Goal: Contribute content: Add original content to the website for others to see

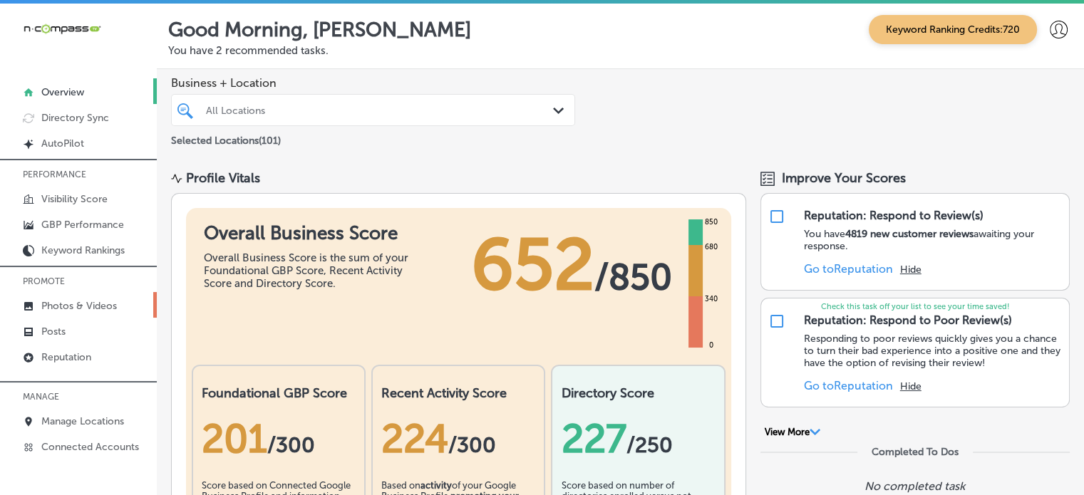
click at [67, 305] on p "Photos & Videos" at bounding box center [79, 306] width 76 height 12
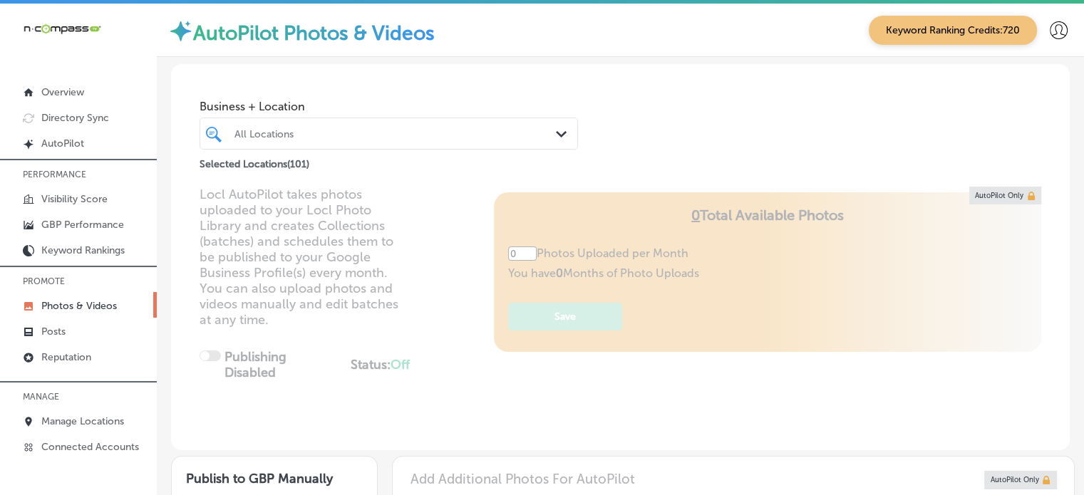
type input "5"
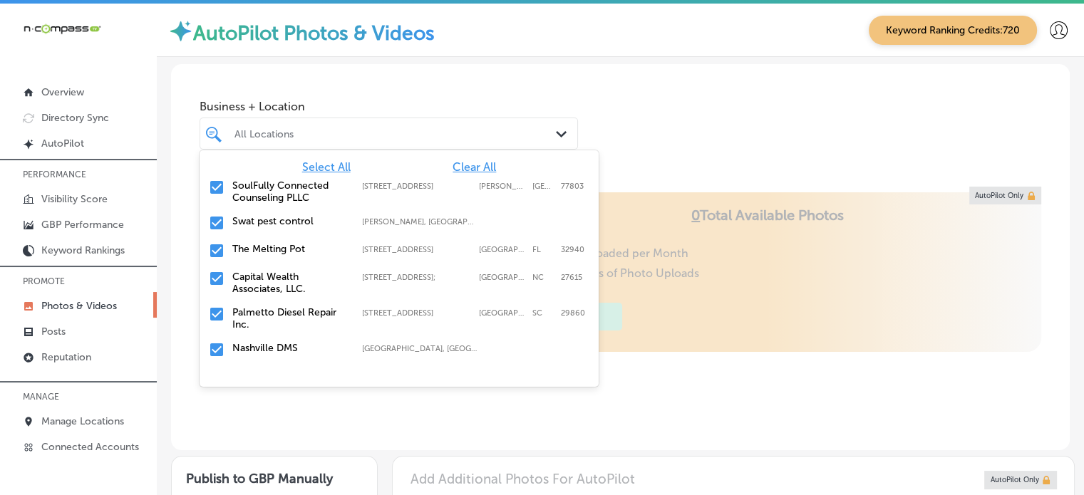
click at [396, 139] on div "All Locations" at bounding box center [396, 134] width 323 height 12
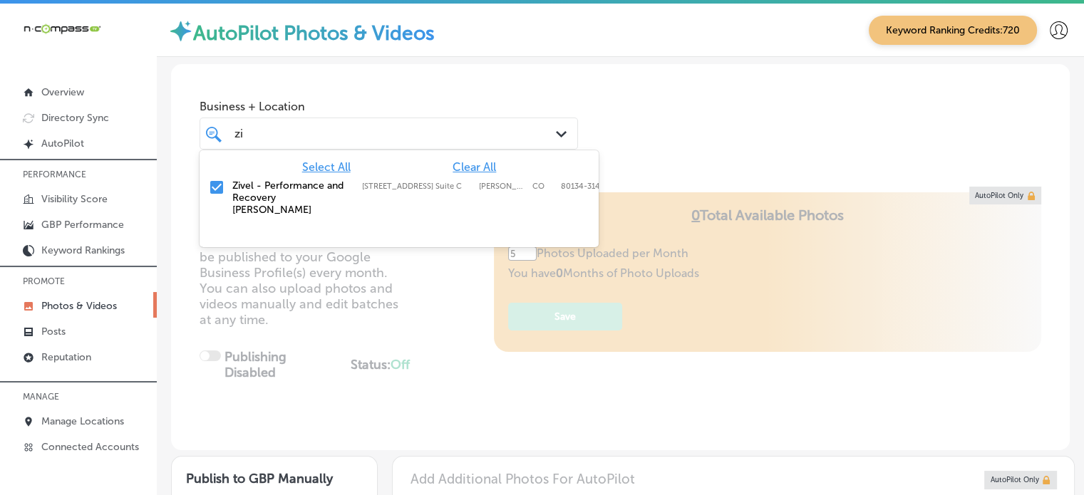
type input "z"
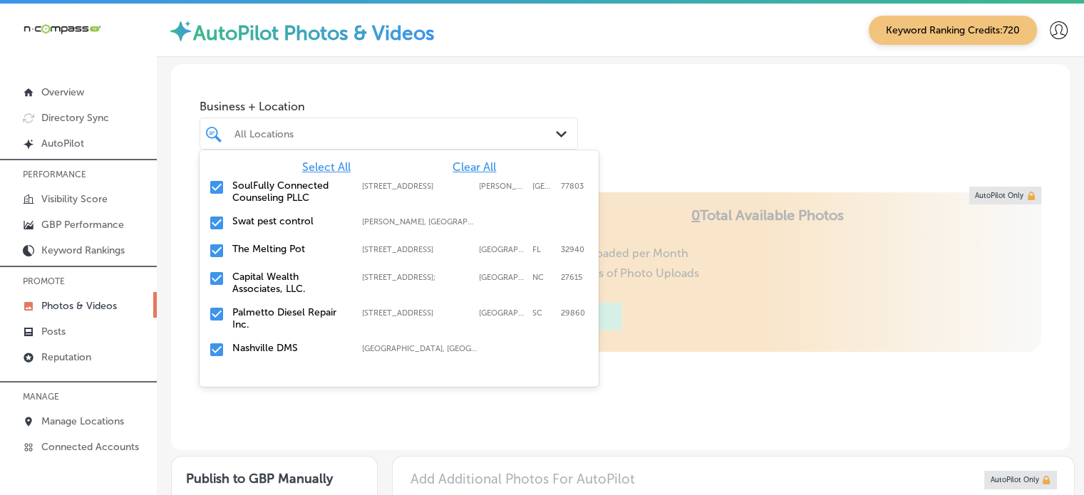
click at [459, 166] on span "Clear All" at bounding box center [474, 167] width 43 height 14
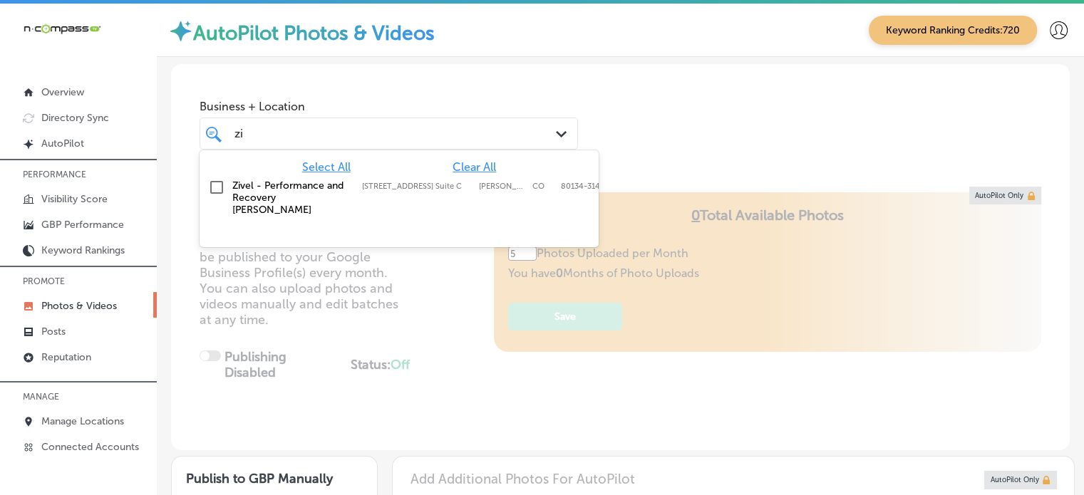
click at [269, 190] on label "Zivel - Performance and Recovery [PERSON_NAME]" at bounding box center [289, 198] width 115 height 36
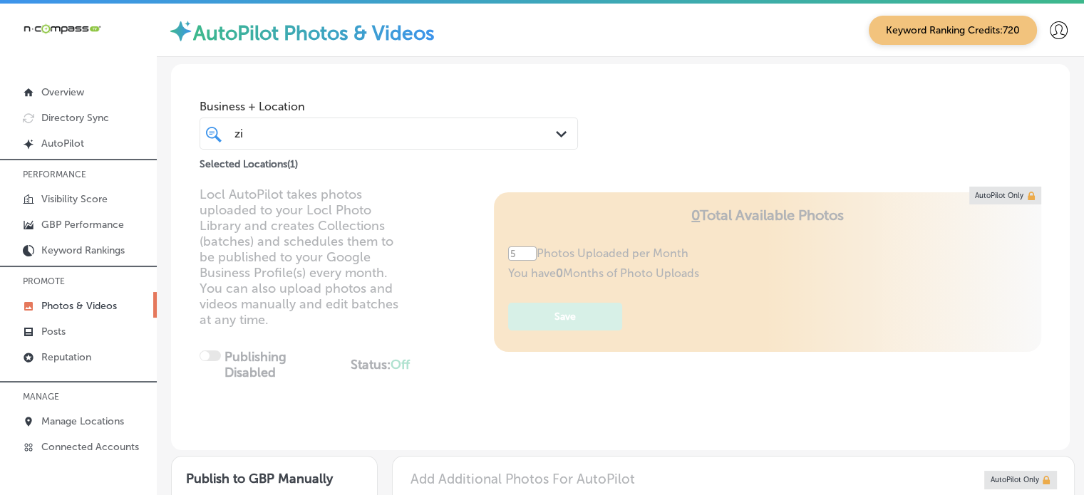
click at [627, 125] on div "Business + Location zi zi Path Created with Sketch. Selected Locations ( 1 )" at bounding box center [620, 118] width 899 height 108
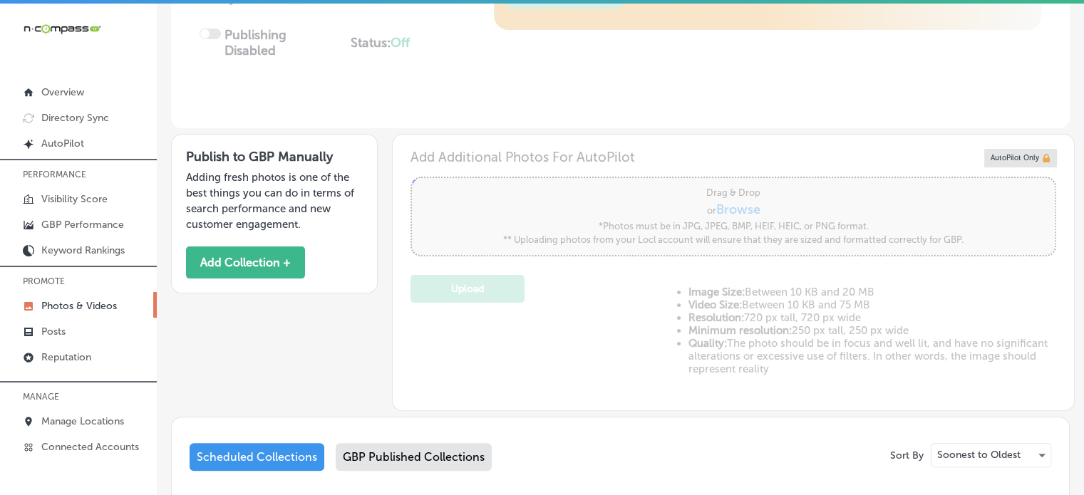
scroll to position [543, 0]
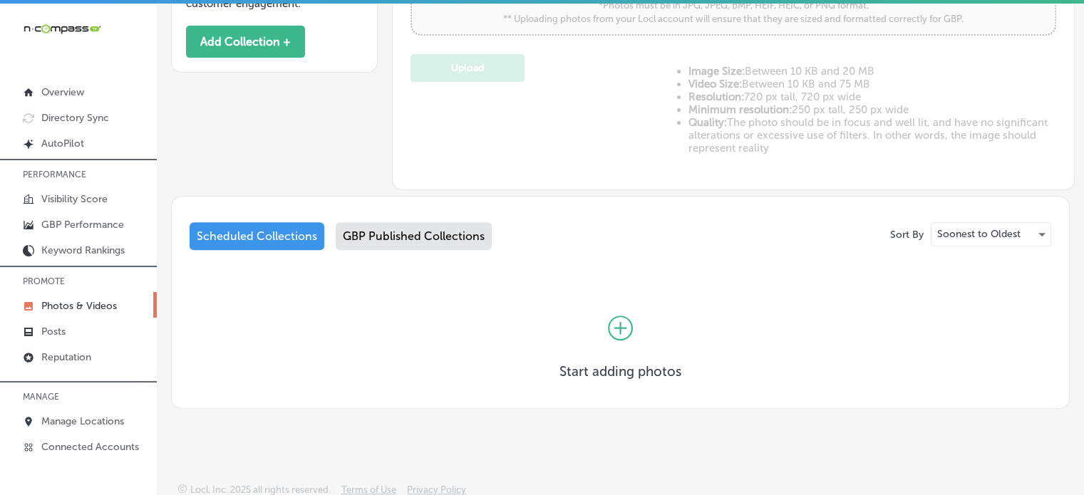
click at [438, 242] on div "GBP Published Collections" at bounding box center [414, 236] width 156 height 28
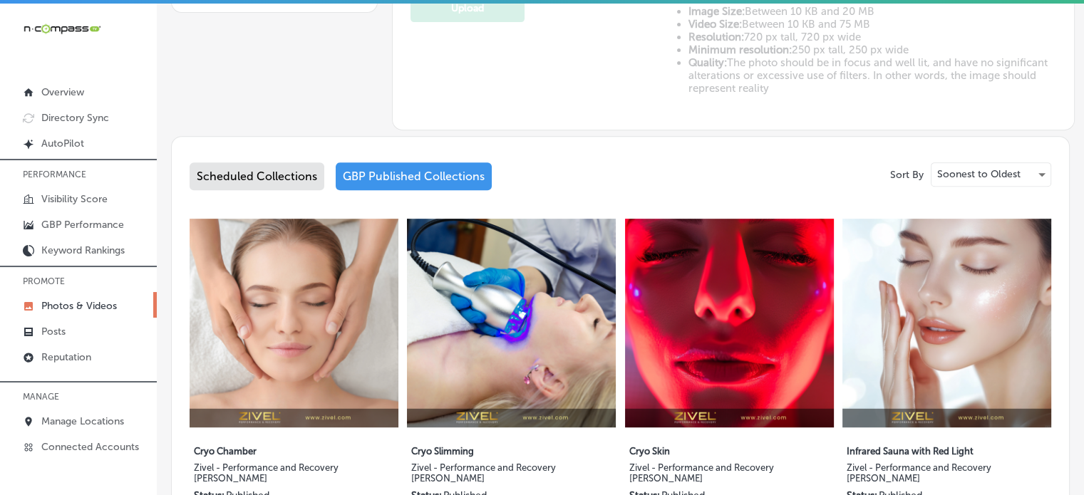
click at [268, 173] on div "Scheduled Collections" at bounding box center [257, 177] width 135 height 28
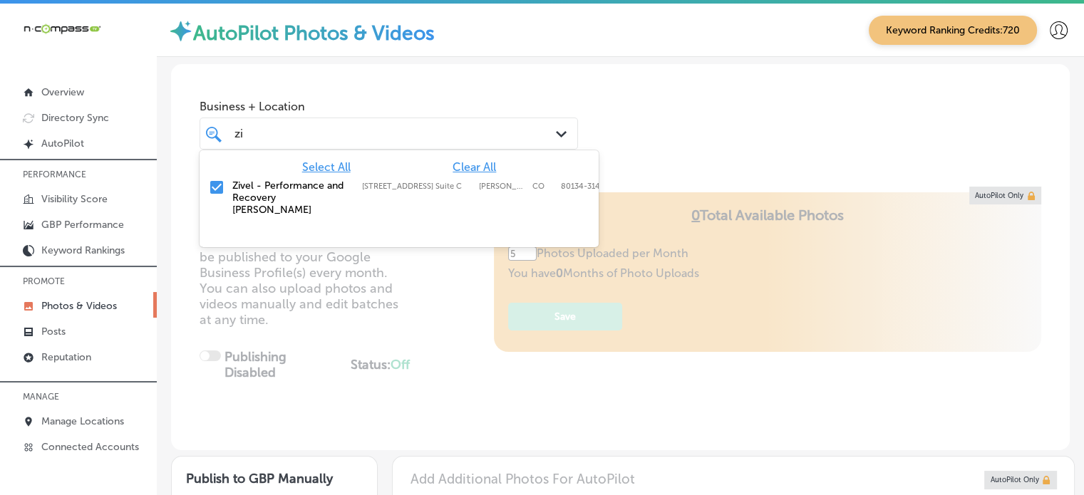
click at [396, 130] on div "[PERSON_NAME]" at bounding box center [373, 133] width 281 height 19
click at [456, 166] on span "Clear All" at bounding box center [474, 167] width 43 height 14
type input "z"
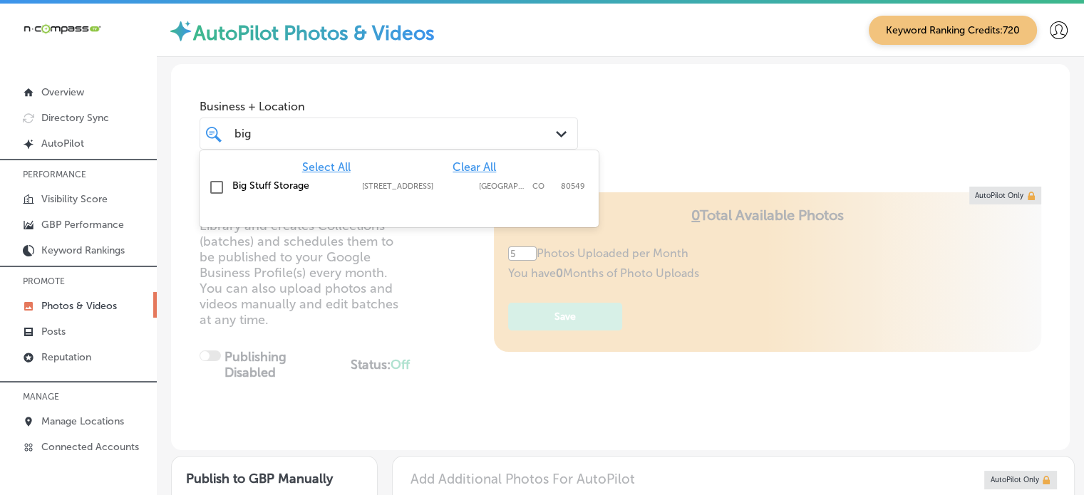
click at [279, 185] on label "Big Stuff Storage" at bounding box center [289, 186] width 115 height 12
type input "big"
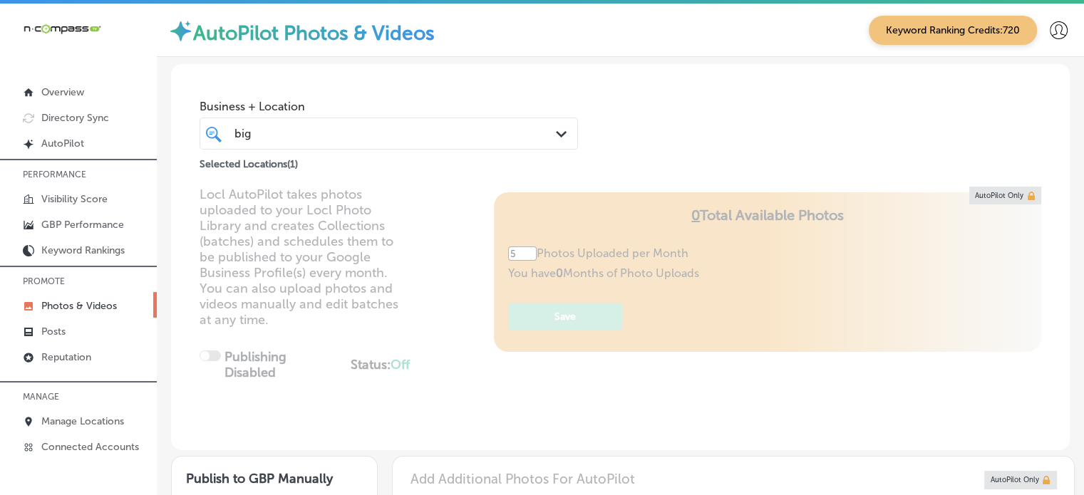
click at [381, 278] on div "Locl AutoPilot takes photos uploaded to your Locl Photo Library and creates Col…" at bounding box center [620, 319] width 899 height 264
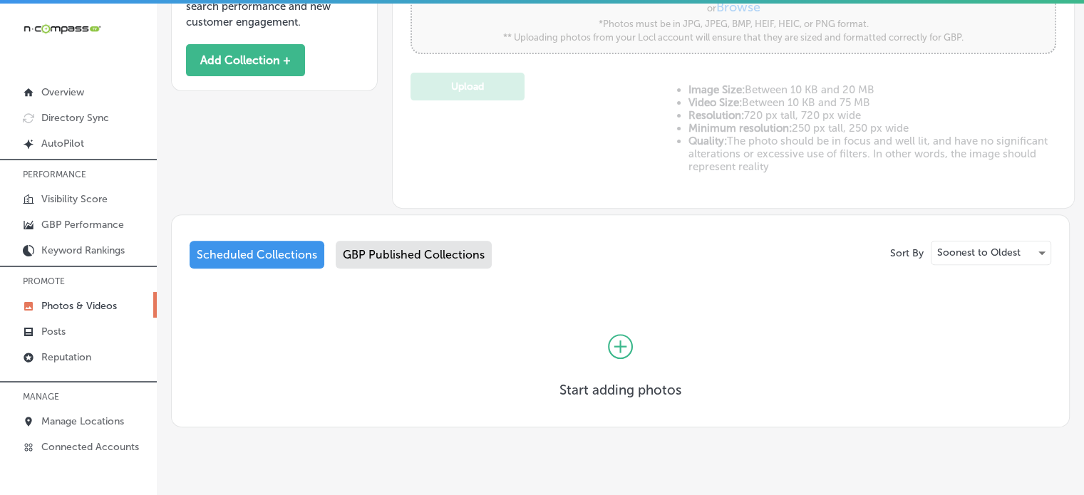
scroll to position [543, 0]
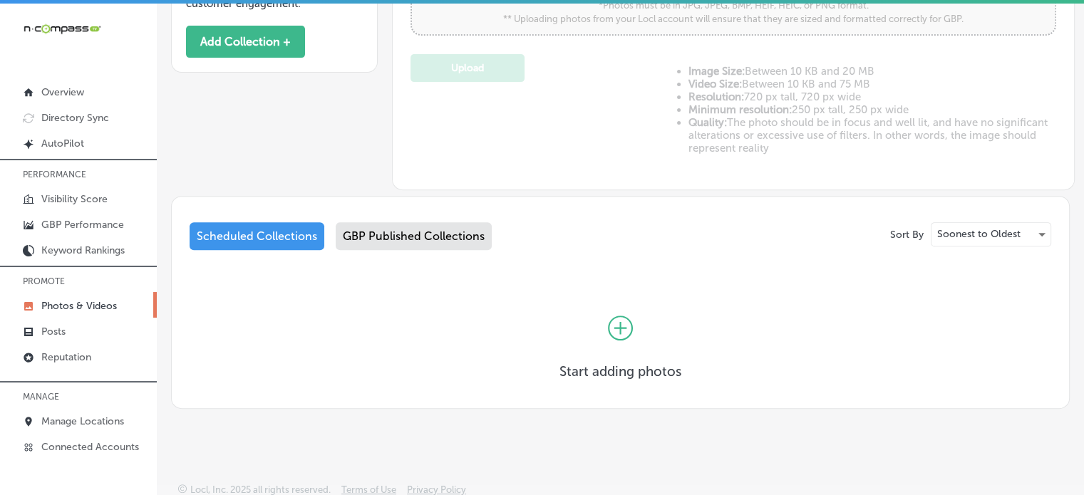
click at [371, 237] on div "GBP Published Collections" at bounding box center [414, 236] width 156 height 28
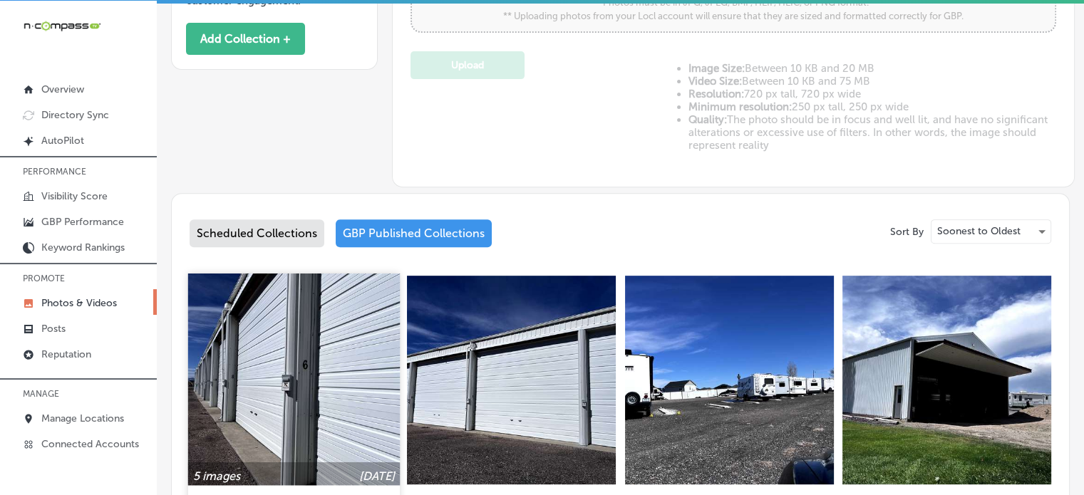
scroll to position [614, 0]
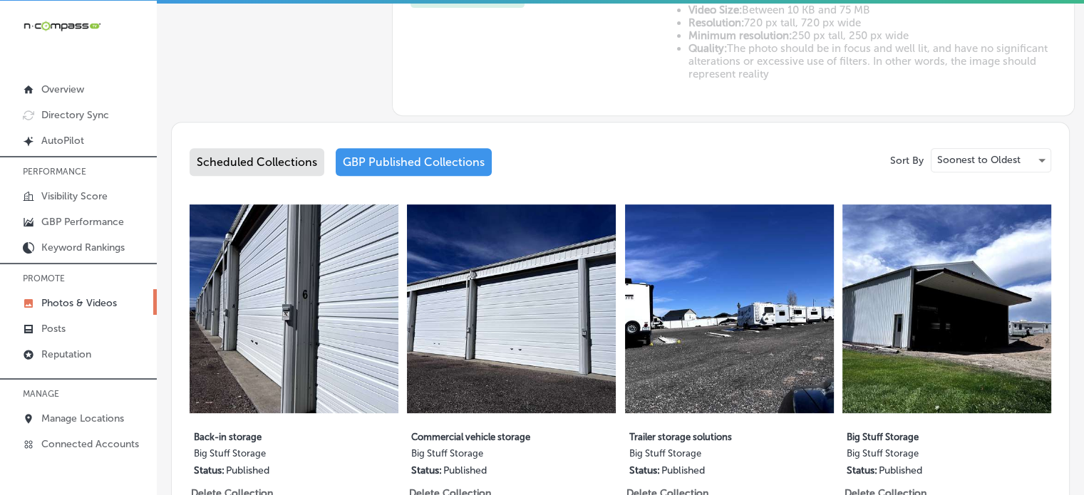
click at [268, 156] on div "Scheduled Collections" at bounding box center [257, 162] width 135 height 28
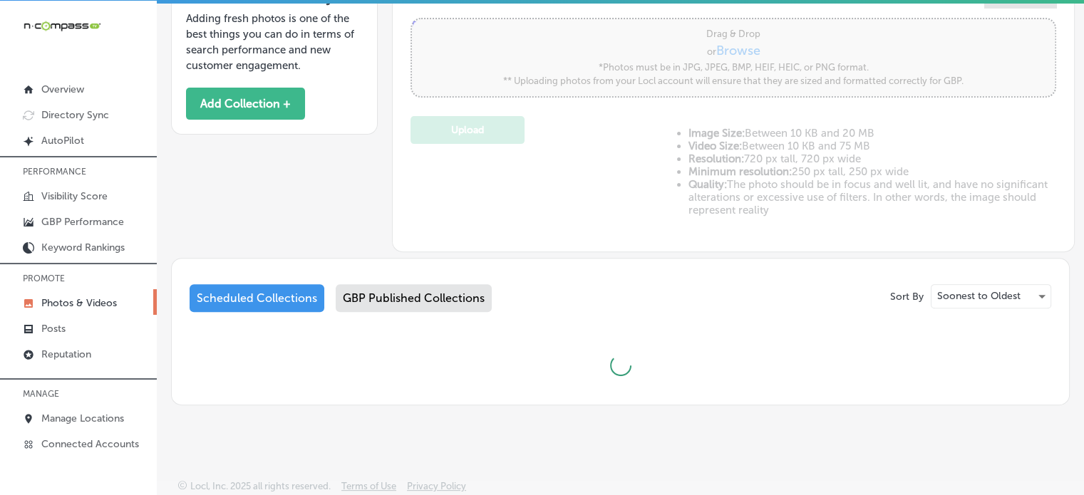
scroll to position [543, 0]
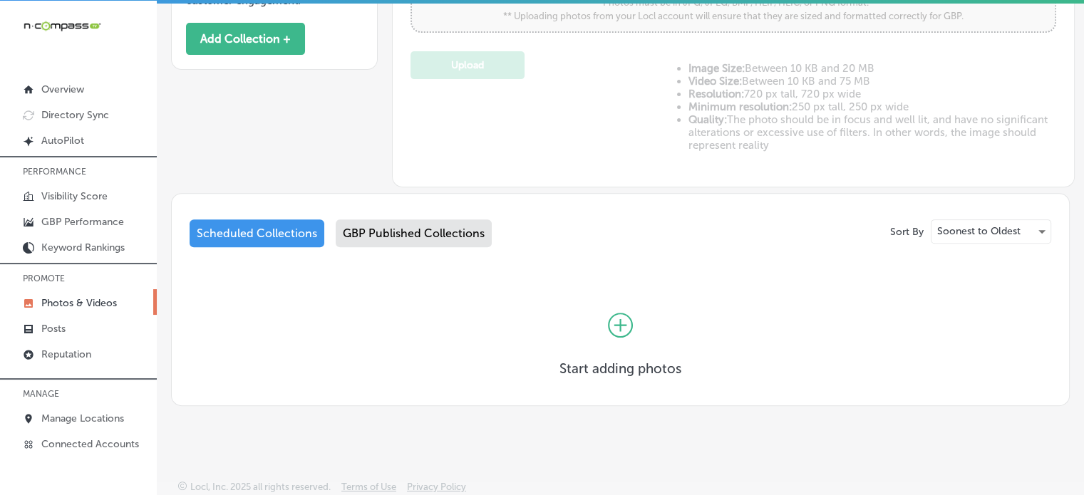
click at [294, 141] on div "Publish to GBP Manually Adding fresh photos is one of the best things you can d…" at bounding box center [620, 45] width 899 height 283
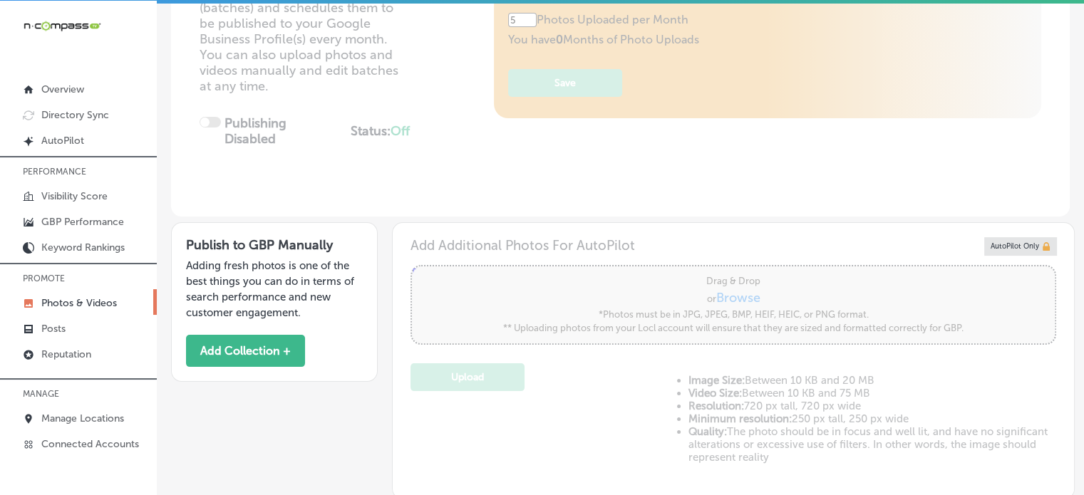
scroll to position [0, 0]
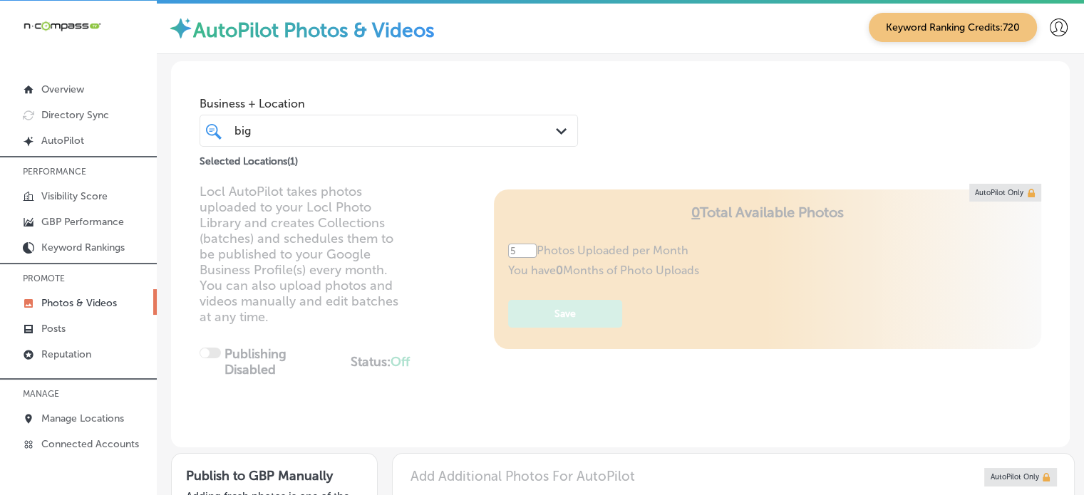
click at [365, 128] on div "big big" at bounding box center [373, 130] width 281 height 19
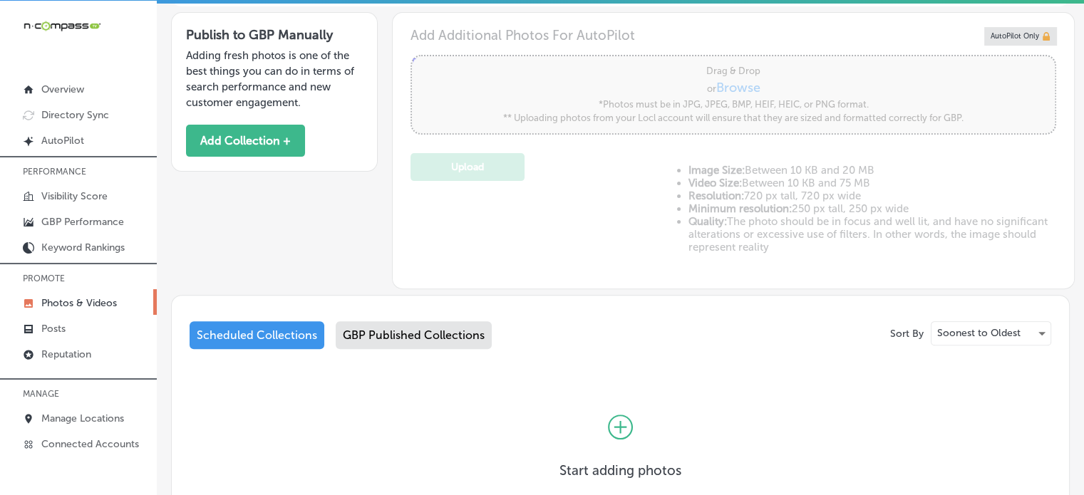
scroll to position [442, 0]
click at [403, 330] on div "GBP Published Collections" at bounding box center [414, 335] width 156 height 28
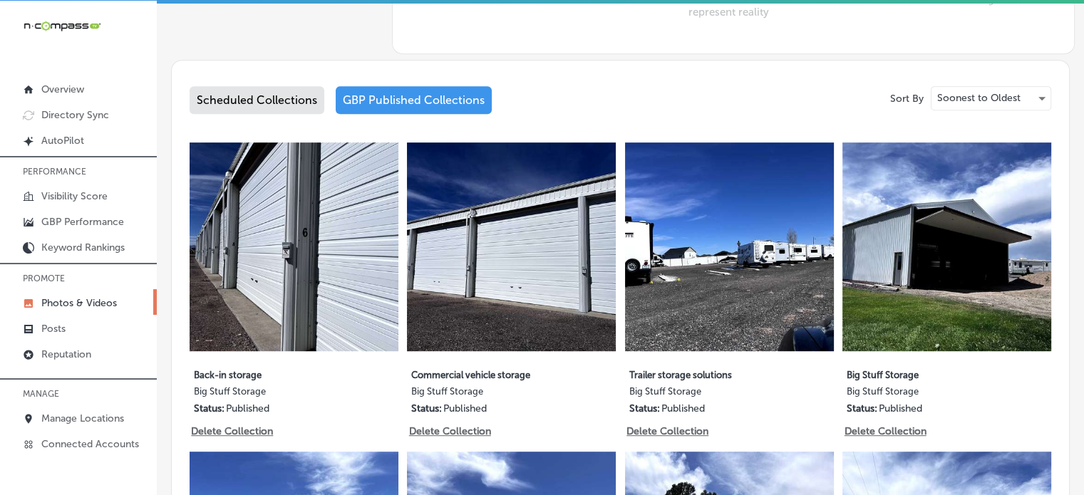
scroll to position [675, 0]
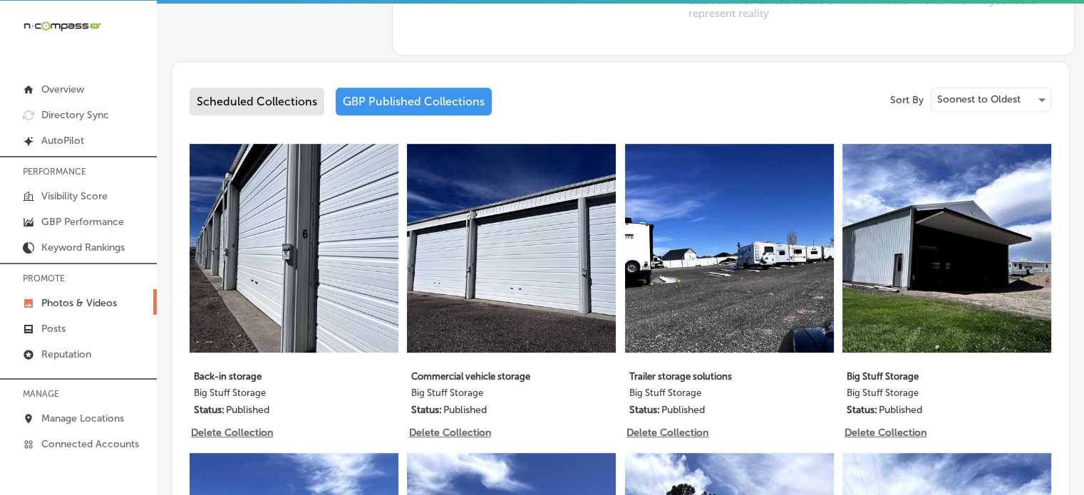
click at [267, 88] on div "Scheduled Collections" at bounding box center [257, 102] width 135 height 28
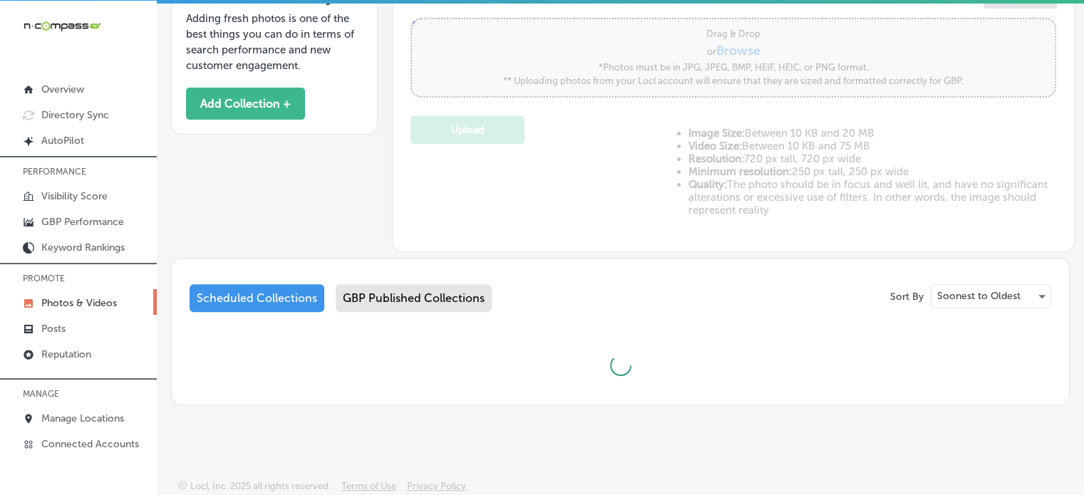
scroll to position [543, 0]
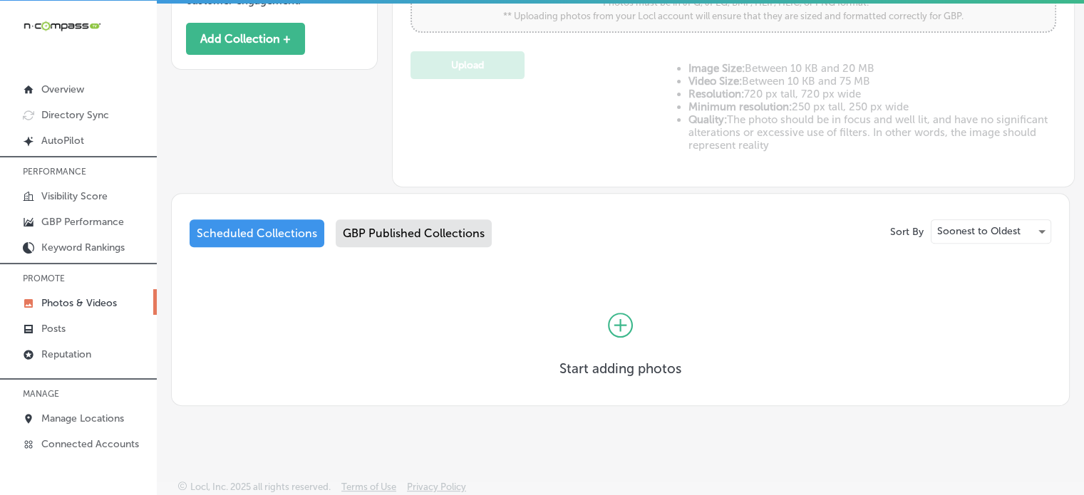
click at [619, 330] on icon at bounding box center [620, 325] width 25 height 25
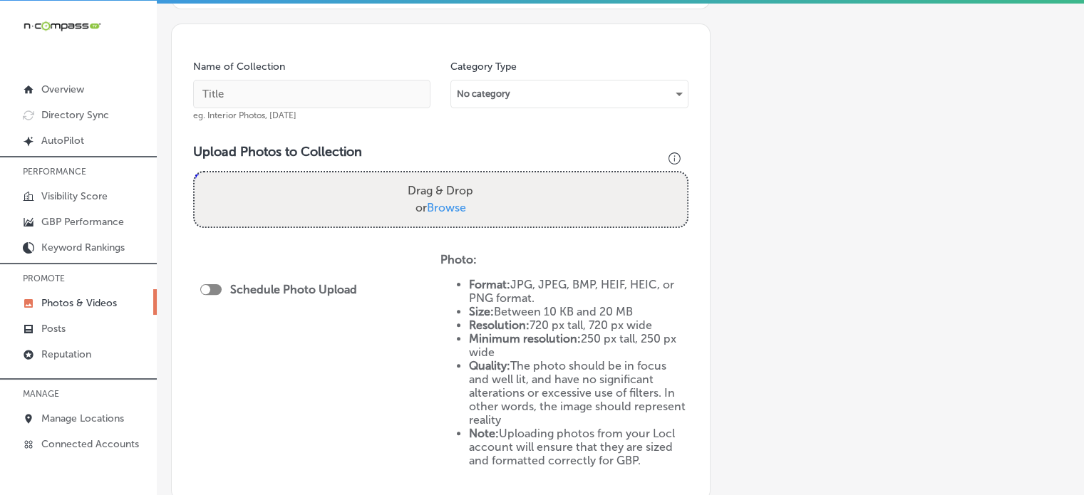
scroll to position [240, 0]
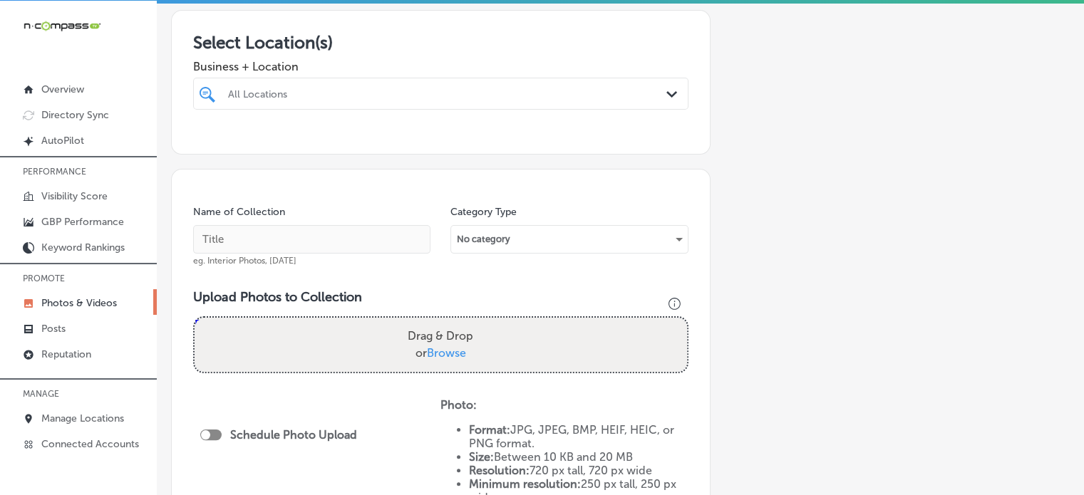
click at [391, 91] on div "All Locations" at bounding box center [448, 94] width 440 height 12
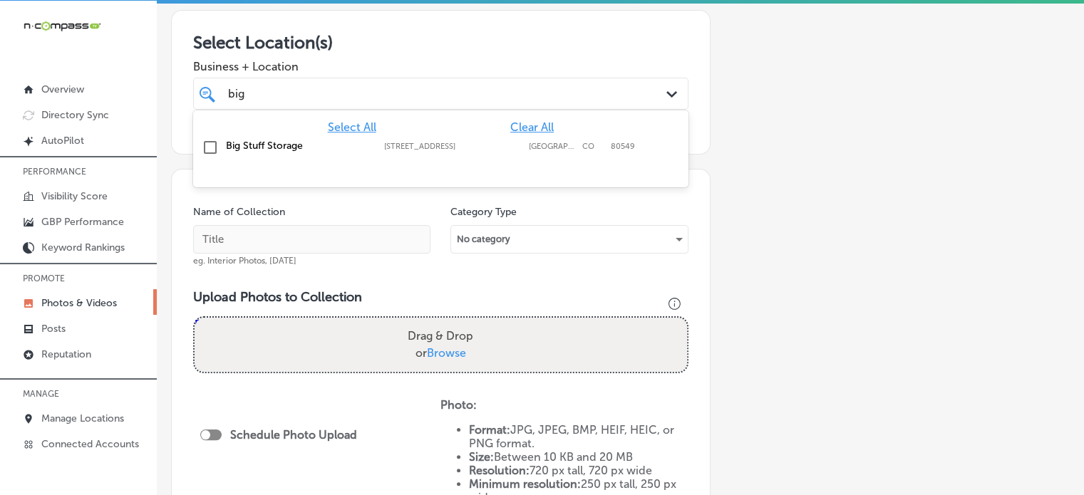
click at [254, 145] on label "Big Stuff Storage" at bounding box center [298, 146] width 144 height 12
type input "big"
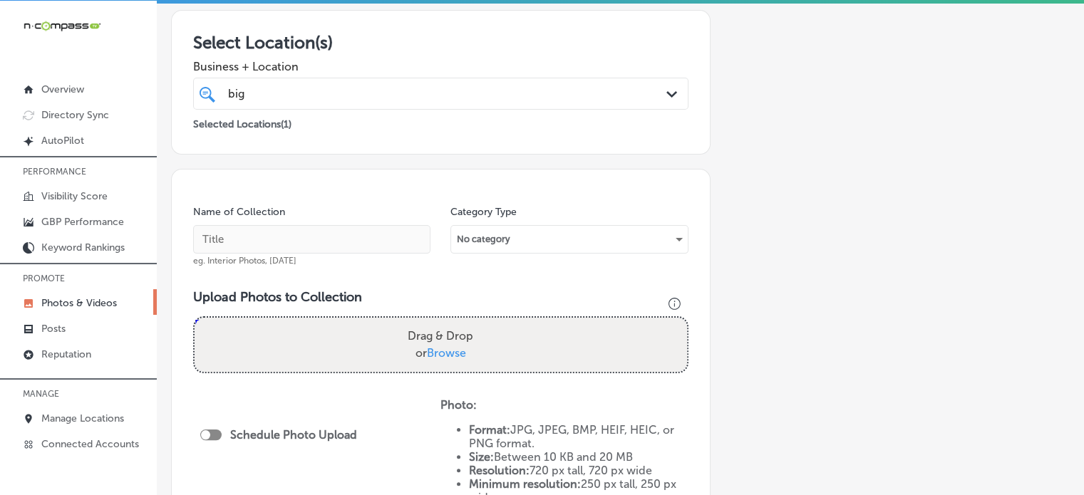
click at [182, 122] on div "Select Location(s) Business + Location big big Path Created with Sketch. Select…" at bounding box center [441, 82] width 540 height 145
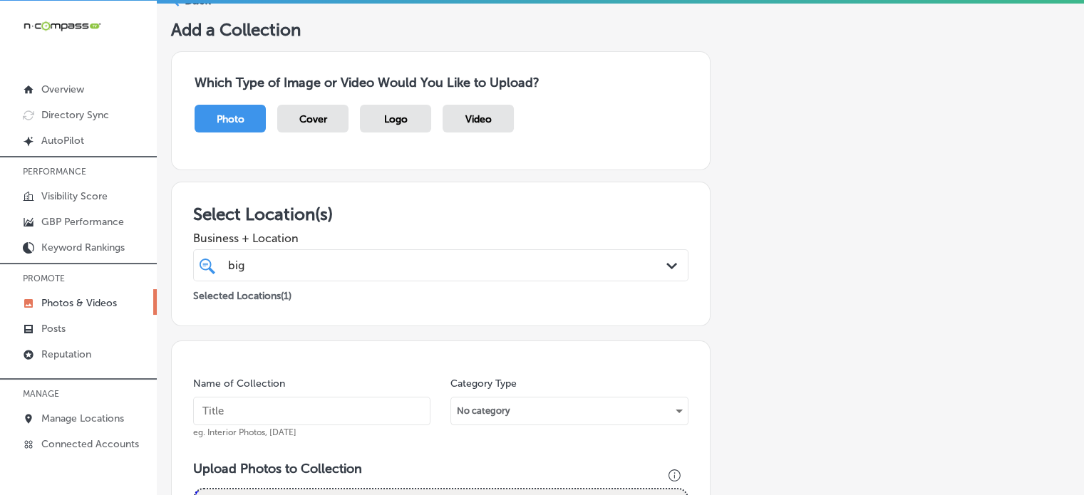
scroll to position [74, 0]
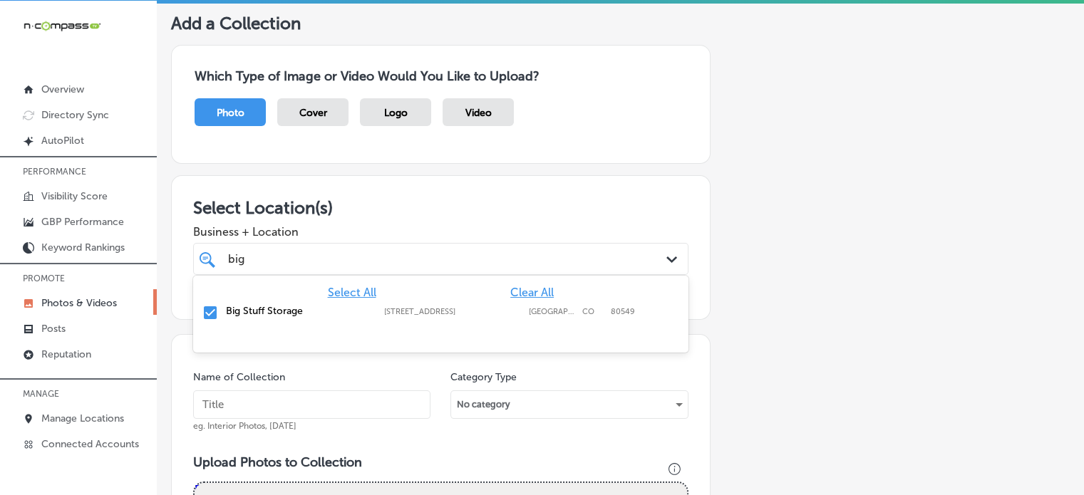
click at [375, 248] on div "big big" at bounding box center [441, 259] width 440 height 22
click at [411, 219] on div "Business + Location big big Path Created with Sketch." at bounding box center [440, 246] width 495 height 57
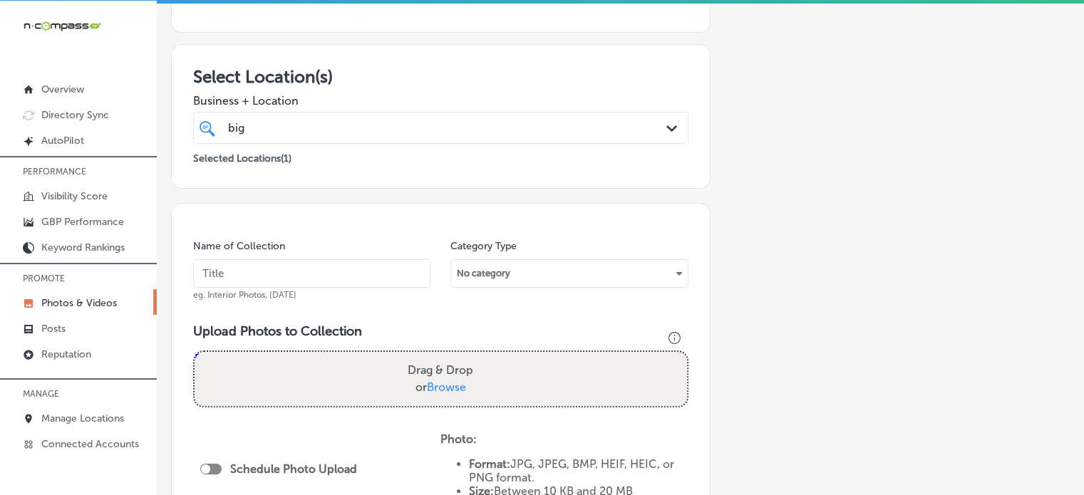
scroll to position [240, 0]
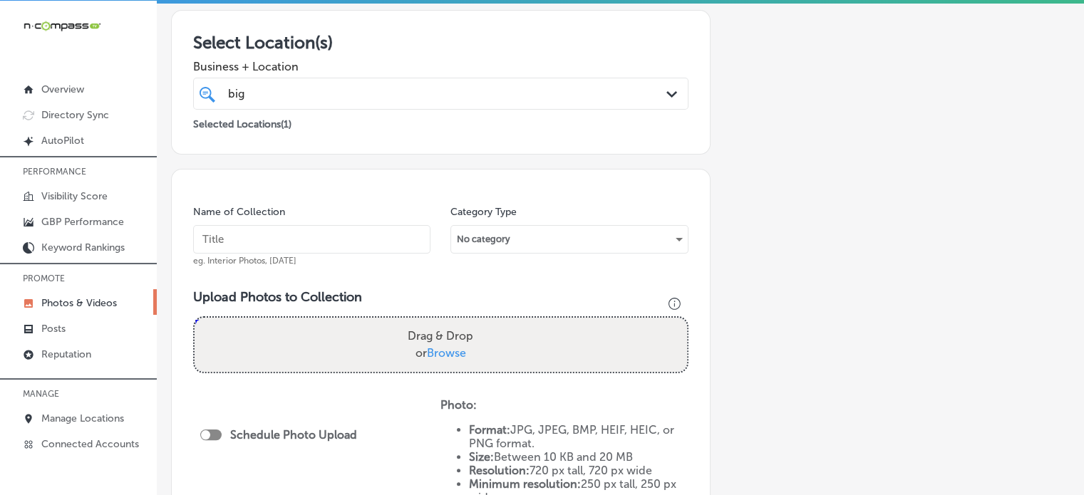
click at [348, 233] on input "text" at bounding box center [311, 239] width 237 height 29
paste input "Boat storage solutions"
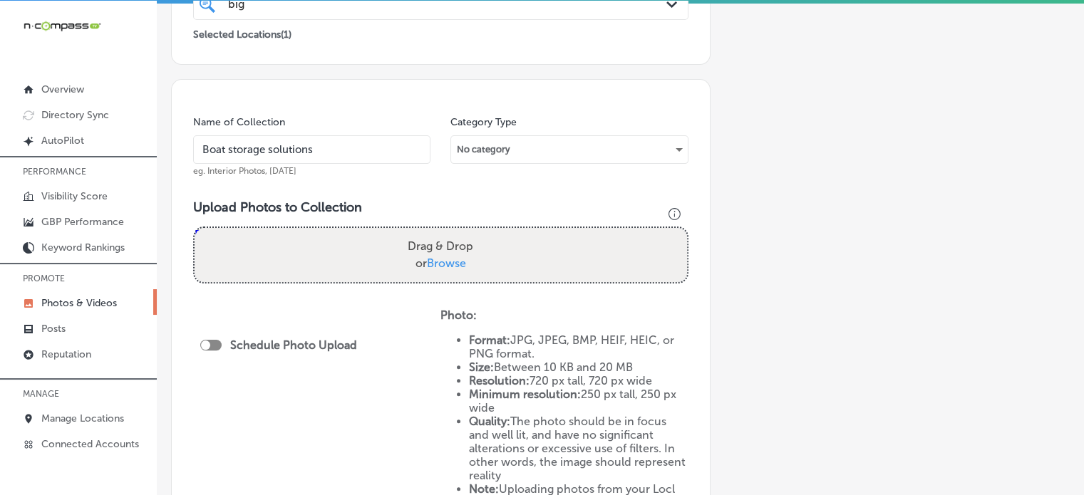
scroll to position [331, 0]
type input "Boat storage solutions"
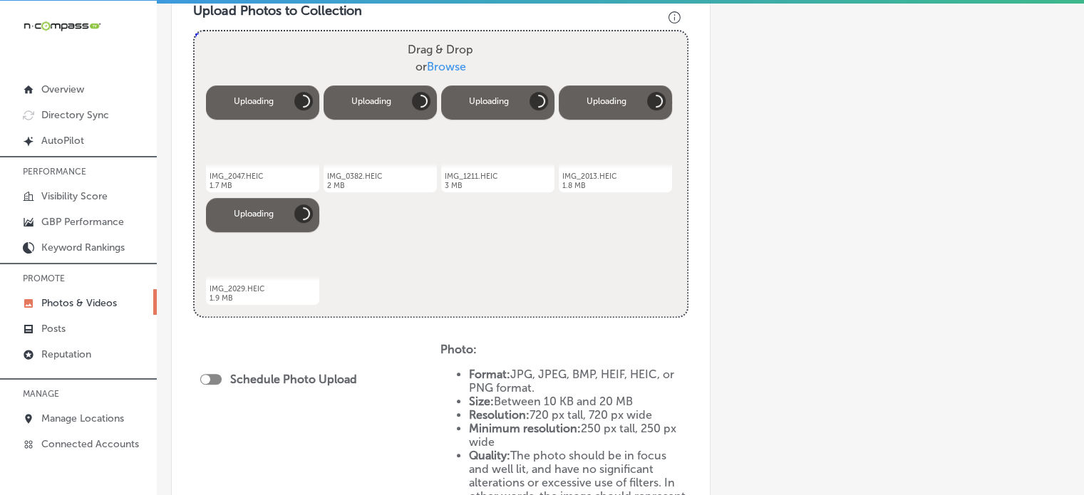
scroll to position [543, 0]
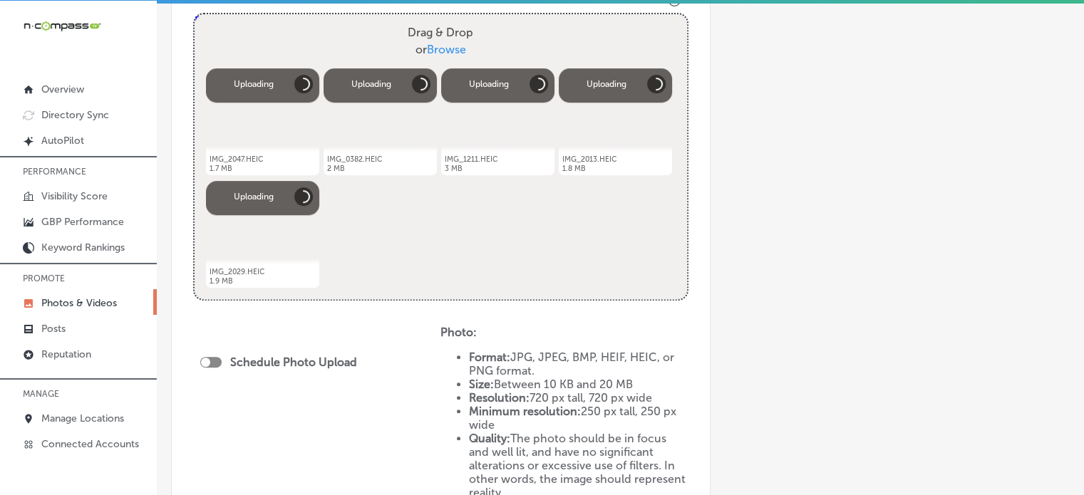
click at [289, 360] on label "Schedule Photo Upload" at bounding box center [293, 363] width 127 height 14
click at [212, 360] on div at bounding box center [210, 362] width 21 height 11
checkbox input "true"
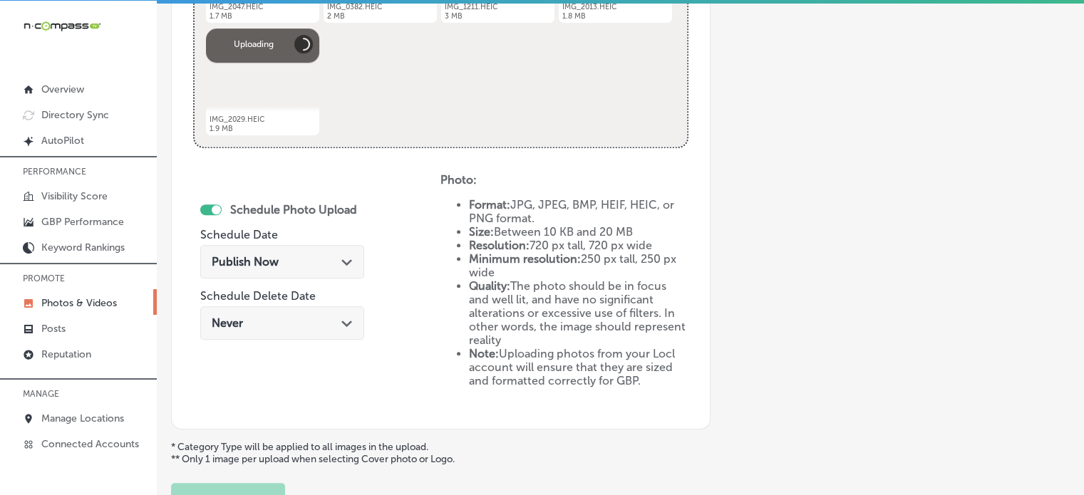
scroll to position [700, 0]
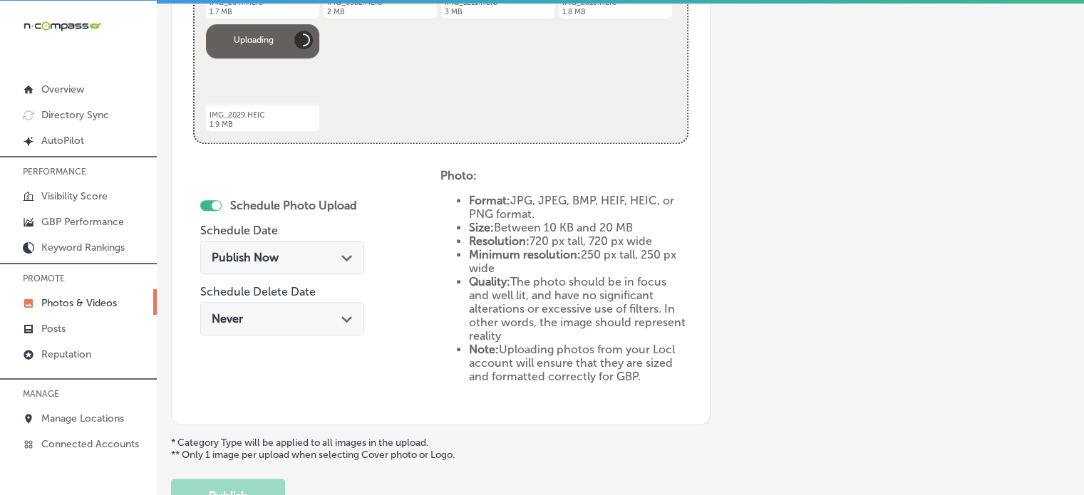
click at [267, 251] on span "Publish Now" at bounding box center [245, 258] width 67 height 14
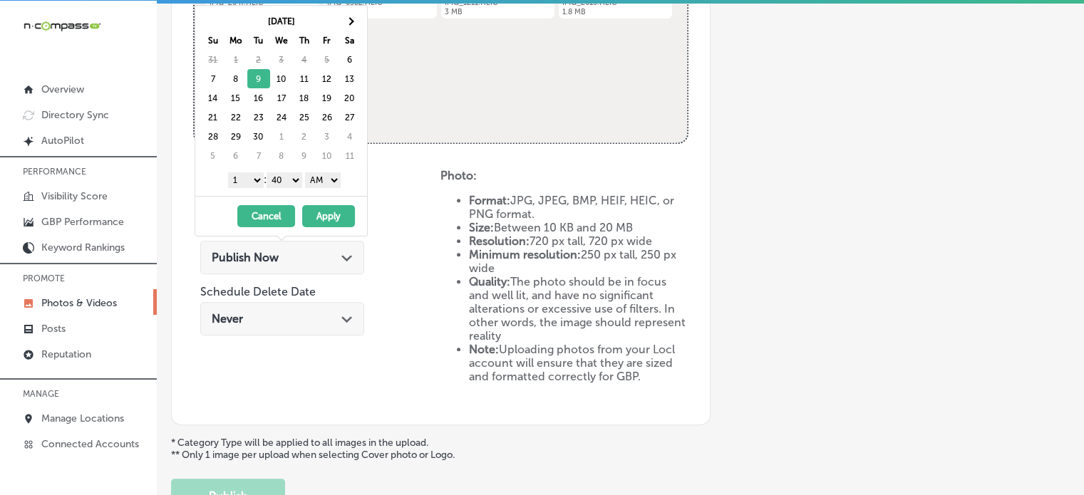
click at [249, 180] on select "1 2 3 4 5 6 7 8 9 10 11 12" at bounding box center [246, 181] width 36 height 16
click at [287, 179] on select "00 10 20 30 40 50" at bounding box center [285, 181] width 36 height 16
click at [327, 179] on select "AM PM" at bounding box center [323, 181] width 36 height 16
click at [325, 209] on button "Apply" at bounding box center [328, 216] width 53 height 22
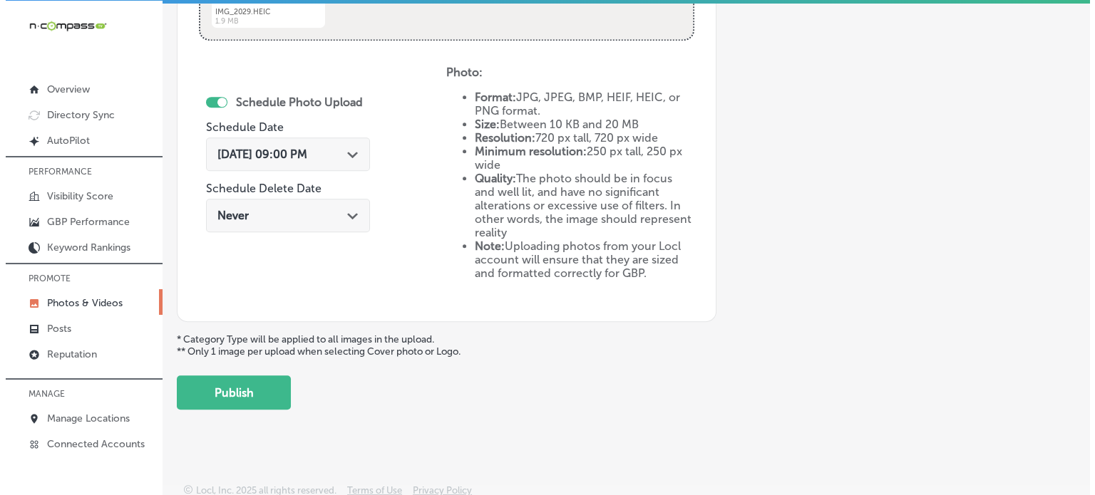
scroll to position [807, 0]
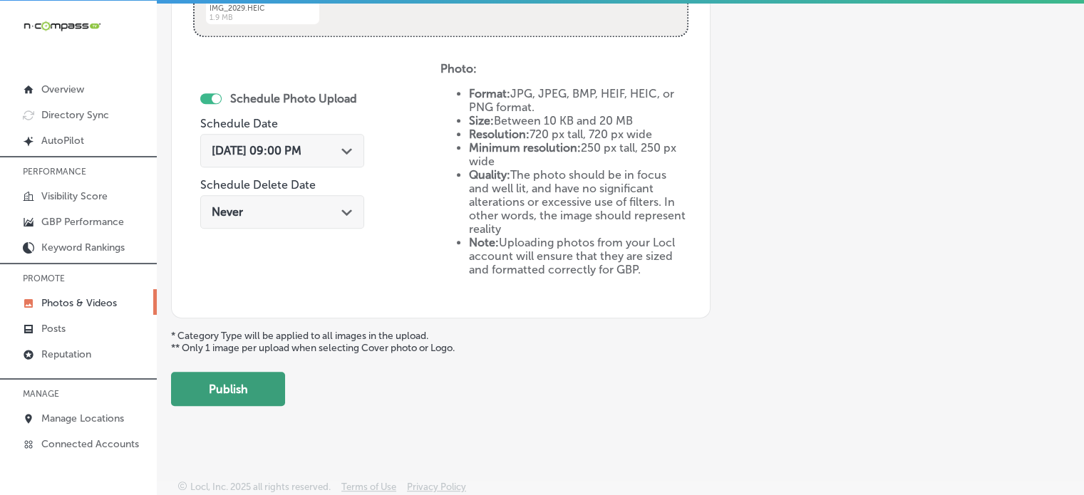
click at [250, 376] on button "Publish" at bounding box center [228, 389] width 114 height 34
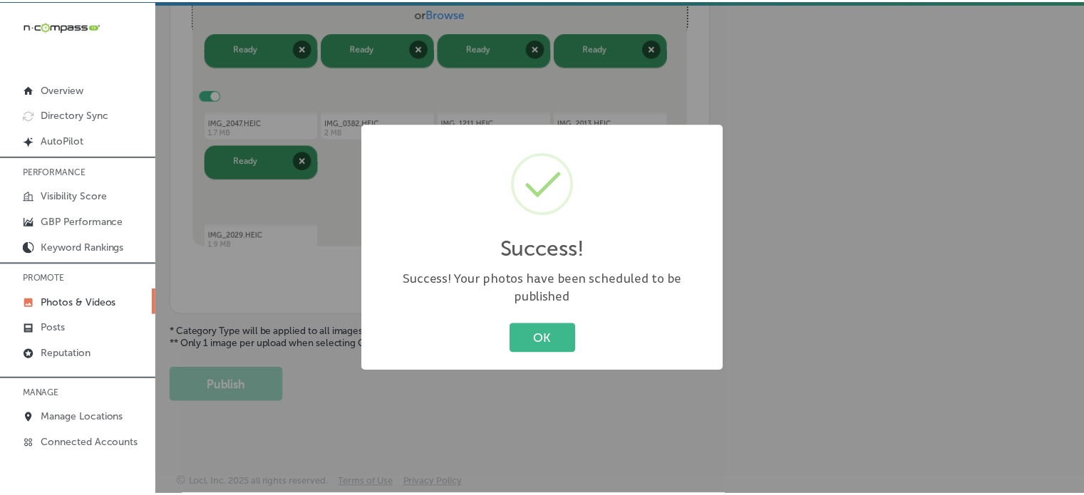
scroll to position [577, 0]
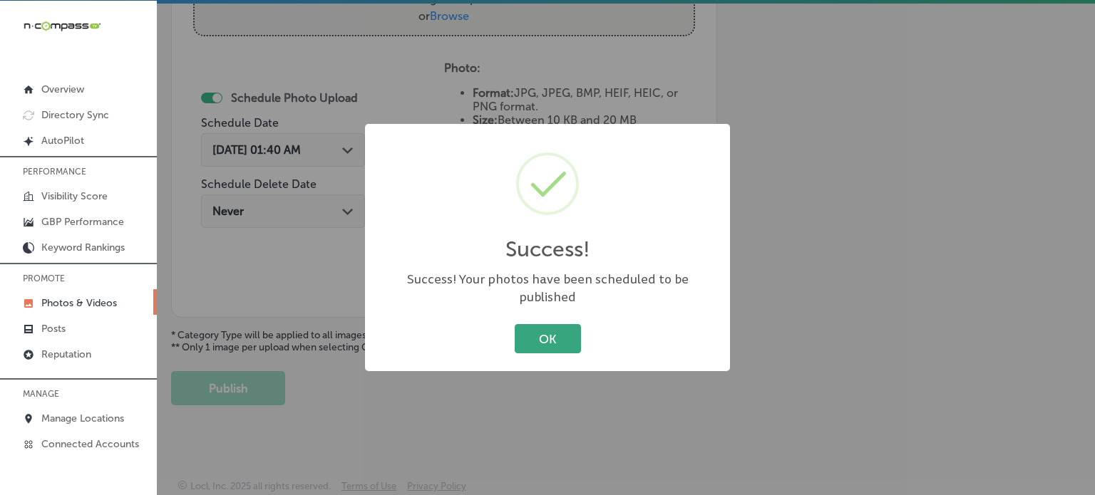
click at [554, 327] on button "OK" at bounding box center [548, 338] width 66 height 29
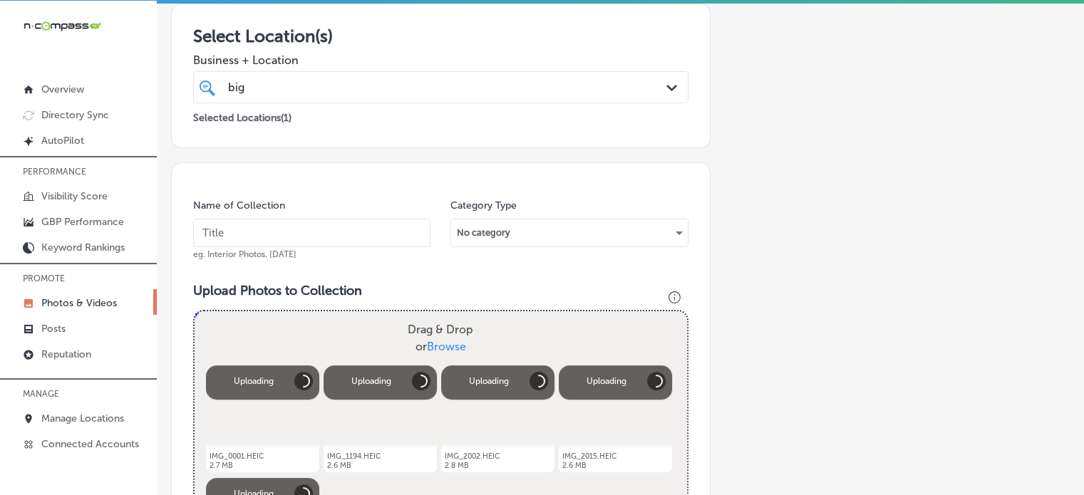
scroll to position [221, 0]
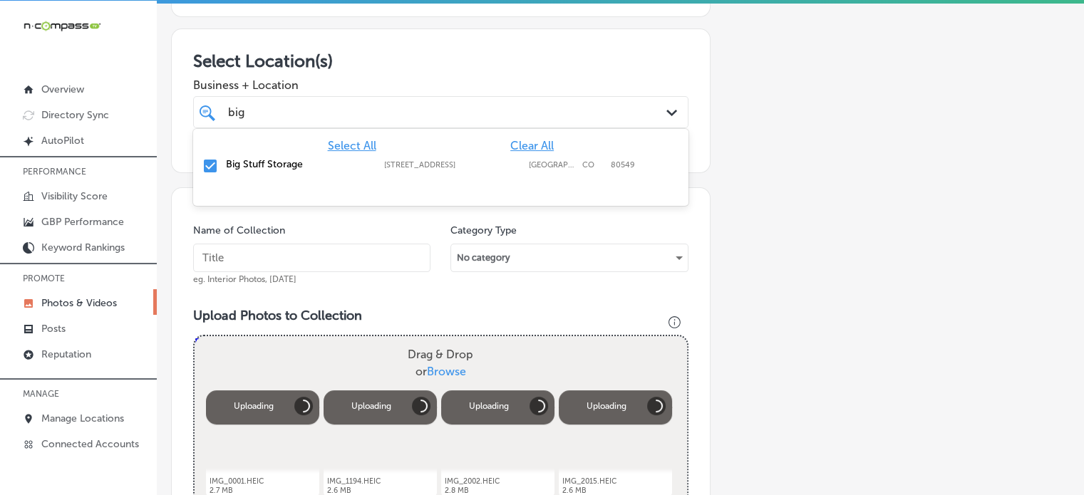
click at [423, 125] on div "big big Path Created with Sketch." at bounding box center [440, 112] width 495 height 32
click at [436, 44] on div "Select Location(s) Business + Location big big Path Created with Sketch. Select…" at bounding box center [441, 101] width 540 height 145
click at [268, 261] on input "text" at bounding box center [311, 258] width 237 height 29
paste input "Trailer storage solutions"
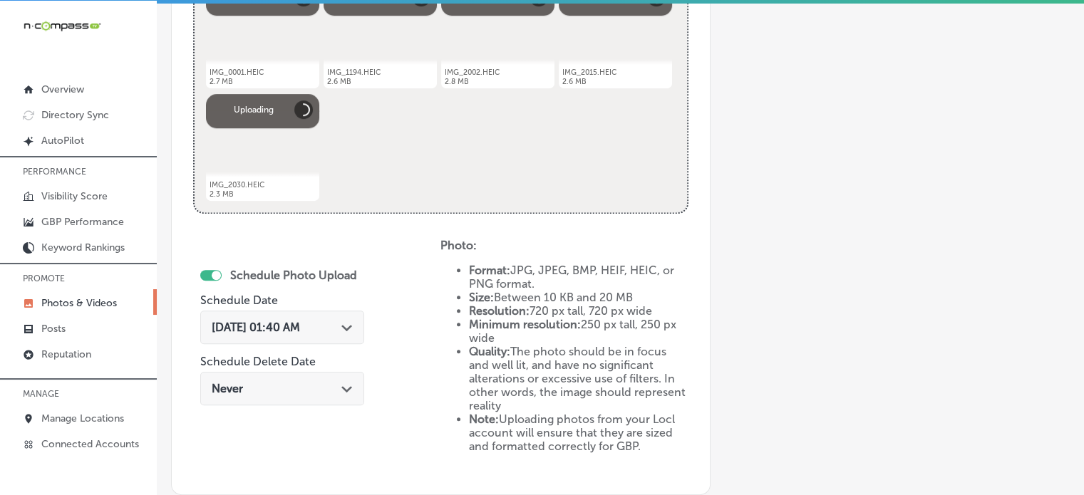
scroll to position [636, 0]
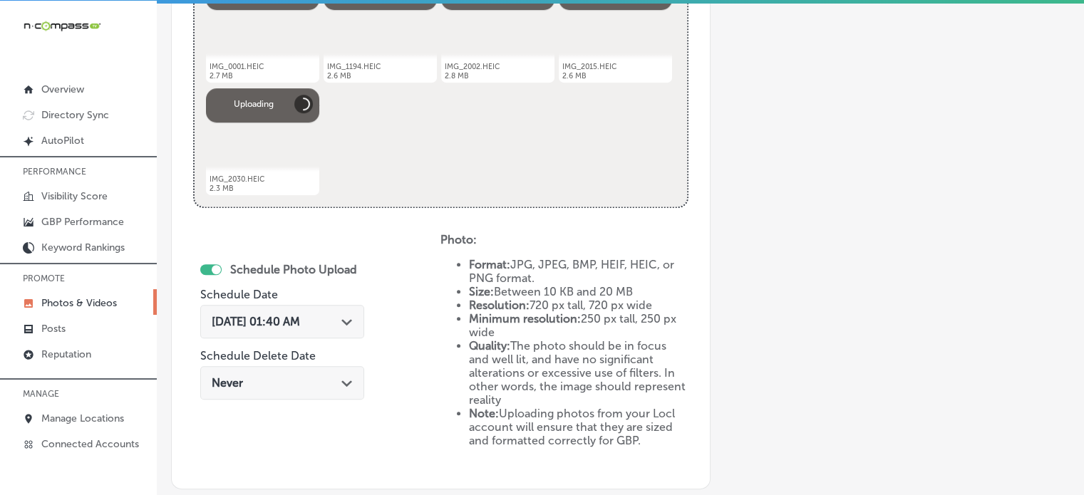
type input "Trailer storage solutions"
click at [286, 315] on span "[DATE] 01:40 AM" at bounding box center [256, 322] width 88 height 14
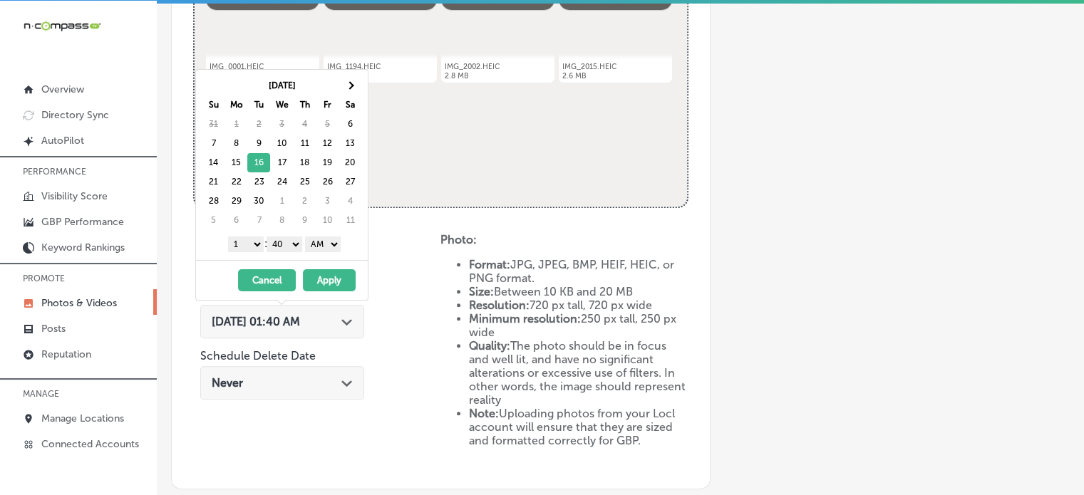
click at [245, 242] on select "1 2 3 4 5 6 7 8 9 10 11 12" at bounding box center [246, 245] width 36 height 16
drag, startPoint x: 281, startPoint y: 249, endPoint x: 282, endPoint y: 259, distance: 10.1
click at [282, 259] on div "[DATE] Su Mo Tu We Th Fr Sa 31 1 2 3 4 5 6 7 8 9 10 11 12 13 14 15 16 17 18 19 …" at bounding box center [281, 185] width 173 height 232
click at [319, 240] on select "AM PM" at bounding box center [323, 245] width 36 height 16
click at [323, 279] on button "Apply" at bounding box center [329, 280] width 53 height 22
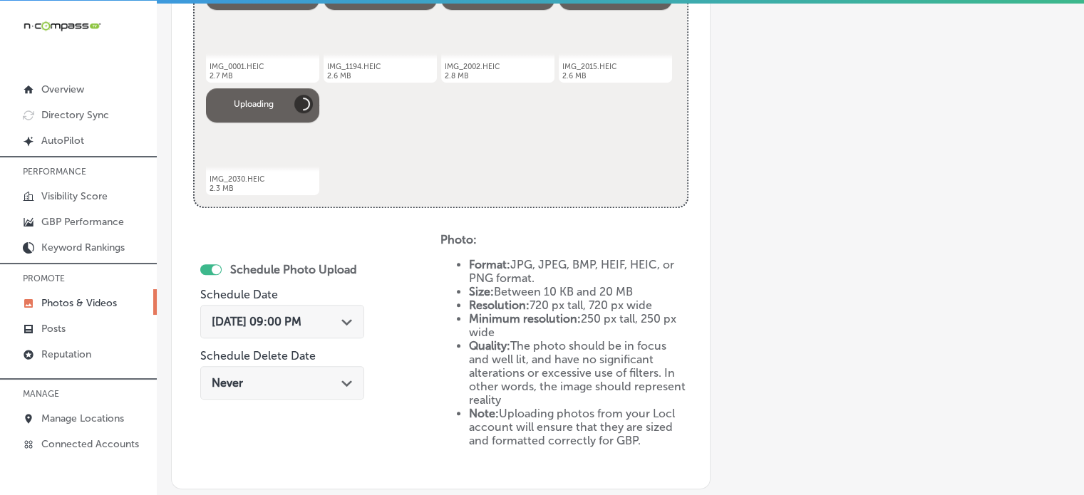
click at [322, 309] on div "[DATE] 09:00 PM Path Created with Sketch." at bounding box center [282, 322] width 164 height 34
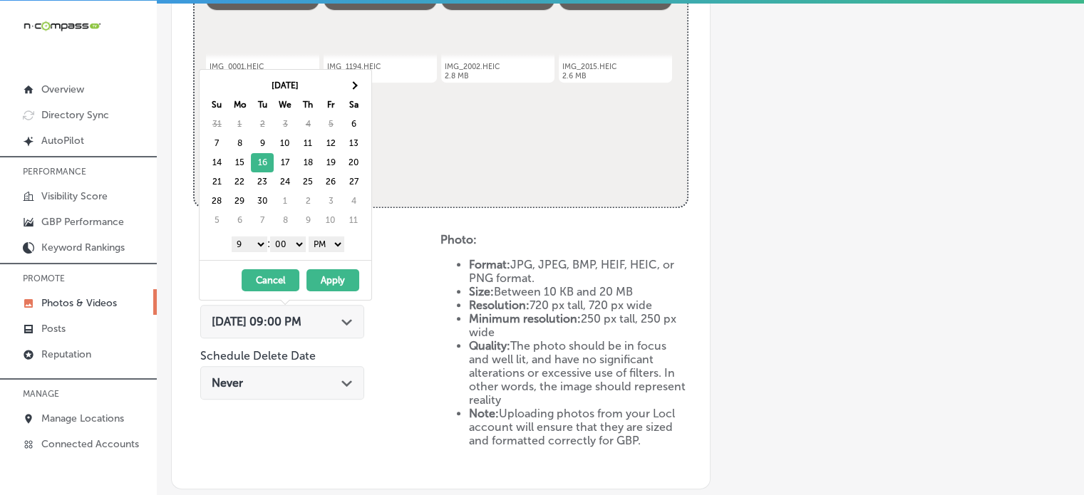
click at [391, 315] on div "Schedule Photo Upload Schedule Date [DATE] 09:00 PM Path Created with Sketch. S…" at bounding box center [316, 350] width 247 height 235
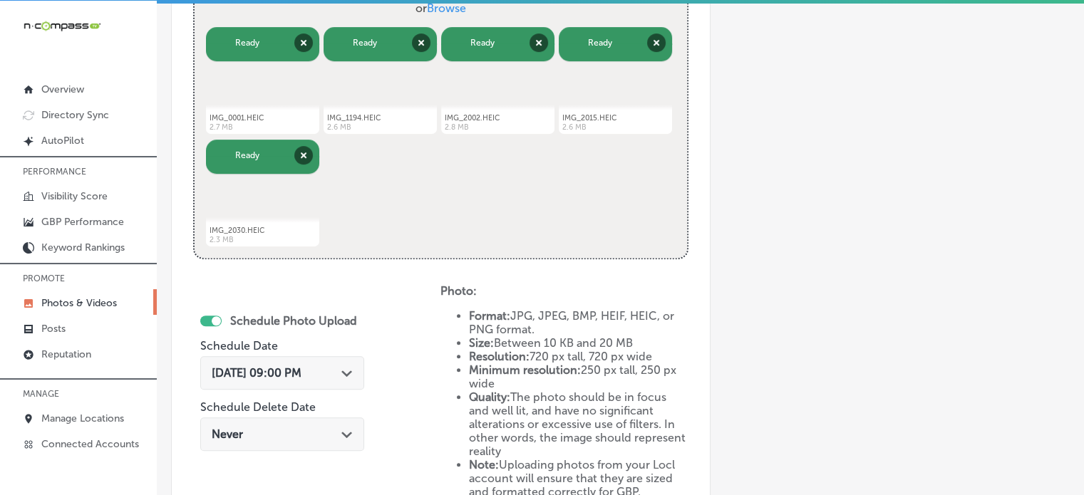
scroll to position [807, 0]
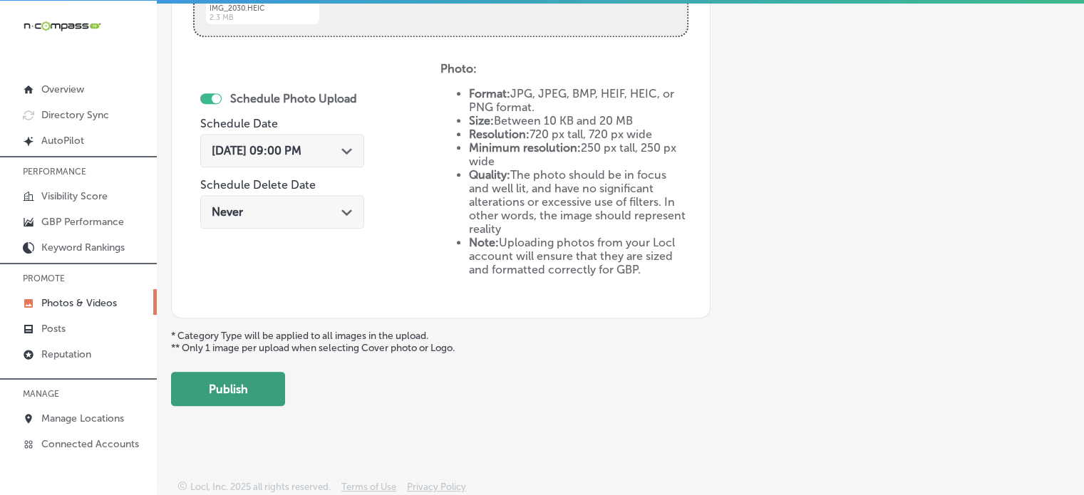
click at [259, 387] on button "Publish" at bounding box center [228, 389] width 114 height 34
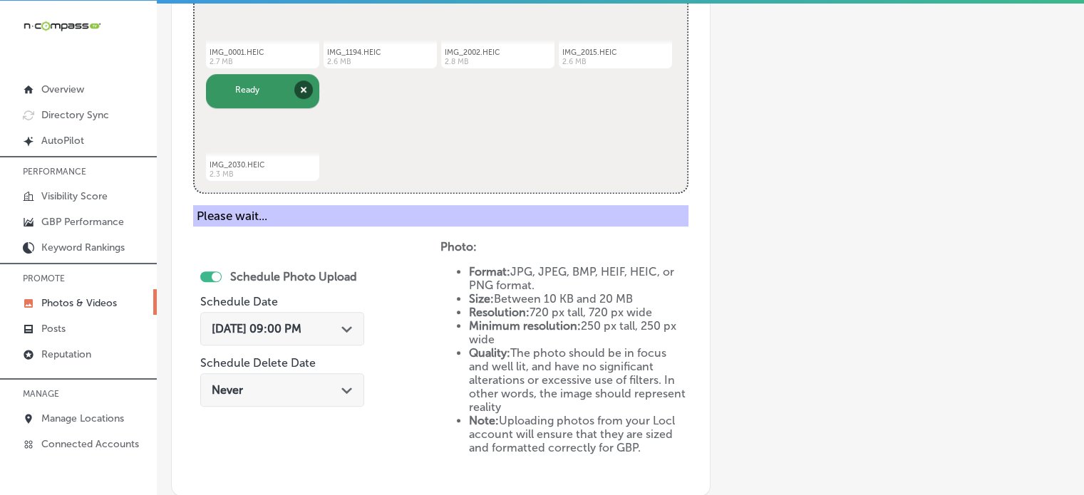
scroll to position [577, 0]
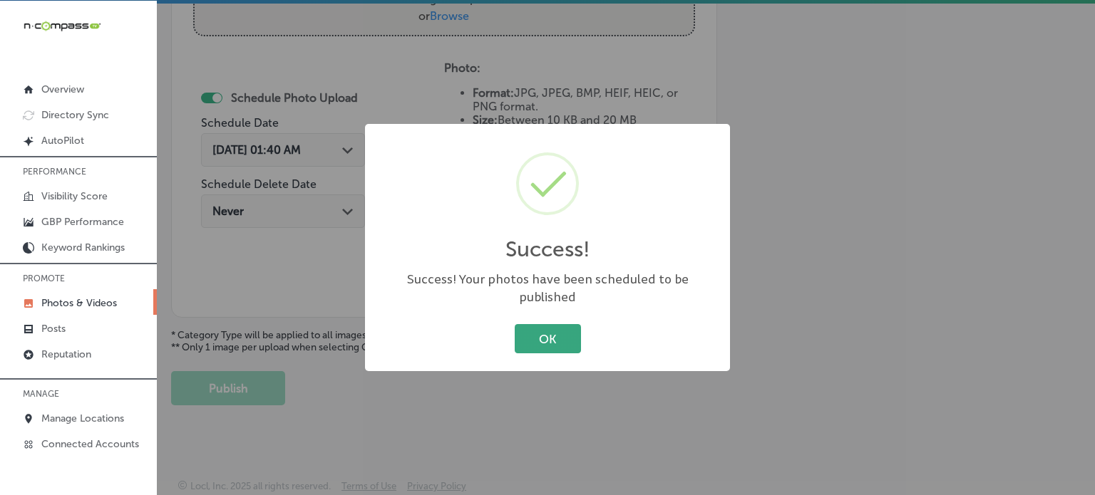
click at [530, 327] on button "OK" at bounding box center [548, 338] width 66 height 29
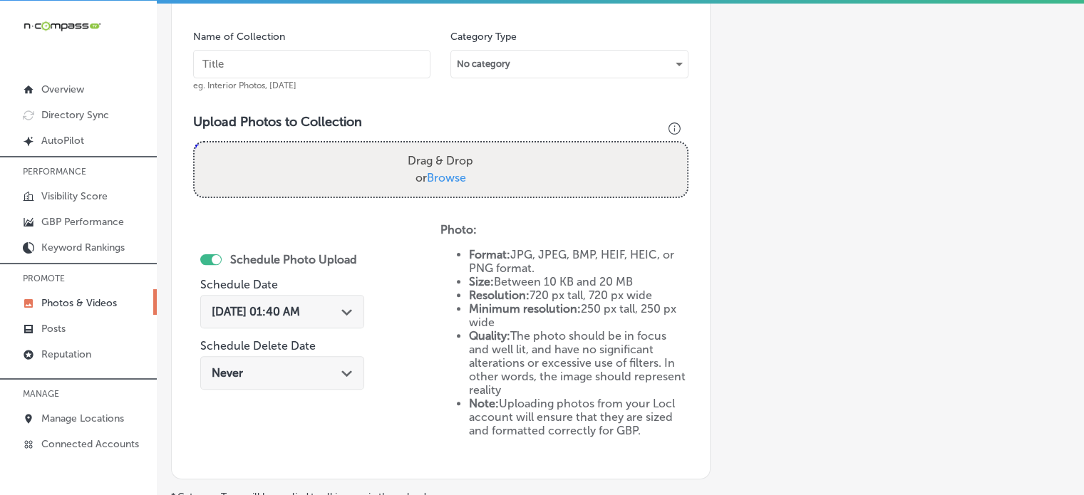
scroll to position [380, 0]
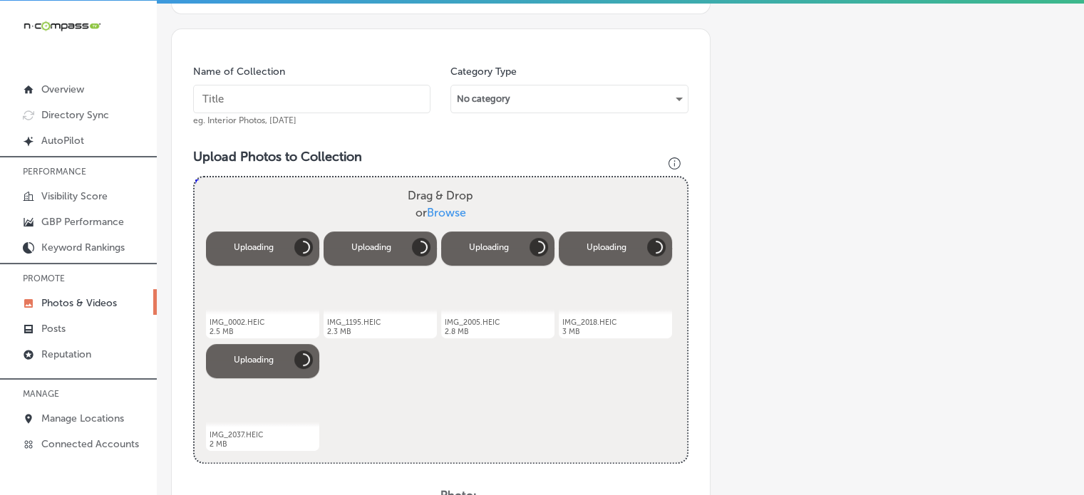
click at [308, 100] on input "text" at bounding box center [311, 99] width 237 height 29
paste input "RV storage"
type input "RV storage"
click at [370, 151] on h3 "Upload Photos to Collection" at bounding box center [440, 157] width 495 height 16
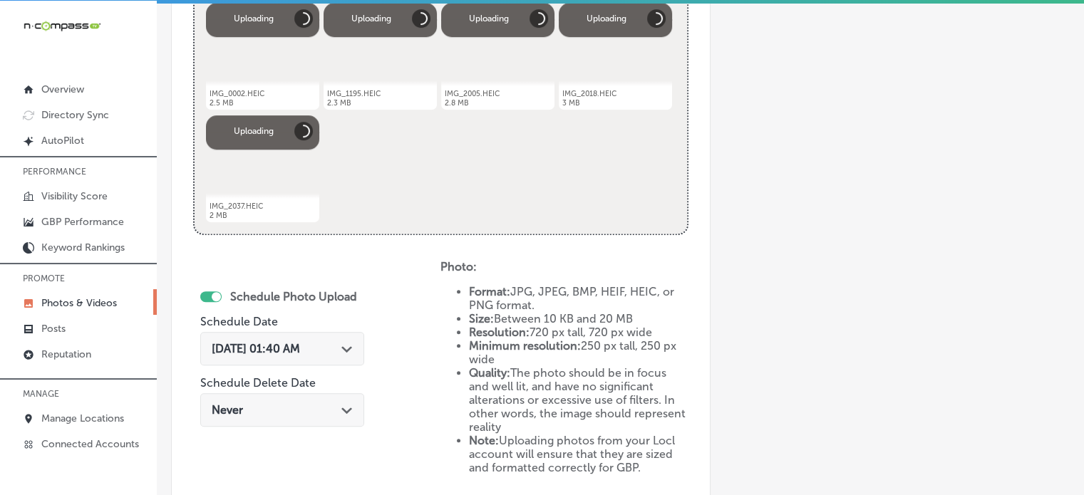
scroll to position [609, 0]
click at [300, 344] on span "[DATE] 01:40 AM" at bounding box center [256, 348] width 88 height 14
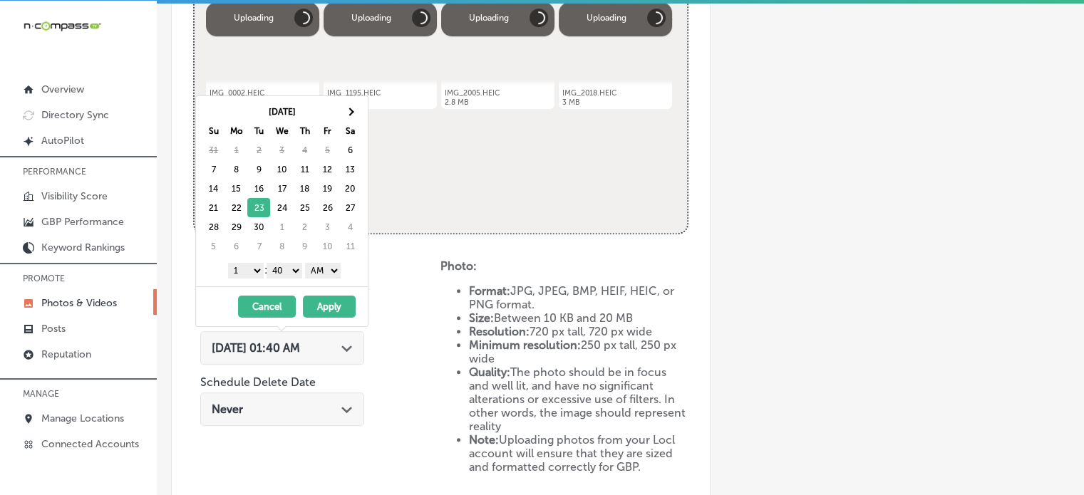
click at [254, 269] on select "1 2 3 4 5 6 7 8 9 10 11 12" at bounding box center [246, 271] width 36 height 16
click at [286, 271] on select "00 10 20 30 40 50" at bounding box center [285, 271] width 36 height 16
click at [323, 259] on div "1 2 3 4 5 6 7 8 9 10 11 12 : 00 10 20 30 40 50 AM PM" at bounding box center [285, 269] width 166 height 21
click at [329, 267] on select "AM PM" at bounding box center [323, 271] width 36 height 16
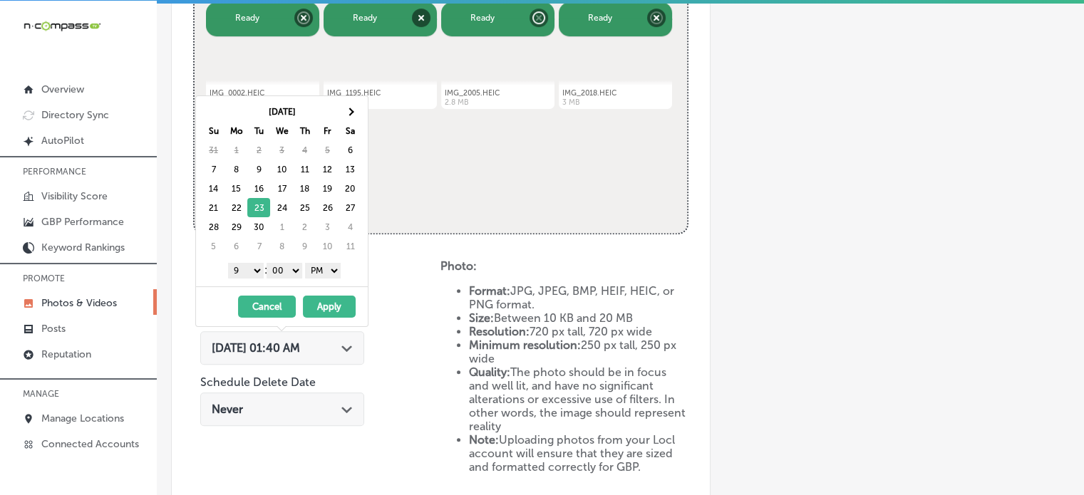
click at [331, 303] on button "Apply" at bounding box center [329, 307] width 53 height 22
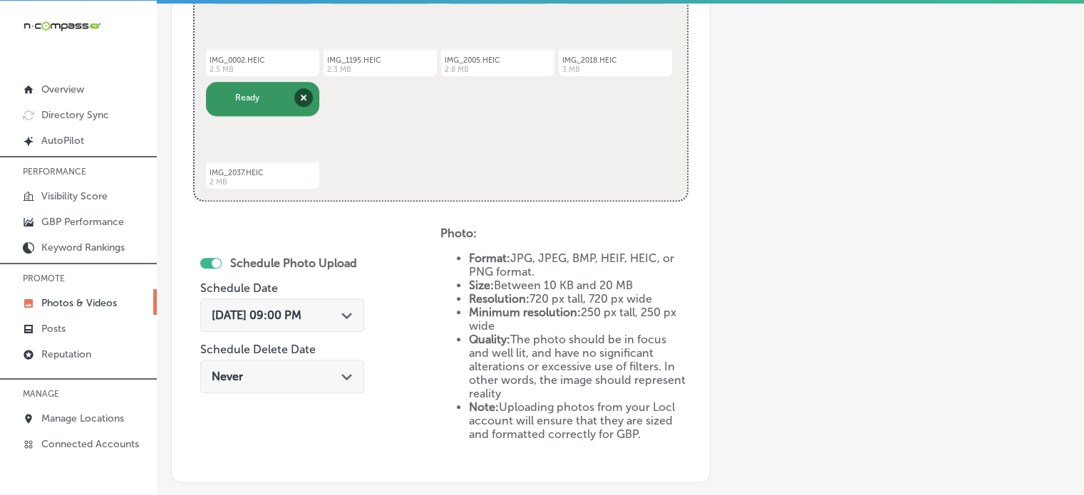
scroll to position [808, 0]
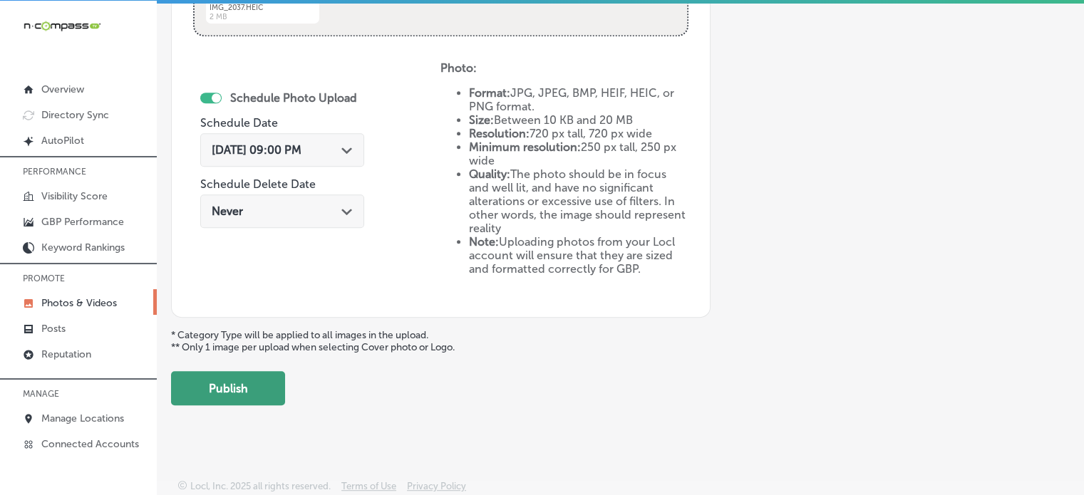
click at [249, 379] on button "Publish" at bounding box center [228, 388] width 114 height 34
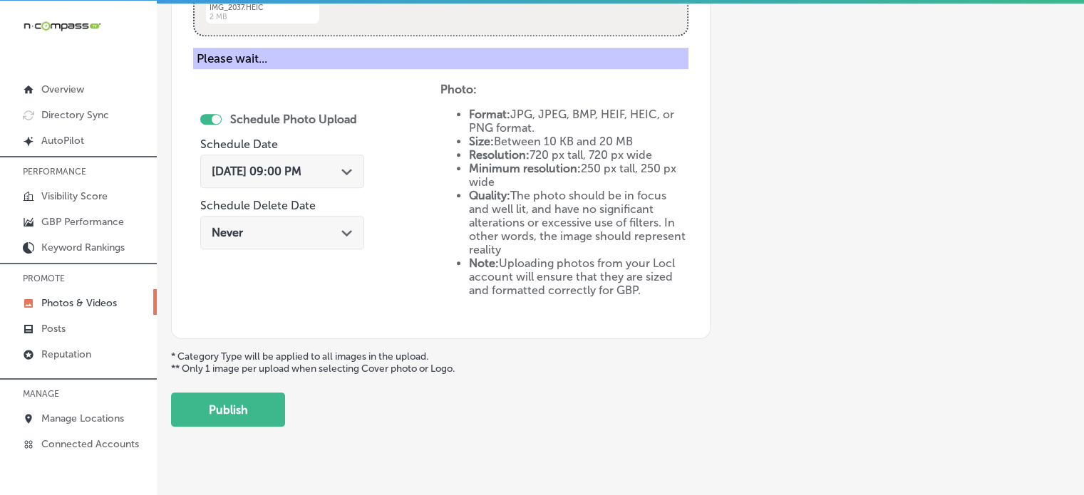
scroll to position [577, 0]
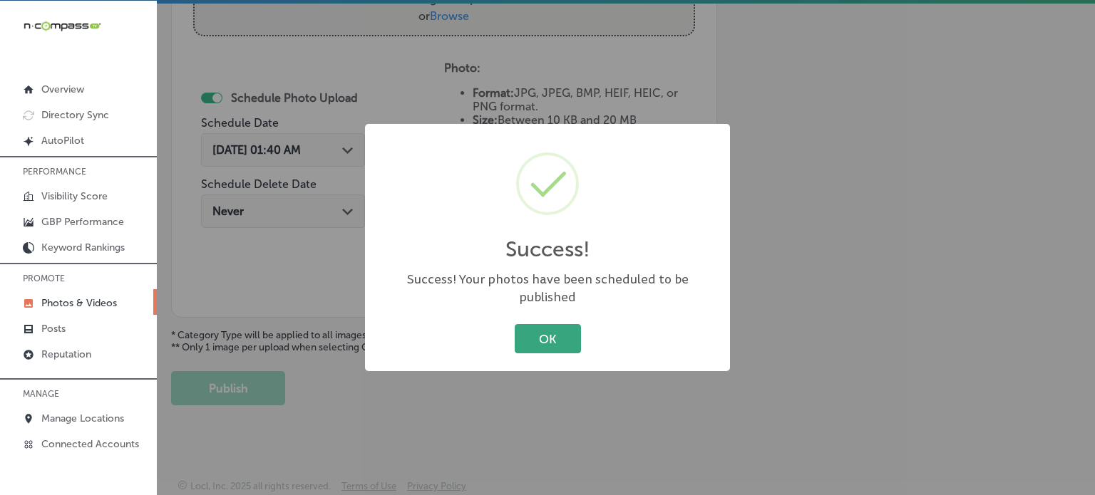
click at [540, 324] on button "OK" at bounding box center [548, 338] width 66 height 29
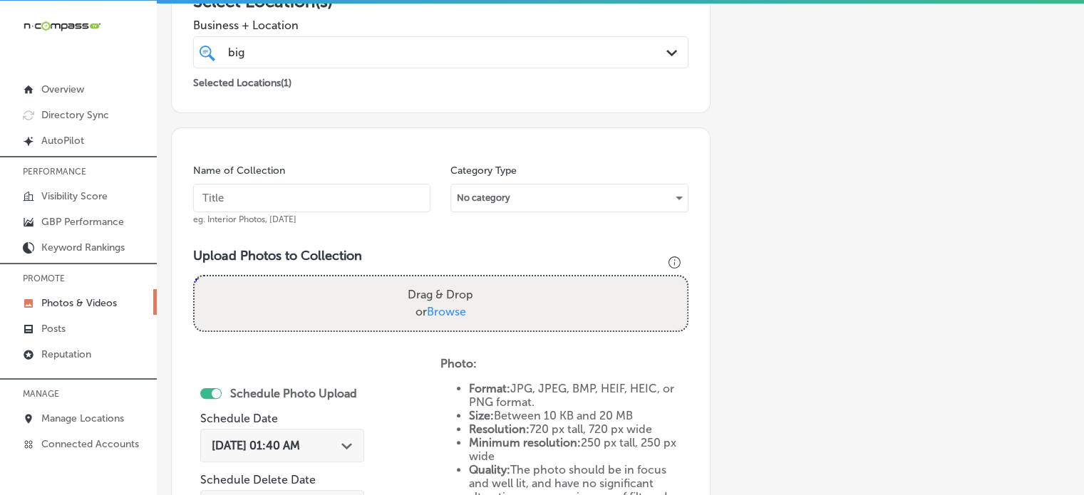
scroll to position [280, 0]
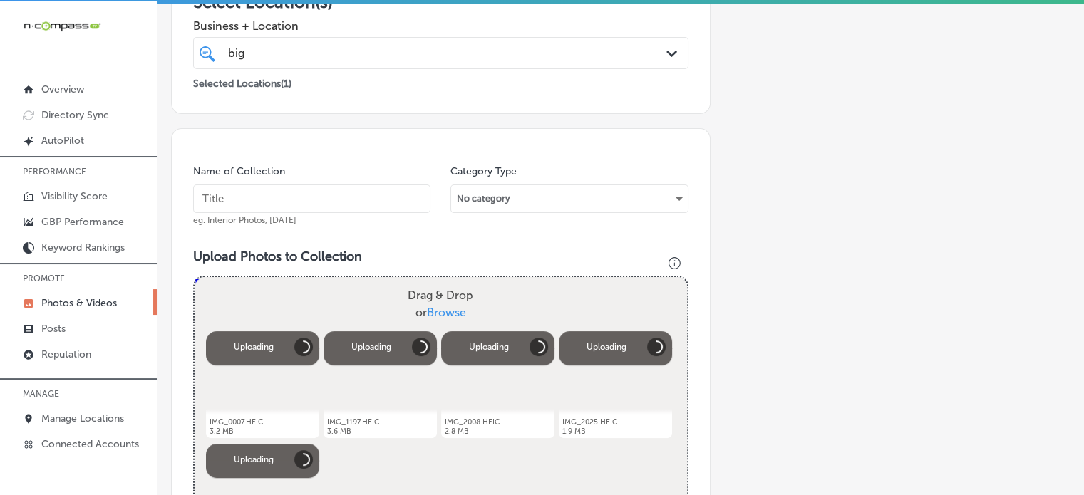
click at [356, 205] on input "text" at bounding box center [311, 199] width 237 height 29
paste input "Commercial vehicle storage"
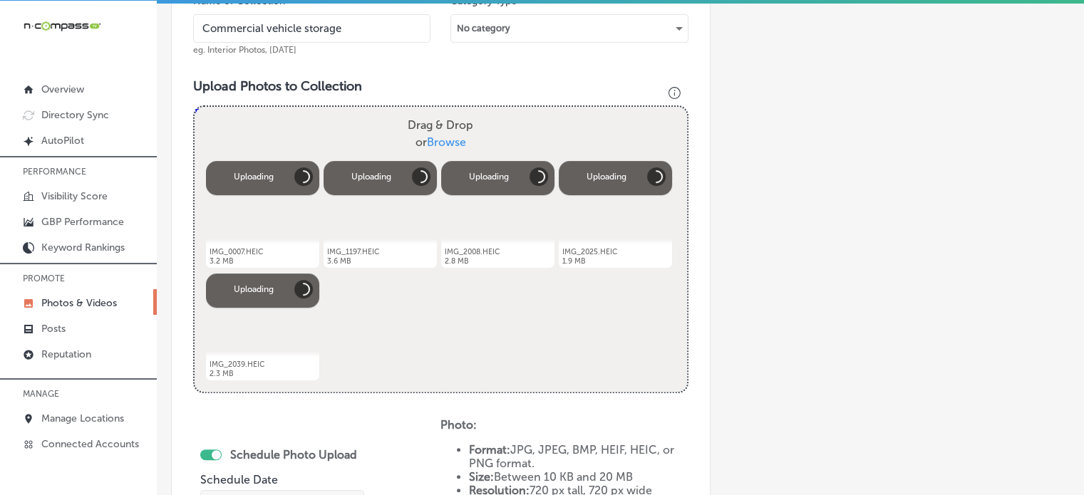
scroll to position [451, 0]
type input "Commercial vehicle storage"
click at [411, 373] on div "Powered by PQINA Drag & Drop or Browse IMG_0007.HEIC Abort Retry Remove Upload …" at bounding box center [441, 248] width 493 height 285
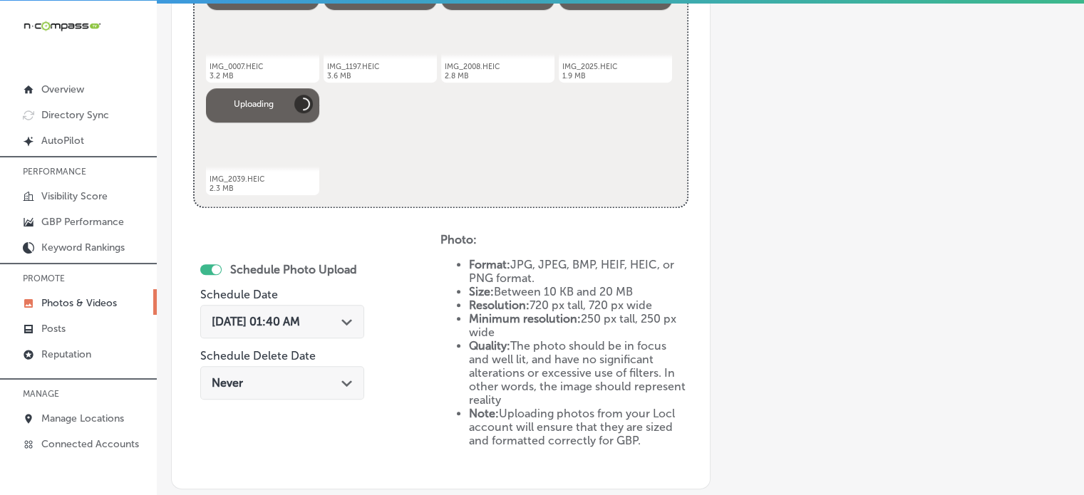
scroll to position [644, 0]
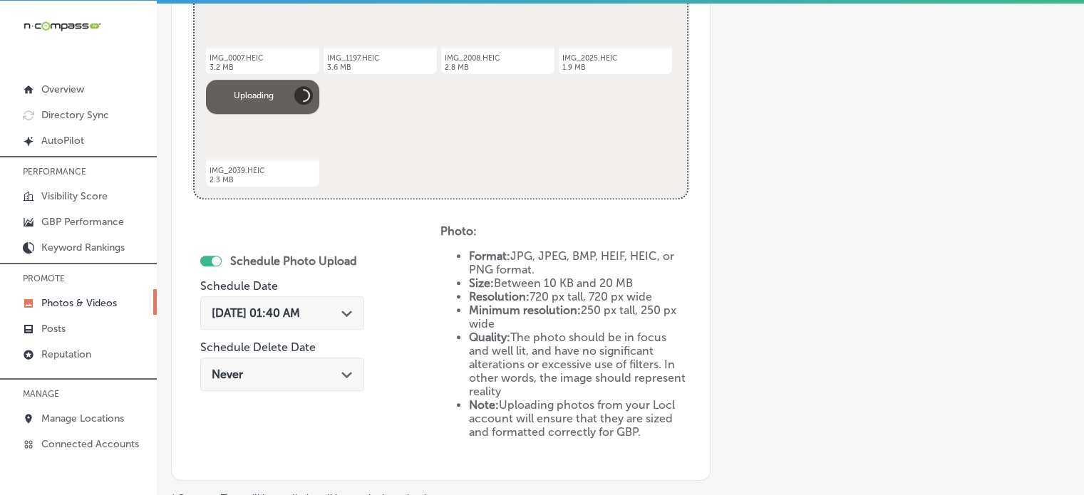
click at [329, 314] on div "[DATE] 01:40 AM Path Created with Sketch." at bounding box center [282, 314] width 141 height 14
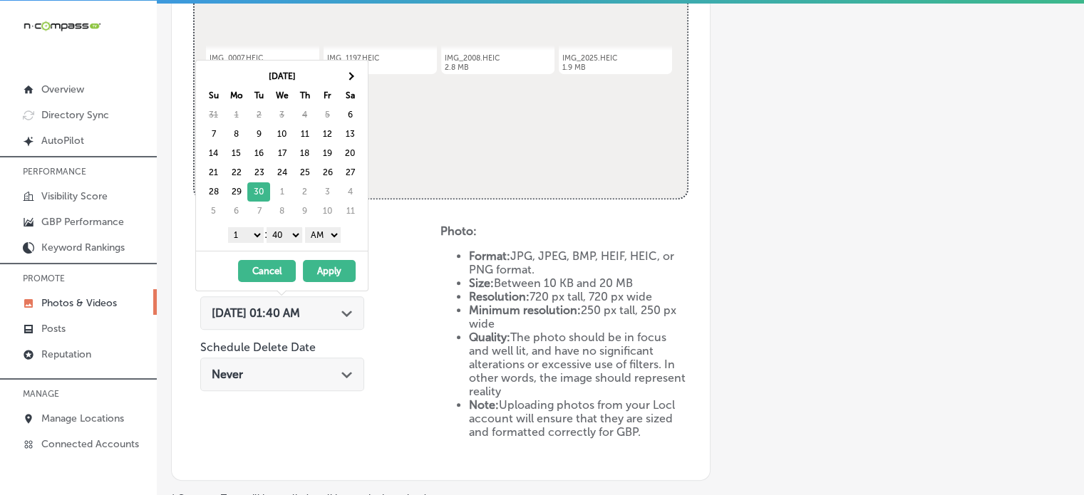
click at [257, 230] on select "1 2 3 4 5 6 7 8 9 10 11 12" at bounding box center [246, 235] width 36 height 16
drag, startPoint x: 282, startPoint y: 232, endPoint x: 287, endPoint y: 254, distance: 22.7
click at [287, 254] on div "[DATE] Su Mo Tu We Th Fr Sa 31 1 2 3 4 5 6 7 8 9 10 11 12 13 14 15 16 17 18 19 …" at bounding box center [281, 176] width 173 height 232
click at [332, 232] on select "AM PM" at bounding box center [323, 235] width 36 height 16
click at [329, 269] on button "Apply" at bounding box center [329, 271] width 53 height 22
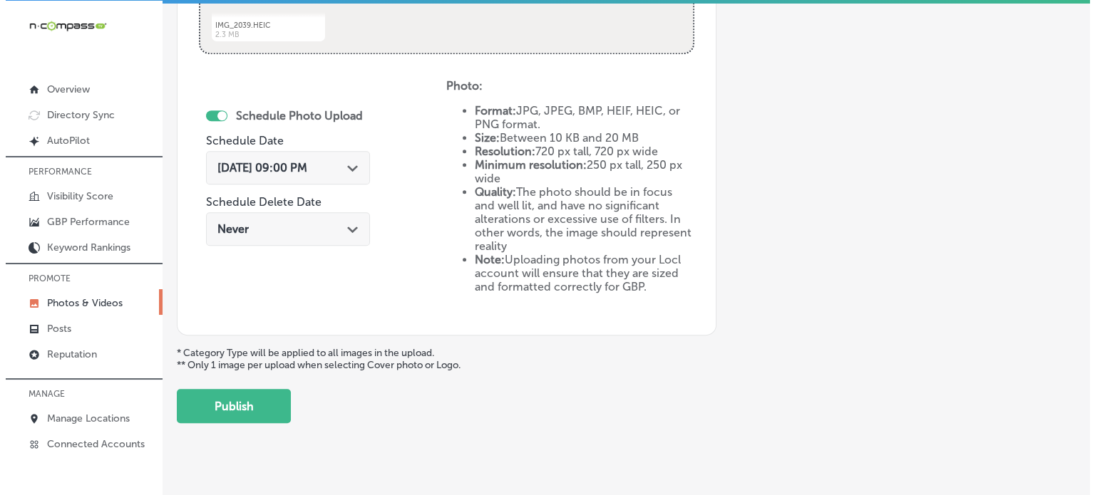
scroll to position [808, 0]
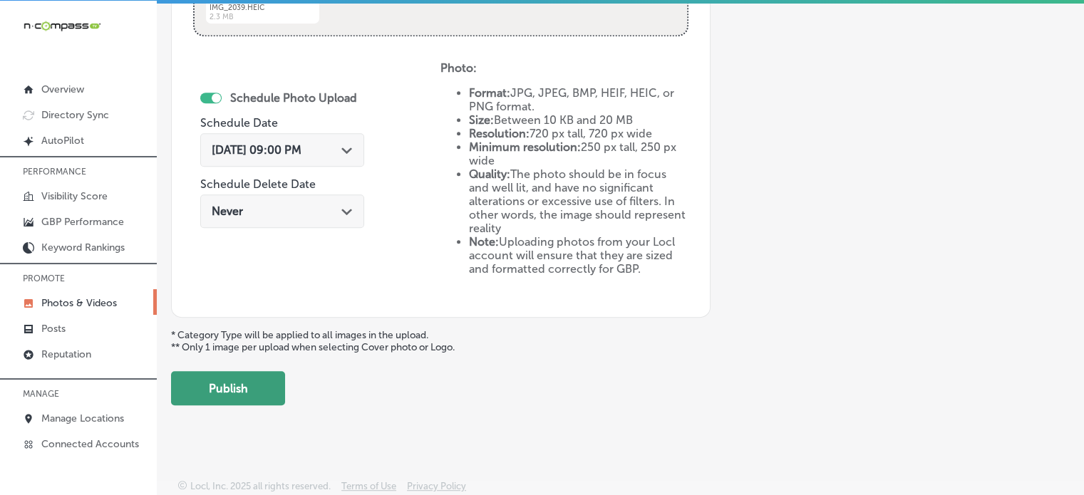
click at [237, 393] on button "Publish" at bounding box center [228, 388] width 114 height 34
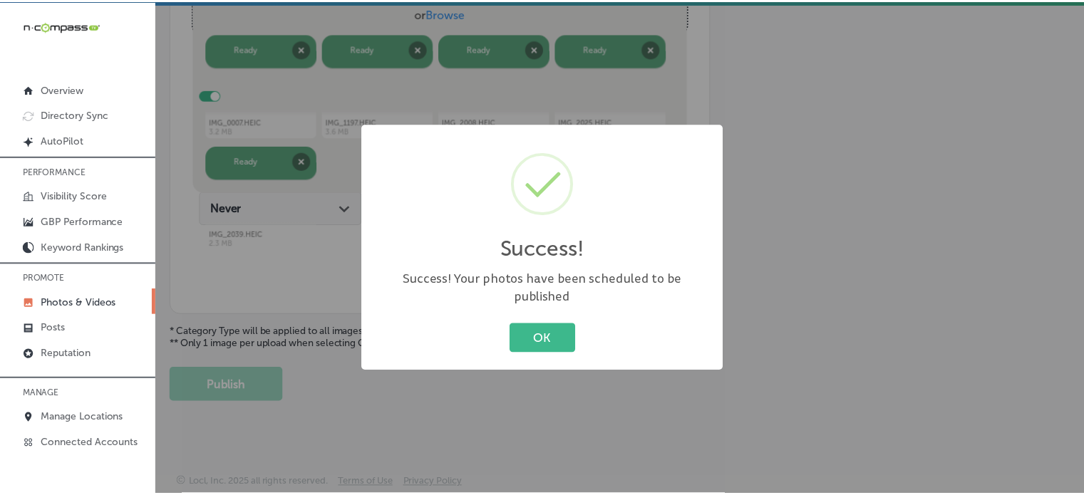
scroll to position [577, 0]
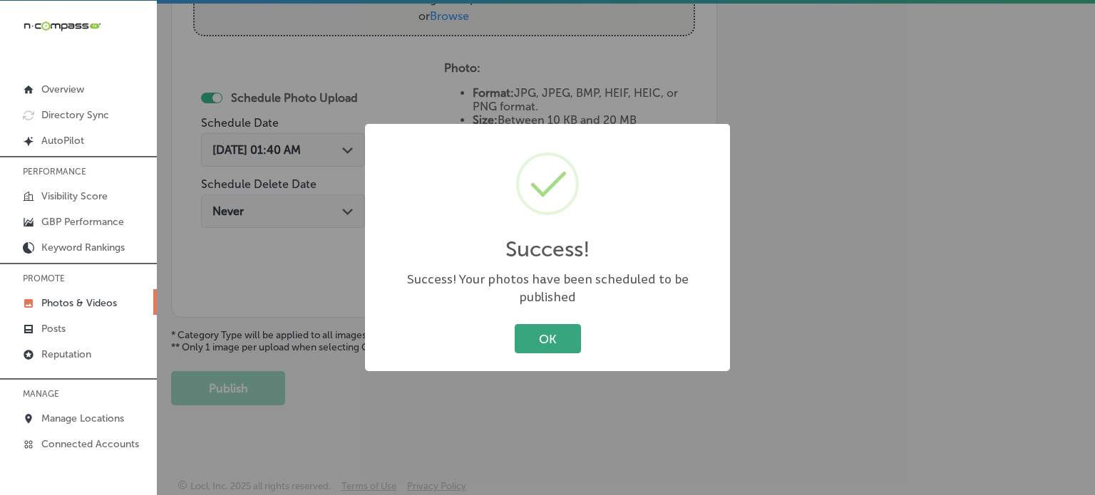
click at [559, 324] on button "OK" at bounding box center [548, 338] width 66 height 29
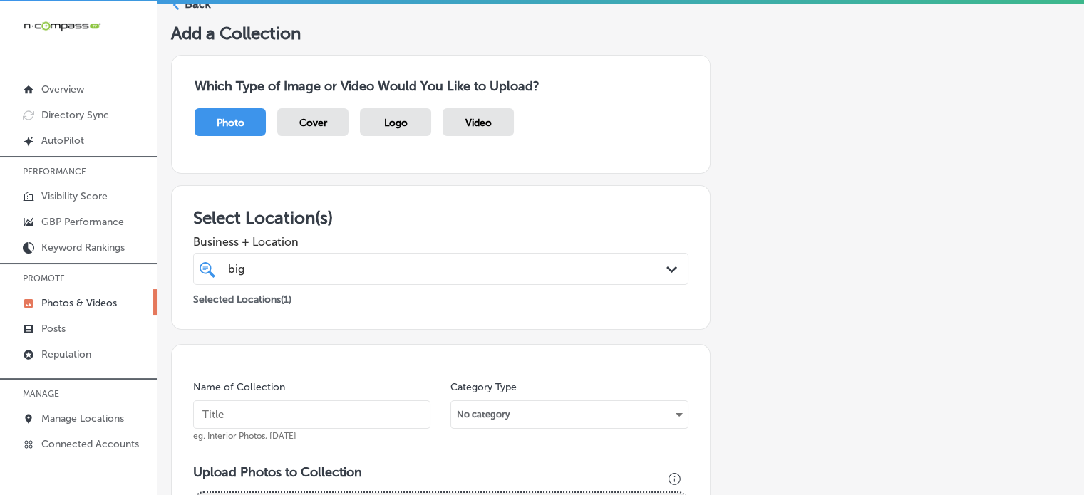
scroll to position [0, 0]
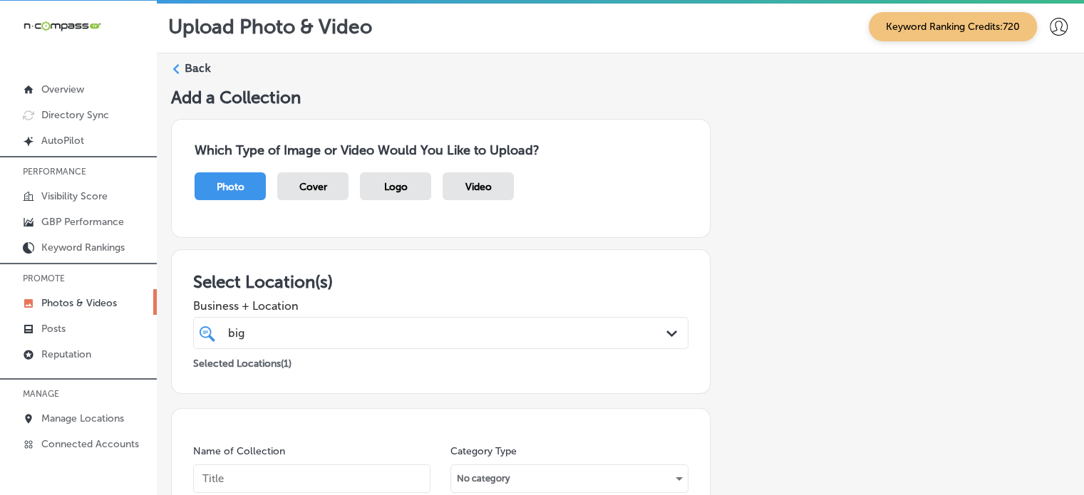
click at [192, 66] on label "Back" at bounding box center [198, 69] width 26 height 16
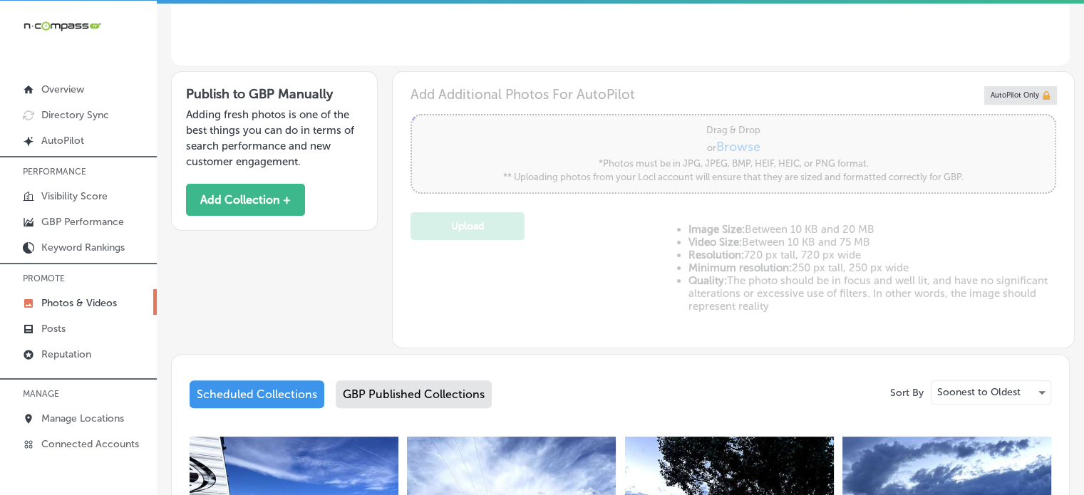
scroll to position [419, 0]
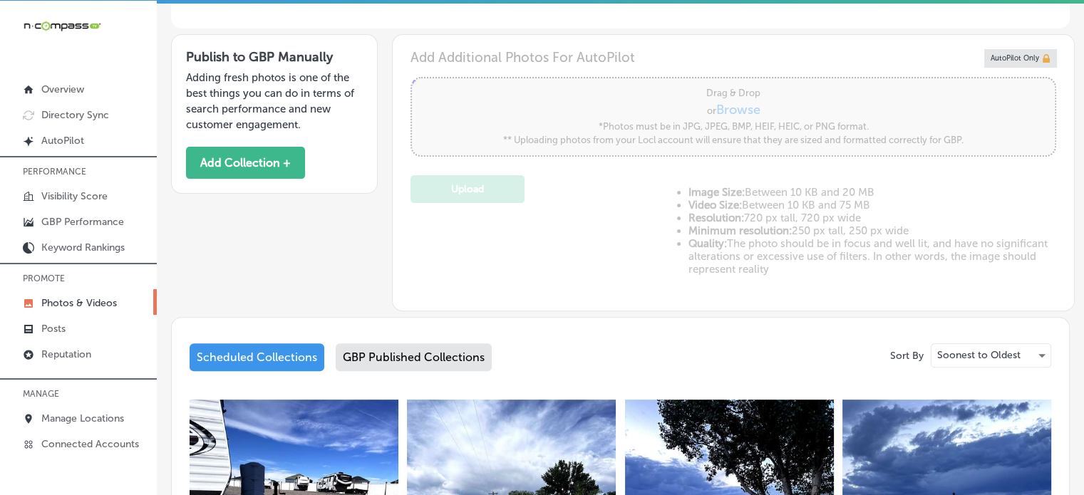
type input "5"
click at [400, 352] on div "GBP Published Collections" at bounding box center [414, 358] width 156 height 28
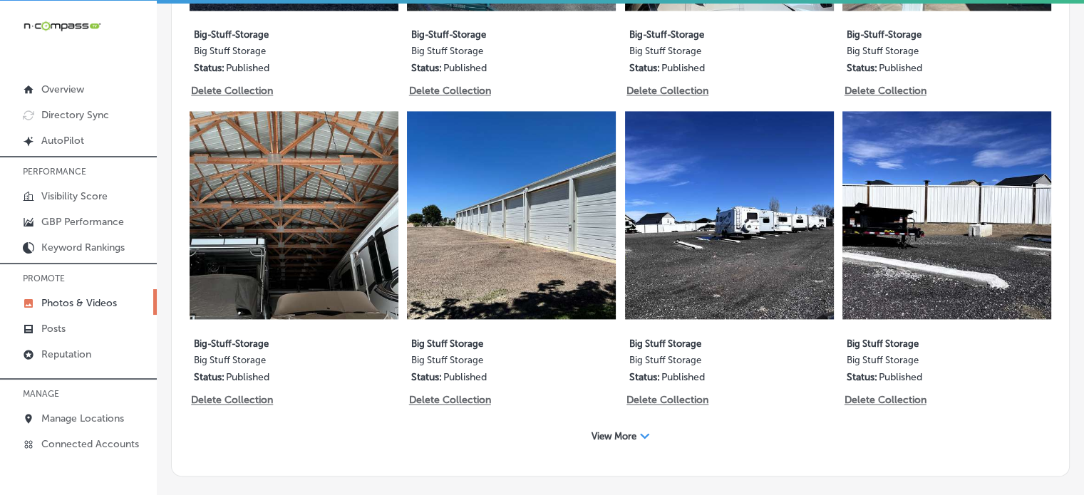
scroll to position [2001, 0]
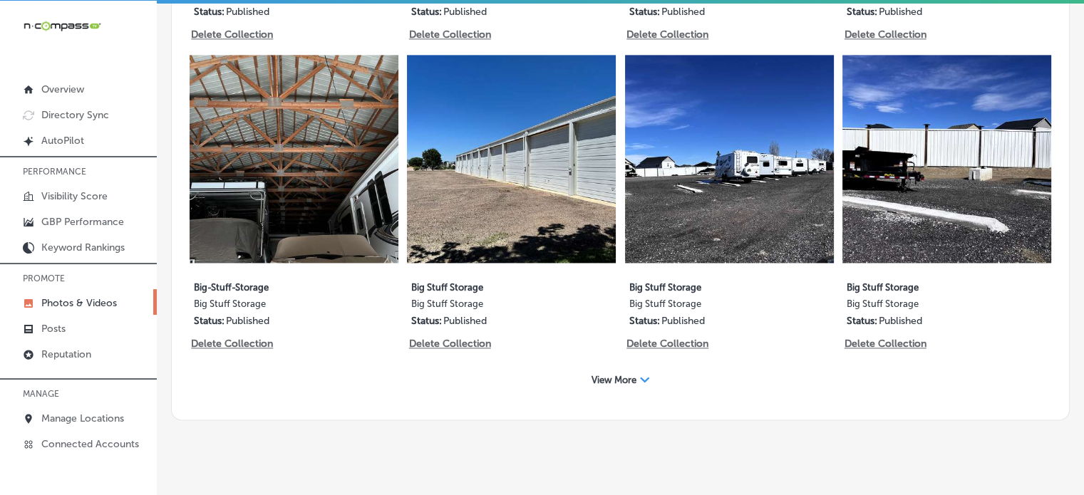
click at [616, 375] on span "View More" at bounding box center [614, 380] width 45 height 11
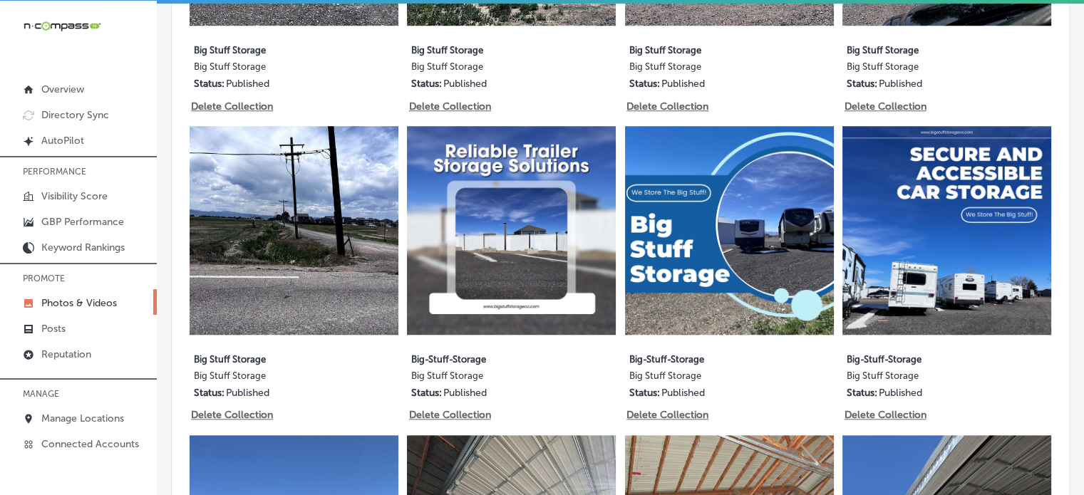
scroll to position [1268, 0]
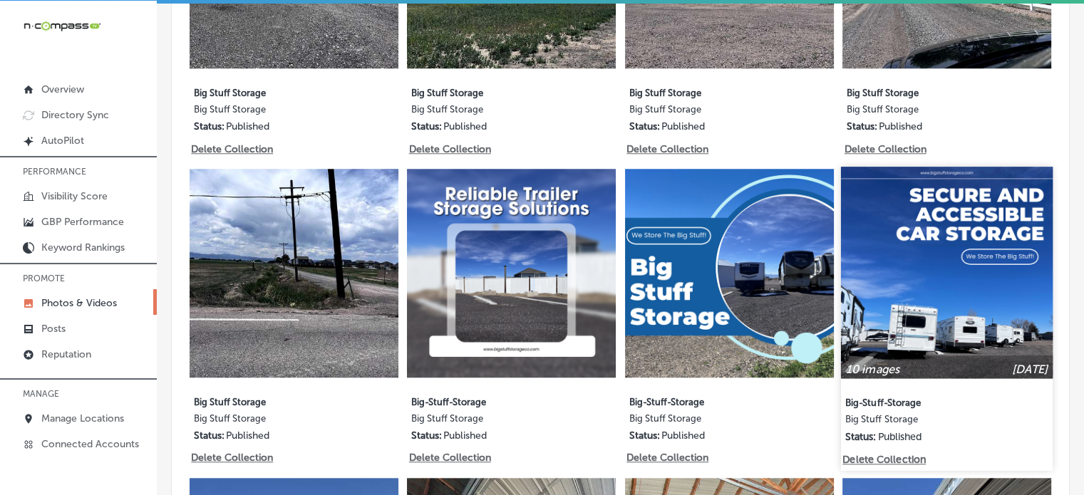
click at [958, 243] on img at bounding box center [947, 273] width 212 height 212
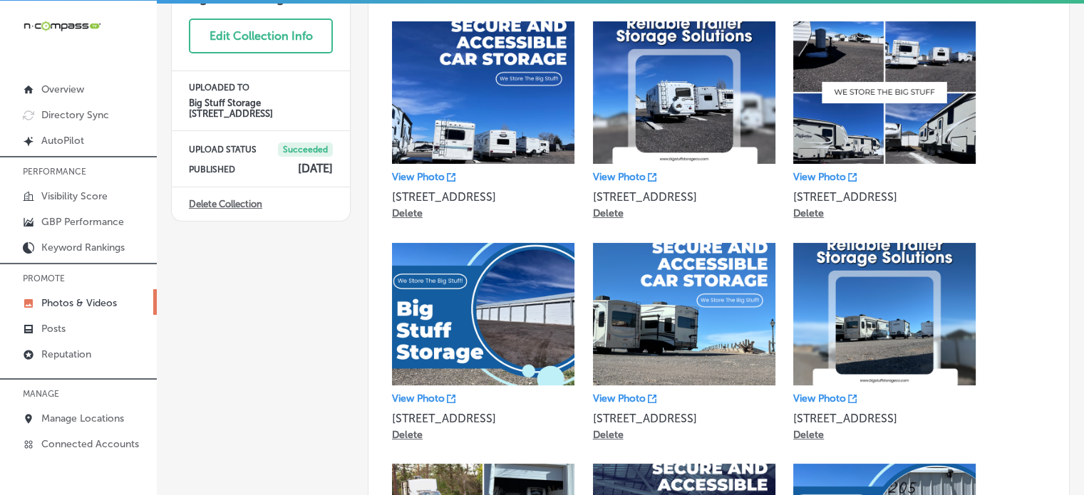
scroll to position [100, 0]
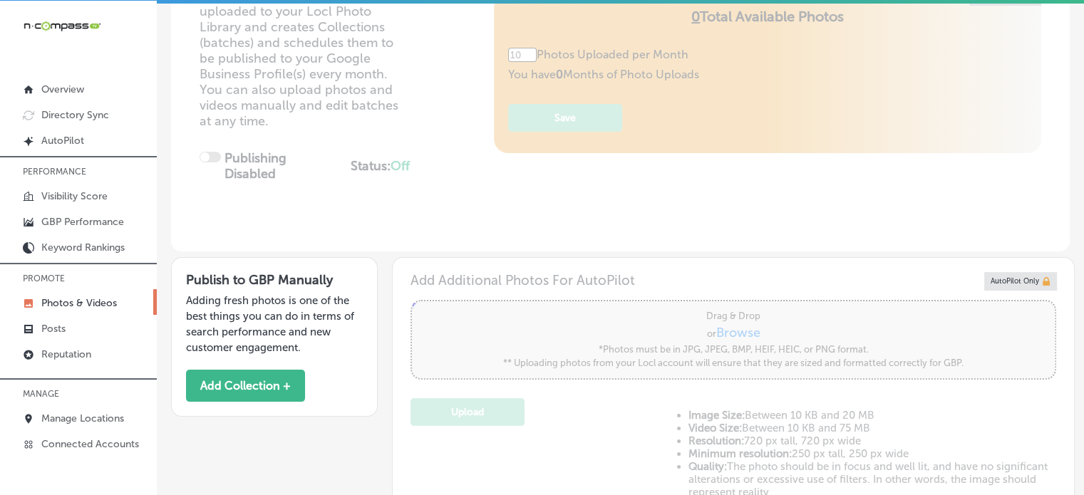
type input "5"
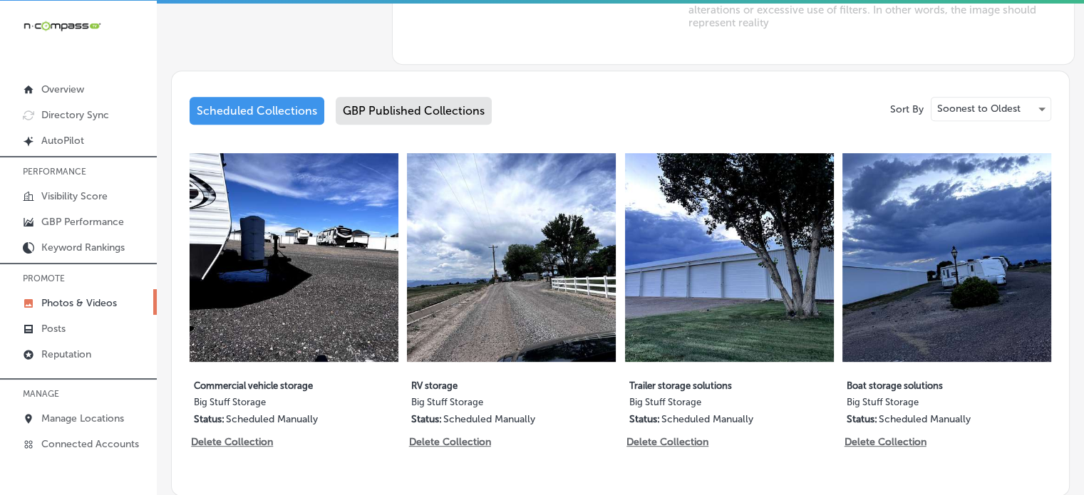
scroll to position [665, 0]
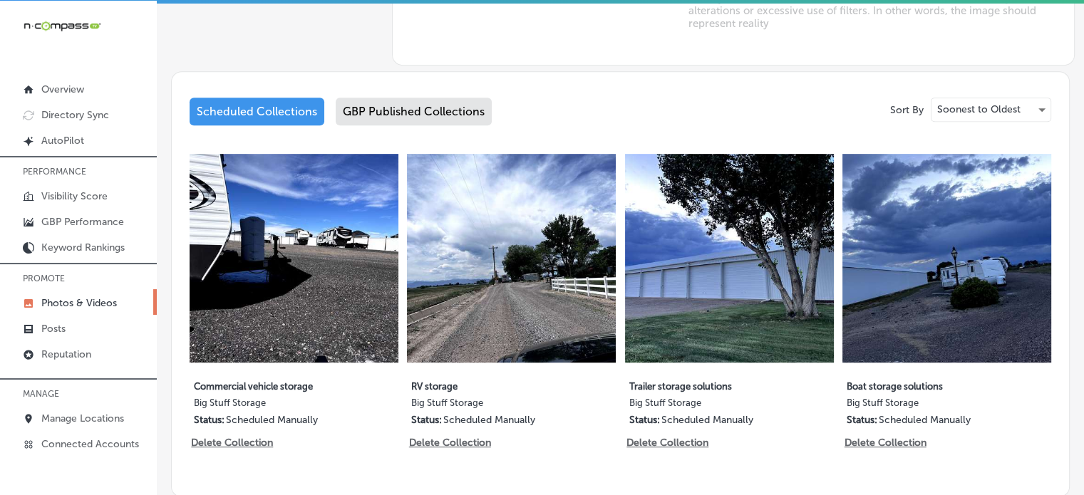
click at [395, 101] on div "GBP Published Collections" at bounding box center [414, 112] width 156 height 28
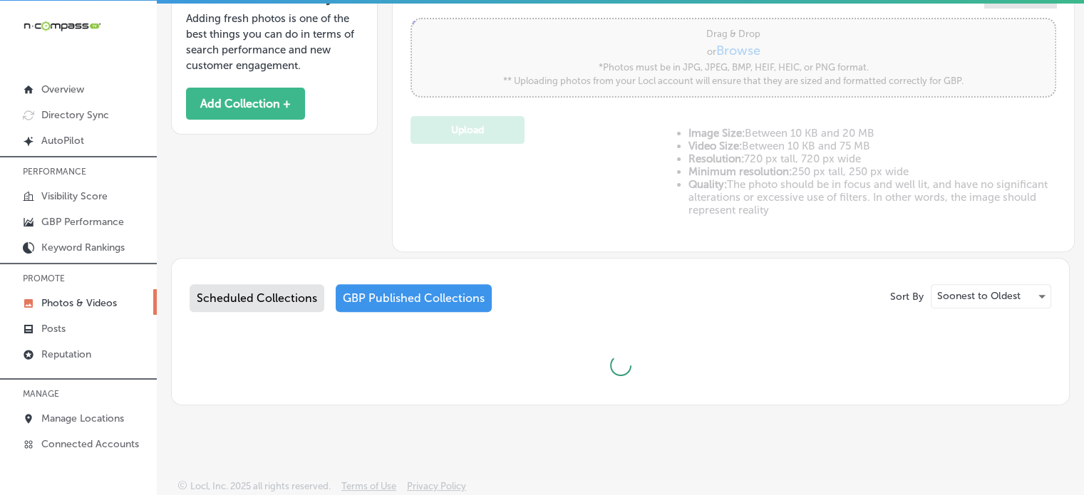
click at [268, 287] on div "Scheduled Collections" at bounding box center [257, 298] width 135 height 28
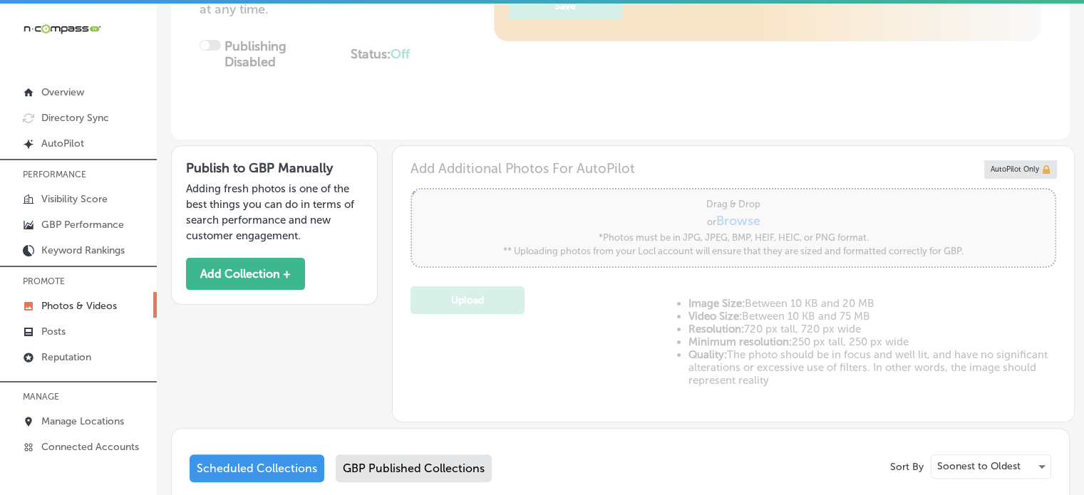
scroll to position [274, 0]
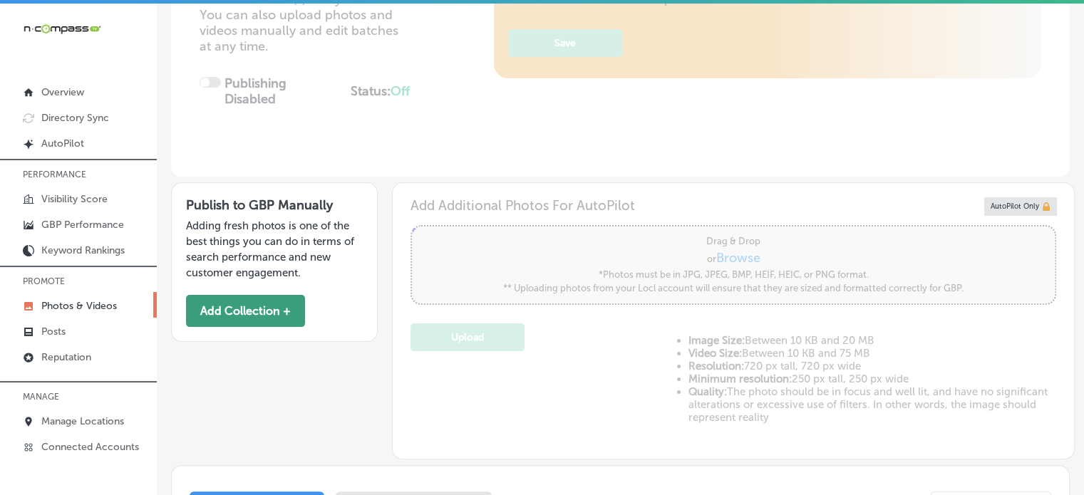
click at [272, 299] on button "Add Collection +" at bounding box center [245, 311] width 119 height 32
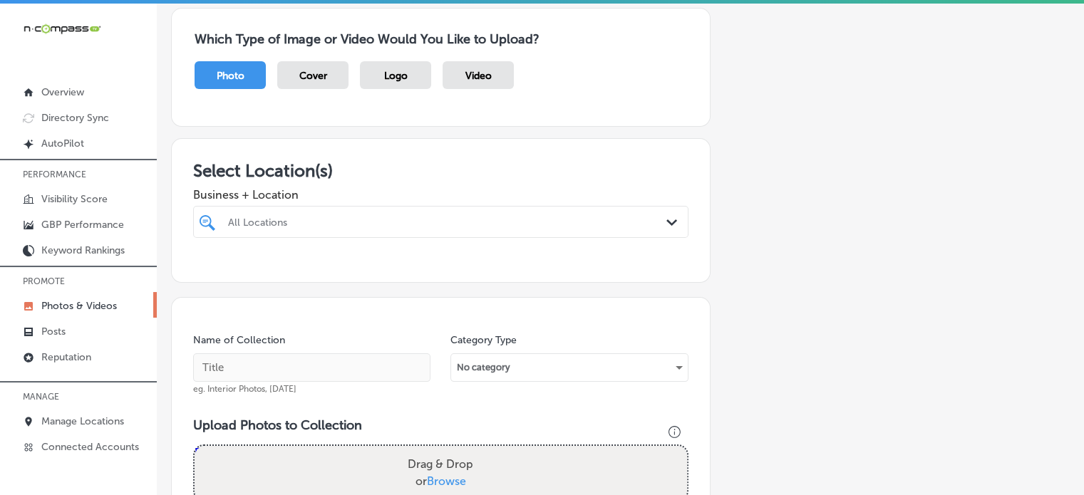
scroll to position [116, 0]
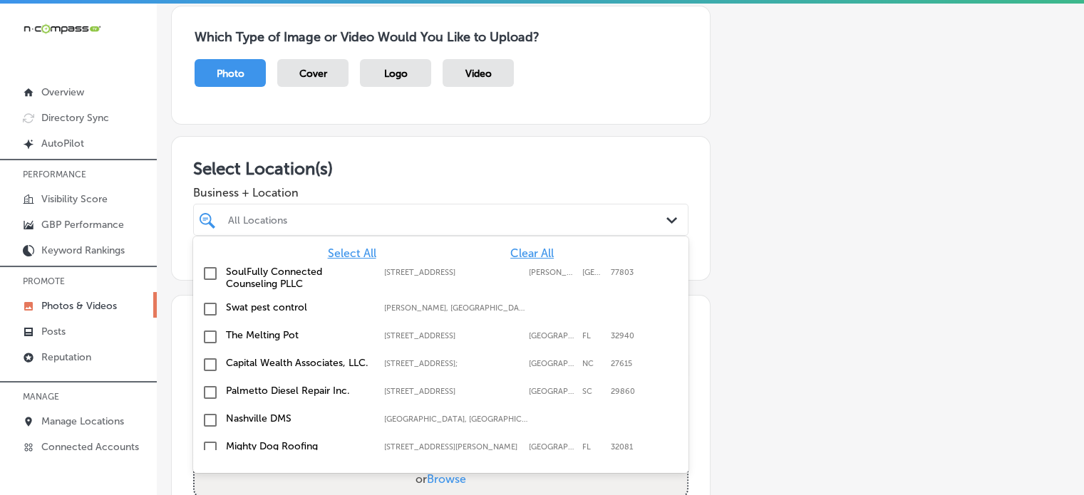
click at [386, 216] on div "All Locations" at bounding box center [448, 220] width 440 height 12
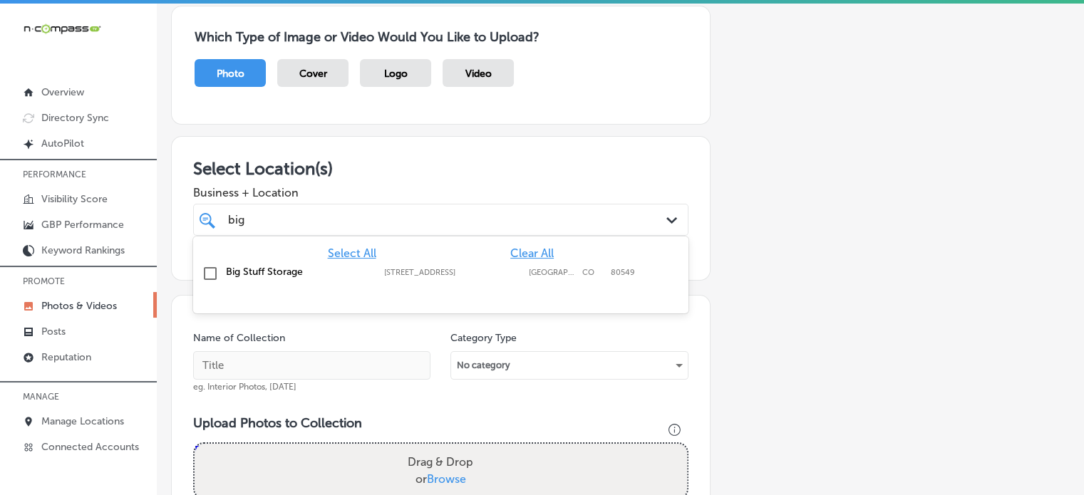
click at [260, 266] on label "Big Stuff Storage" at bounding box center [298, 272] width 144 height 12
type input "big"
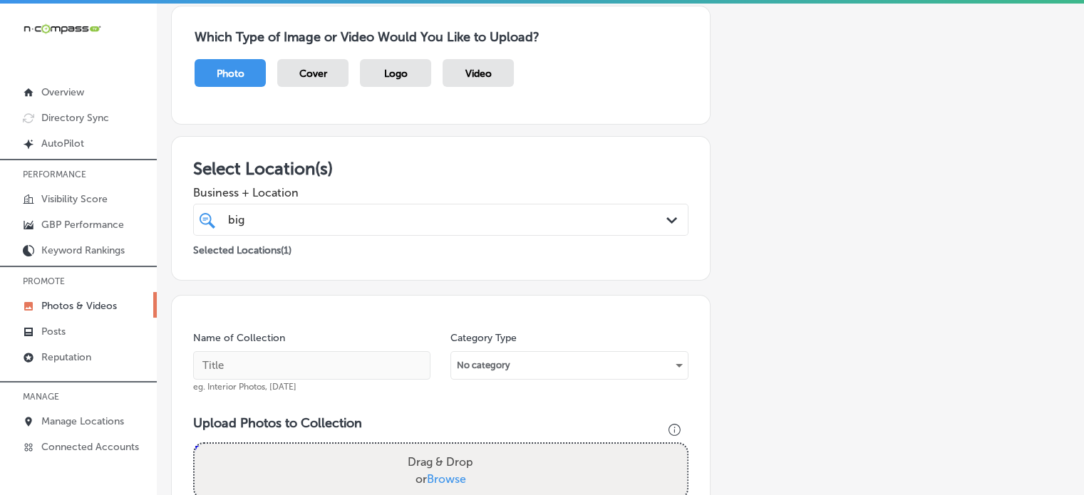
click at [405, 155] on div "Select Location(s) Business + Location big big Path Created with Sketch. Select…" at bounding box center [441, 208] width 540 height 145
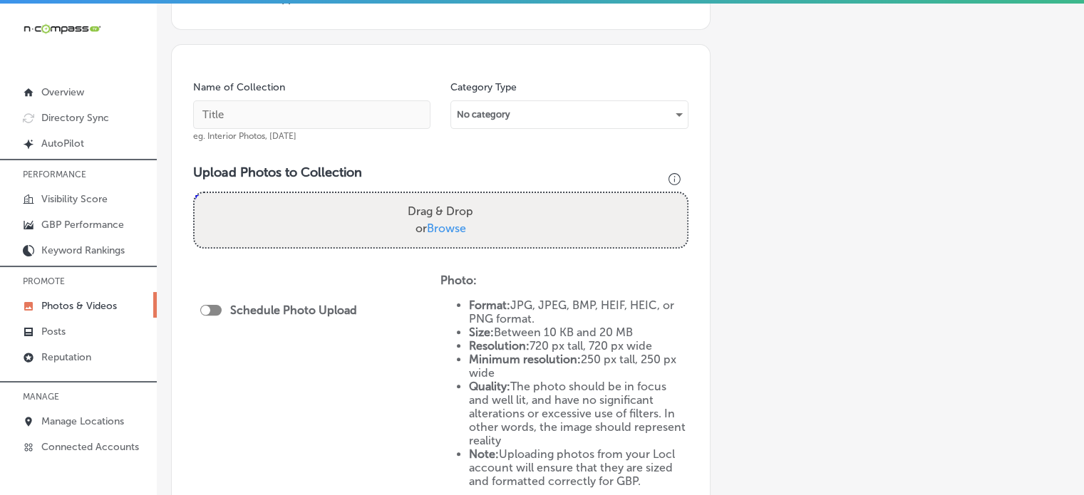
scroll to position [384, 0]
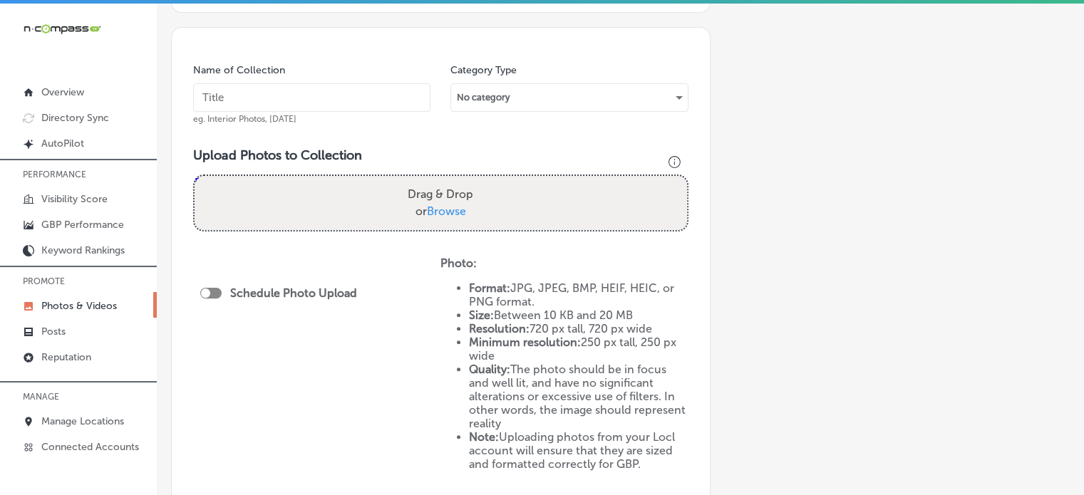
click at [254, 93] on input "text" at bounding box center [311, 97] width 237 height 29
paste input "Secure vehicle storage"
type input "Secure vehicle storage"
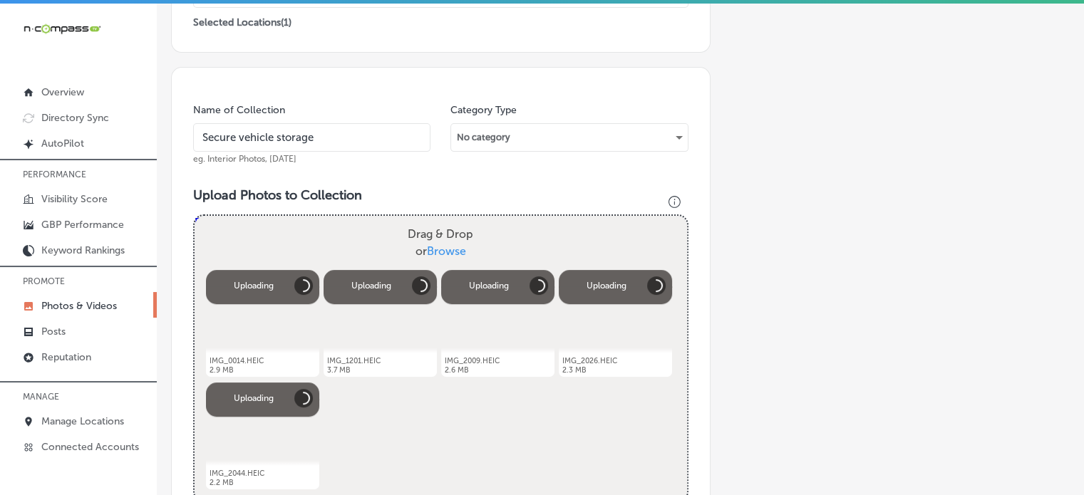
scroll to position [194, 0]
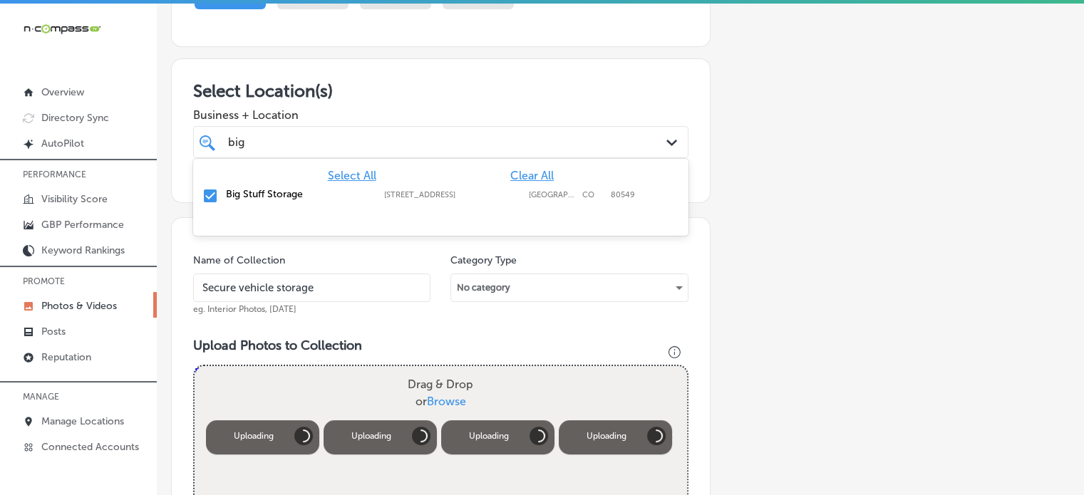
click at [343, 139] on div "big big" at bounding box center [420, 142] width 386 height 19
click at [419, 88] on h3 "Select Location(s)" at bounding box center [440, 91] width 495 height 21
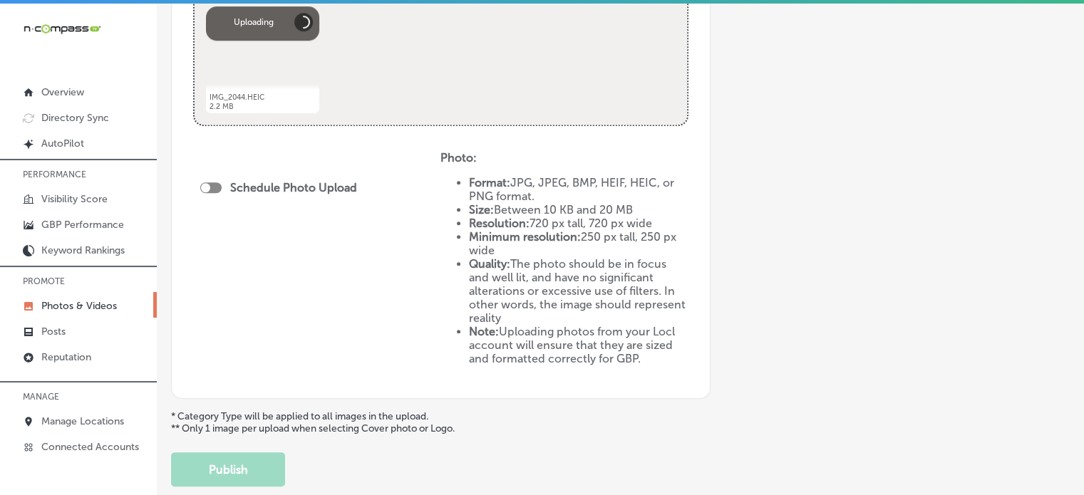
scroll to position [723, 0]
click at [210, 185] on div at bounding box center [205, 185] width 9 height 9
checkbox input "true"
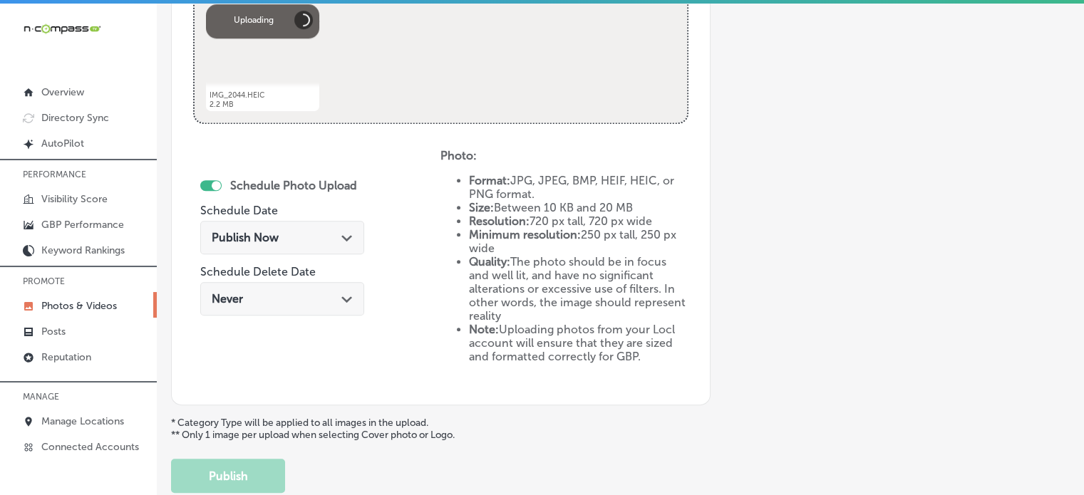
click at [291, 236] on div "Publish Now Path Created with Sketch." at bounding box center [282, 238] width 141 height 14
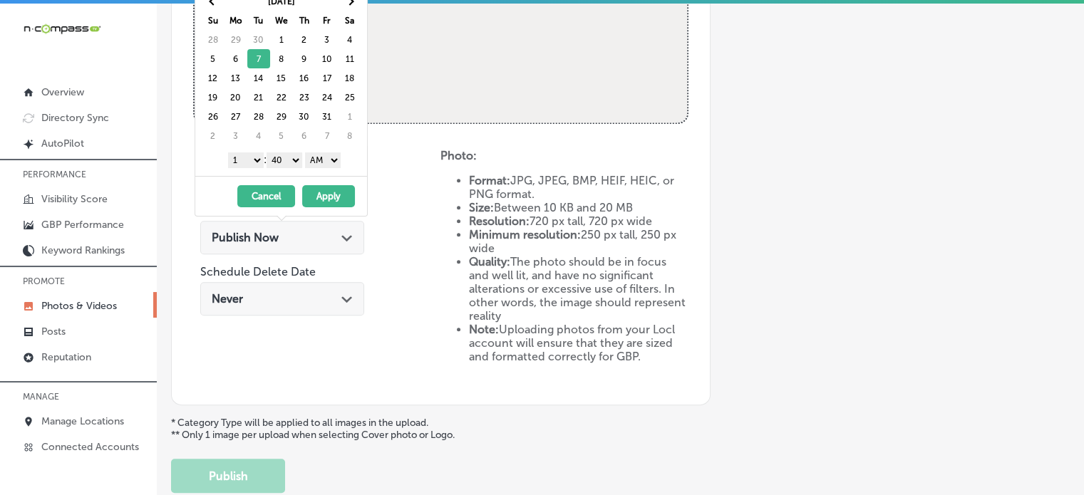
click at [252, 161] on select "1 2 3 4 5 6 7 8 9 10 11 12" at bounding box center [246, 161] width 36 height 16
click at [294, 153] on select "00 10 20 30 40 50" at bounding box center [285, 161] width 36 height 16
click at [329, 160] on select "AM PM" at bounding box center [323, 161] width 36 height 16
click at [329, 194] on button "Apply" at bounding box center [328, 196] width 53 height 22
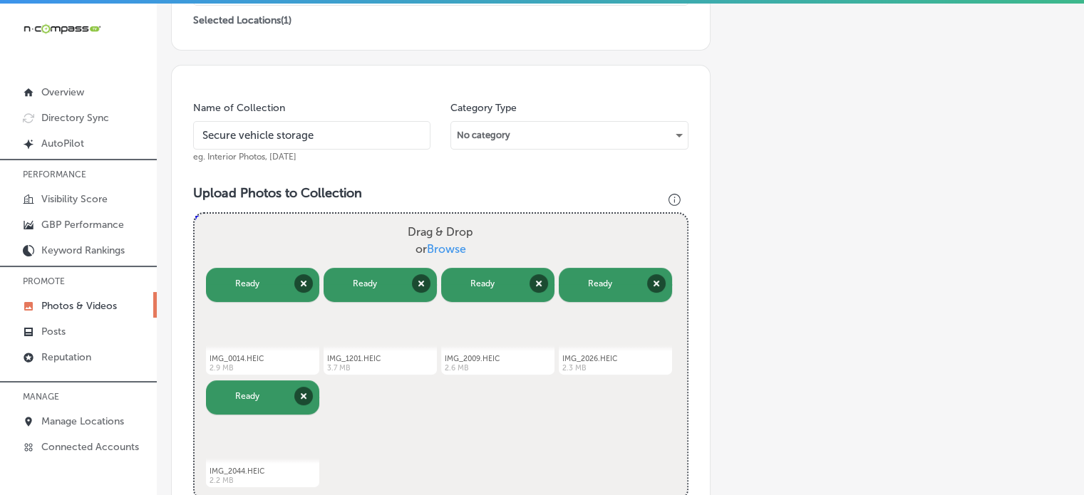
scroll to position [329, 0]
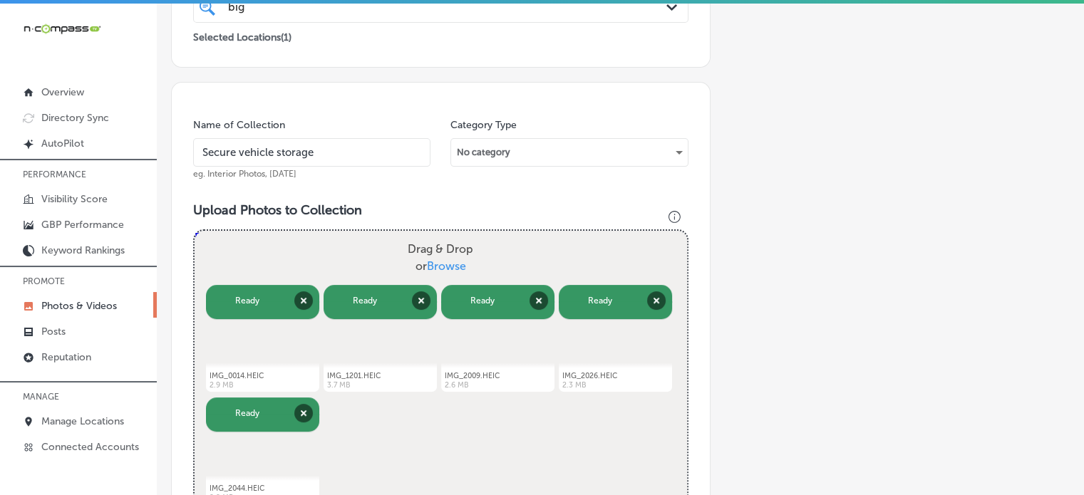
click at [339, 145] on input "Secure vehicle storage" at bounding box center [311, 152] width 237 height 29
click at [362, 99] on div "Name of Collection Secure vehicle storage eg. Interior Photos, [DATE] Category …" at bounding box center [441, 440] width 540 height 717
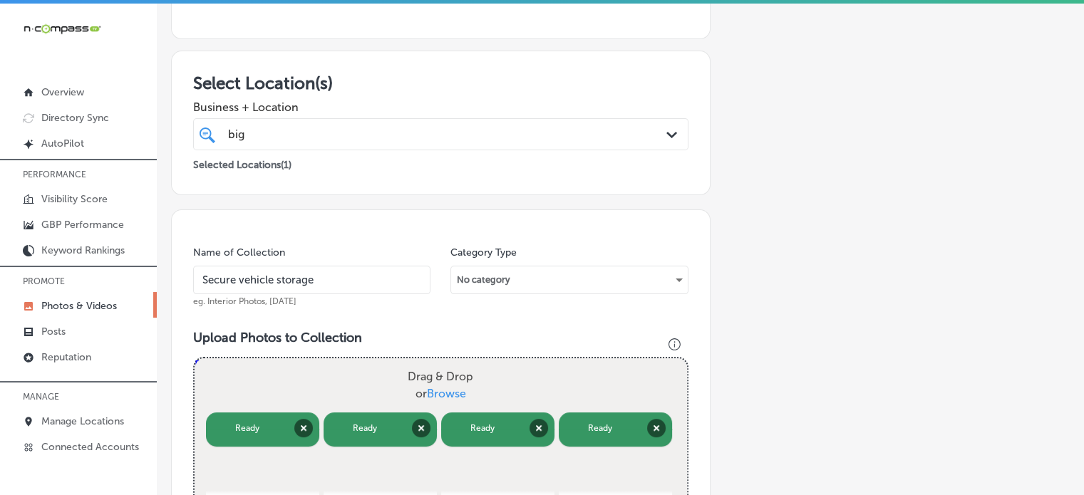
scroll to position [195, 0]
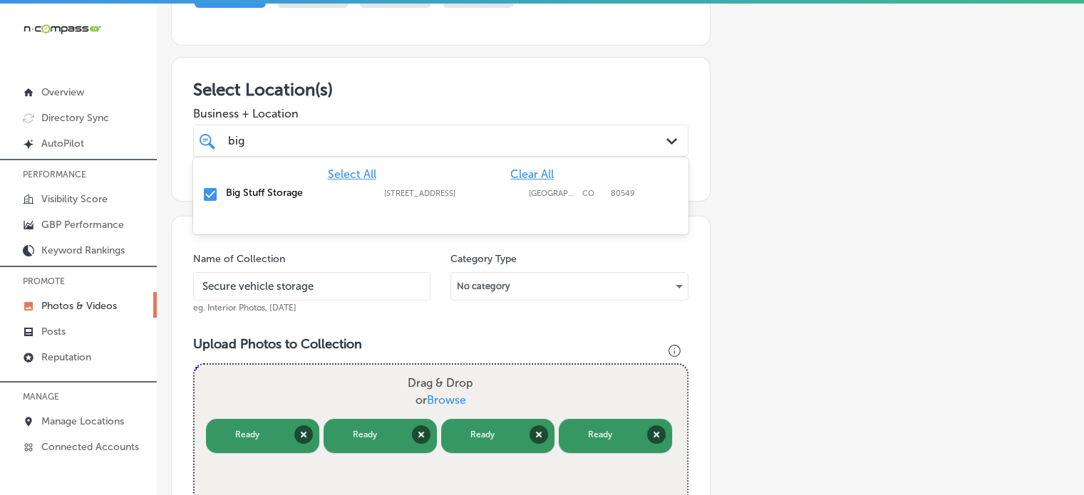
click at [373, 134] on div "big big" at bounding box center [420, 140] width 386 height 19
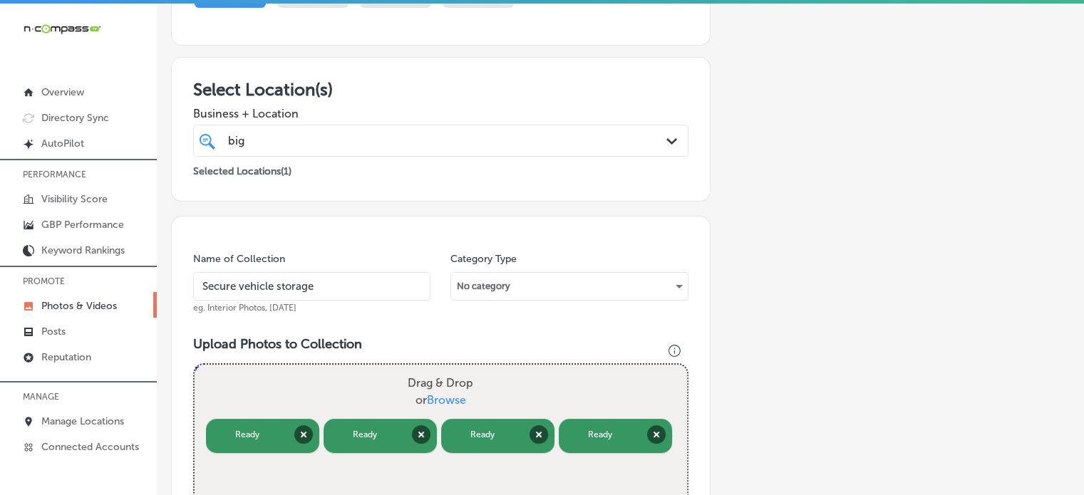
click at [402, 79] on h3 "Select Location(s)" at bounding box center [440, 89] width 495 height 21
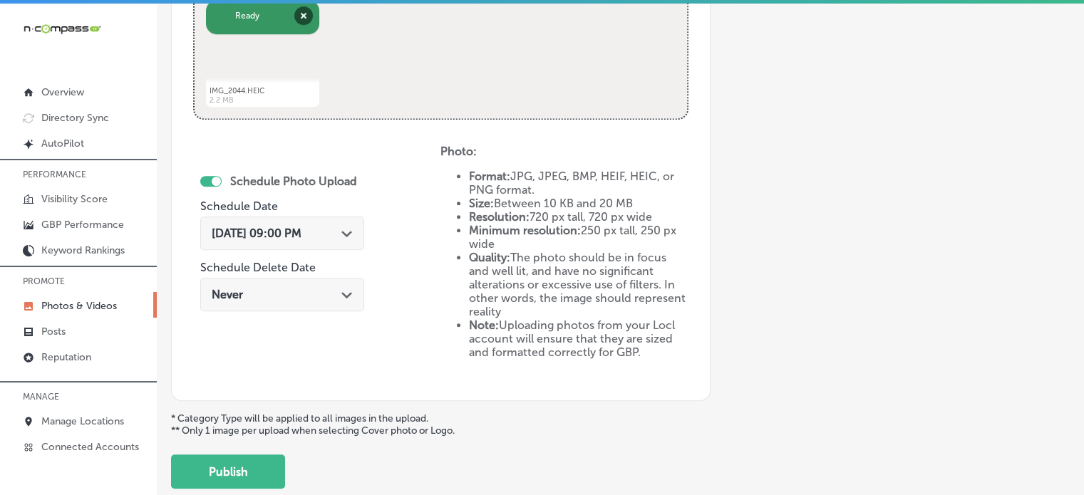
scroll to position [787, 0]
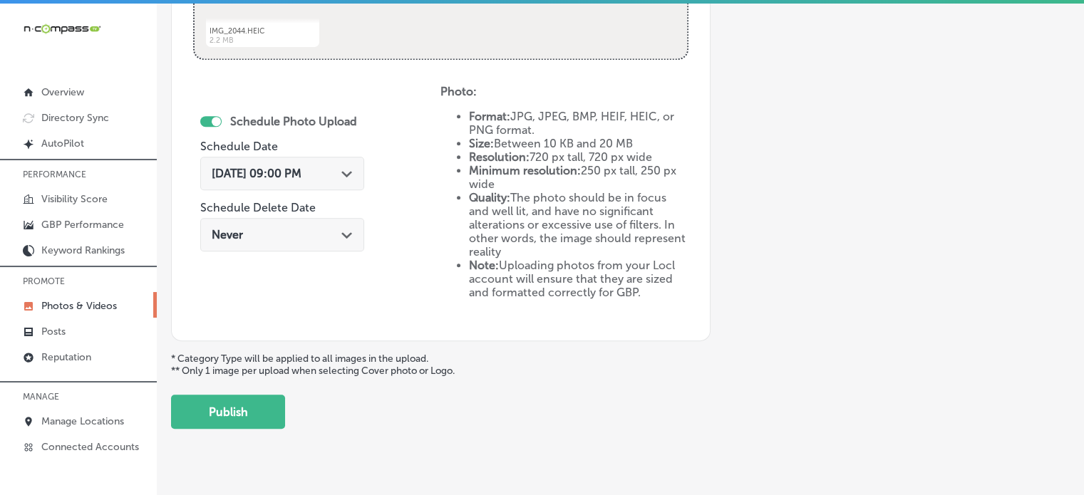
click at [319, 158] on div "[DATE] 09:00 PM Path Created with Sketch." at bounding box center [282, 174] width 164 height 34
click at [381, 194] on div "Schedule Photo Upload Schedule Date [DATE] 09:00 PM Path Created with Sketch. S…" at bounding box center [316, 202] width 247 height 235
click at [252, 407] on button "Publish" at bounding box center [228, 412] width 114 height 34
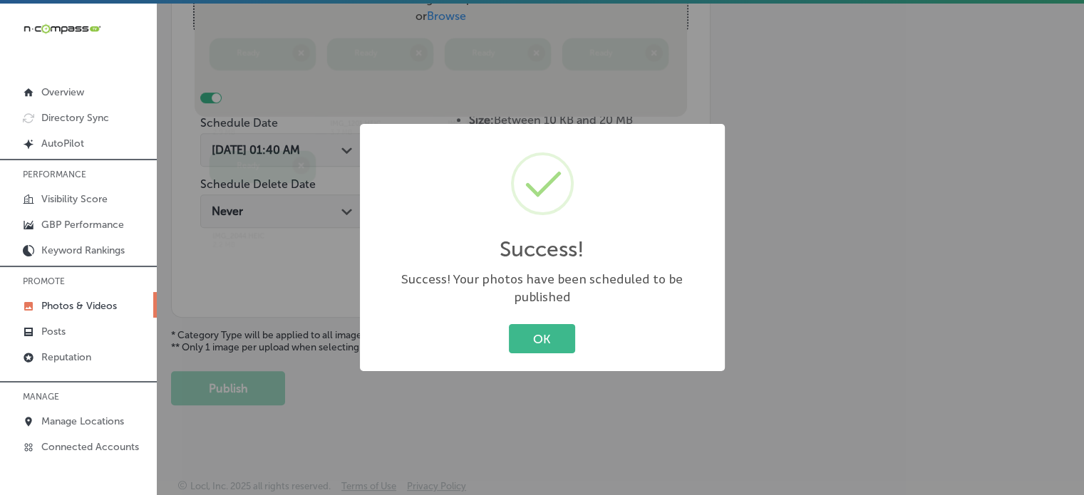
scroll to position [577, 0]
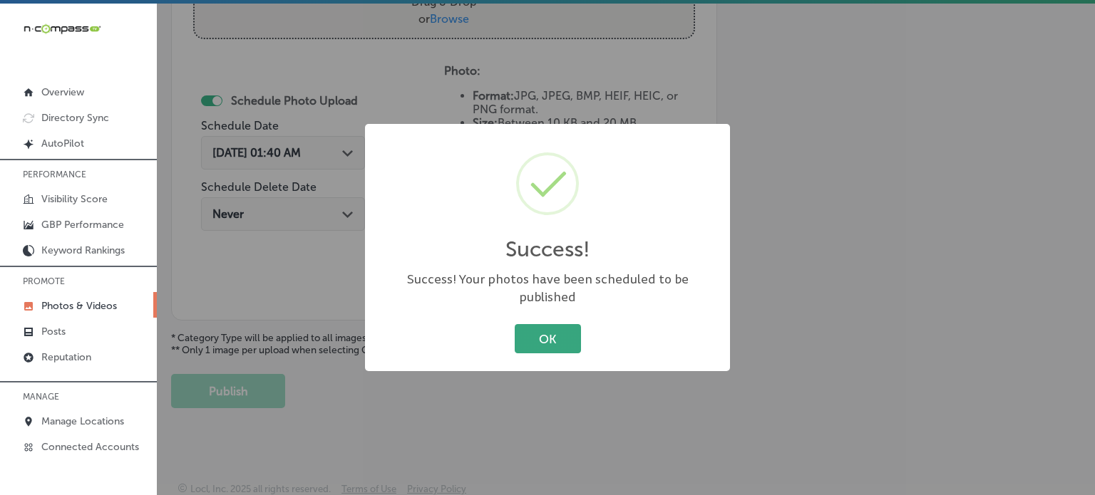
click at [560, 332] on button "OK" at bounding box center [548, 338] width 66 height 29
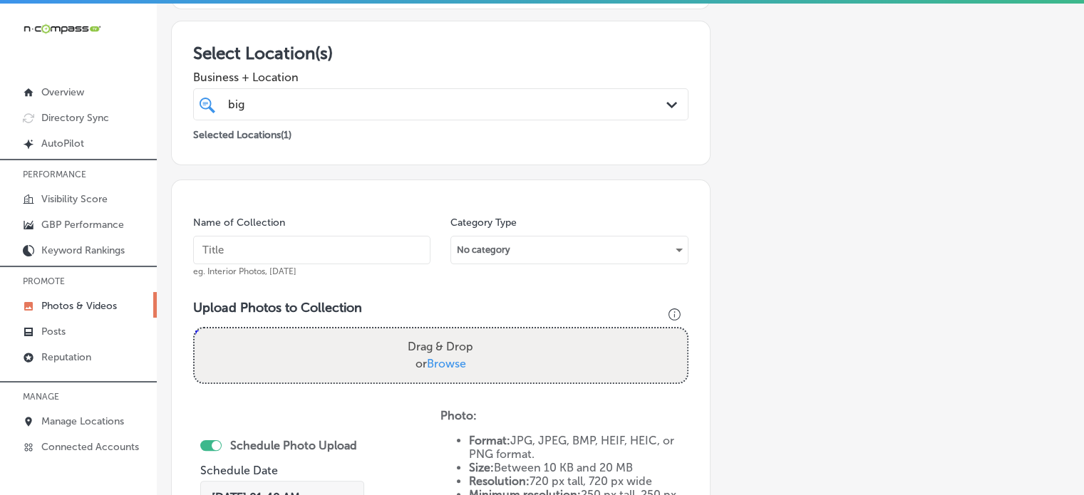
scroll to position [0, 0]
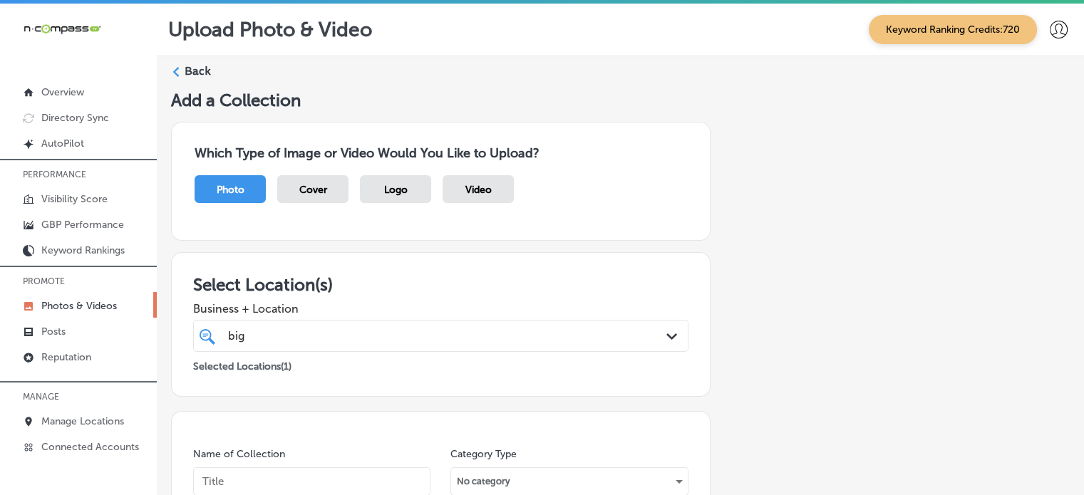
click at [195, 76] on label "Back" at bounding box center [198, 71] width 26 height 16
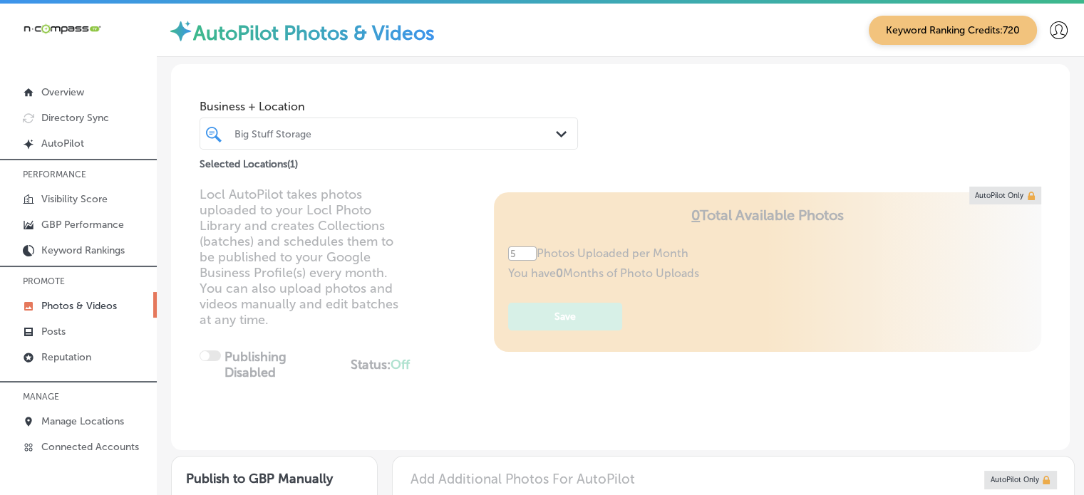
type input "5"
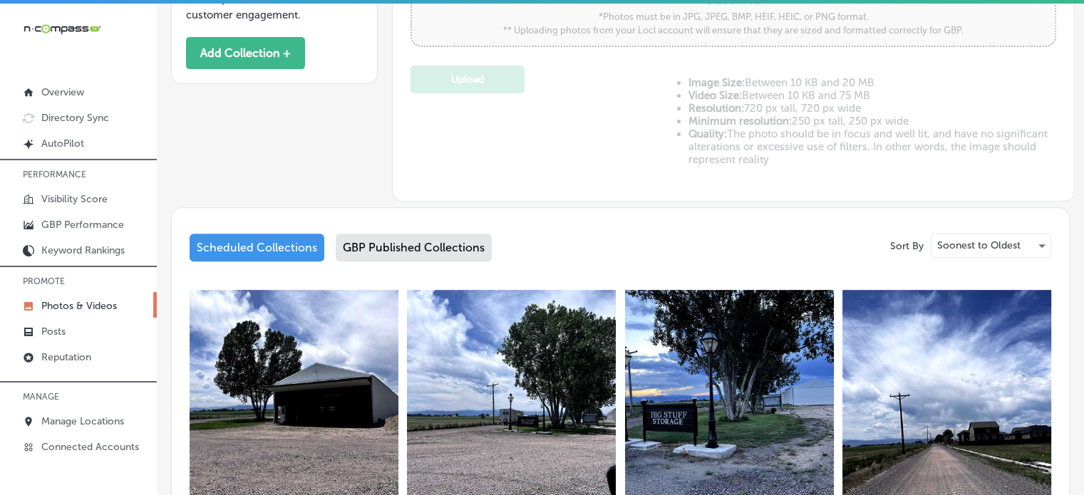
scroll to position [530, 0]
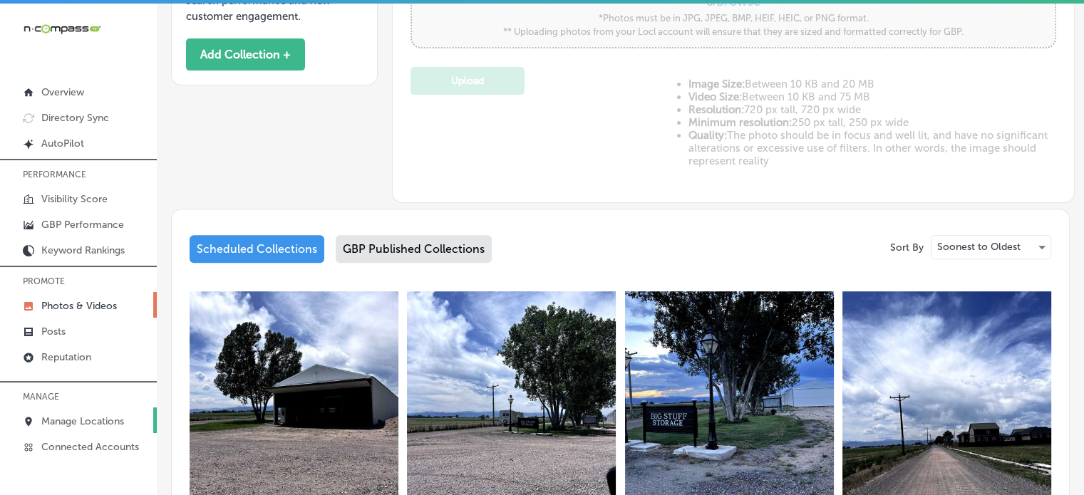
click at [104, 416] on p "Manage Locations" at bounding box center [82, 422] width 83 height 12
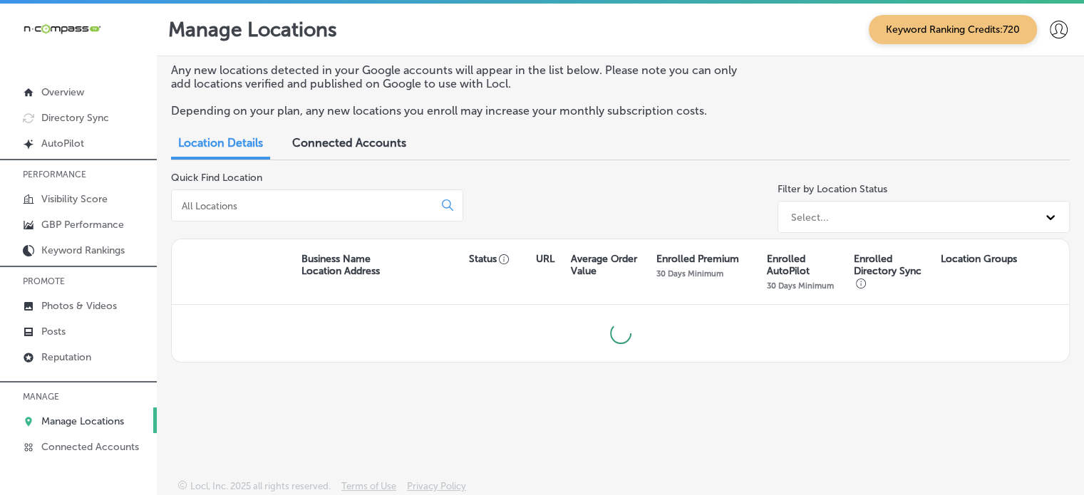
click at [314, 205] on input at bounding box center [305, 206] width 250 height 13
type input "h"
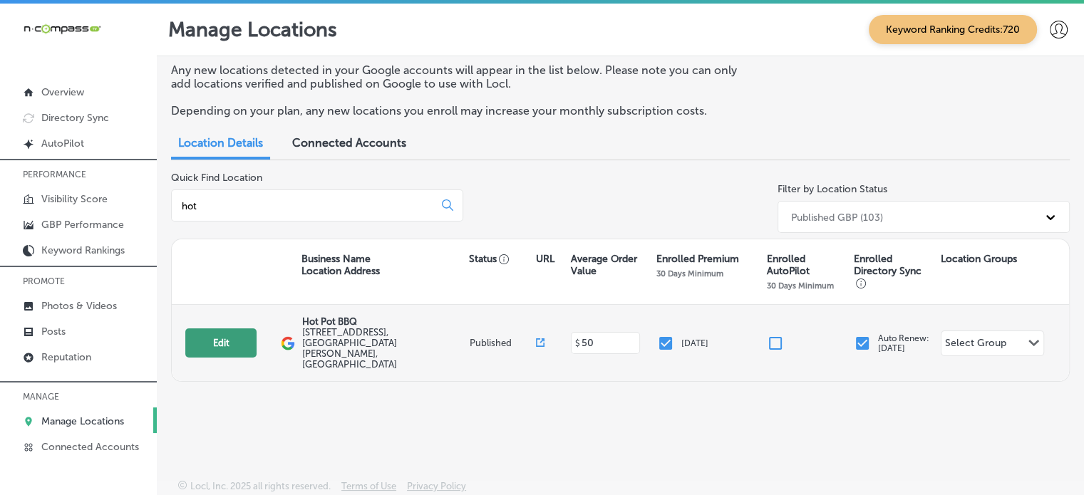
type input "hot"
click at [242, 336] on button "Edit" at bounding box center [220, 343] width 71 height 29
select select "US"
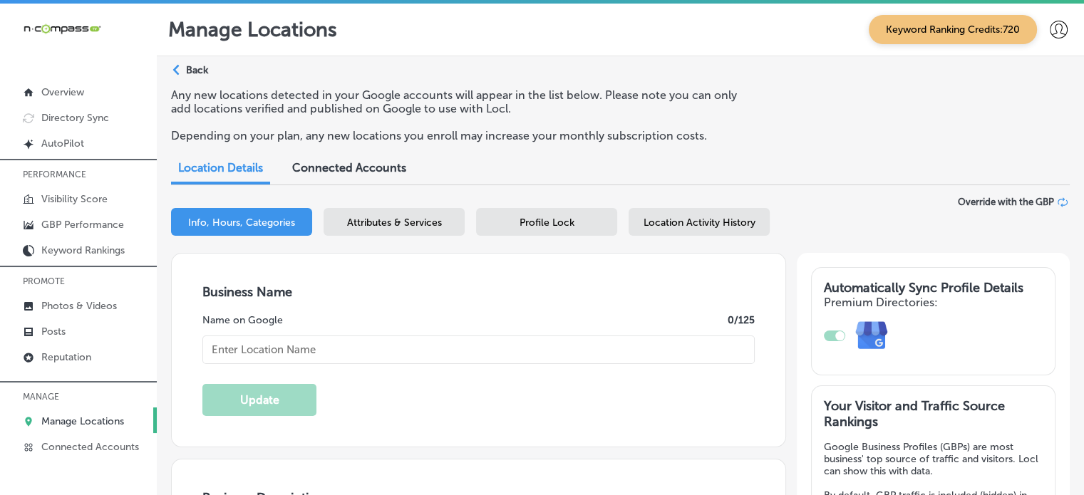
type input "Hot Pot BBQ"
checkbox input "true"
type textarea "Hot Pot & BBQ in [GEOGRAPHIC_DATA][PERSON_NAME], [GEOGRAPHIC_DATA] offers a uni…"
type input "[STREET_ADDRESS]"
type input "[GEOGRAPHIC_DATA][PERSON_NAME]"
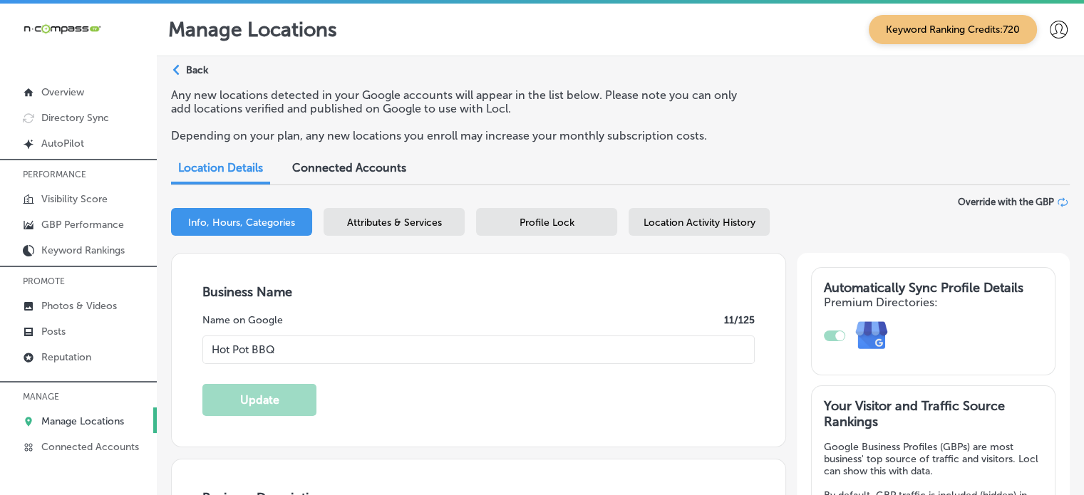
type input "33966"
type input "US"
type input "[URL][DOMAIN_NAME]"
type input "[PHONE_NUMBER]"
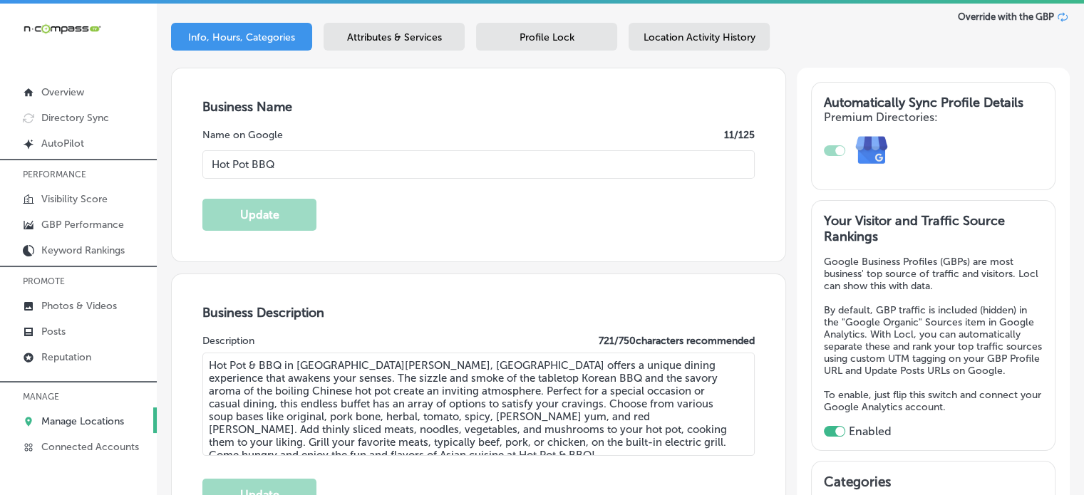
scroll to position [294, 0]
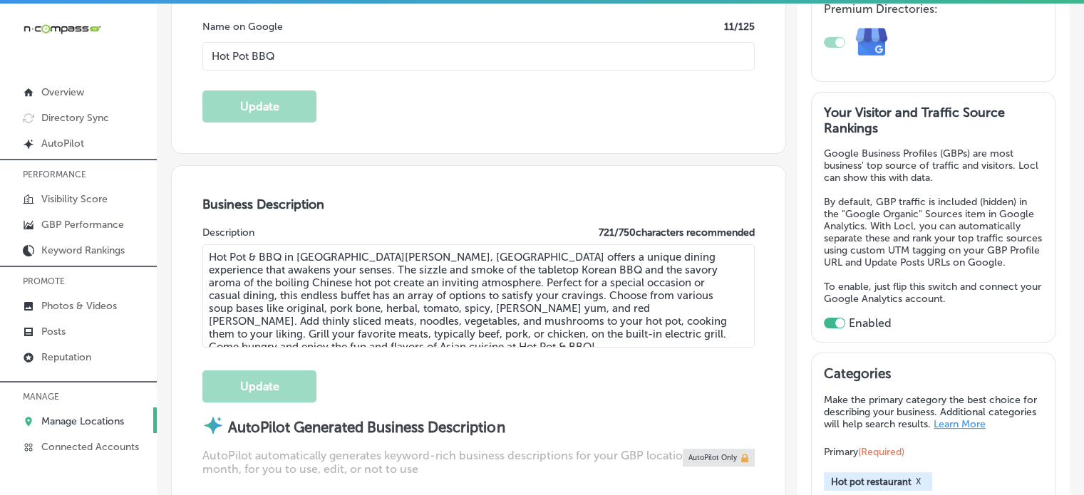
click at [264, 251] on textarea "Hot Pot & BBQ in [GEOGRAPHIC_DATA][PERSON_NAME], [GEOGRAPHIC_DATA] offers a uni…" at bounding box center [478, 295] width 552 height 103
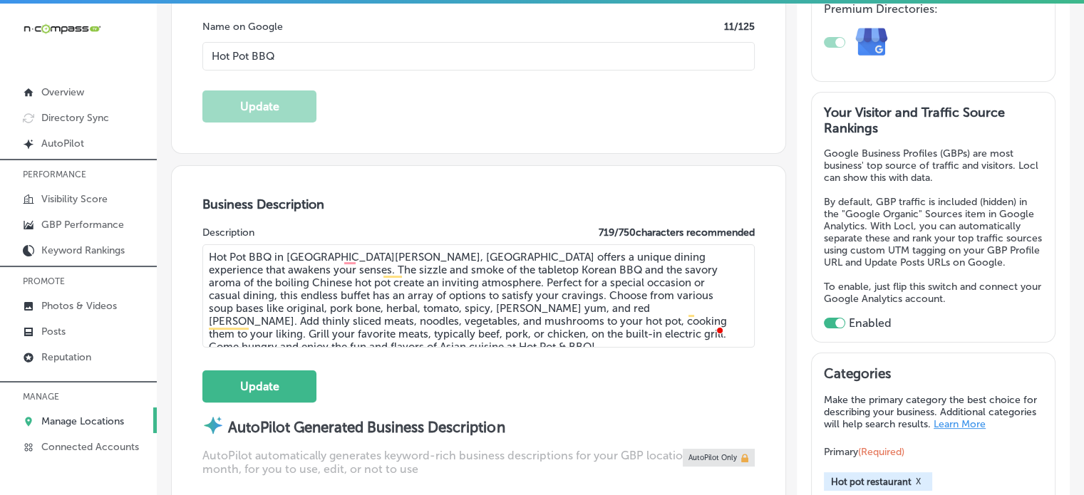
click at [347, 298] on textarea "Hot Pot BBQ in [GEOGRAPHIC_DATA][PERSON_NAME], [GEOGRAPHIC_DATA] offers a uniqu…" at bounding box center [478, 295] width 552 height 103
click at [348, 292] on textarea "Hot Pot BBQ in [GEOGRAPHIC_DATA][PERSON_NAME], [GEOGRAPHIC_DATA] offers a uniqu…" at bounding box center [478, 295] width 552 height 103
click at [631, 333] on textarea "Hot Pot BBQ in [GEOGRAPHIC_DATA][PERSON_NAME], [GEOGRAPHIC_DATA] offers a uniqu…" at bounding box center [478, 295] width 552 height 103
type textarea "Hot Pot BBQ in [GEOGRAPHIC_DATA][PERSON_NAME], [GEOGRAPHIC_DATA] offers a uniqu…"
click at [231, 389] on button "Update" at bounding box center [259, 387] width 114 height 32
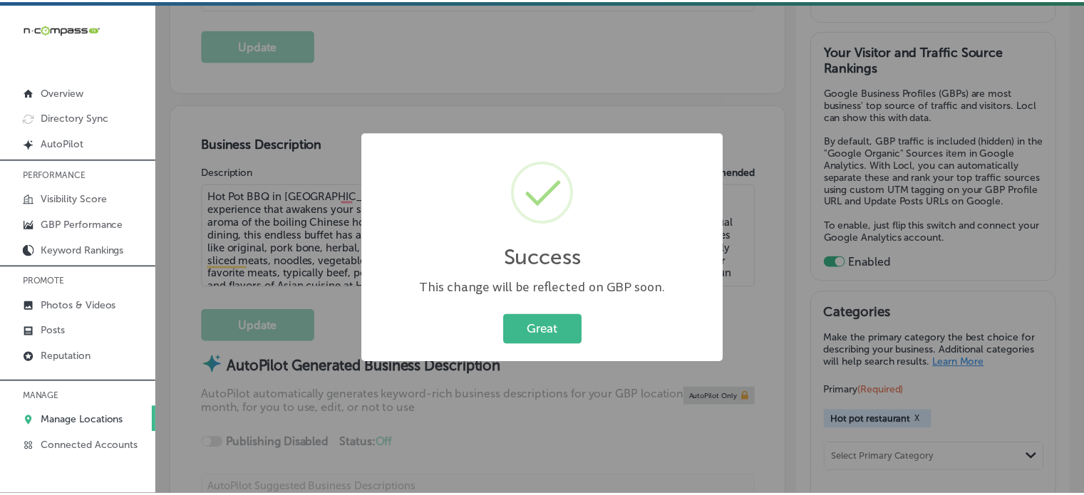
scroll to position [356, 0]
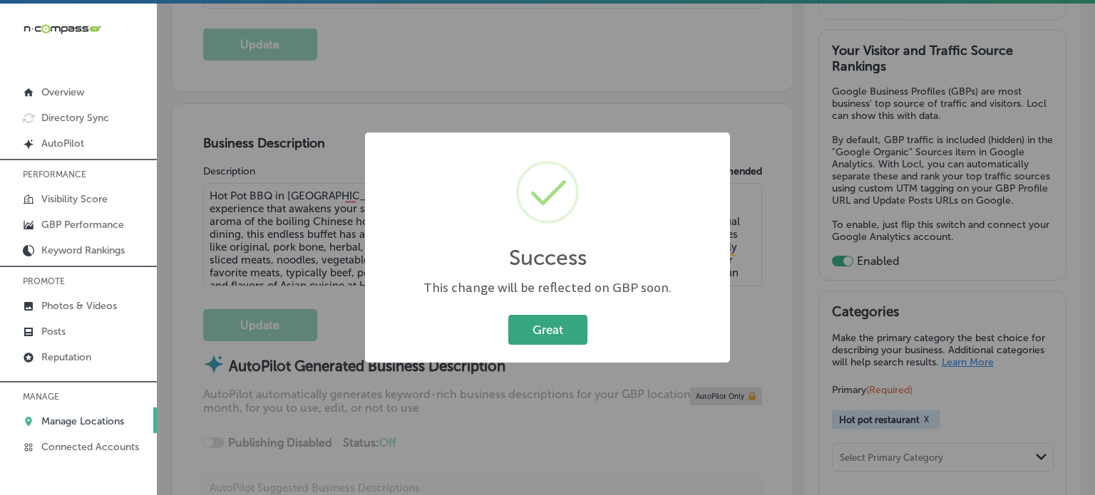
click at [530, 323] on button "Great" at bounding box center [547, 329] width 79 height 29
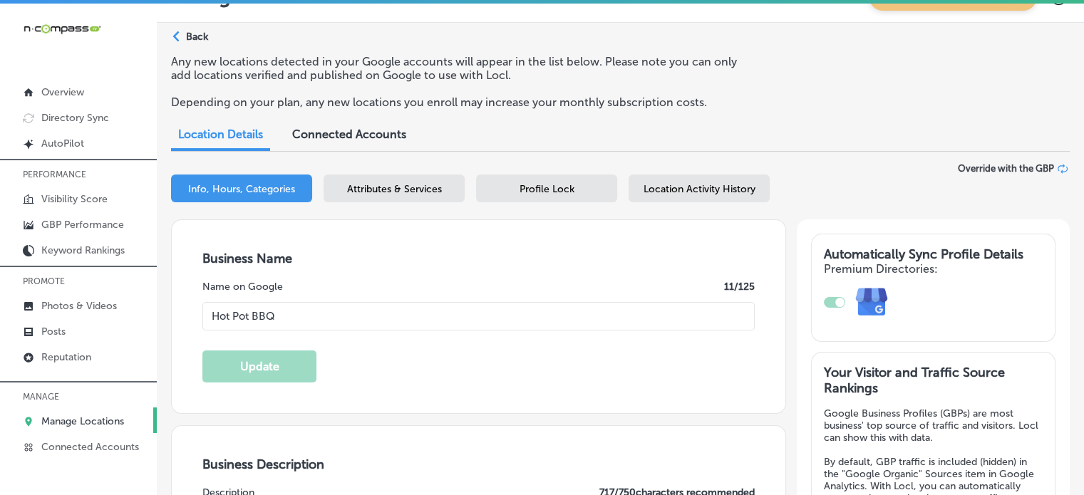
scroll to position [31, 0]
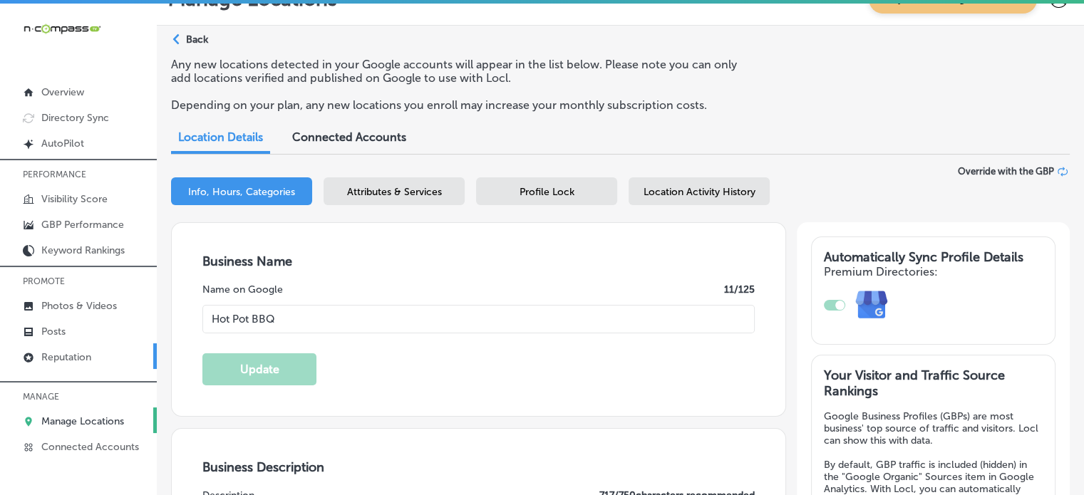
click at [88, 351] on p "Reputation" at bounding box center [66, 357] width 50 height 12
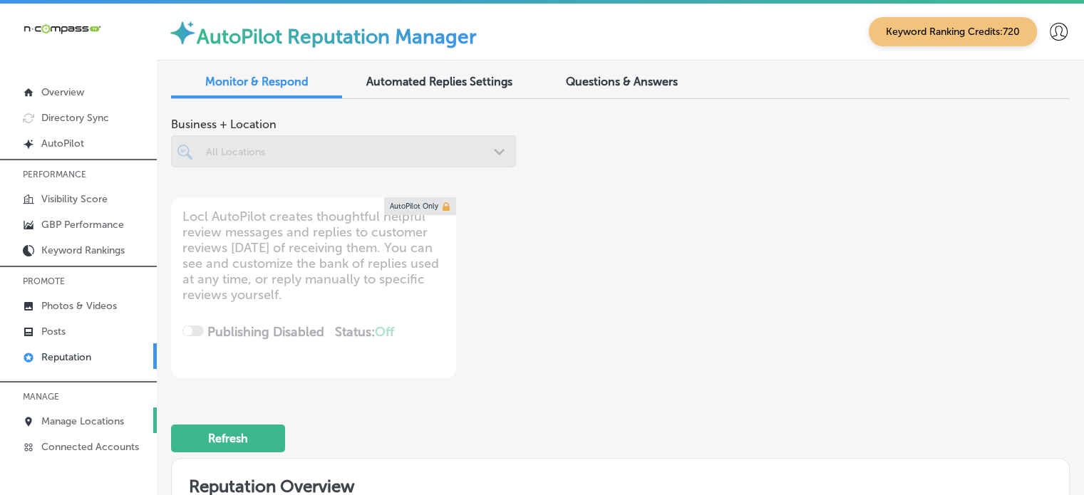
click at [93, 417] on p "Manage Locations" at bounding box center [82, 422] width 83 height 12
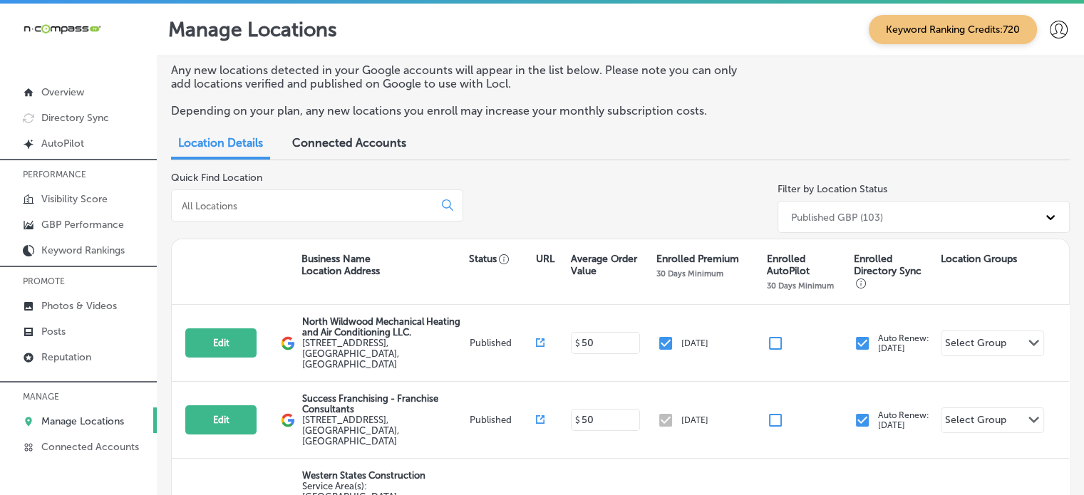
click at [260, 205] on input at bounding box center [305, 206] width 250 height 13
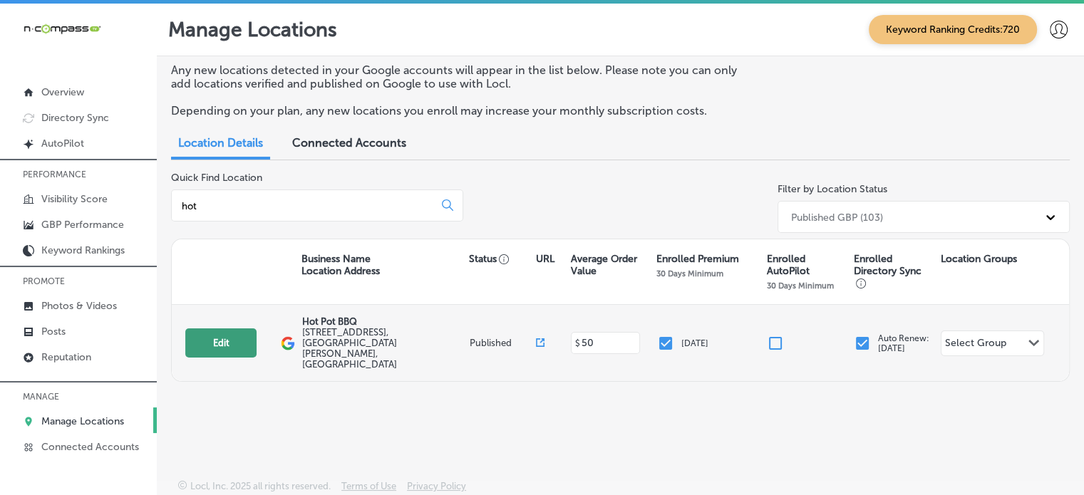
type input "hot"
click at [228, 336] on button "Edit" at bounding box center [220, 343] width 71 height 29
select select "US"
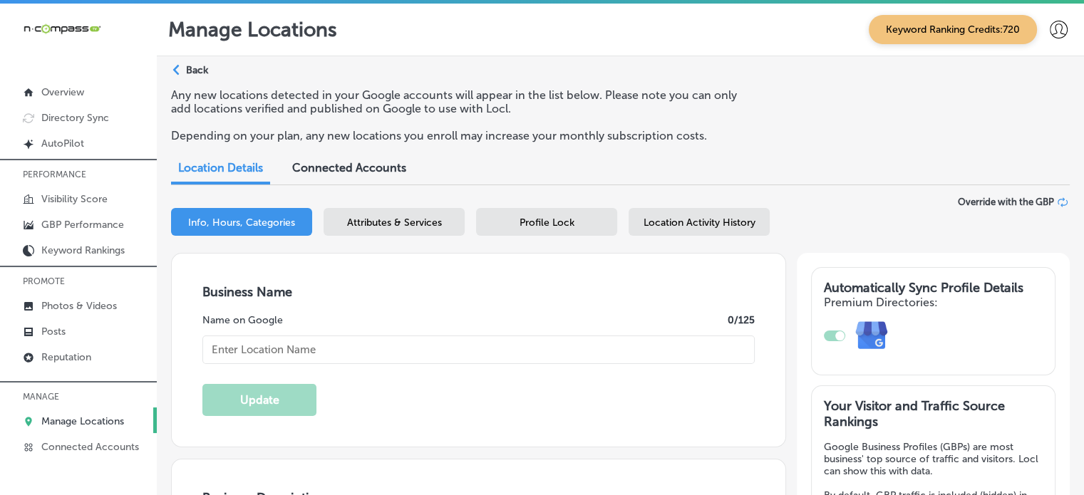
type input "Hot Pot BBQ"
type input "[STREET_ADDRESS]"
type input "[GEOGRAPHIC_DATA][PERSON_NAME]"
type input "33966"
type input "US"
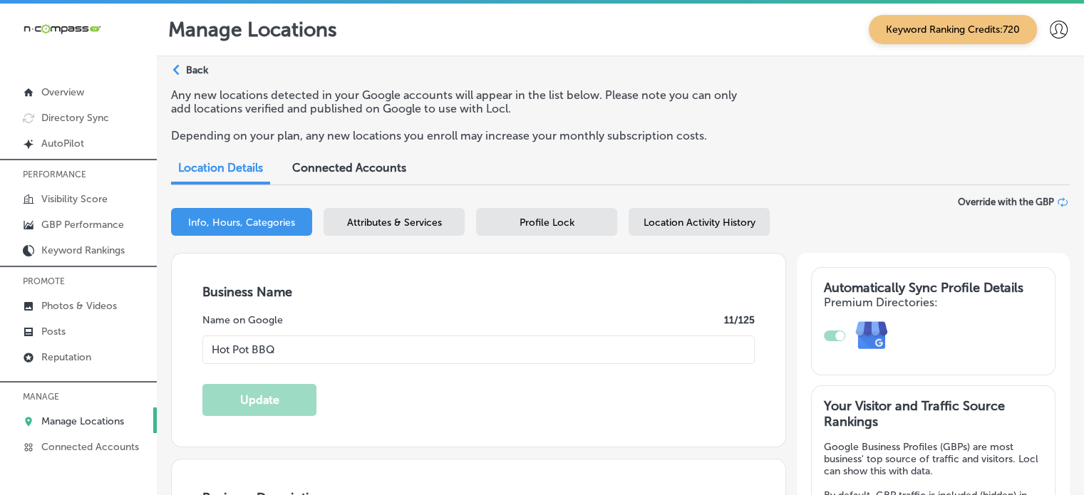
type input "[URL][DOMAIN_NAME]"
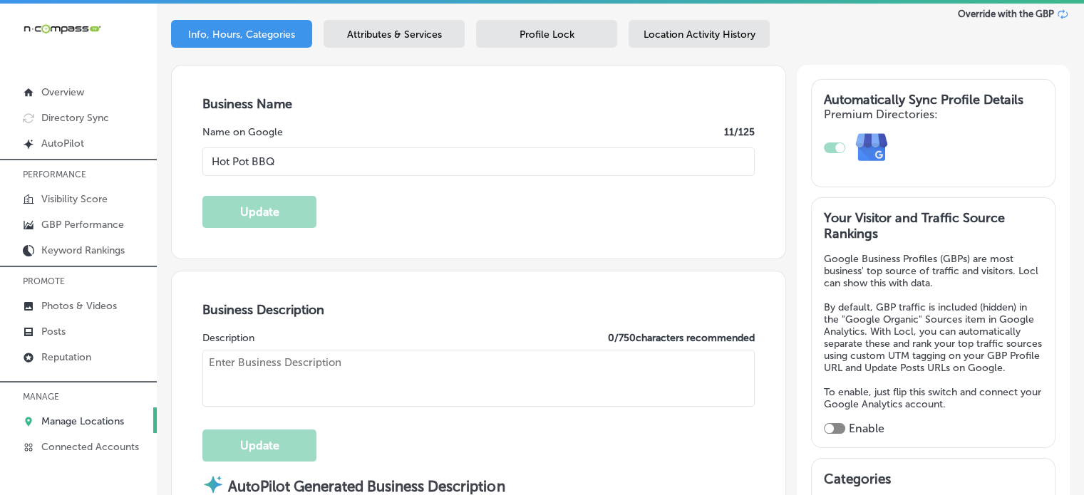
checkbox input "true"
type textarea "Hot Pot BBQ in [GEOGRAPHIC_DATA][PERSON_NAME], [GEOGRAPHIC_DATA] offers a uniqu…"
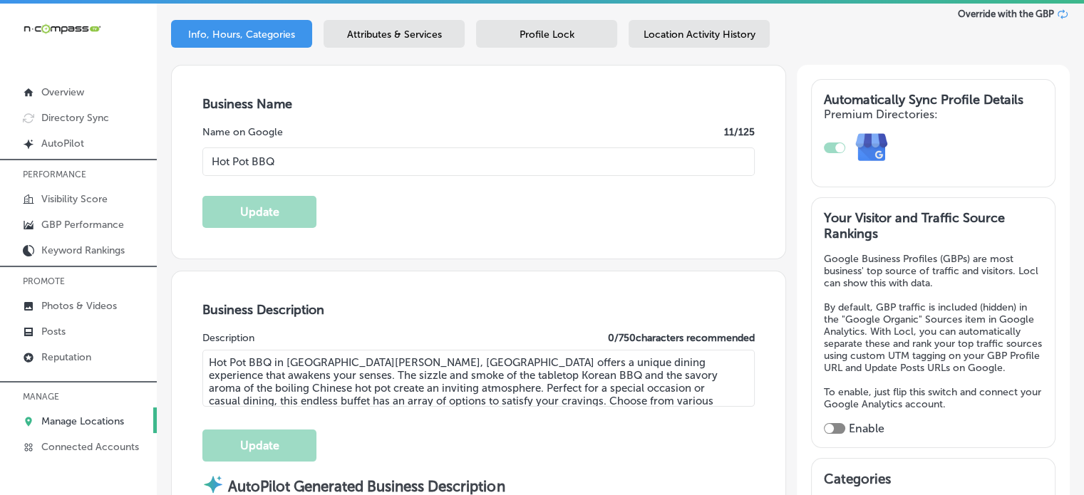
type input "[PHONE_NUMBER]"
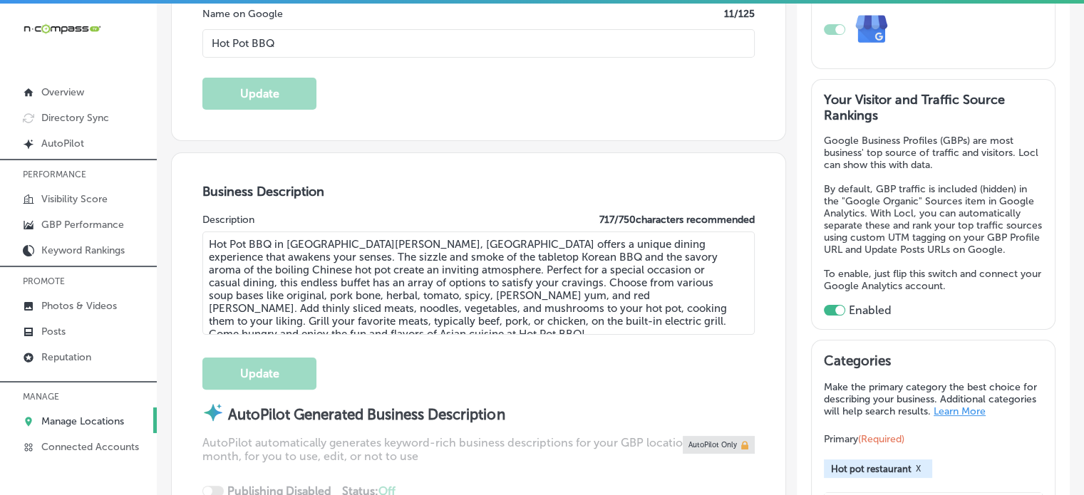
scroll to position [308, 0]
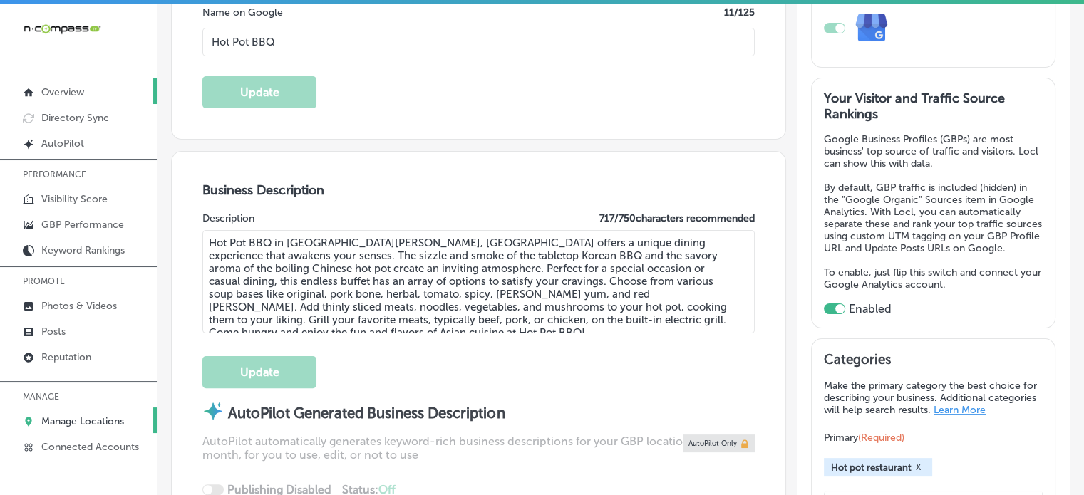
click at [68, 90] on p "Overview" at bounding box center [62, 92] width 43 height 12
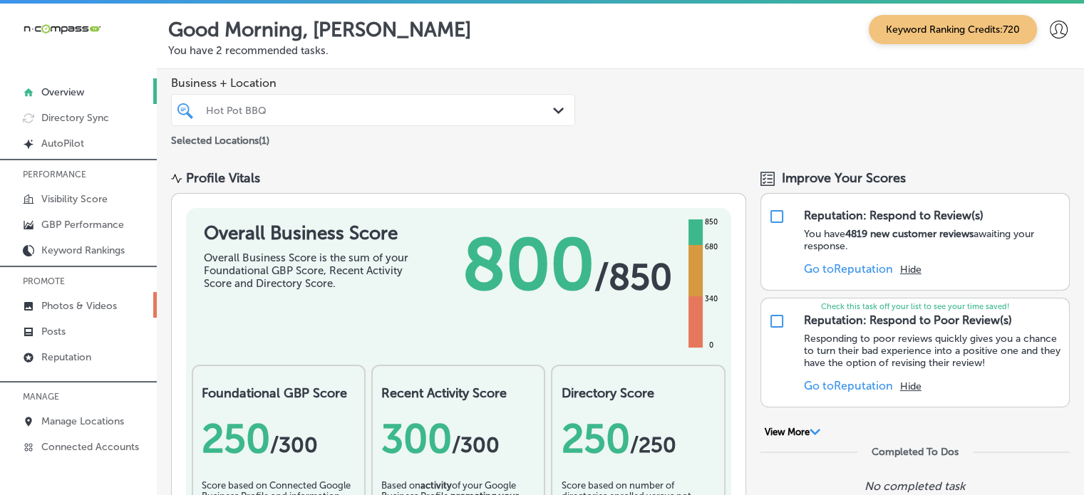
click at [68, 304] on p "Photos & Videos" at bounding box center [79, 306] width 76 height 12
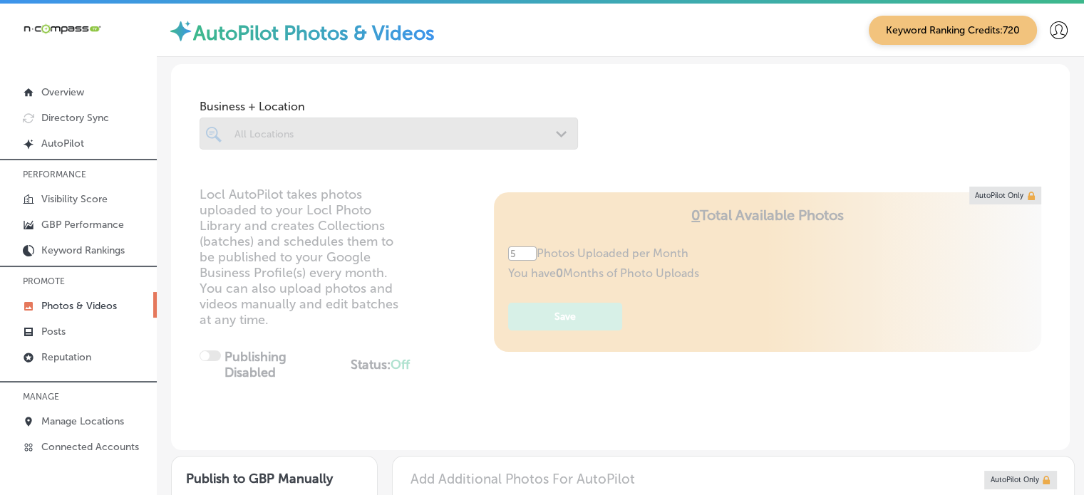
type input "0"
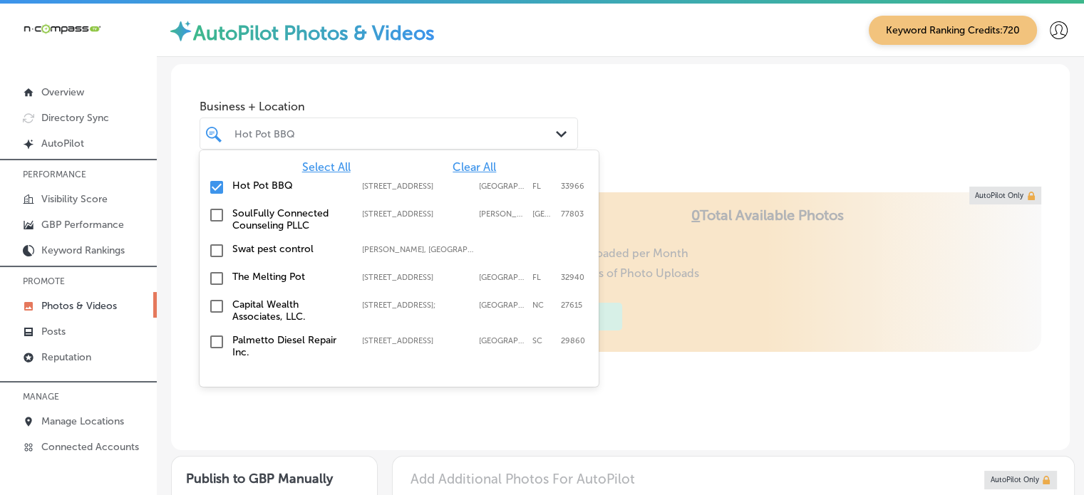
click at [401, 130] on div "Hot Pot BBQ" at bounding box center [396, 134] width 323 height 12
click at [468, 170] on span "Clear All" at bounding box center [474, 167] width 43 height 14
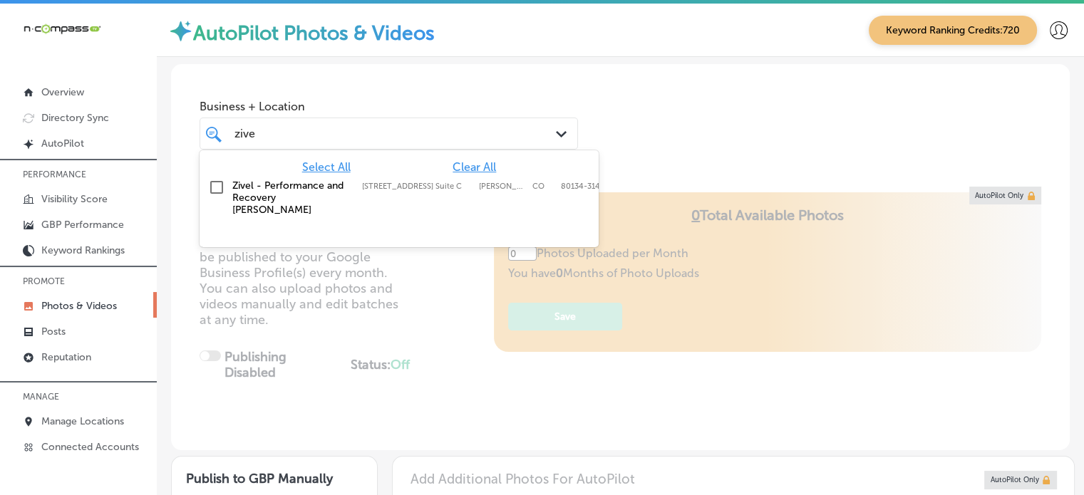
click at [316, 190] on label "Zivel - Performance and Recovery [PERSON_NAME]" at bounding box center [289, 198] width 115 height 36
type input "zive"
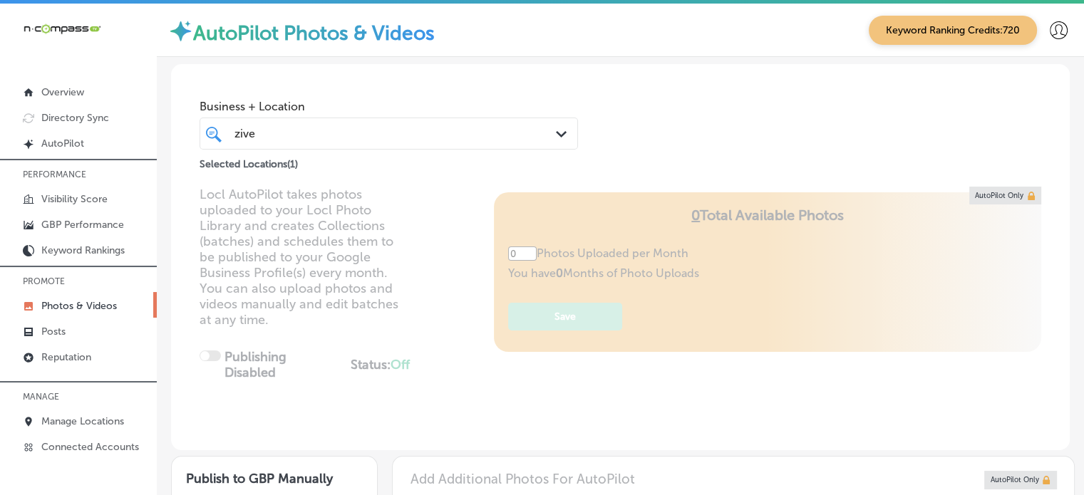
click at [673, 139] on div "Business + Location zive zive Path Created with Sketch. Selected Locations ( 1 )" at bounding box center [620, 118] width 899 height 108
type input "5"
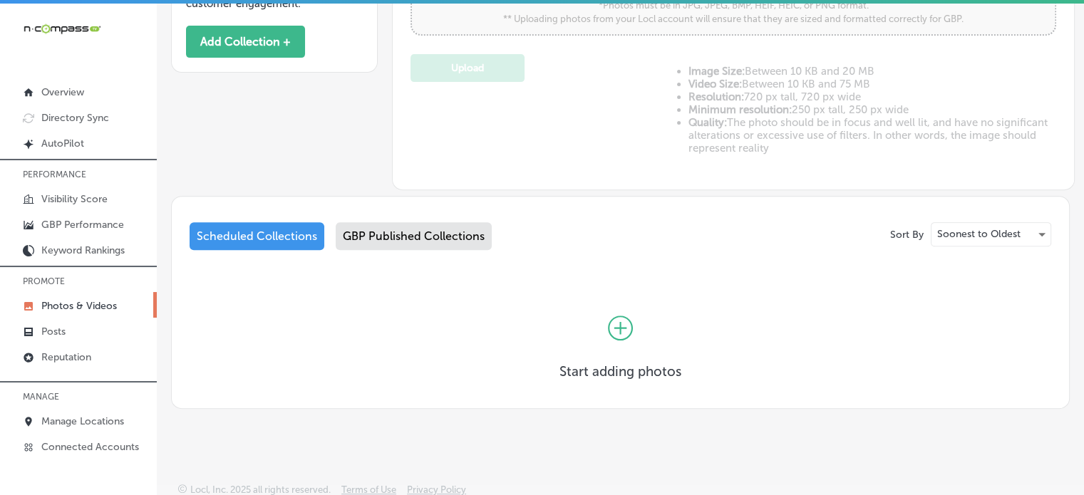
scroll to position [20, 0]
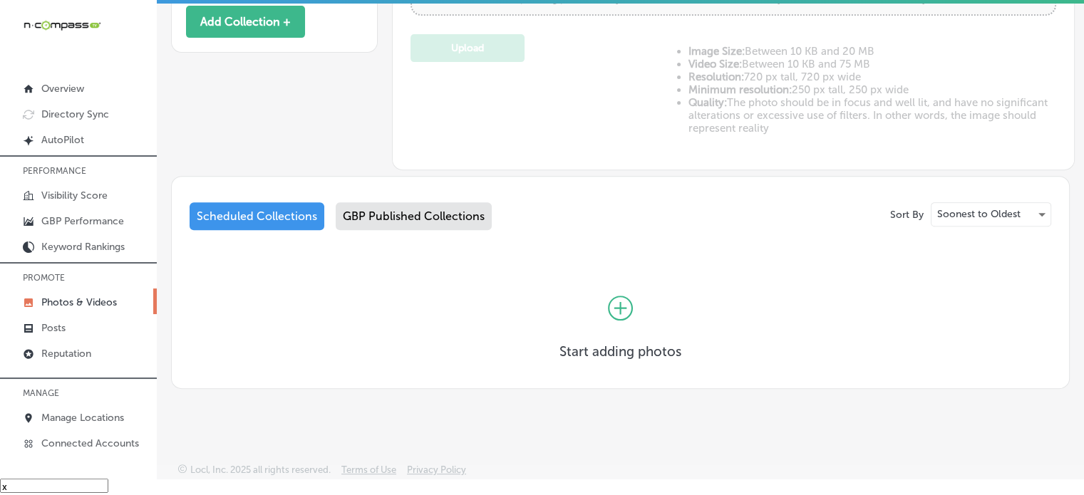
click at [428, 205] on div "GBP Published Collections" at bounding box center [414, 216] width 156 height 28
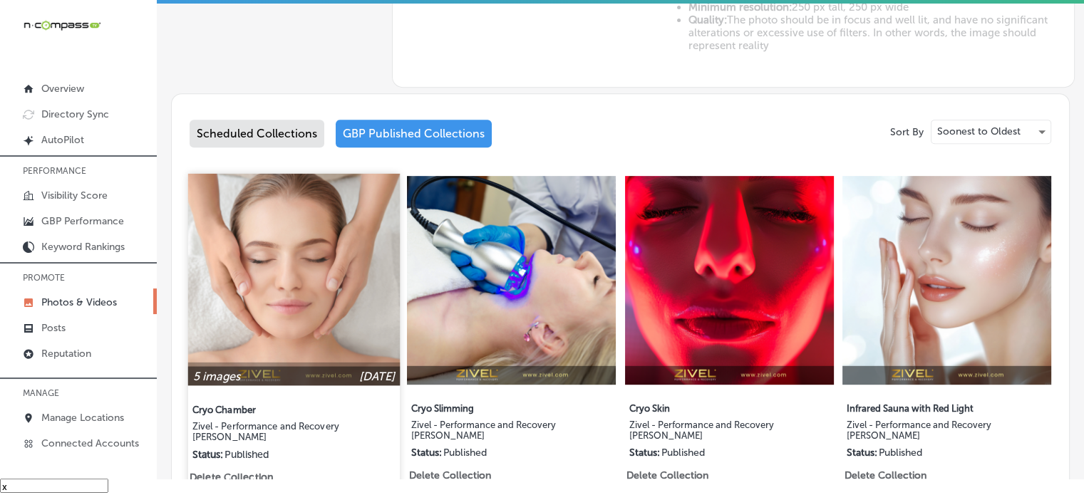
scroll to position [618, 0]
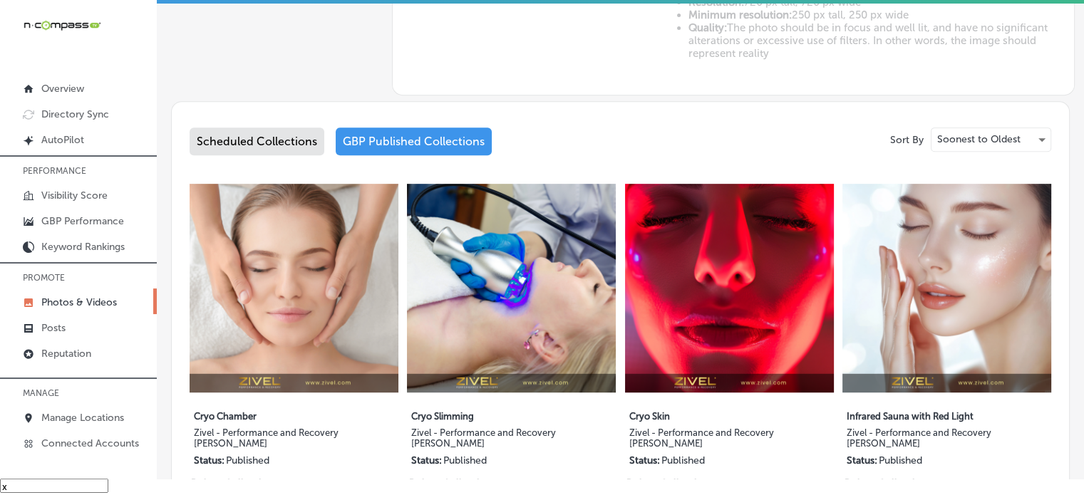
click at [272, 140] on div "Scheduled Collections" at bounding box center [257, 142] width 135 height 28
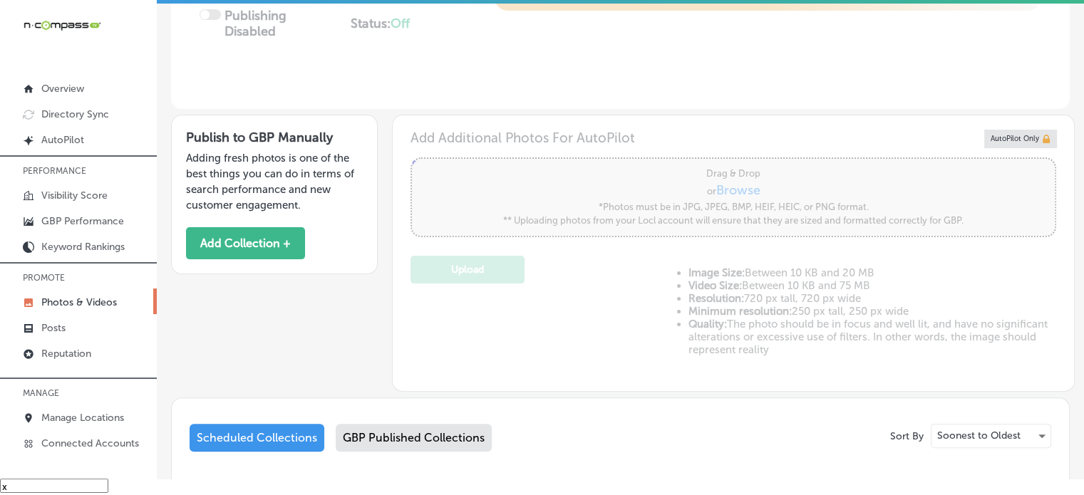
scroll to position [324, 0]
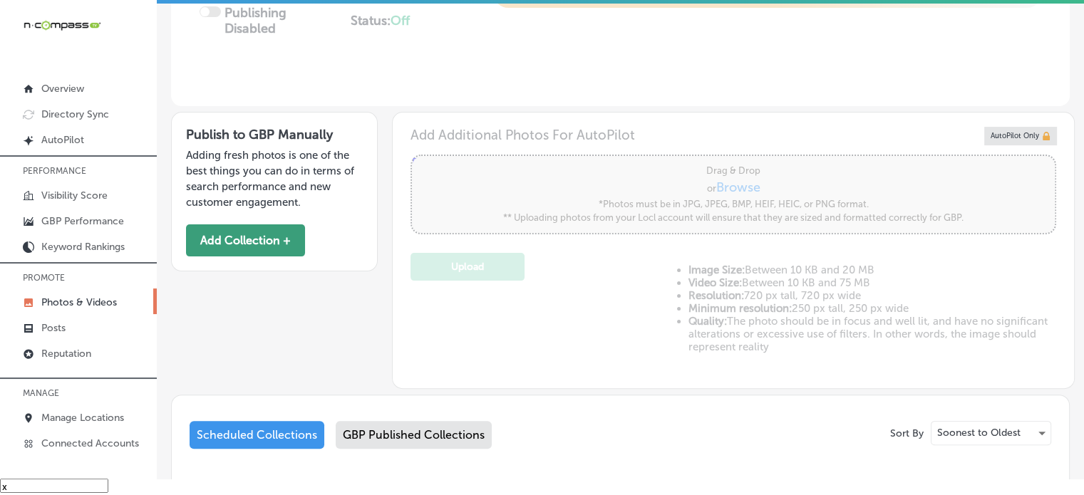
click at [277, 230] on button "Add Collection +" at bounding box center [245, 241] width 119 height 32
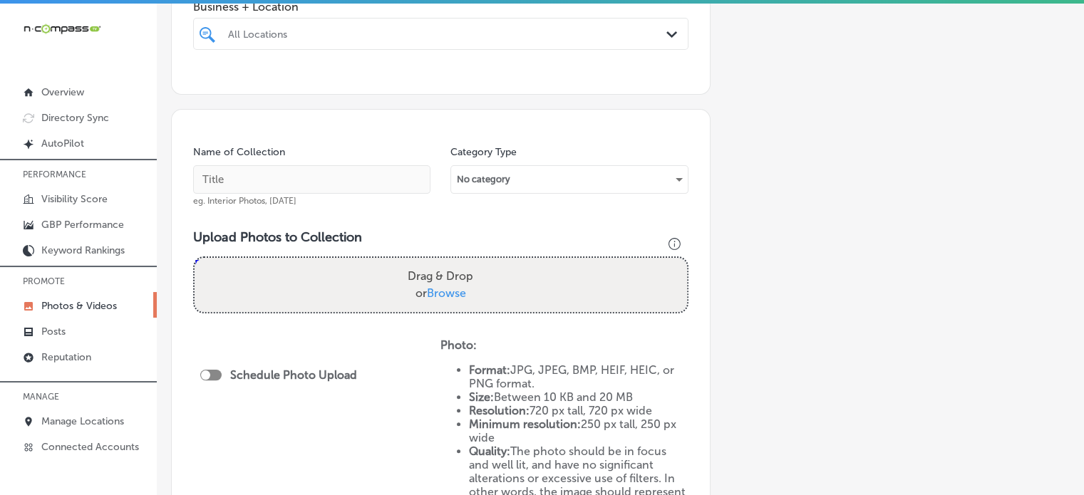
scroll to position [310, 0]
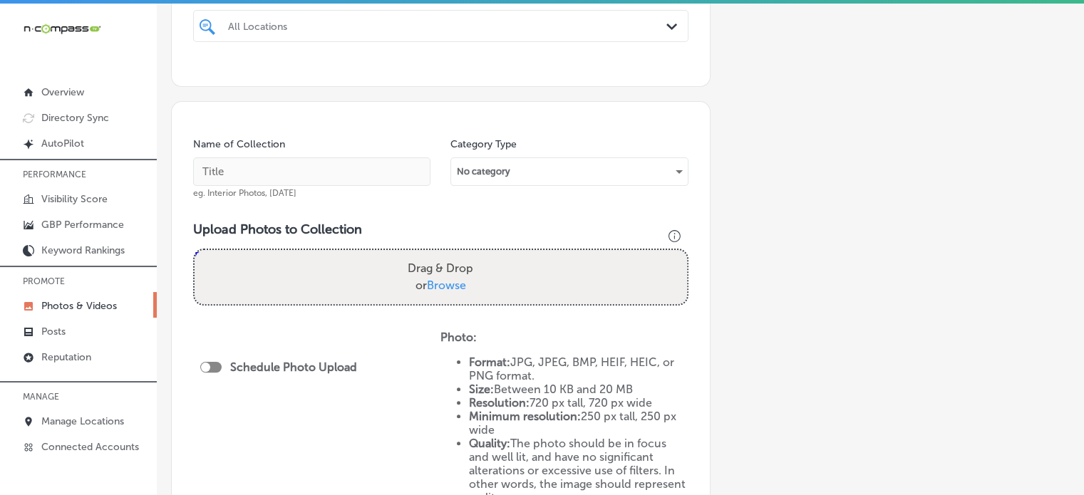
drag, startPoint x: 334, startPoint y: 46, endPoint x: 333, endPoint y: 28, distance: 18.5
click at [333, 28] on div "Business + Location All Locations Path Created with Sketch." at bounding box center [440, 25] width 495 height 80
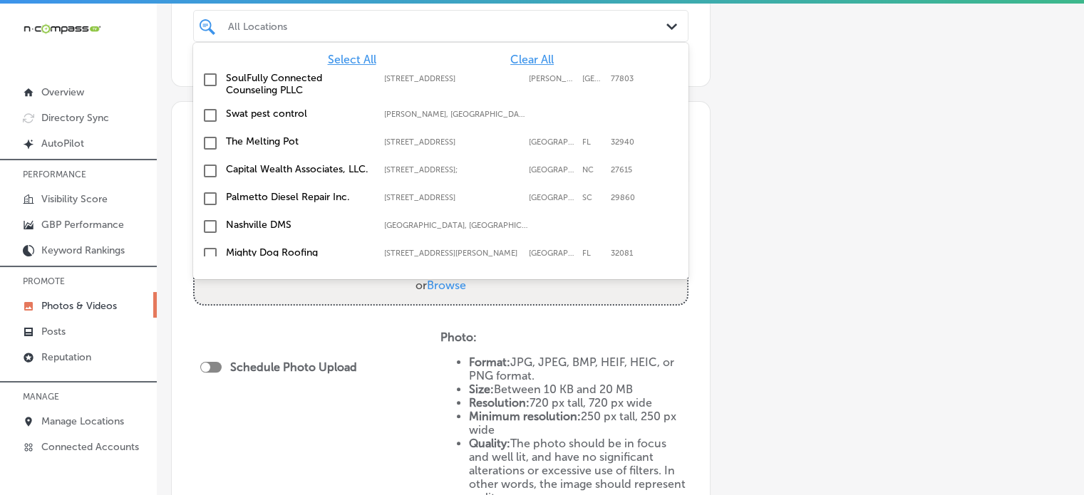
click at [333, 28] on div "All Locations" at bounding box center [448, 26] width 440 height 12
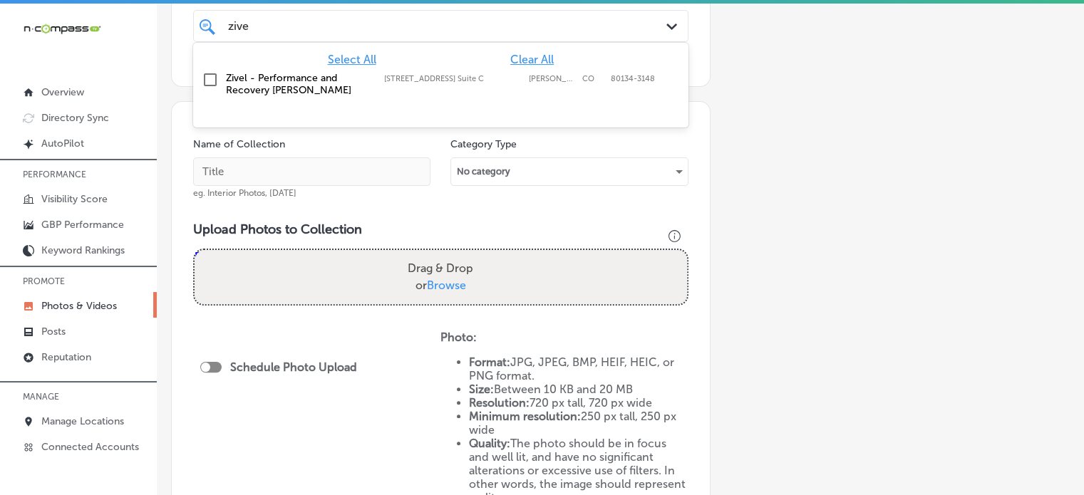
click at [252, 72] on label "Zivel - Performance and Recovery [PERSON_NAME]" at bounding box center [298, 84] width 144 height 24
type input "zive"
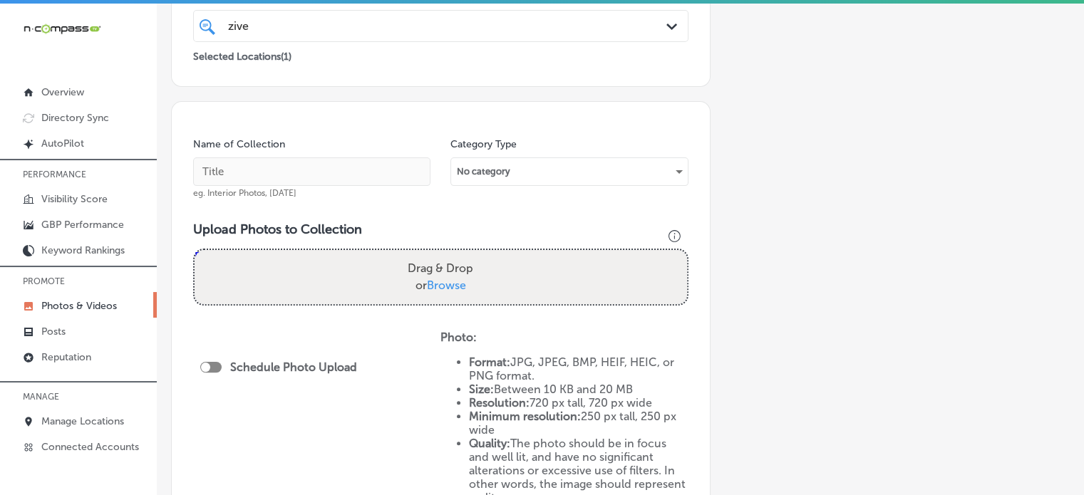
click at [327, 139] on div "Name of Collection eg. Interior Photos, [DATE]" at bounding box center [311, 168] width 237 height 61
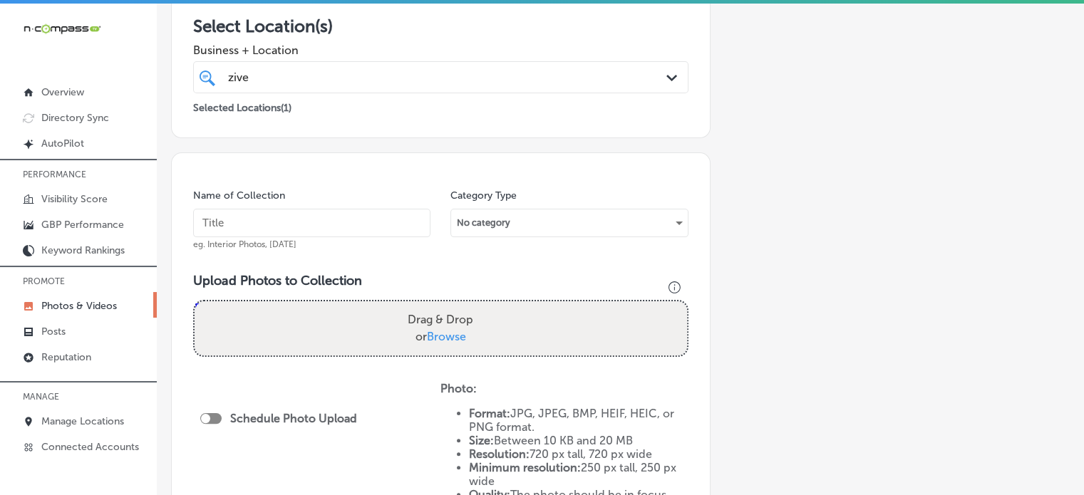
scroll to position [261, 0]
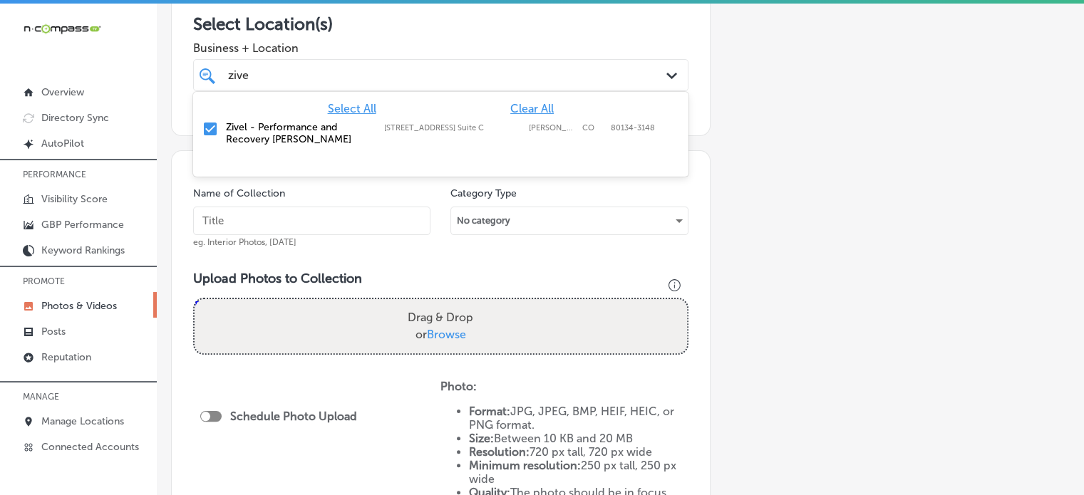
click at [299, 64] on div "zive zive" at bounding box center [441, 75] width 440 height 22
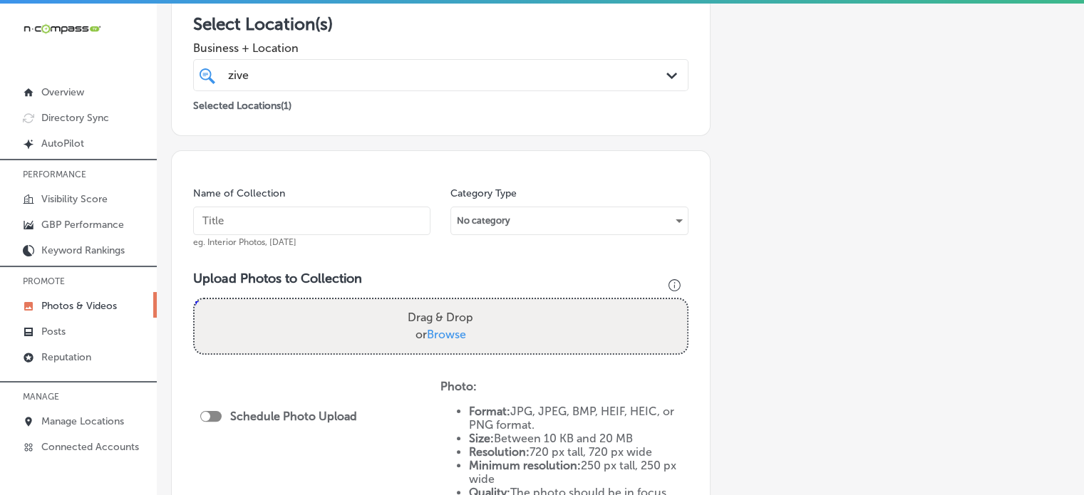
click at [321, 219] on input "text" at bounding box center [311, 221] width 237 height 29
paste input "Infrared Sauna with Red Light"
type input "Infrared Sauna with Red Light"
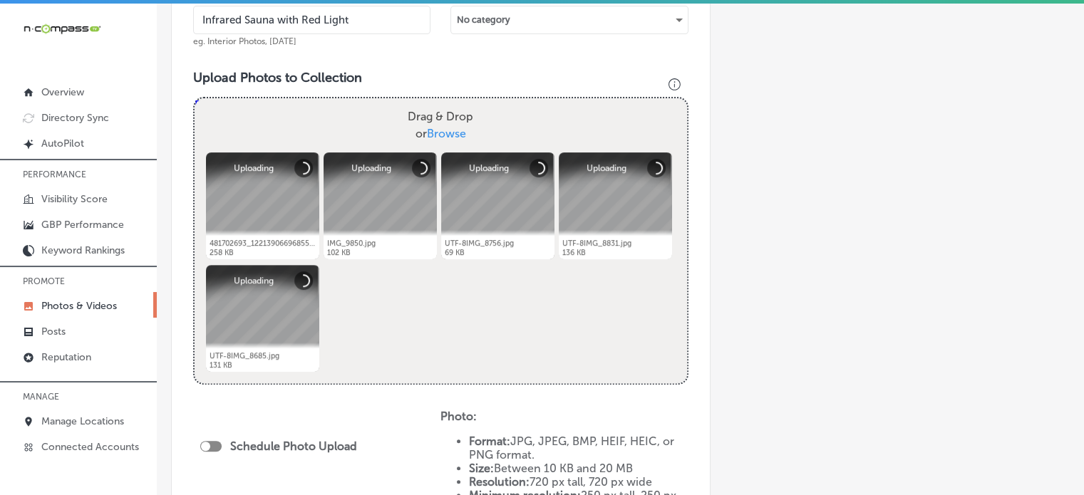
scroll to position [462, 0]
click at [215, 445] on div at bounding box center [210, 446] width 21 height 11
checkbox input "true"
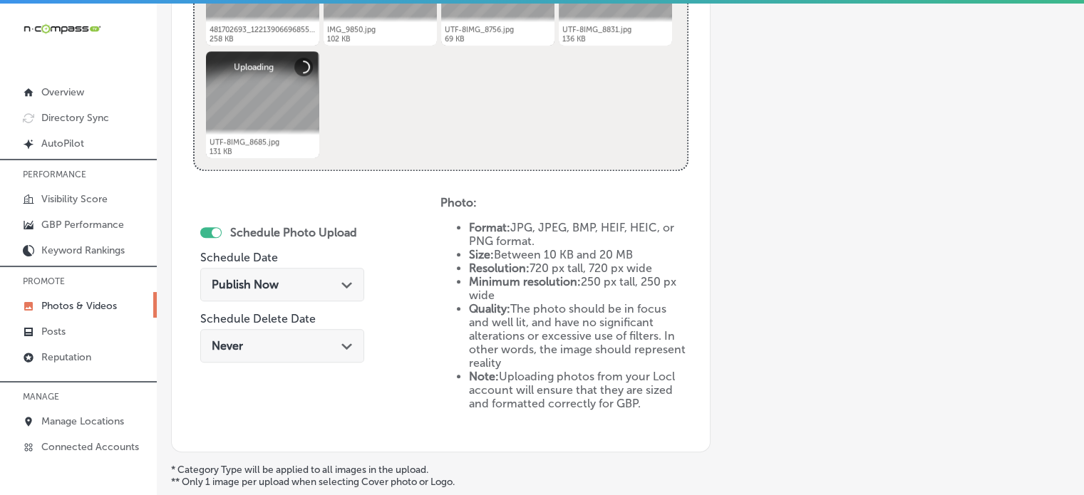
scroll to position [684, 0]
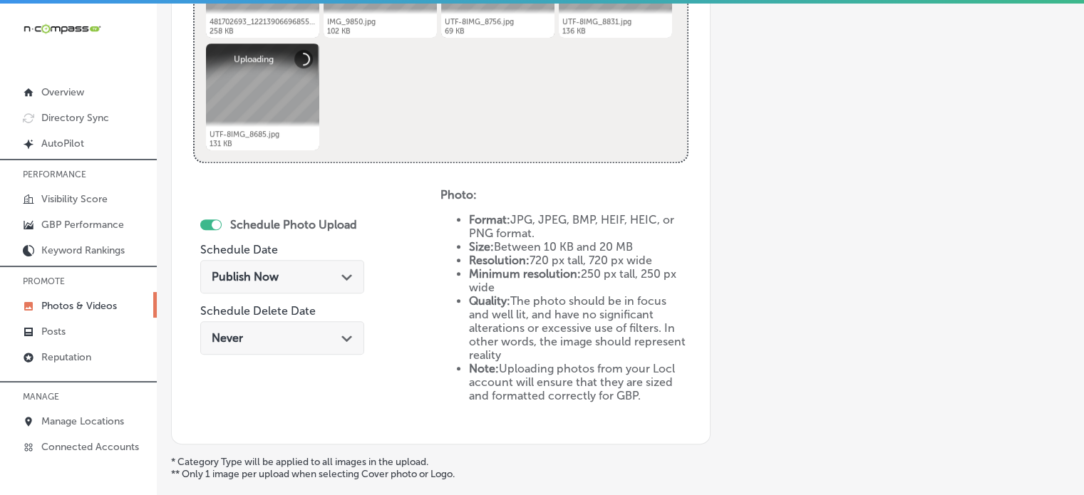
click at [283, 279] on div "Publish Now Path Created with Sketch." at bounding box center [282, 277] width 141 height 14
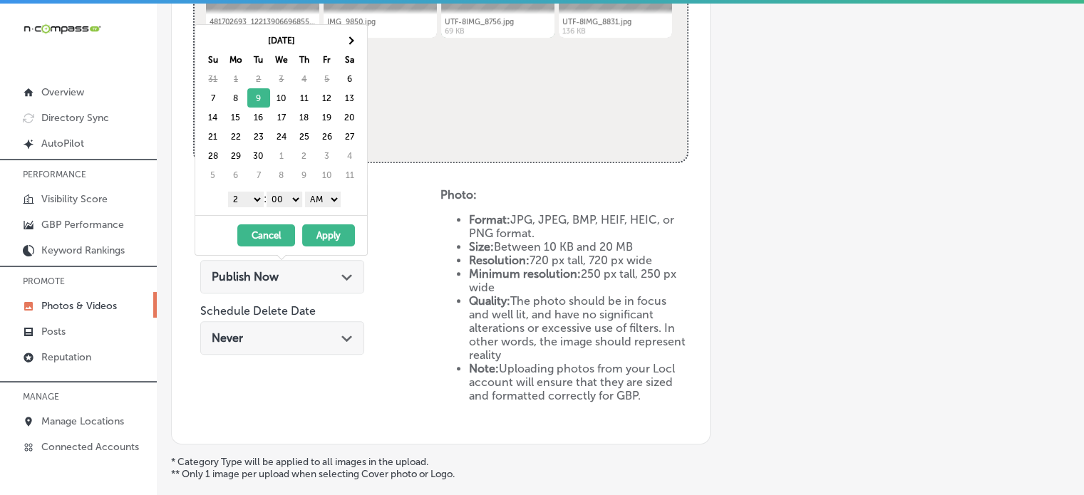
click at [245, 197] on select "1 2 3 4 5 6 7 8 9 10 11 12" at bounding box center [246, 200] width 36 height 16
click at [321, 196] on select "AM PM" at bounding box center [323, 200] width 36 height 16
click at [325, 233] on button "Apply" at bounding box center [328, 236] width 53 height 22
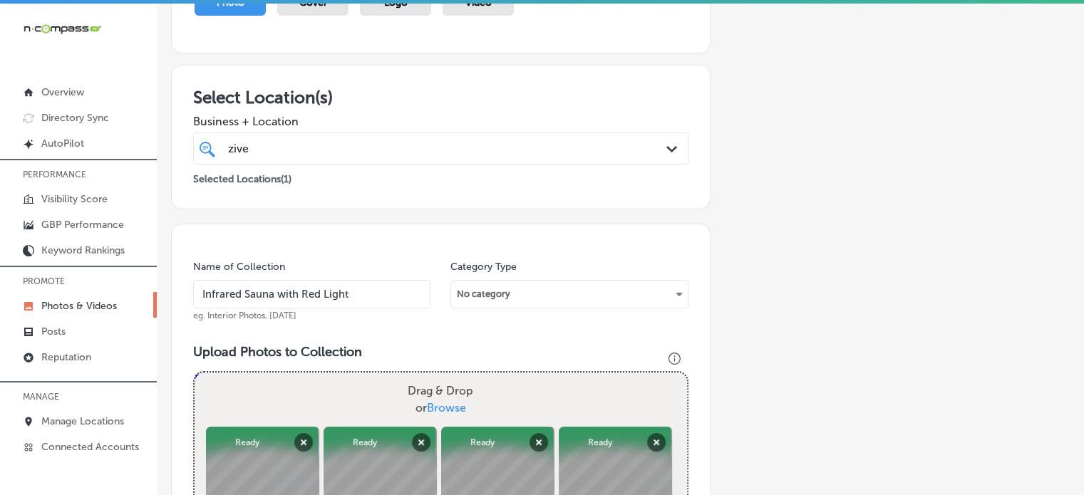
scroll to position [185, 0]
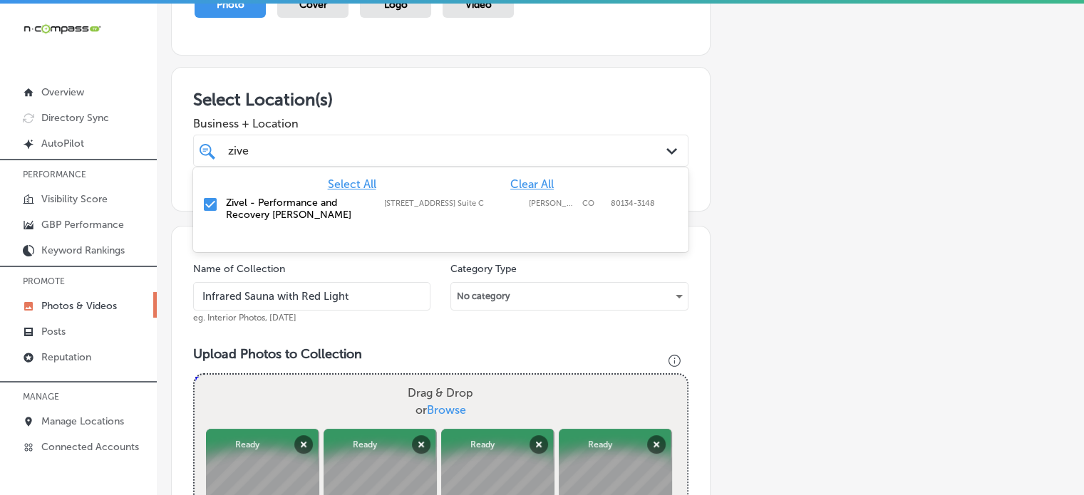
click at [316, 155] on div "zive zive" at bounding box center [420, 150] width 386 height 19
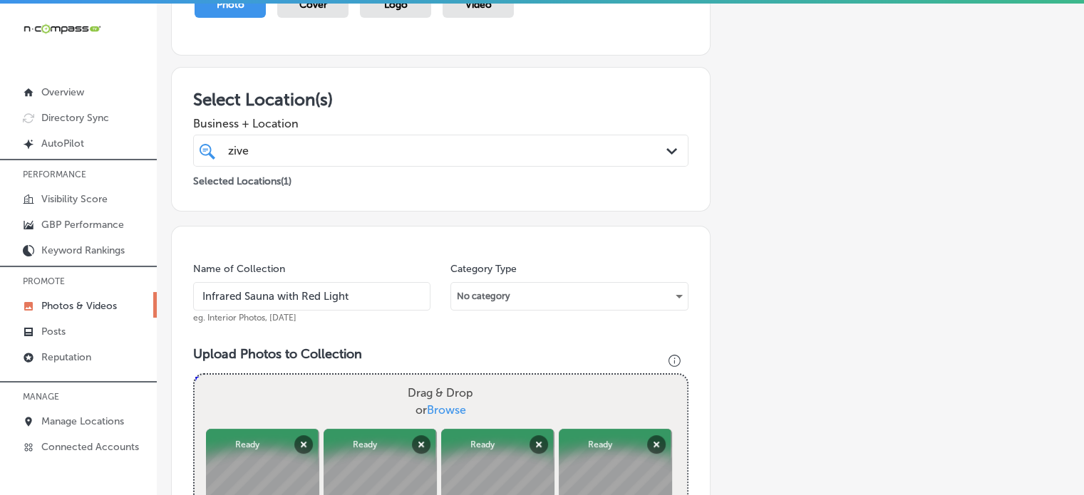
click at [371, 96] on h3 "Select Location(s)" at bounding box center [440, 99] width 495 height 21
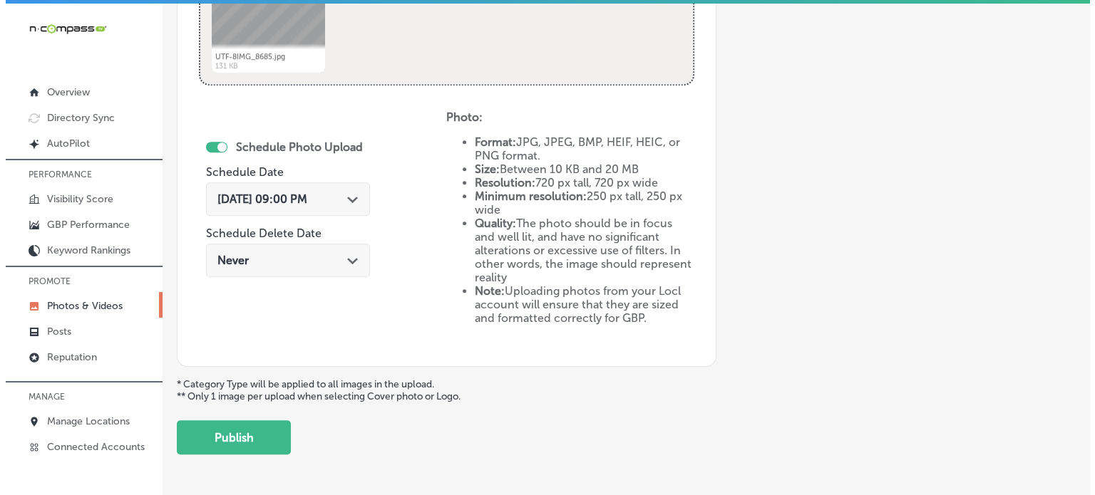
scroll to position [766, 0]
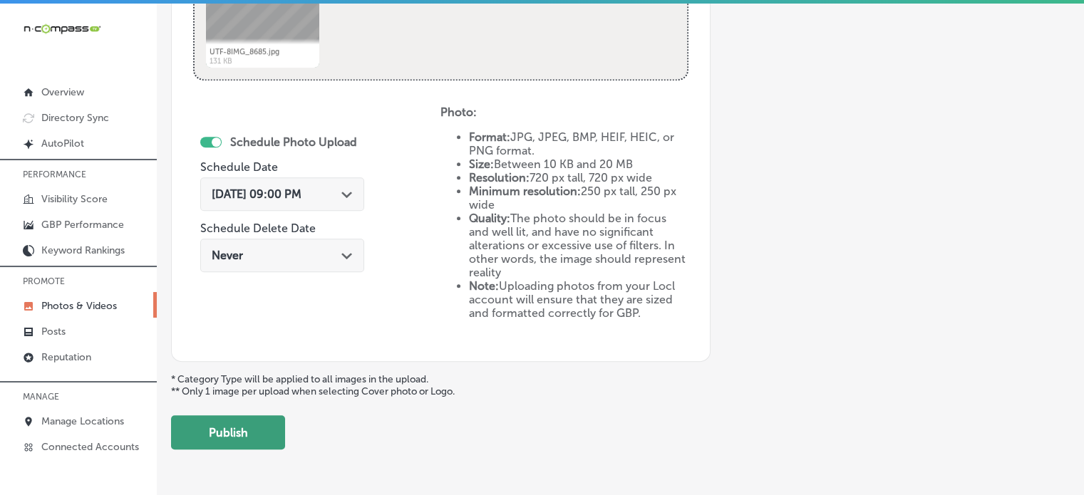
click at [238, 427] on button "Publish" at bounding box center [228, 433] width 114 height 34
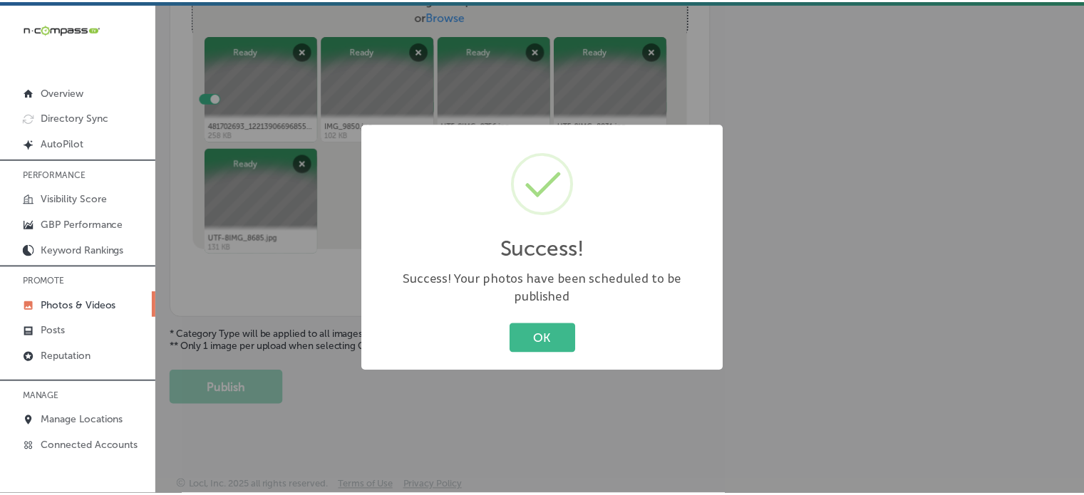
scroll to position [577, 0]
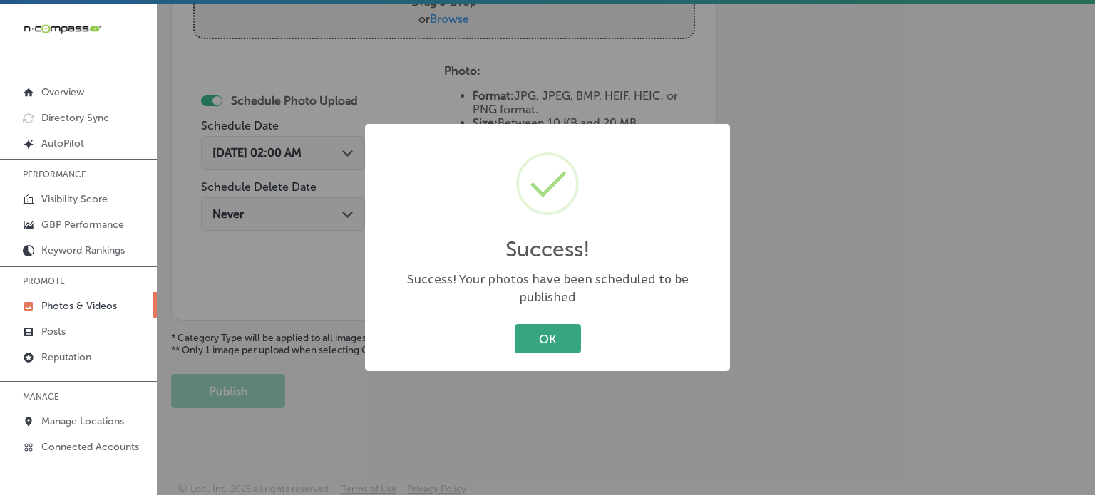
click at [551, 324] on button "OK" at bounding box center [548, 338] width 66 height 29
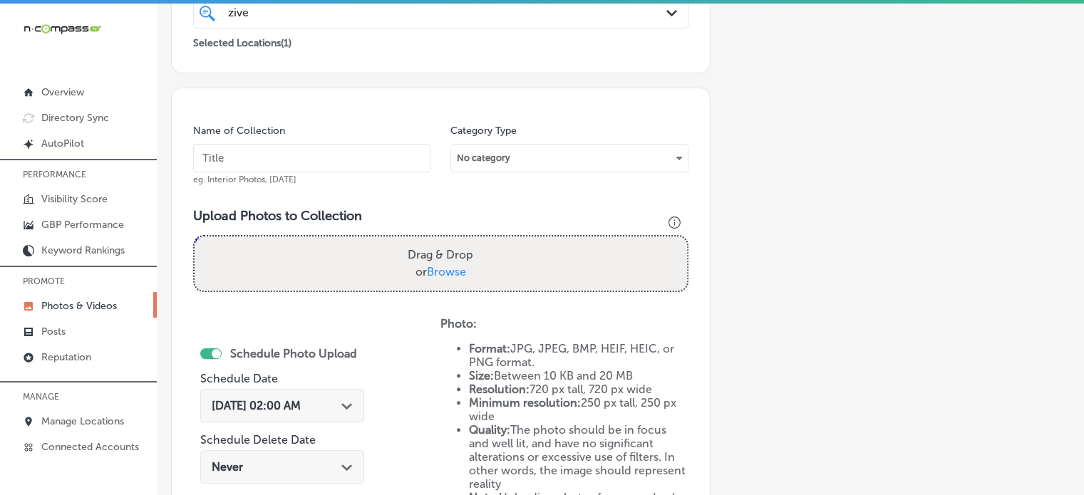
scroll to position [323, 0]
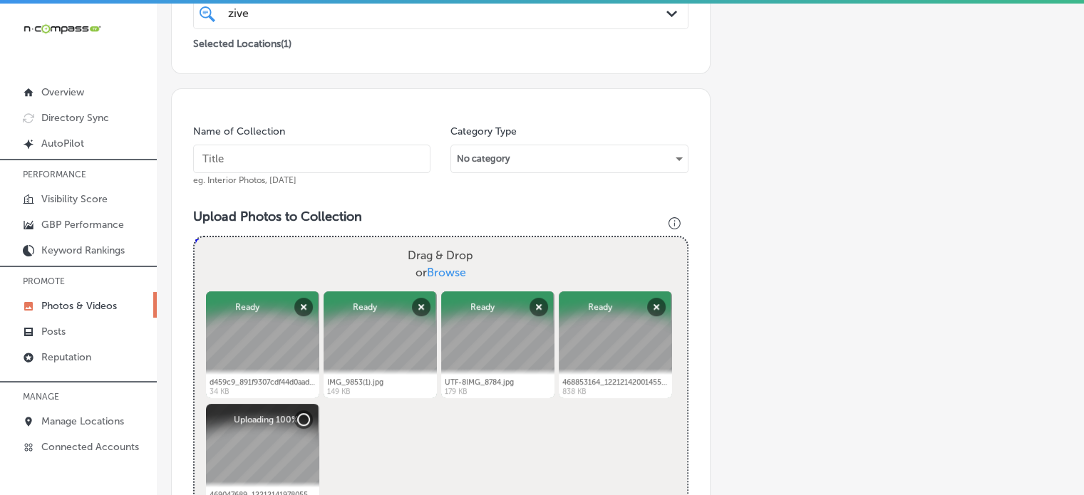
click at [347, 159] on input "text" at bounding box center [311, 159] width 237 height 29
paste input "[MEDICAL_DATA]"
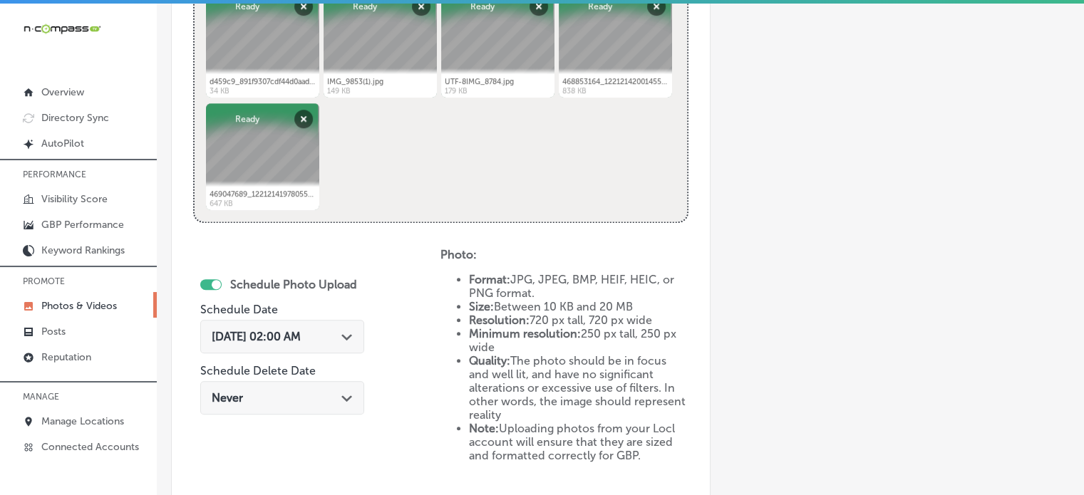
scroll to position [625, 0]
type input "[MEDICAL_DATA]"
click at [332, 326] on div "[DATE] 02:00 AM Path Created with Sketch." at bounding box center [282, 336] width 164 height 34
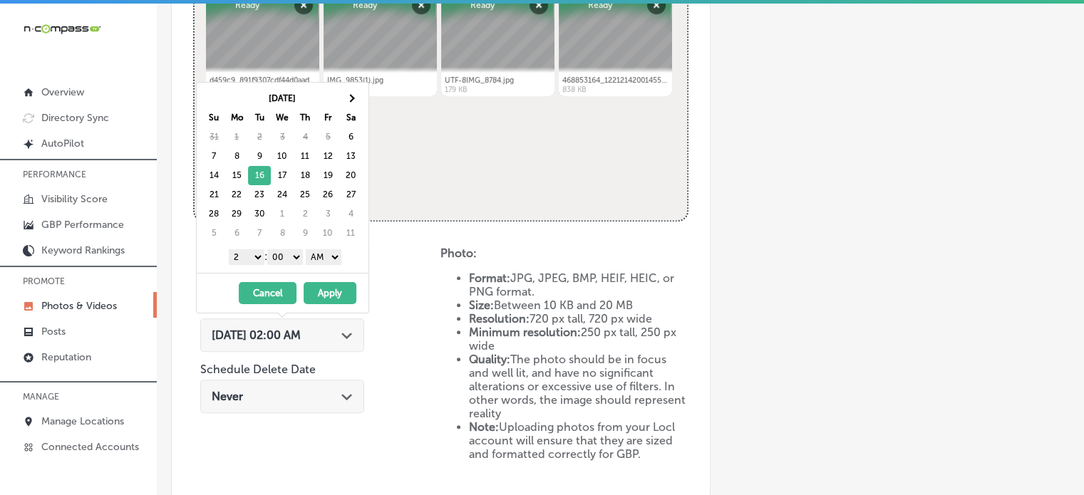
click at [247, 257] on select "1 2 3 4 5 6 7 8 9 10 11 12" at bounding box center [247, 257] width 36 height 16
drag, startPoint x: 331, startPoint y: 258, endPoint x: 324, endPoint y: 287, distance: 29.9
click at [324, 287] on div "[DATE] Su Mo Tu We Th Fr Sa 31 1 2 3 4 5 6 7 8 9 10 11 12 13 14 15 16 17 18 19 …" at bounding box center [282, 198] width 173 height 232
click at [324, 287] on button "Apply" at bounding box center [330, 293] width 53 height 22
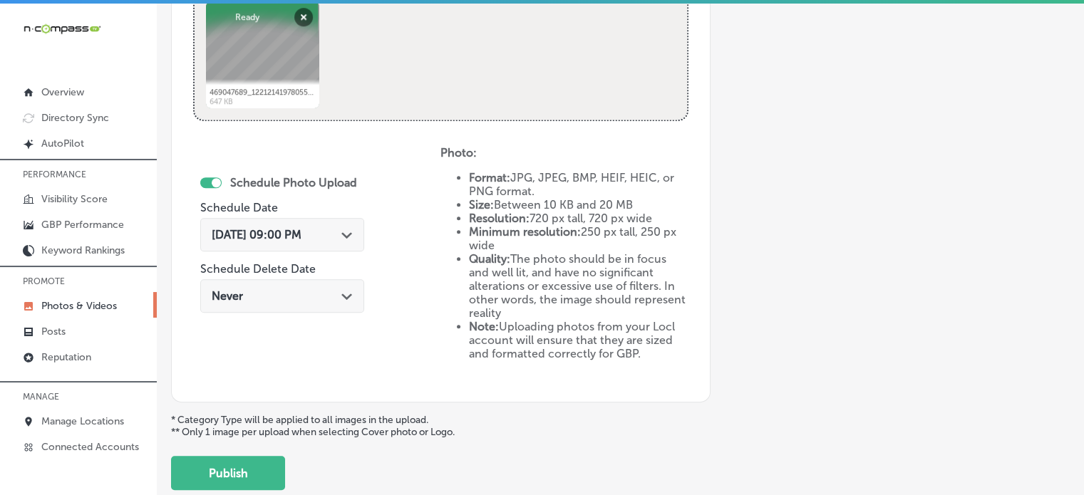
scroll to position [726, 0]
click at [241, 470] on button "Publish" at bounding box center [228, 472] width 114 height 34
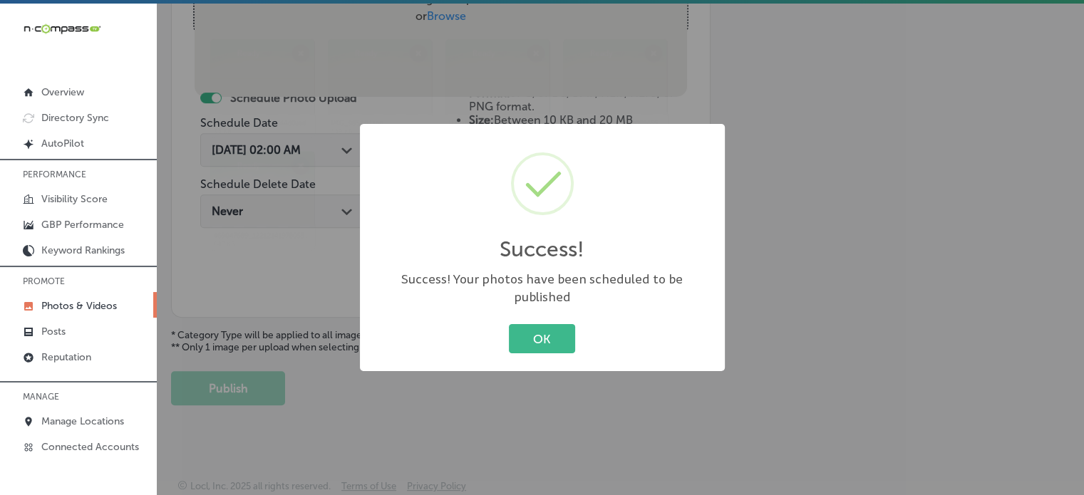
scroll to position [577, 0]
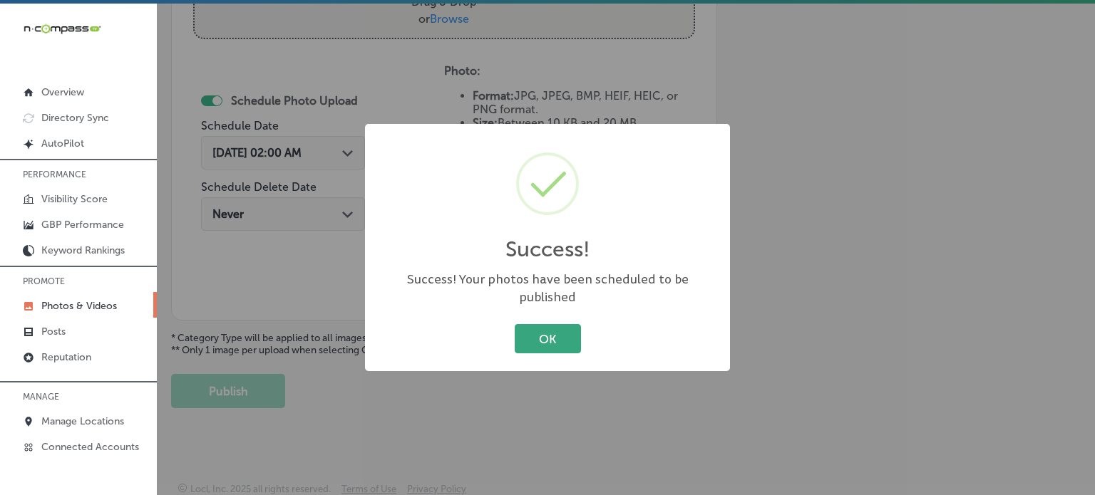
click at [548, 324] on button "OK" at bounding box center [548, 338] width 66 height 29
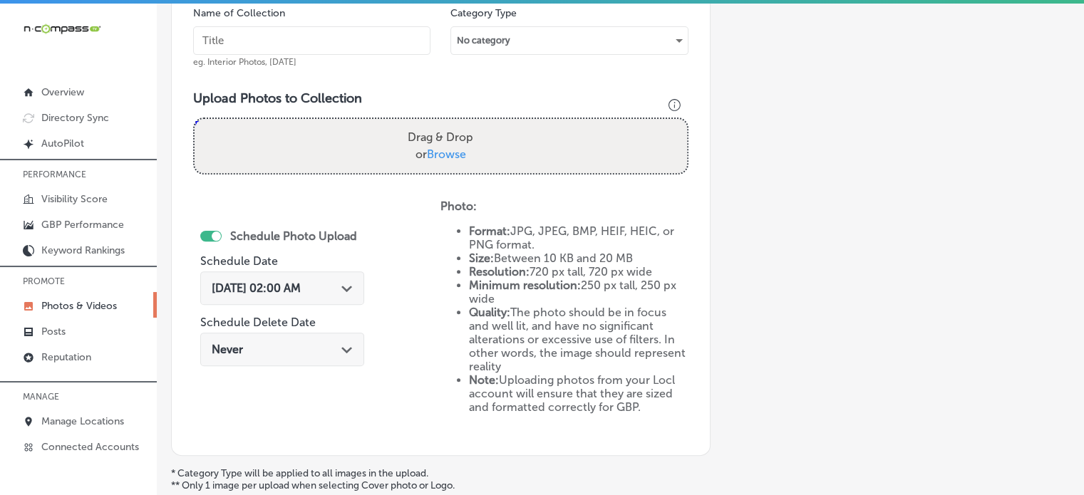
scroll to position [440, 0]
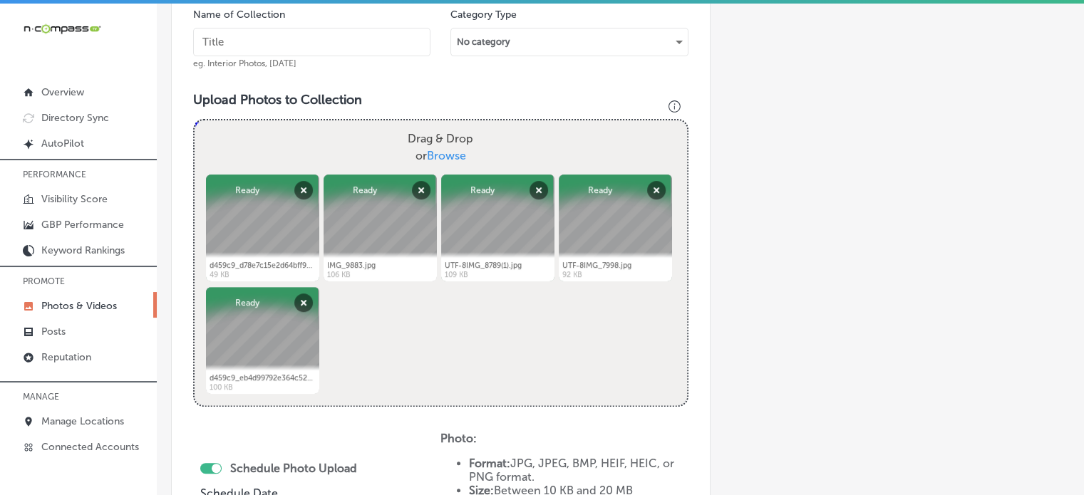
click at [346, 41] on input "text" at bounding box center [311, 42] width 237 height 29
paste input "Cryo Skin"
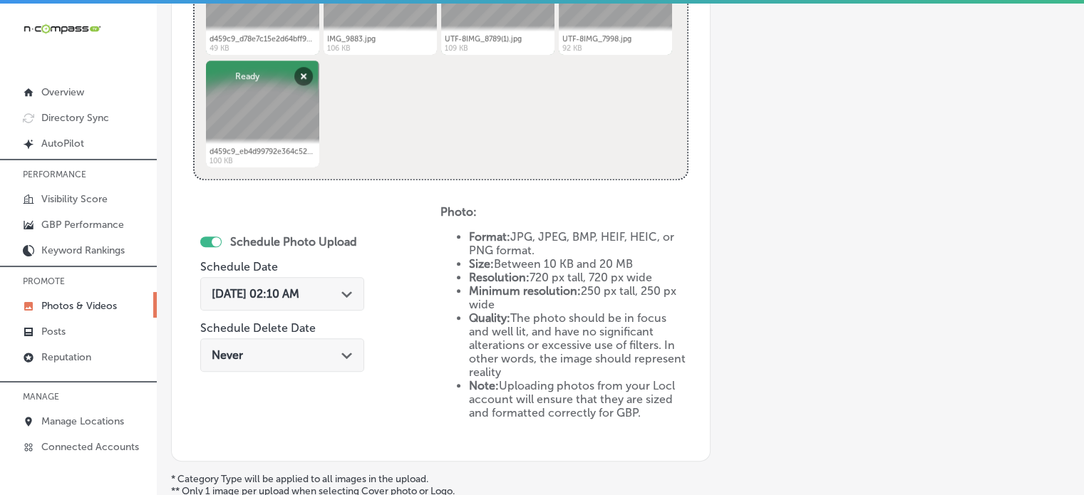
scroll to position [701, 0]
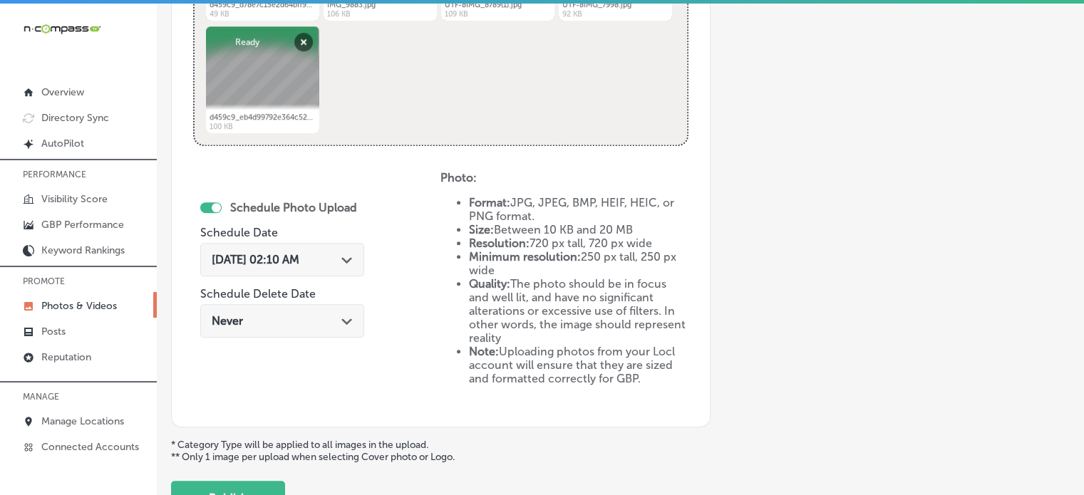
type input "Cryo Skin"
click at [299, 256] on span "[DATE] 02:10 AM" at bounding box center [256, 260] width 88 height 14
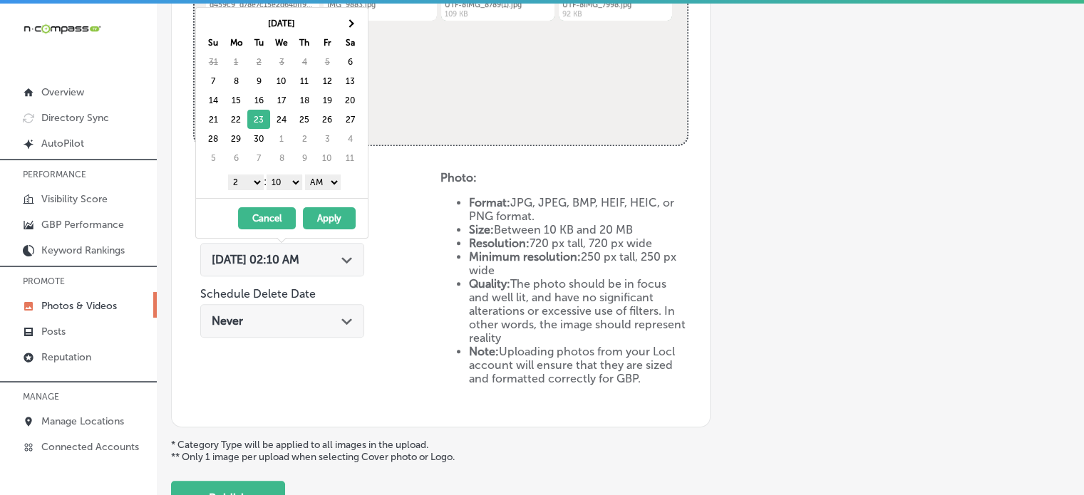
click at [250, 182] on select "1 2 3 4 5 6 7 8 9 10 11 12" at bounding box center [246, 183] width 36 height 16
drag, startPoint x: 278, startPoint y: 182, endPoint x: 284, endPoint y: 195, distance: 14.3
click at [284, 195] on div "[DATE] Su Mo Tu We Th Fr Sa 31 1 2 3 4 5 6 7 8 9 10 11 12 13 14 15 16 17 18 19 …" at bounding box center [282, 103] width 172 height 190
click at [324, 181] on select "AM PM" at bounding box center [323, 183] width 36 height 16
click at [334, 218] on button "Apply" at bounding box center [329, 218] width 53 height 22
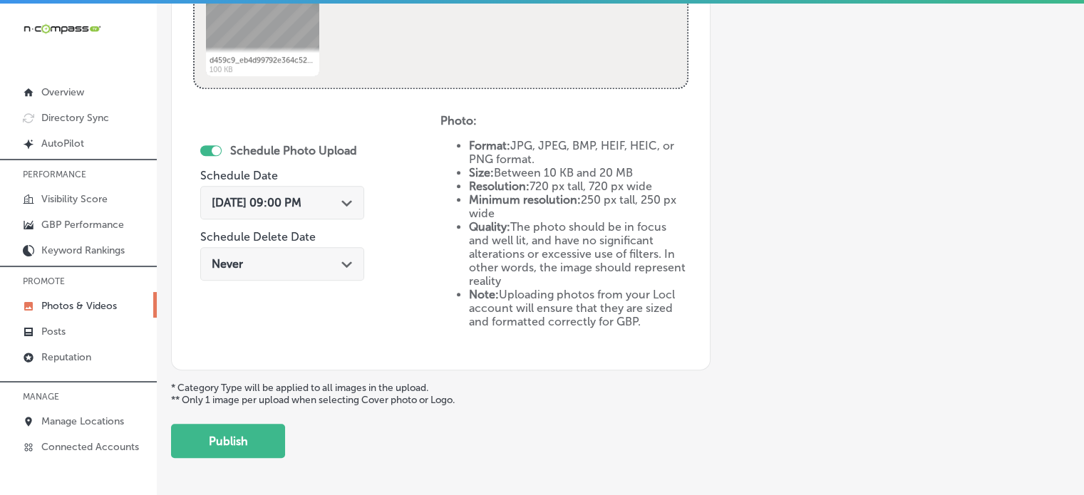
scroll to position [758, 0]
click at [245, 430] on button "Publish" at bounding box center [228, 440] width 114 height 34
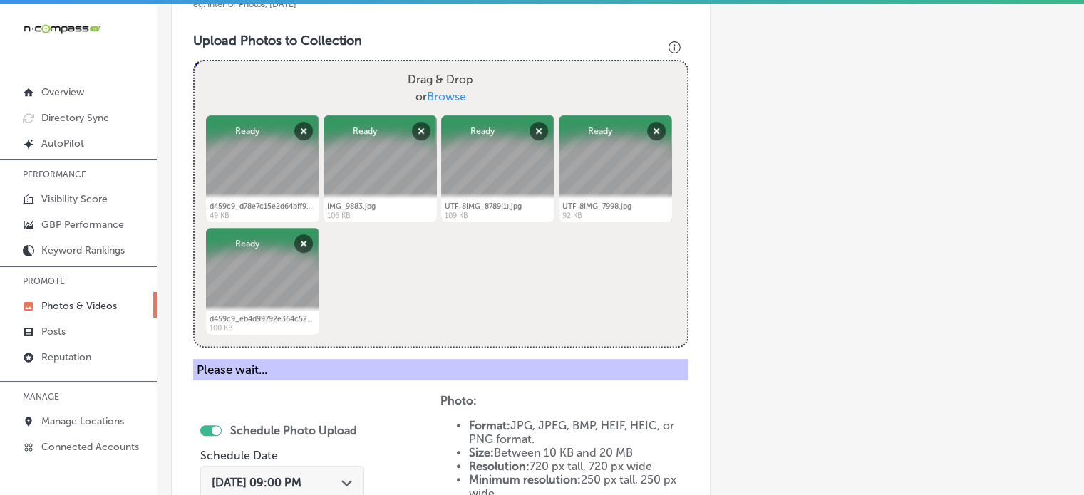
scroll to position [493, 0]
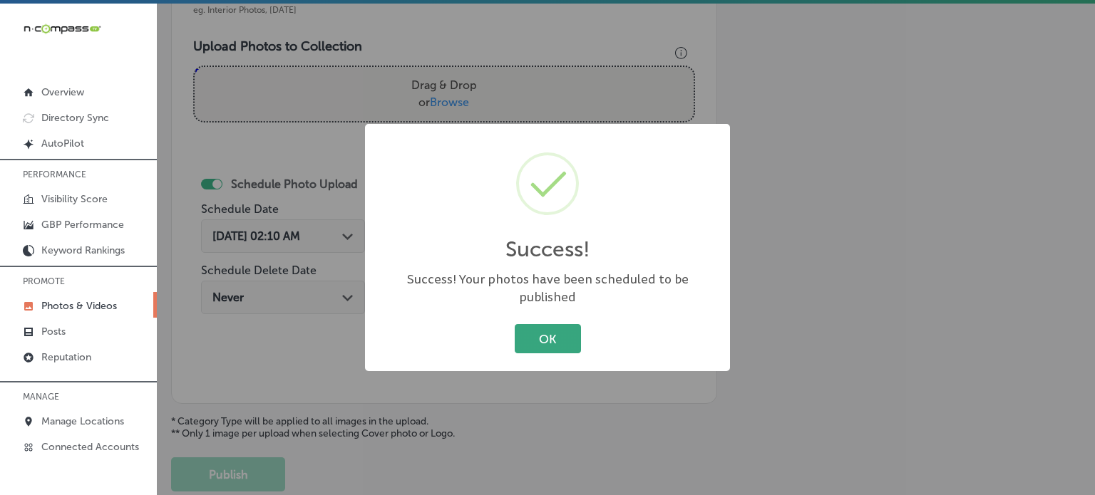
click at [537, 339] on button "OK" at bounding box center [548, 338] width 66 height 29
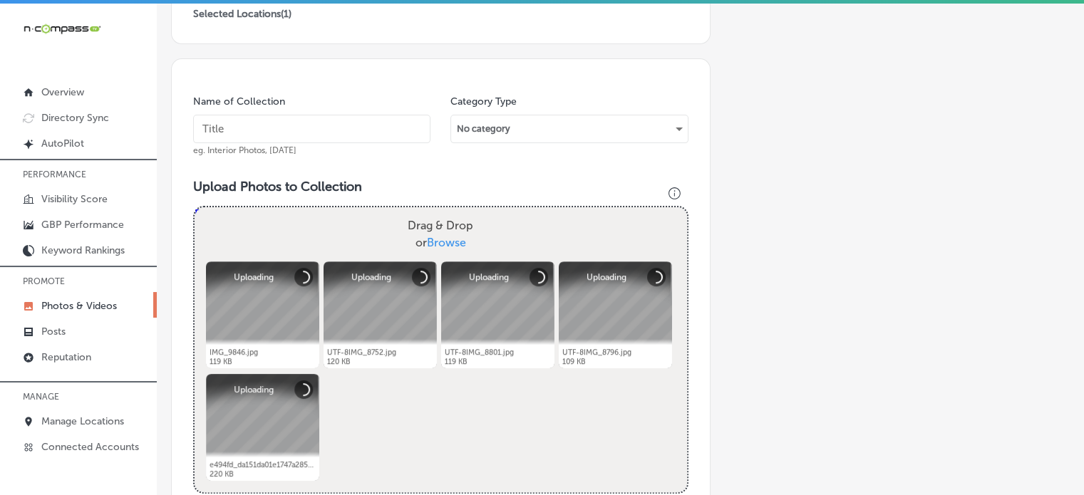
scroll to position [351, 0]
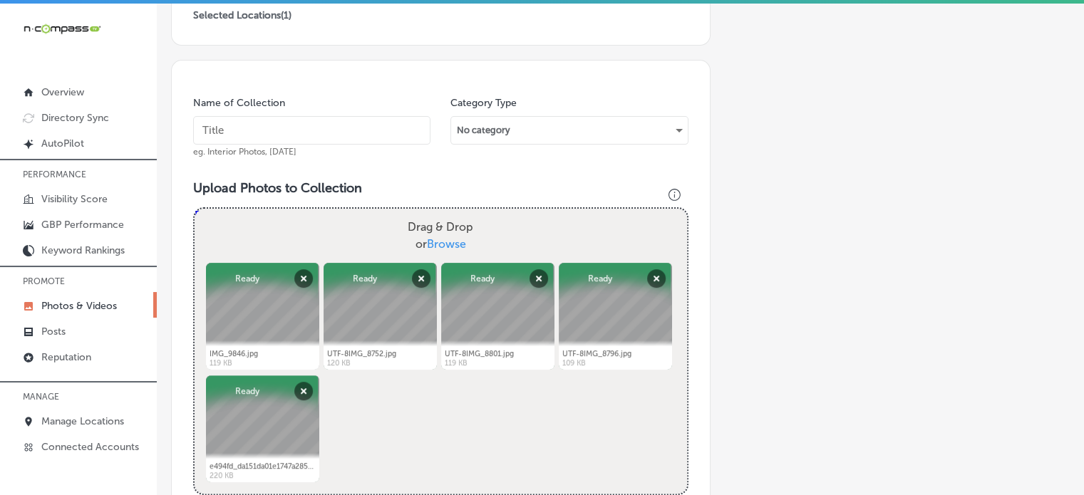
paste input "Cryo Slimming"
click at [319, 129] on input "text" at bounding box center [311, 130] width 237 height 29
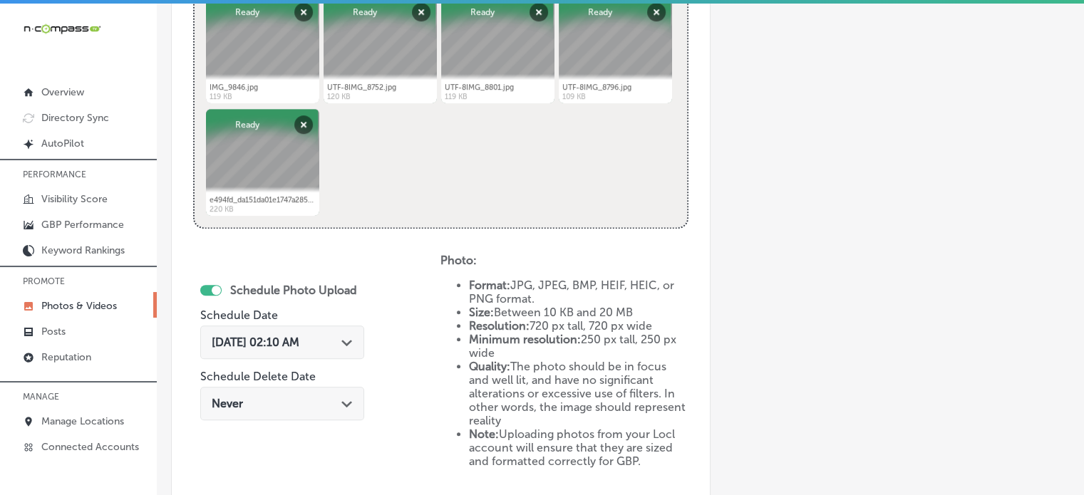
scroll to position [644, 0]
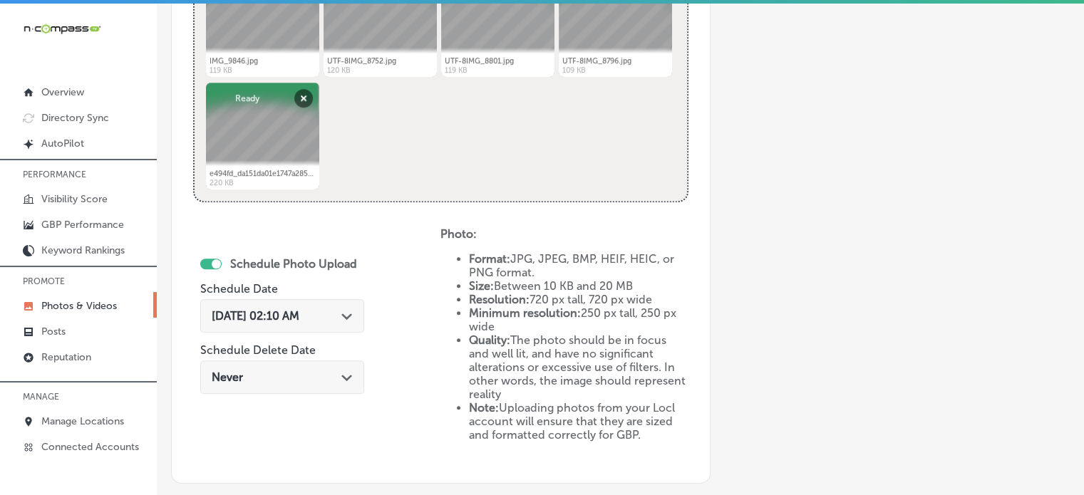
type input "Cryo Slimming"
click at [312, 324] on div "[DATE] 02:10 AM Path Created with Sketch." at bounding box center [282, 316] width 164 height 34
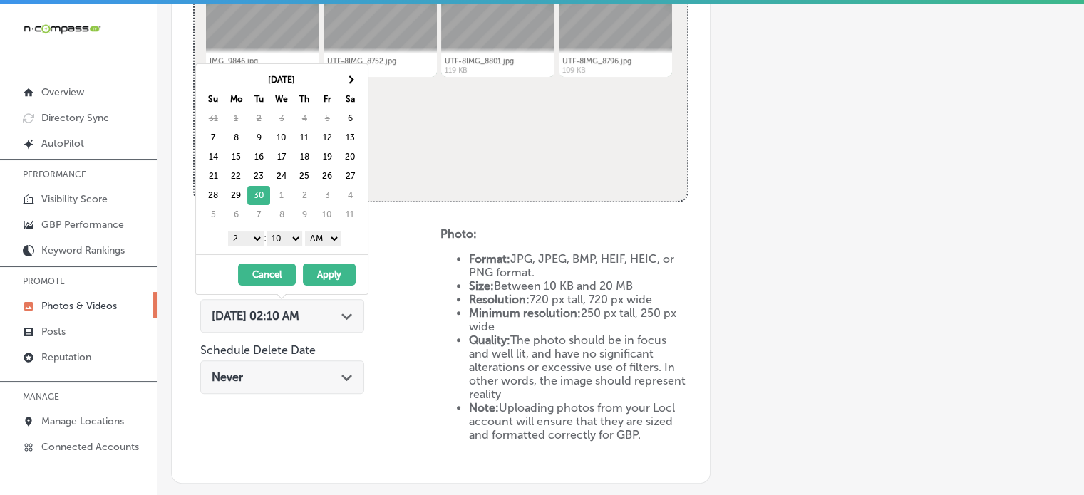
click at [250, 236] on select "1 2 3 4 5 6 7 8 9 10 11 12" at bounding box center [246, 239] width 36 height 16
click at [291, 236] on select "00 10 20 30 40 50" at bounding box center [285, 239] width 36 height 16
drag, startPoint x: 325, startPoint y: 235, endPoint x: 321, endPoint y: 273, distance: 37.9
click at [321, 273] on div "[DATE] Su Mo Tu We Th Fr Sa 31 1 2 3 4 5 6 7 8 9 10 11 12 13 14 15 16 17 18 19 …" at bounding box center [281, 179] width 173 height 232
click at [321, 273] on button "Apply" at bounding box center [329, 275] width 53 height 22
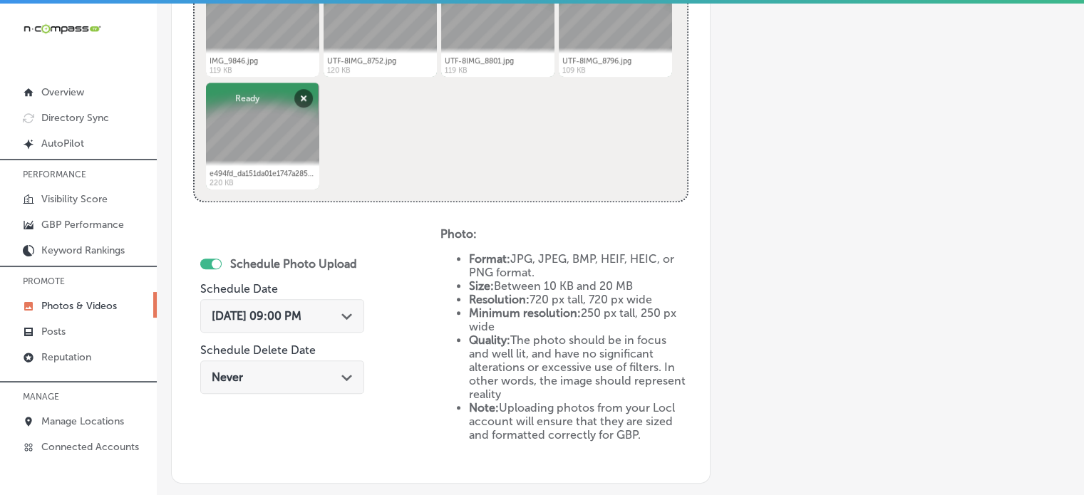
scroll to position [808, 0]
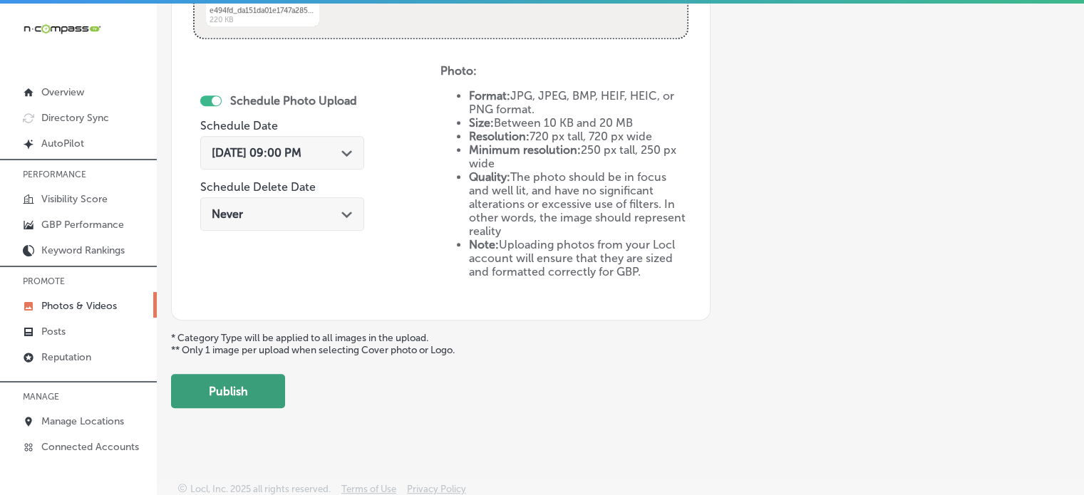
click at [247, 398] on button "Publish" at bounding box center [228, 391] width 114 height 34
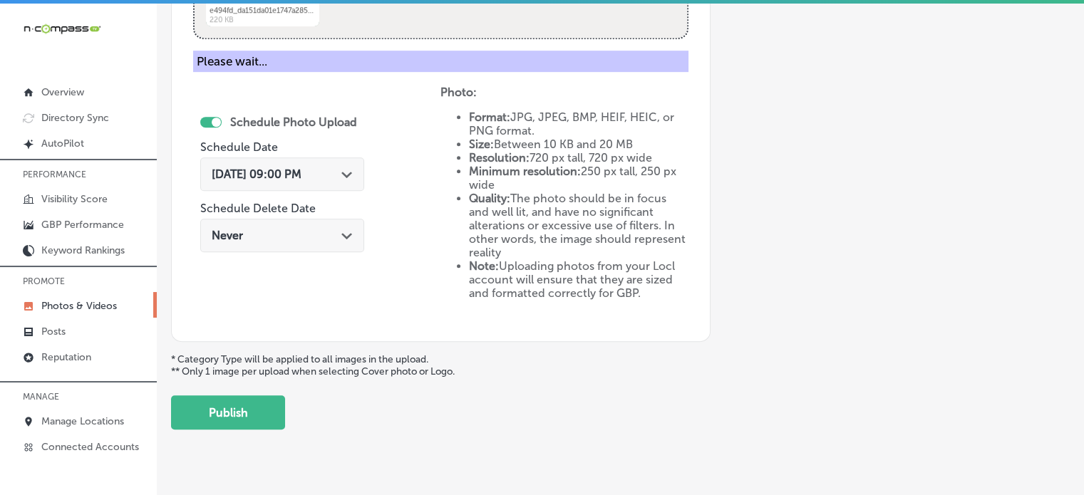
scroll to position [577, 0]
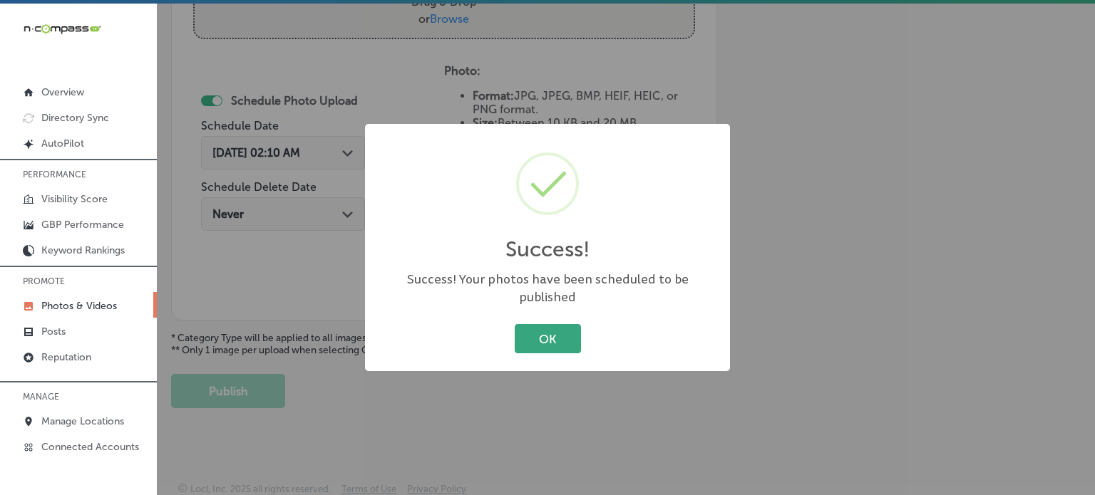
click at [542, 324] on button "OK" at bounding box center [548, 338] width 66 height 29
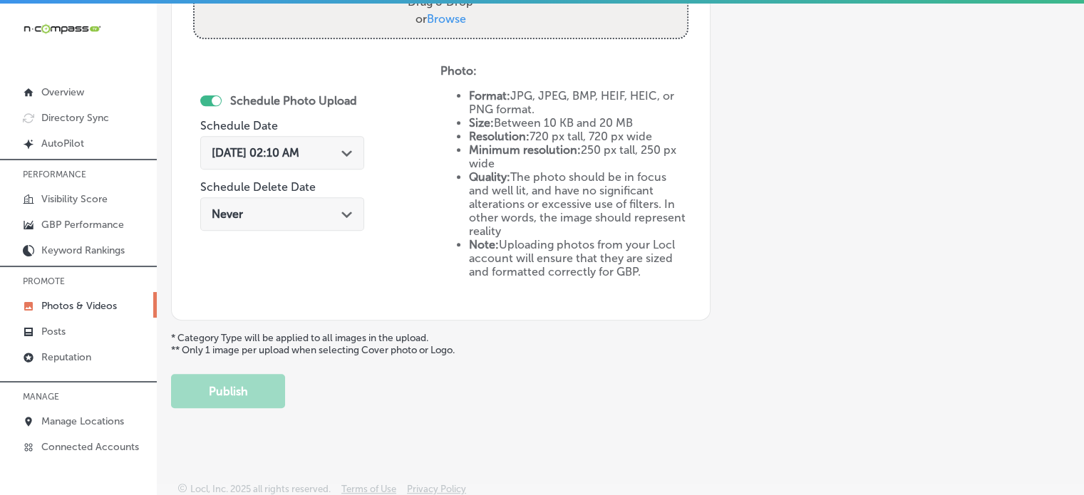
scroll to position [0, 0]
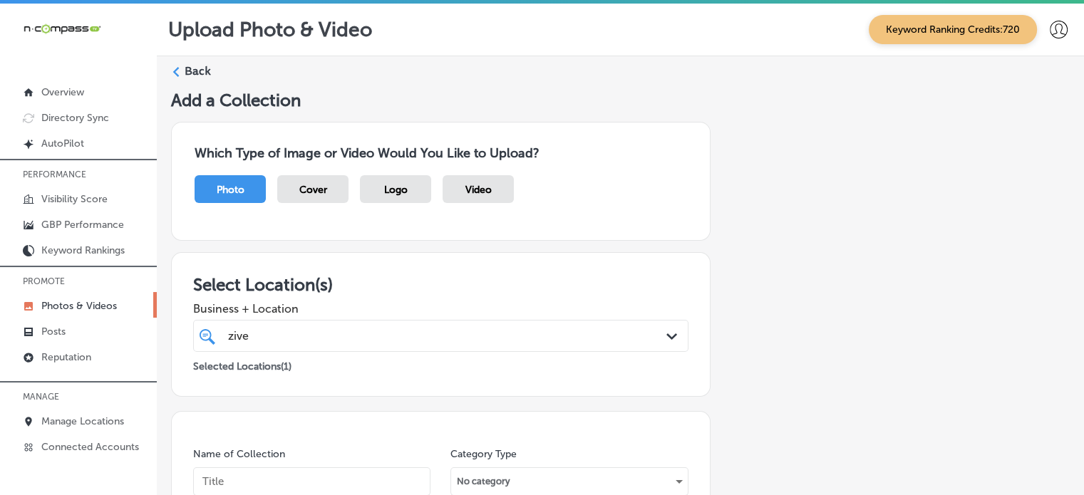
click at [202, 65] on label "Back" at bounding box center [198, 71] width 26 height 16
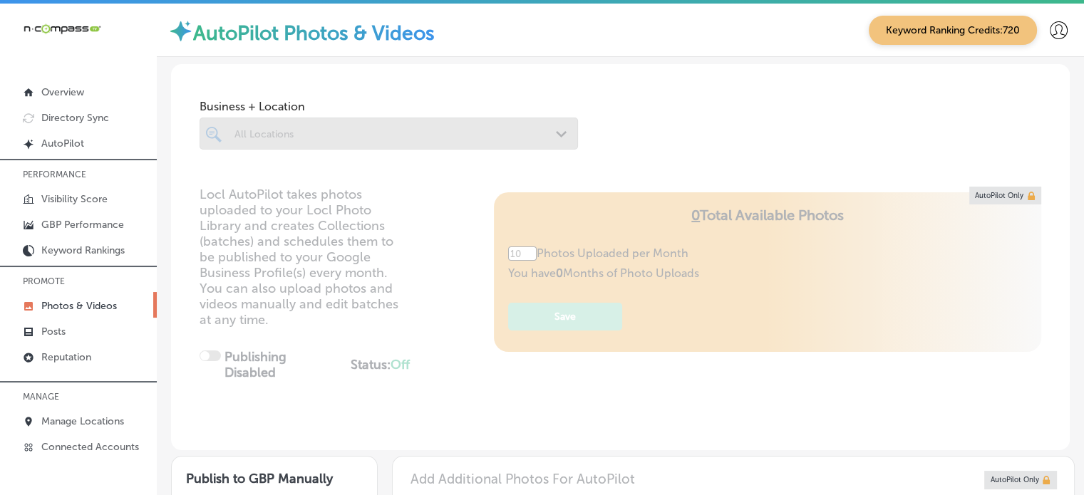
type input "5"
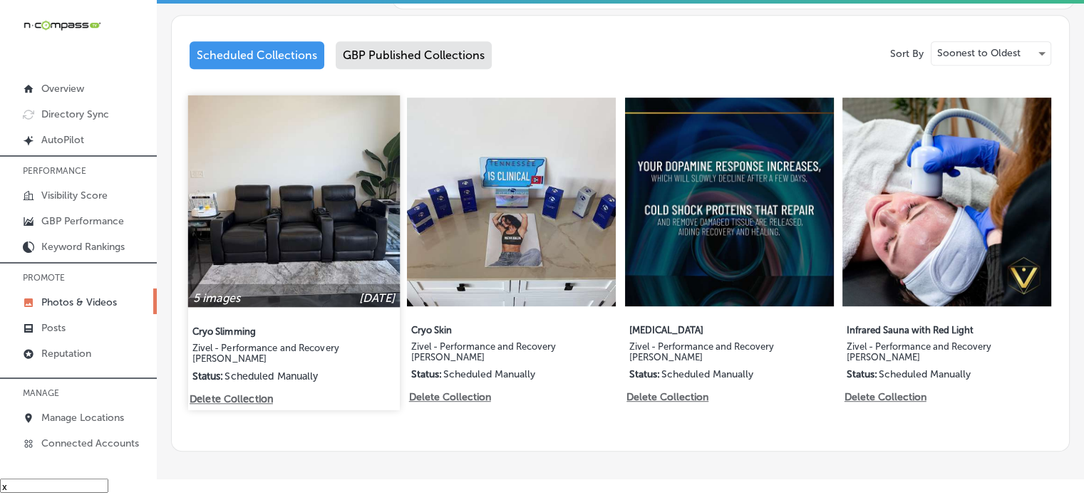
scroll to position [696, 0]
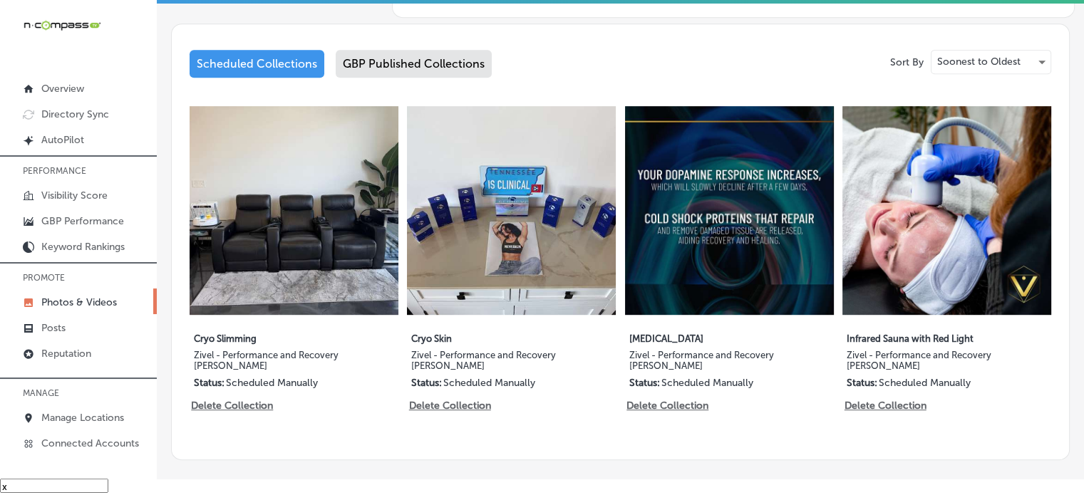
click at [412, 57] on div "GBP Published Collections" at bounding box center [414, 64] width 156 height 28
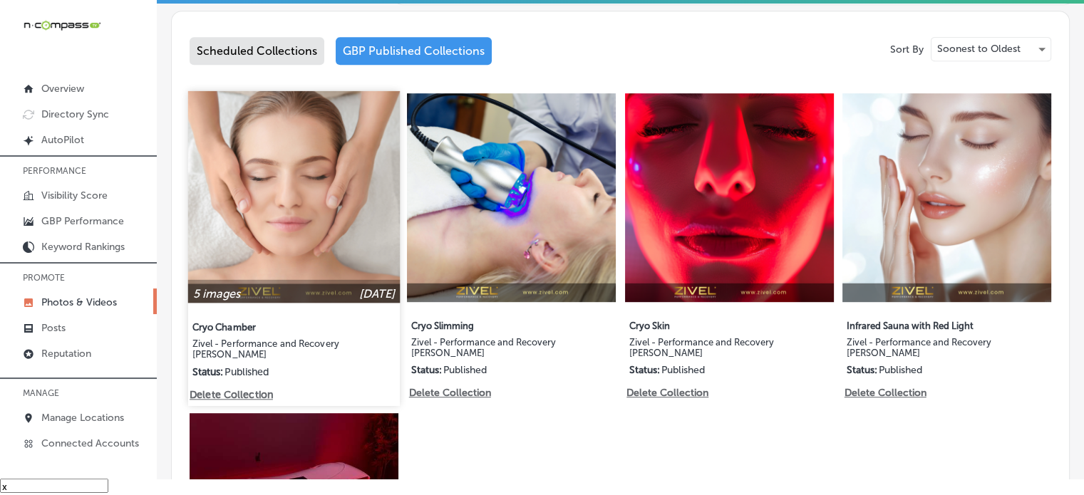
scroll to position [701, 0]
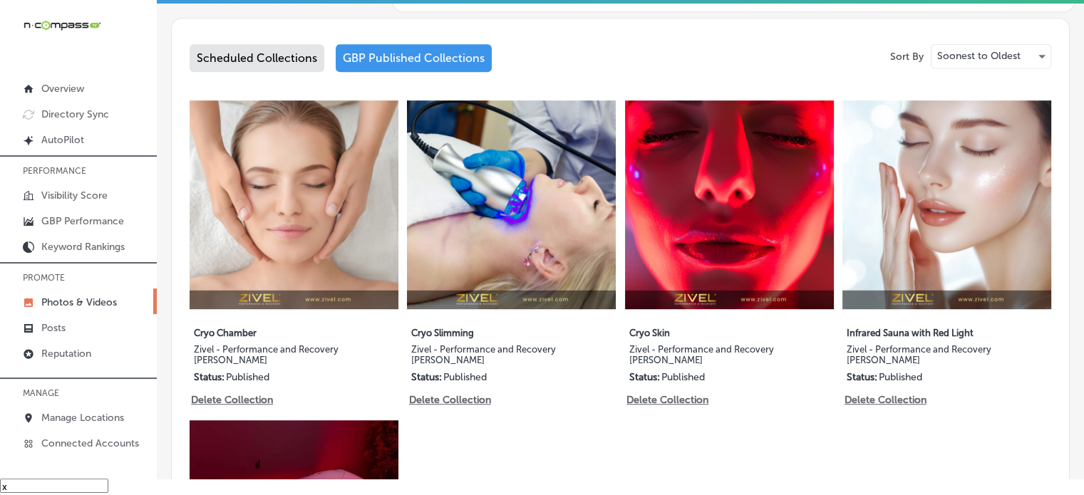
click at [266, 46] on div "Scheduled Collections" at bounding box center [257, 58] width 135 height 28
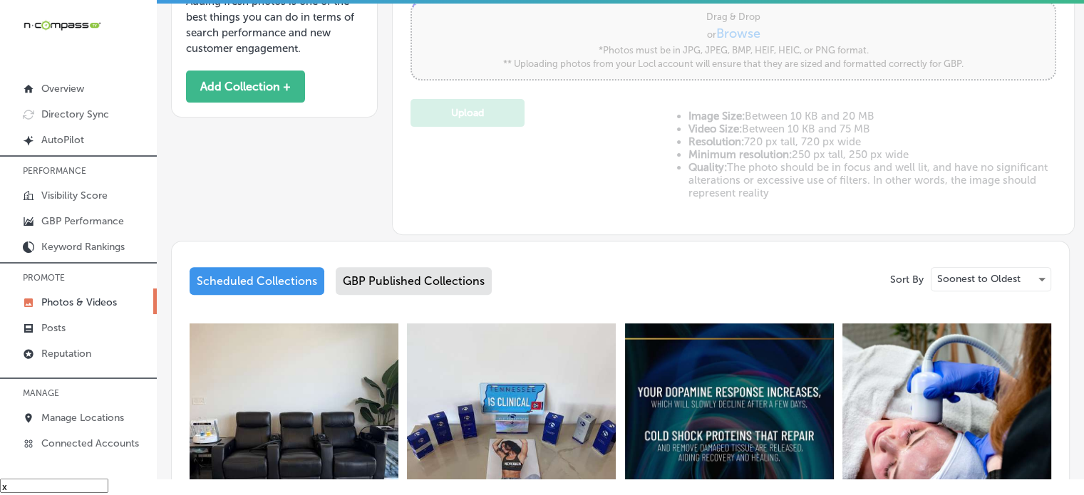
scroll to position [701, 0]
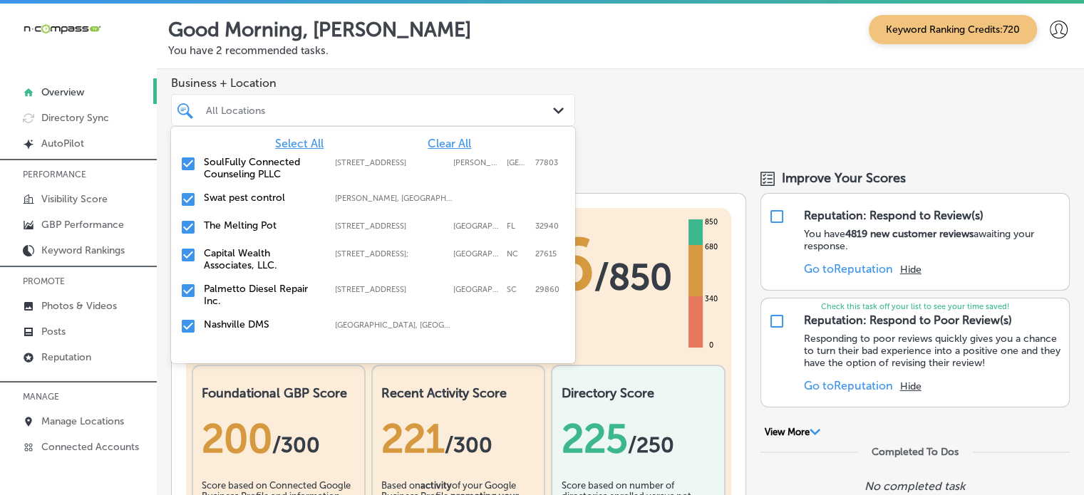
click at [279, 102] on div at bounding box center [357, 110] width 304 height 19
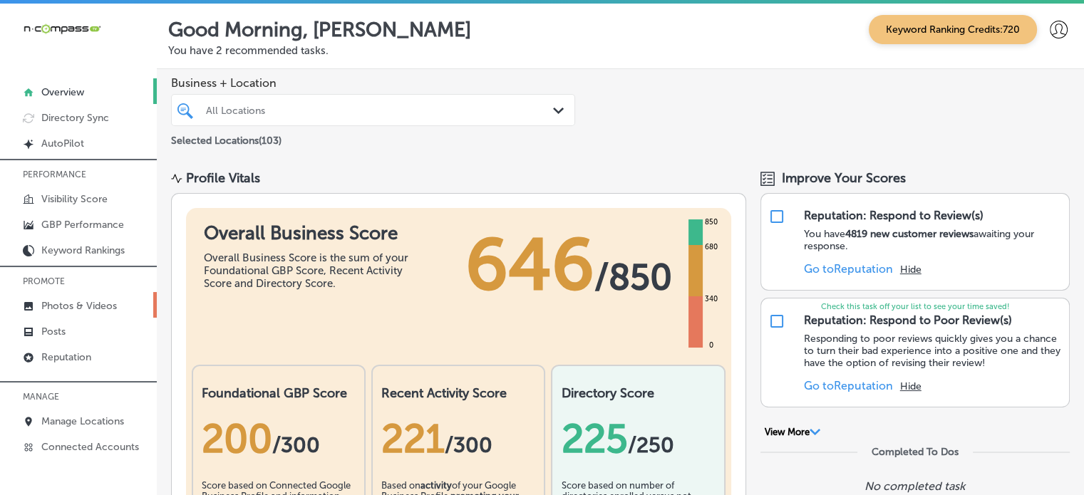
click at [71, 299] on link "Photos & Videos" at bounding box center [78, 305] width 157 height 26
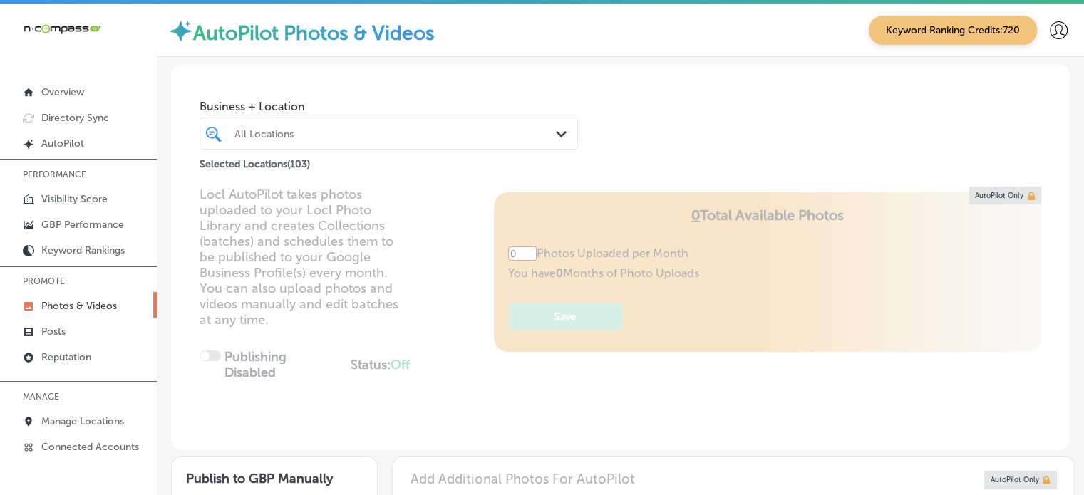
type input "5"
click at [299, 137] on div "All Locations" at bounding box center [396, 134] width 323 height 12
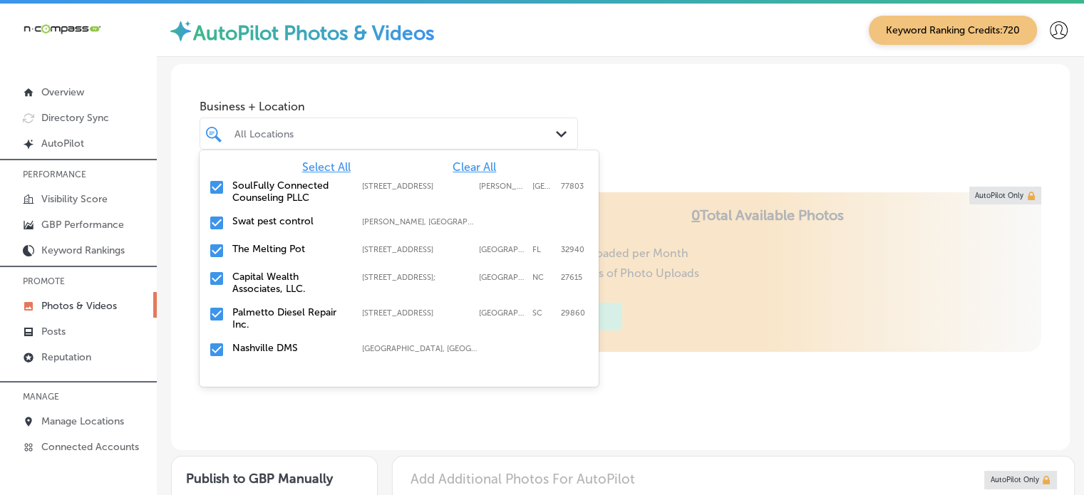
click at [464, 163] on span "Clear All" at bounding box center [474, 167] width 43 height 14
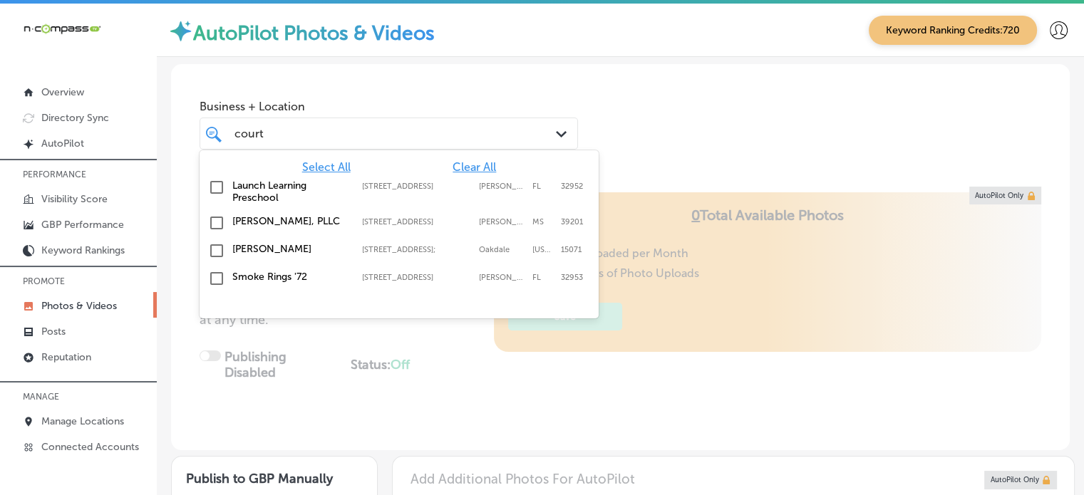
click at [245, 219] on label "[PERSON_NAME], PLLC" at bounding box center [289, 221] width 115 height 12
type input "court"
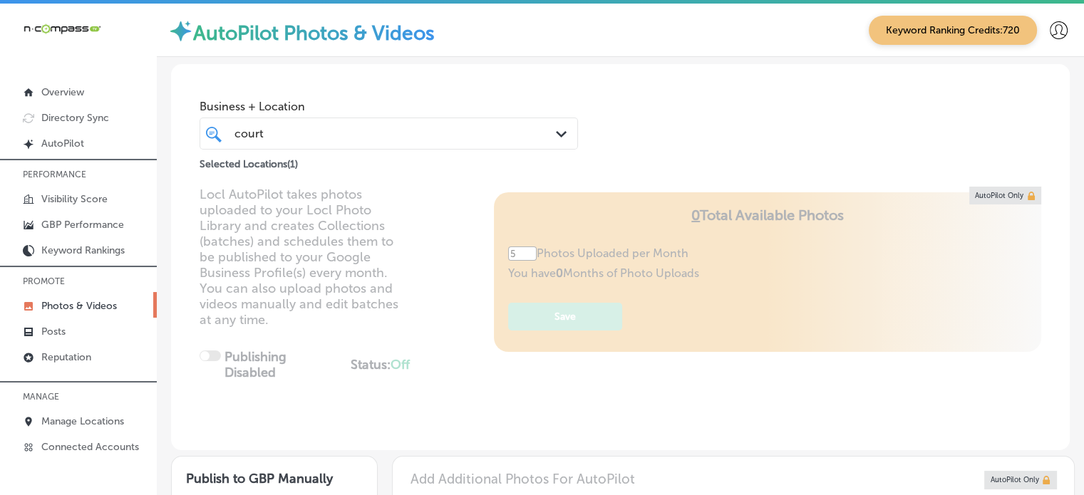
click at [621, 113] on div "Business + Location court court Path Created with Sketch. Selected Locations ( …" at bounding box center [620, 118] width 899 height 108
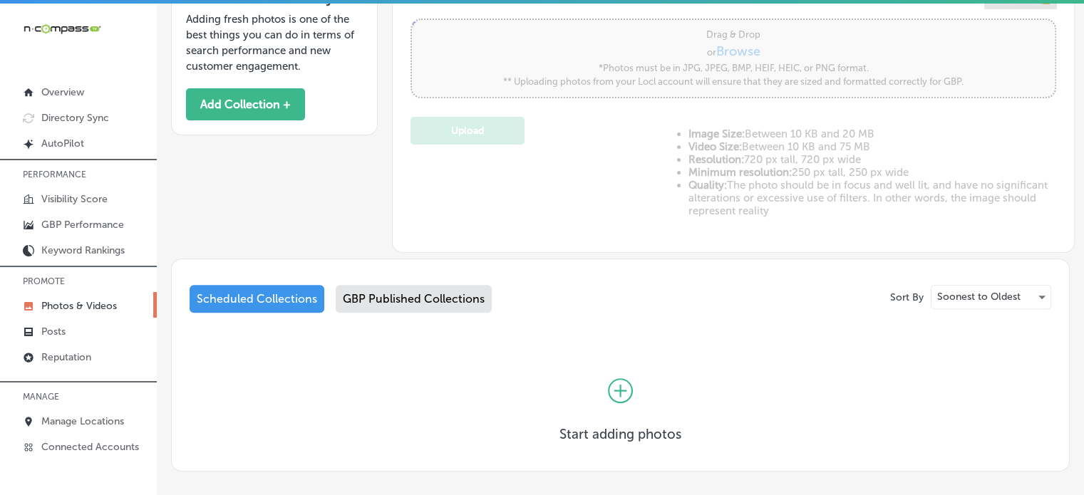
scroll to position [543, 0]
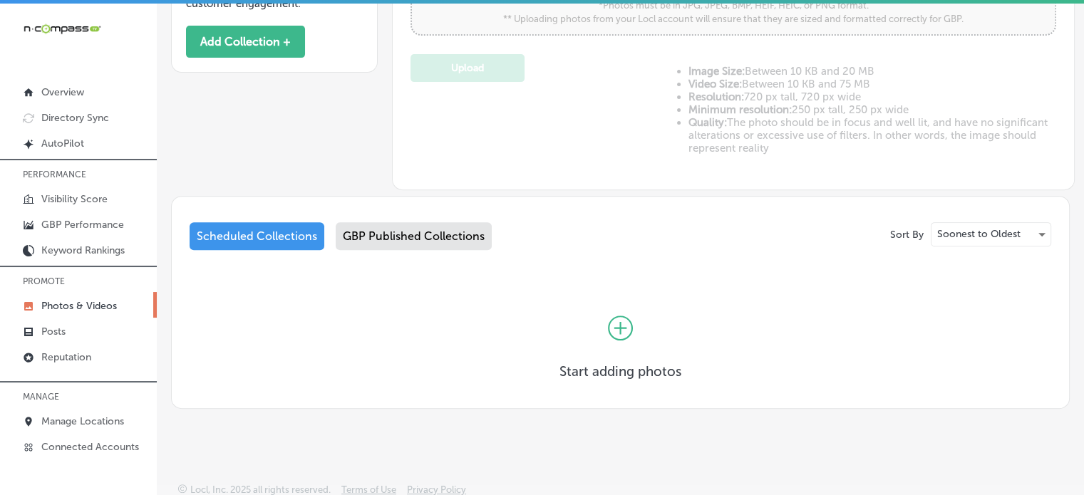
click at [454, 224] on div "GBP Published Collections" at bounding box center [414, 236] width 156 height 28
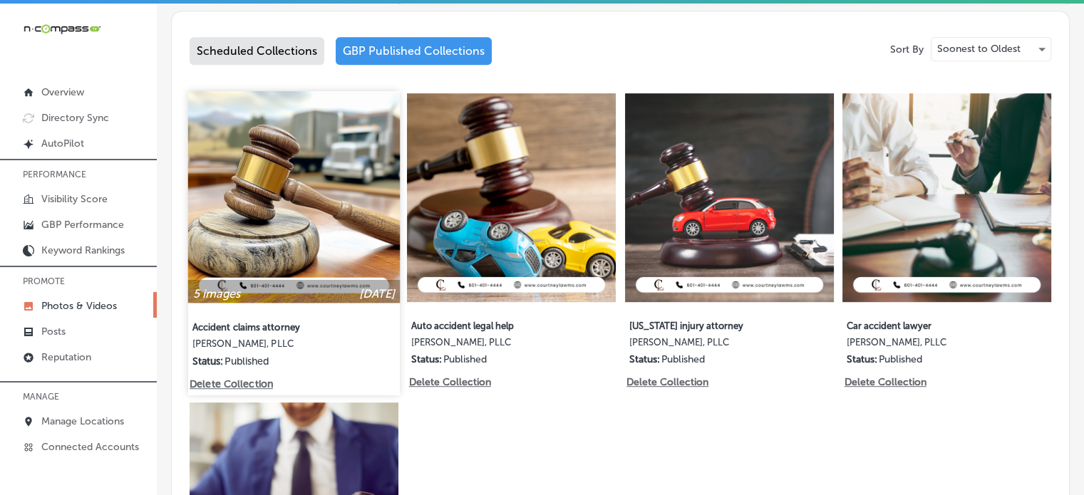
scroll to position [732, 0]
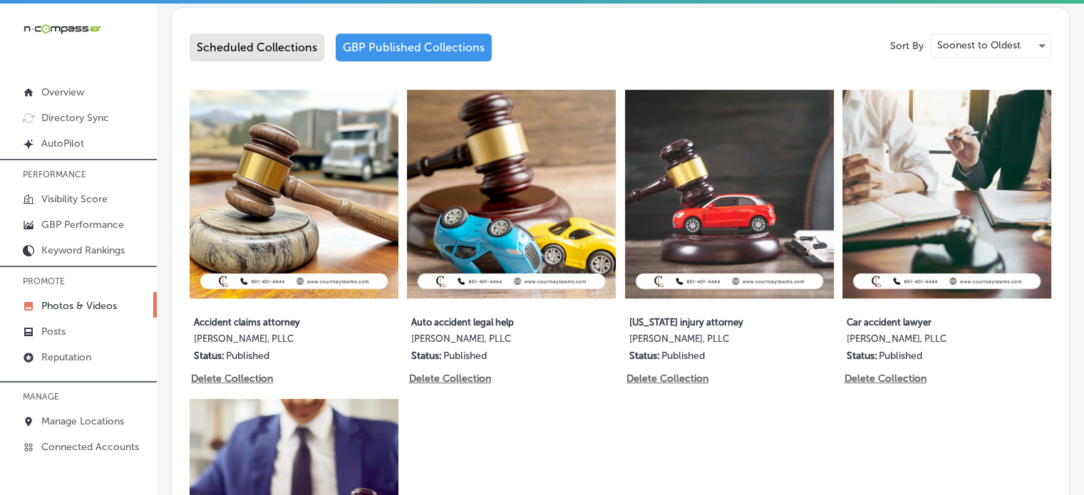
click at [274, 43] on div "Scheduled Collections" at bounding box center [257, 48] width 135 height 28
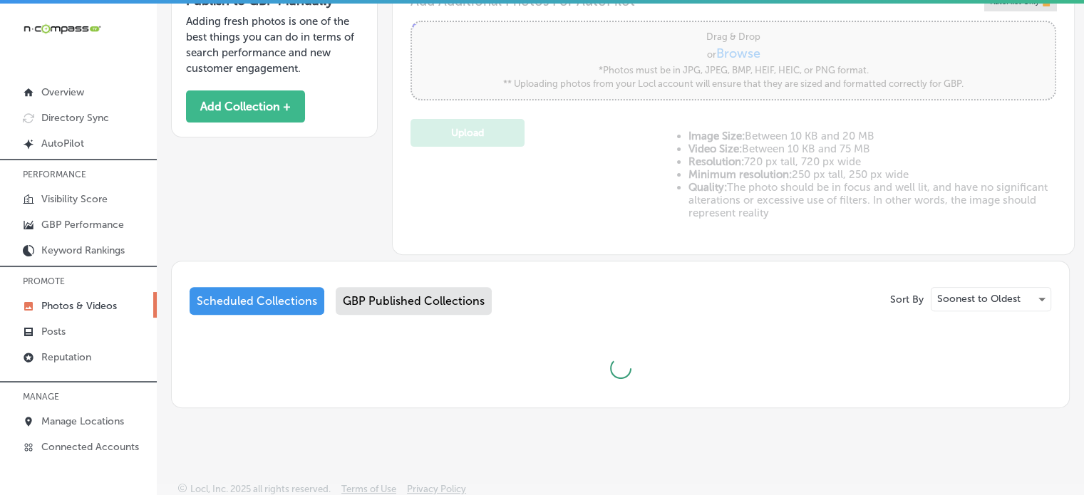
scroll to position [543, 0]
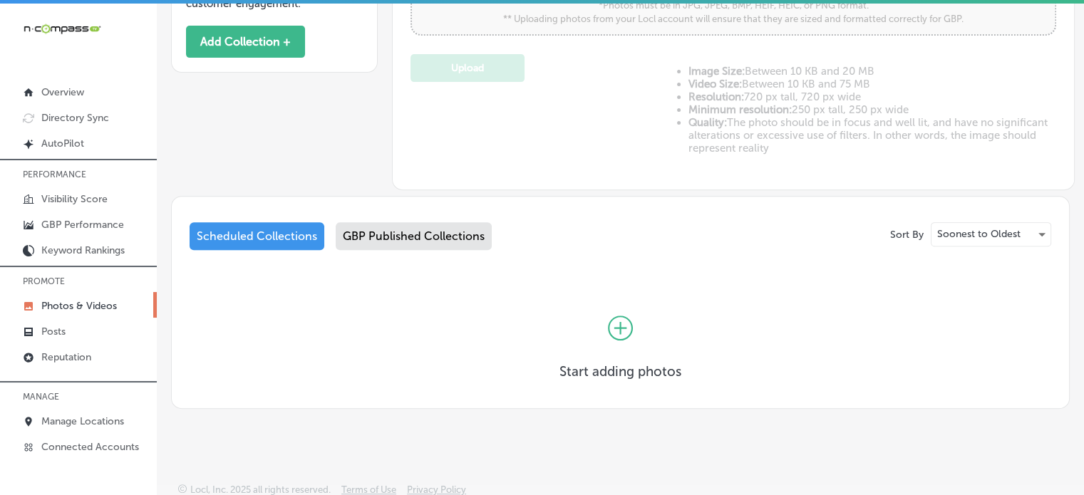
click at [616, 325] on icon at bounding box center [620, 328] width 13 height 13
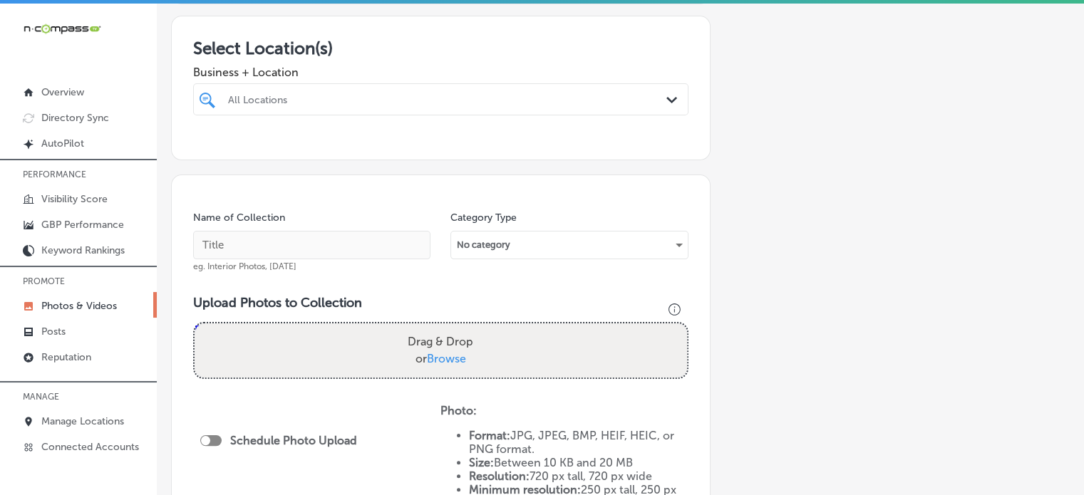
scroll to position [242, 0]
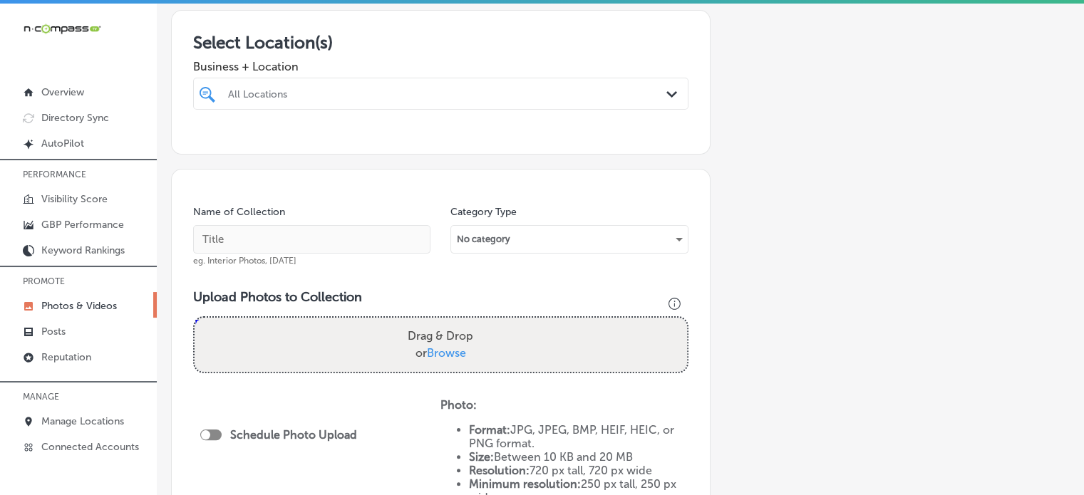
click at [421, 102] on div at bounding box center [420, 93] width 386 height 19
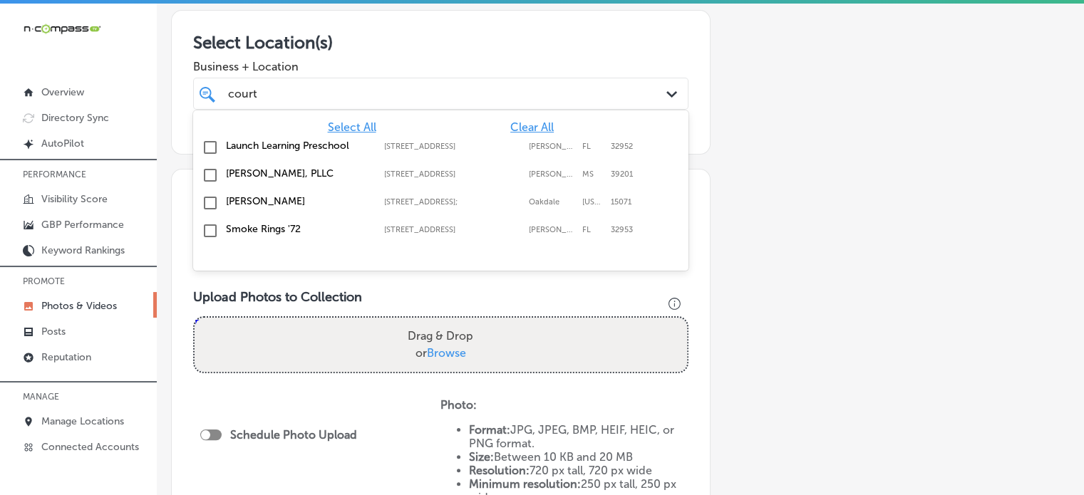
click at [254, 175] on label "[PERSON_NAME], PLLC" at bounding box center [298, 174] width 144 height 12
type input "court"
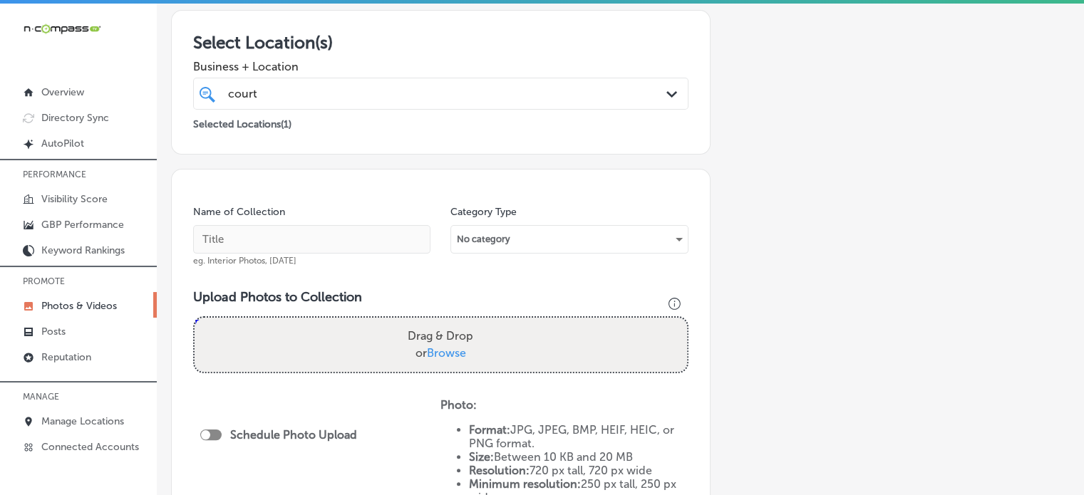
click at [433, 56] on div "Business + Location court court Path Created with Sketch." at bounding box center [440, 81] width 495 height 57
click at [360, 227] on input "text" at bounding box center [311, 239] width 237 height 29
paste input "Personal injury attorney"
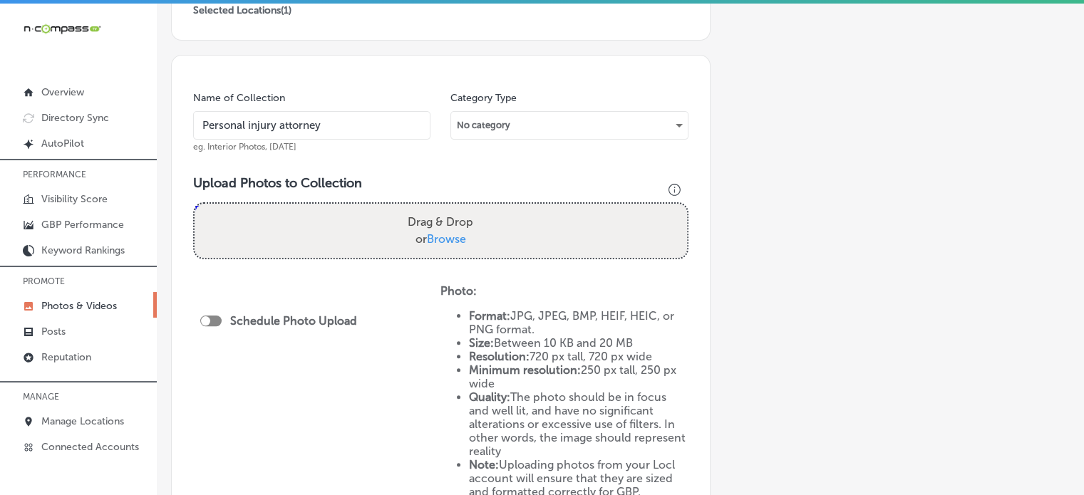
scroll to position [356, 0]
type input "Personal injury attorney"
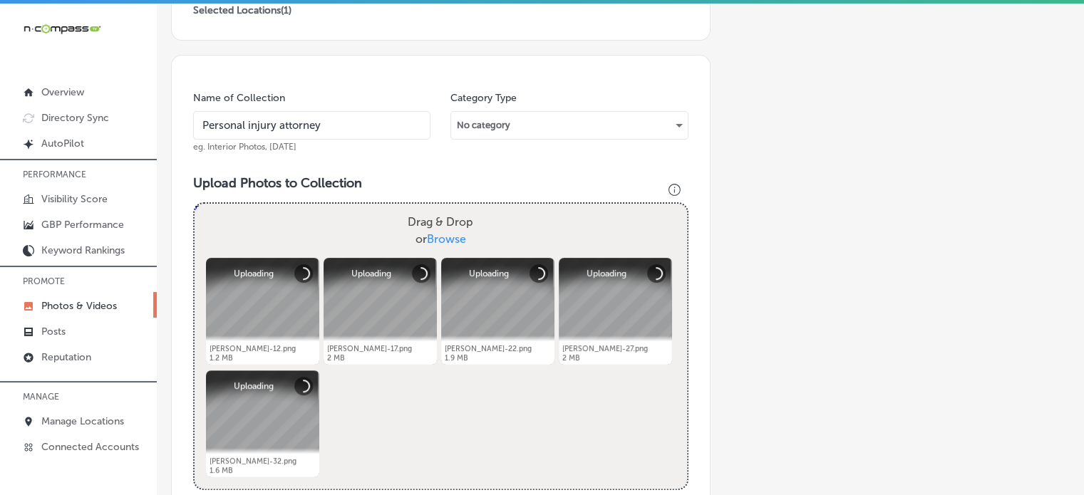
scroll to position [590, 0]
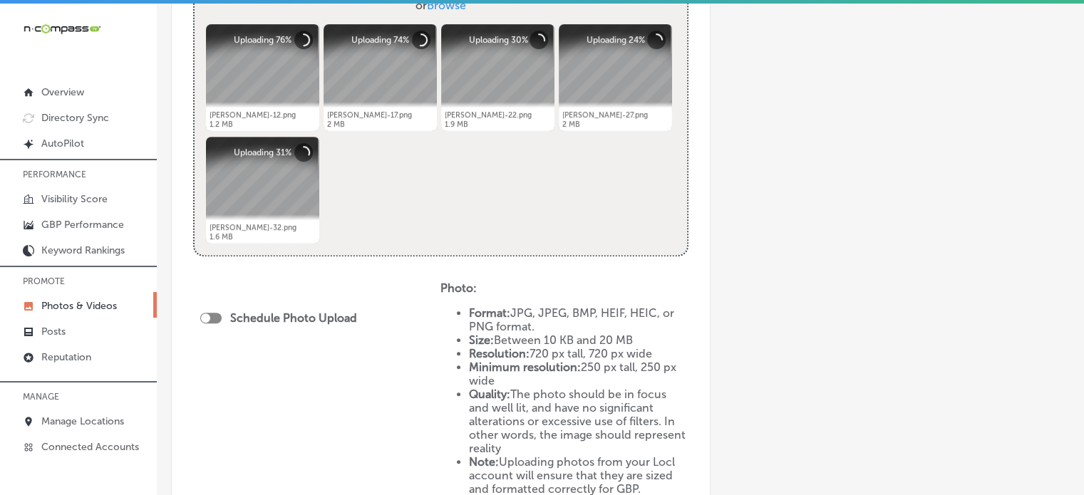
click at [220, 315] on div at bounding box center [210, 318] width 21 height 11
checkbox input "true"
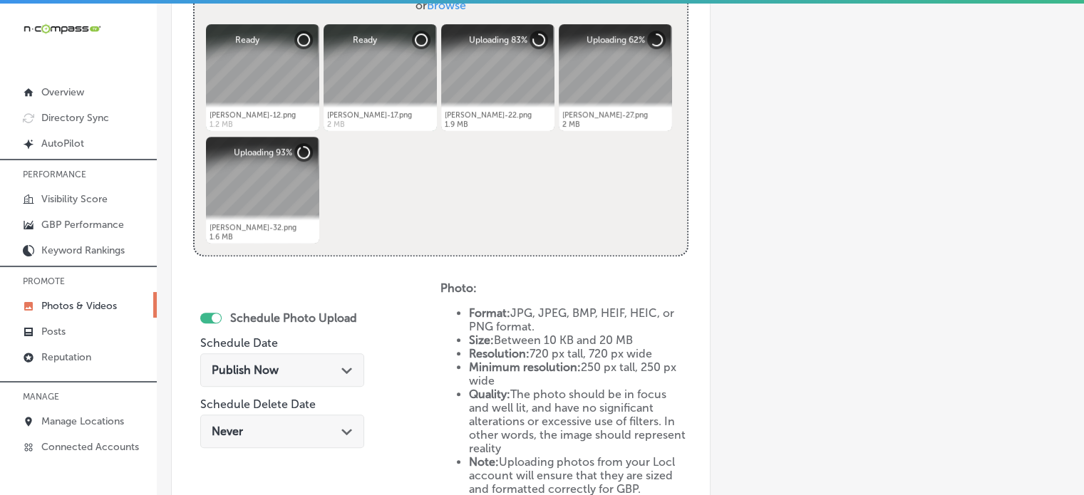
click at [272, 366] on span "Publish Now" at bounding box center [245, 371] width 67 height 14
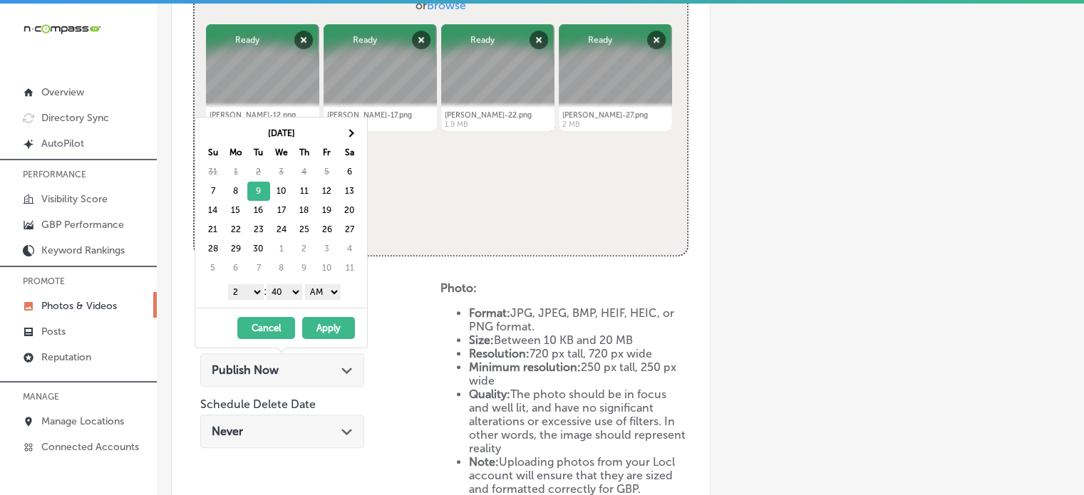
click at [253, 290] on select "1 2 3 4 5 6 7 8 9 10 11 12" at bounding box center [246, 292] width 36 height 16
click at [278, 294] on select "00 10 20 30 40 50" at bounding box center [285, 292] width 36 height 16
click at [319, 292] on select "AM PM" at bounding box center [323, 292] width 36 height 16
click at [329, 328] on button "Apply" at bounding box center [328, 328] width 53 height 22
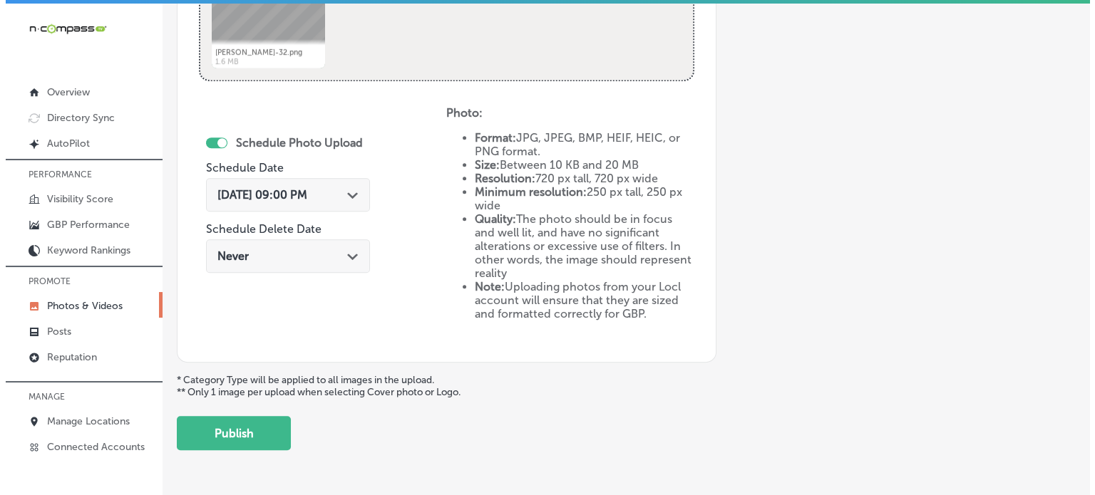
scroll to position [766, 0]
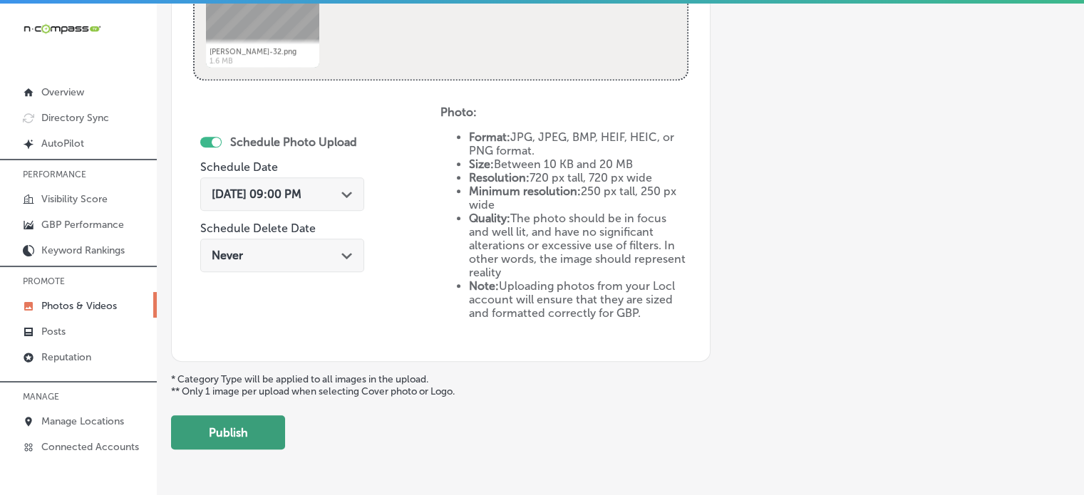
click at [249, 429] on button "Publish" at bounding box center [228, 433] width 114 height 34
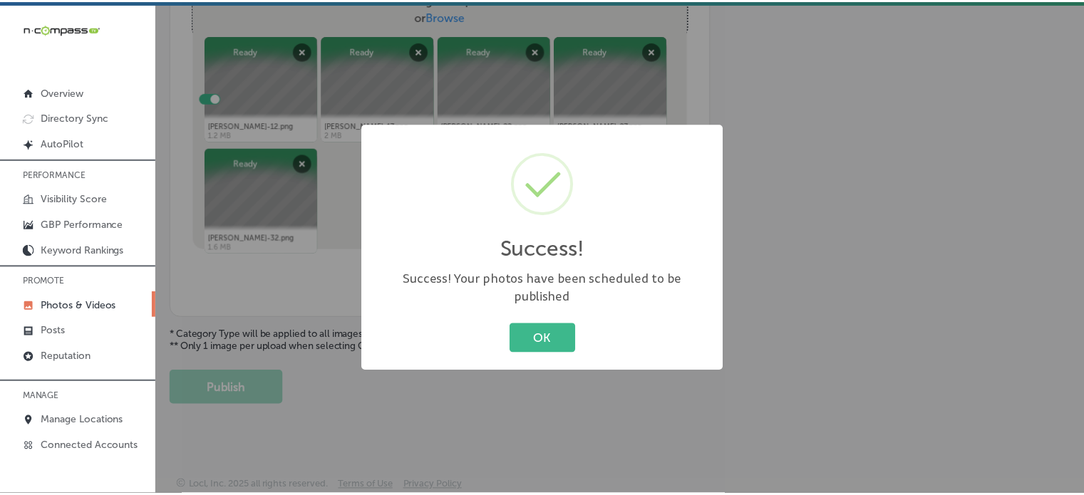
scroll to position [577, 0]
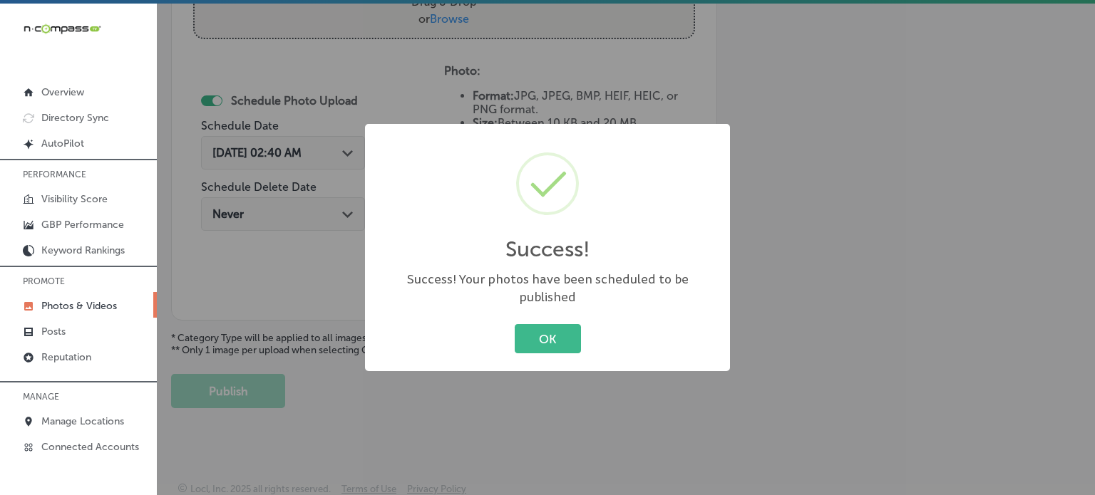
click at [575, 310] on div "Success! × Success! Your photos have been scheduled to be published OK Cancel" at bounding box center [547, 248] width 365 height 248
click at [562, 324] on button "OK" at bounding box center [548, 338] width 66 height 29
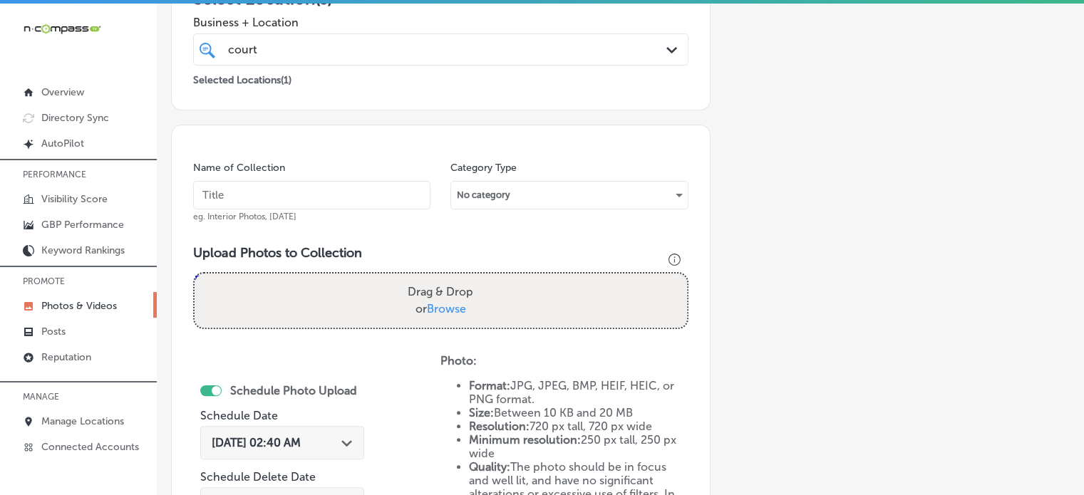
scroll to position [288, 0]
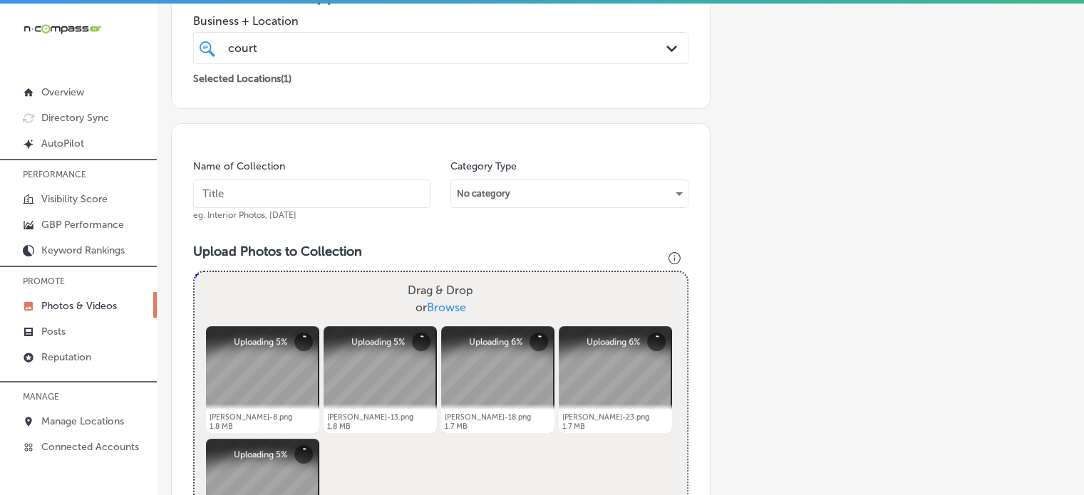
click at [323, 200] on input "text" at bounding box center [311, 194] width 237 height 29
paste input "Car accident lawyer"
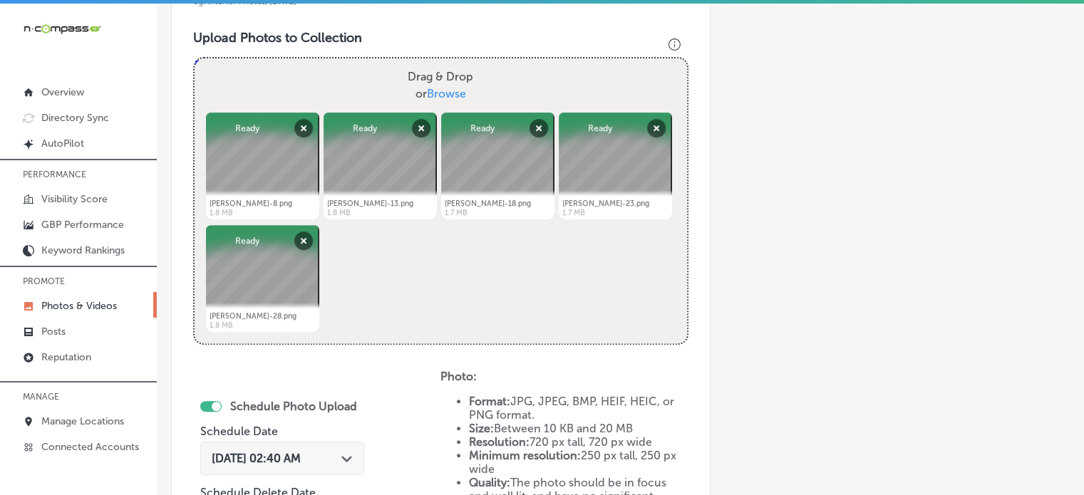
scroll to position [642, 0]
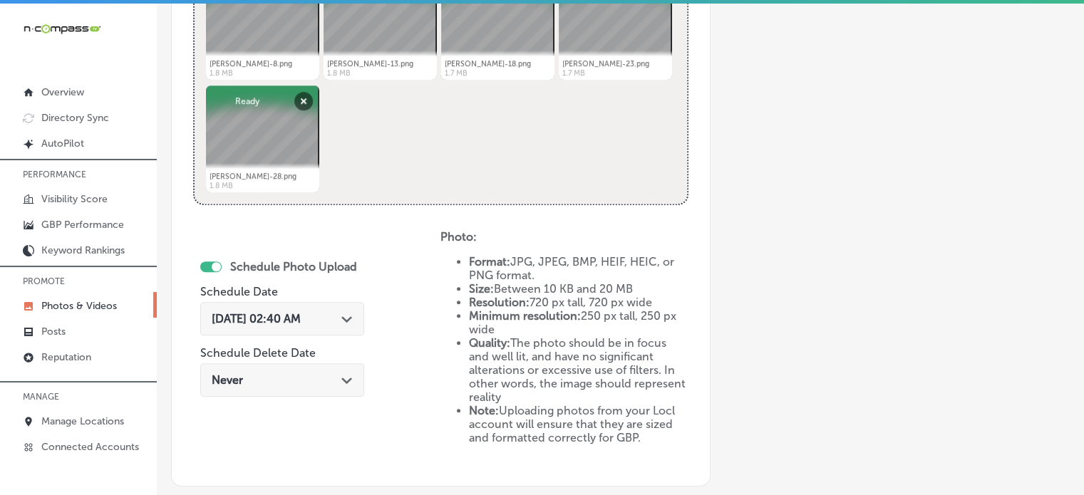
type input "Car accident lawyer"
click at [301, 321] on span "Sep 6, 2025 02:40 AM" at bounding box center [256, 319] width 89 height 14
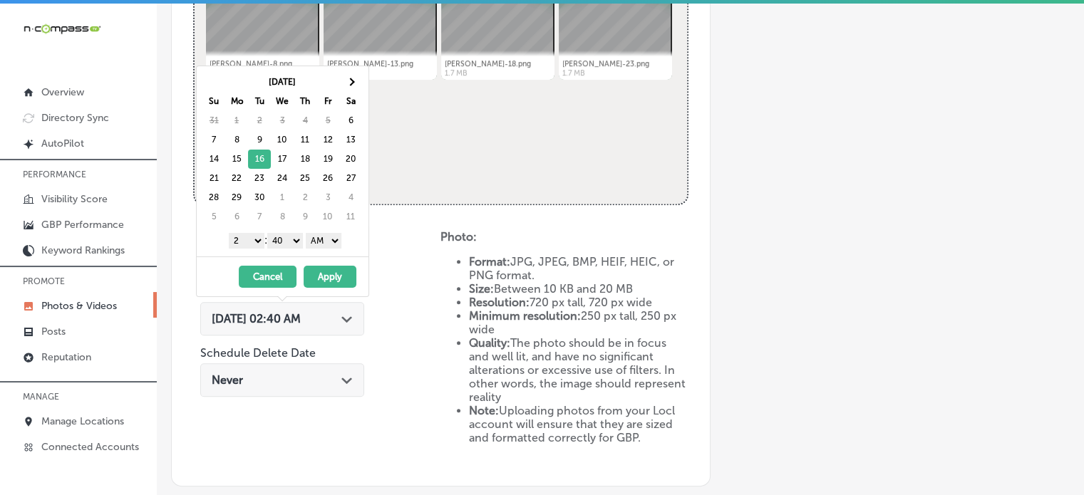
click at [252, 237] on select "1 2 3 4 5 6 7 8 9 10 11 12" at bounding box center [247, 241] width 36 height 16
drag, startPoint x: 290, startPoint y: 237, endPoint x: 290, endPoint y: 257, distance: 19.2
click at [290, 257] on div "[DATE] Su Mo Tu We Th Fr Sa 31 1 2 3 4 5 6 7 8 9 10 11 12 13 14 15 16 17 18 19 …" at bounding box center [282, 182] width 173 height 232
click at [326, 240] on select "AM PM" at bounding box center [324, 241] width 36 height 16
click at [328, 277] on button "Apply" at bounding box center [330, 277] width 53 height 22
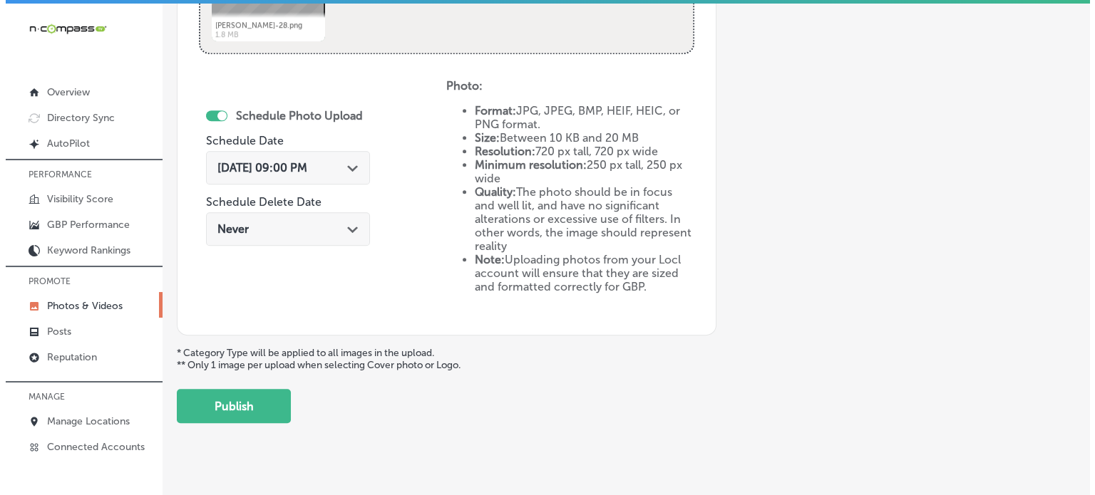
scroll to position [808, 0]
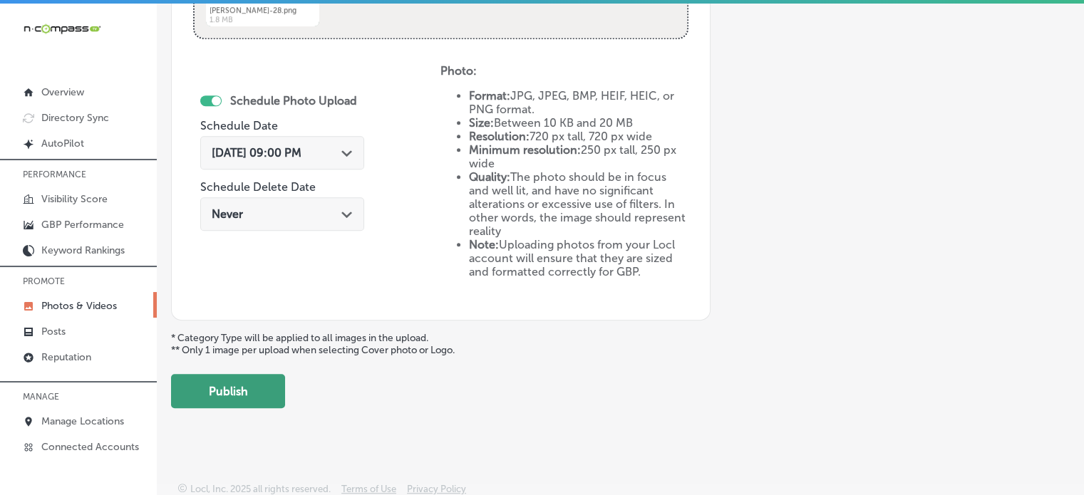
click at [254, 378] on button "Publish" at bounding box center [228, 391] width 114 height 34
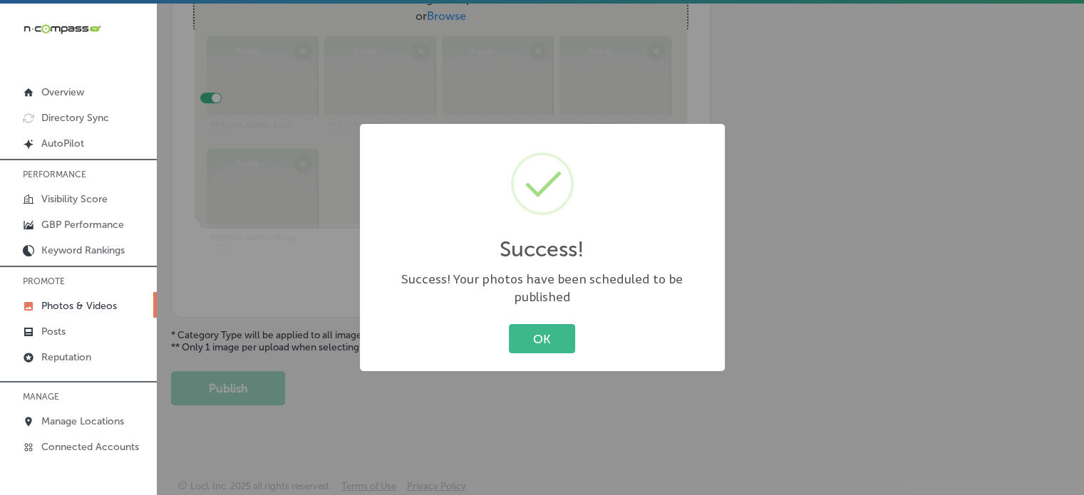
scroll to position [577, 0]
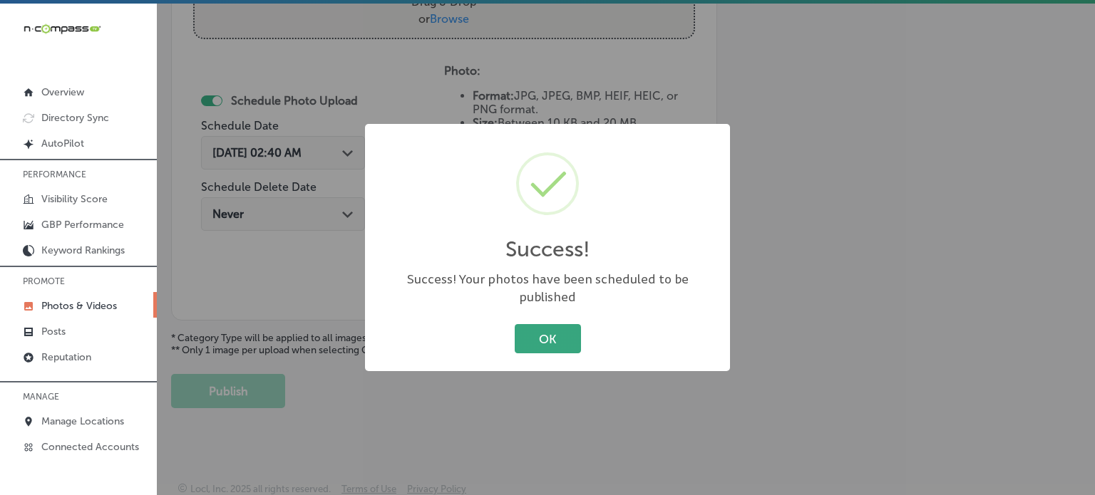
click at [527, 334] on button "OK" at bounding box center [548, 338] width 66 height 29
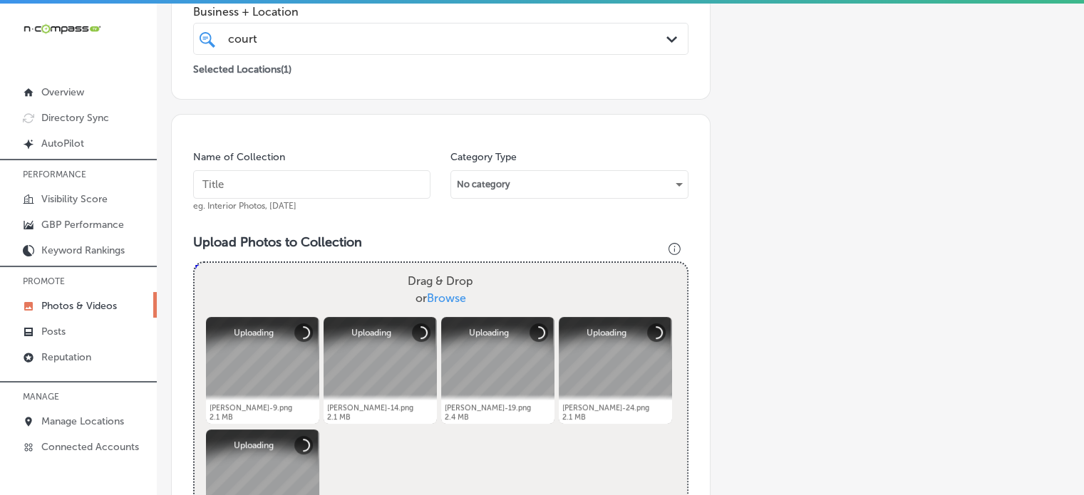
scroll to position [294, 0]
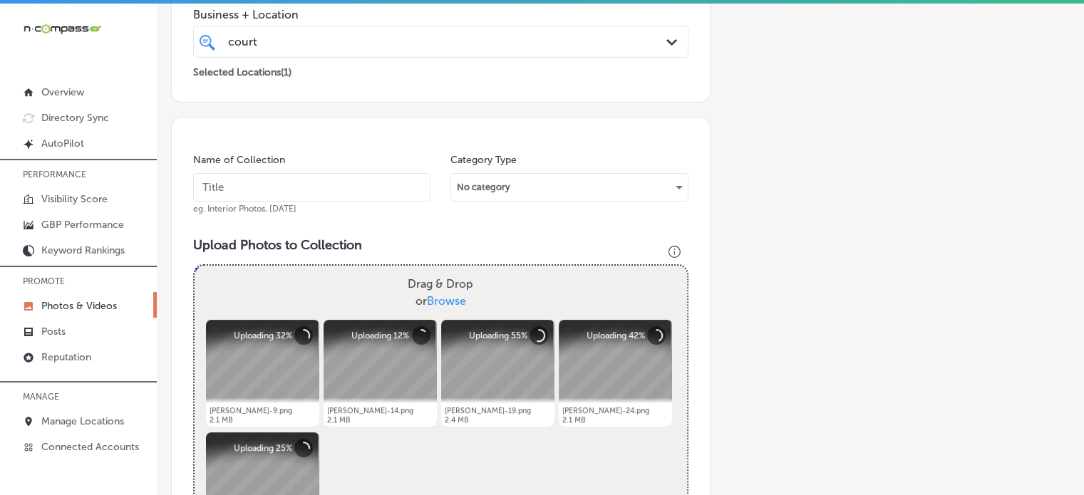
click at [270, 186] on input "text" at bounding box center [311, 187] width 237 height 29
paste input "18 wheeler accidents"
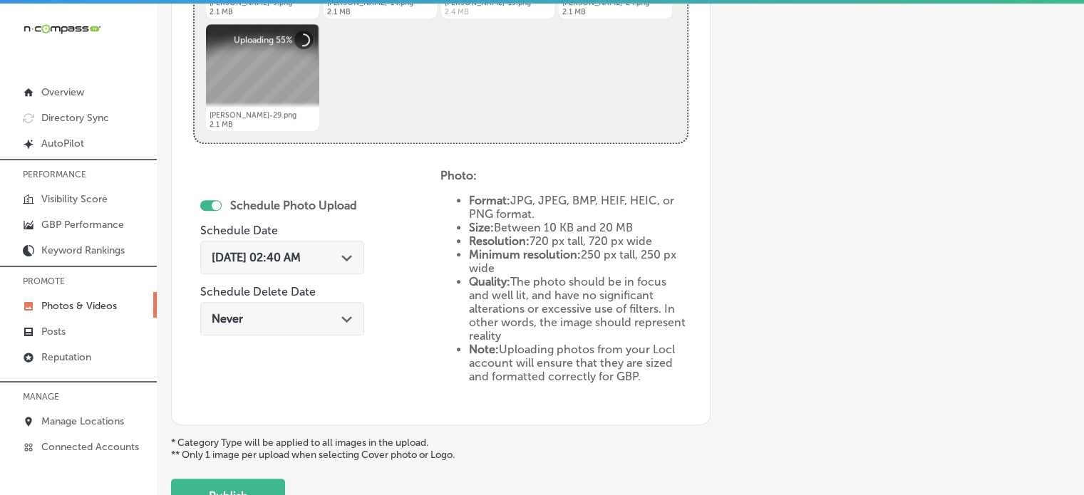
scroll to position [711, 0]
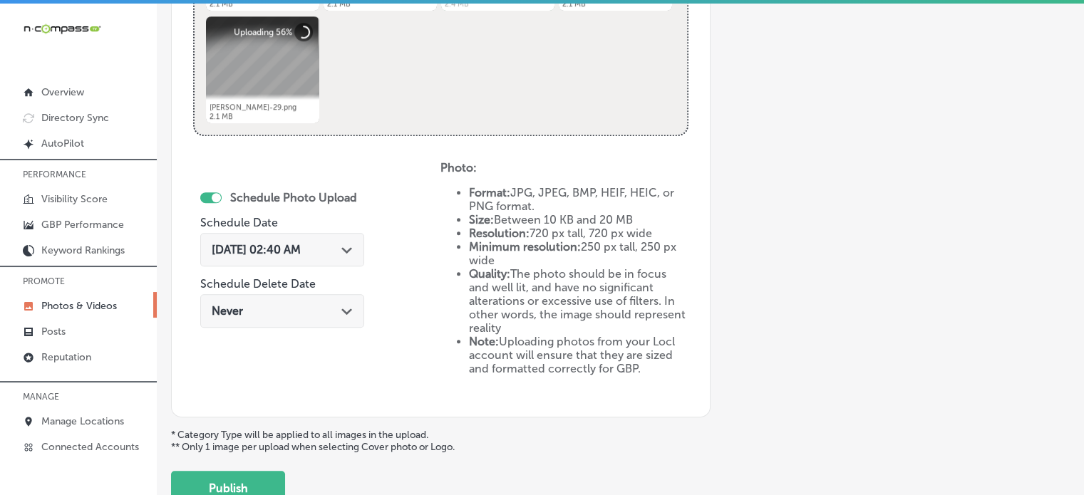
type input "18 wheeler accidents"
click at [336, 243] on div "Sep 6, 2025 02:40 AM Path Created with Sketch." at bounding box center [282, 250] width 141 height 14
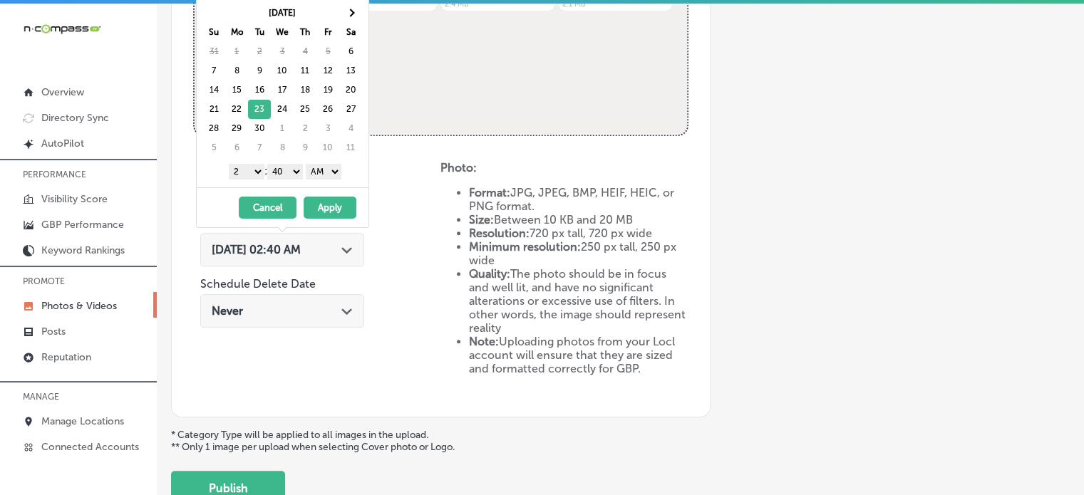
click at [254, 173] on select "1 2 3 4 5 6 7 8 9 10 11 12" at bounding box center [247, 172] width 36 height 16
click at [283, 170] on select "00 10 20 30 40 50" at bounding box center [285, 172] width 36 height 16
click at [325, 170] on select "AM PM" at bounding box center [324, 172] width 36 height 16
click at [329, 207] on button "Apply" at bounding box center [330, 208] width 53 height 22
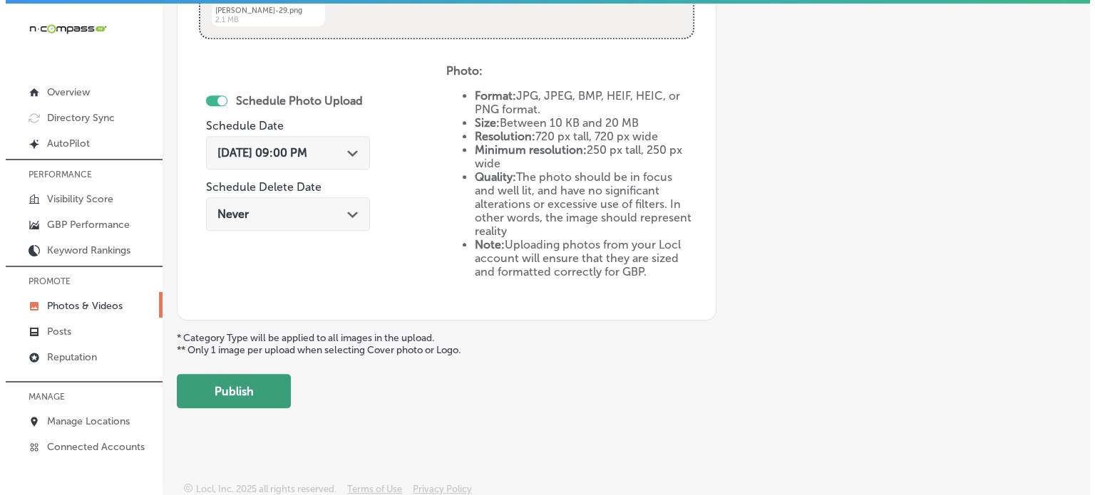
scroll to position [807, 0]
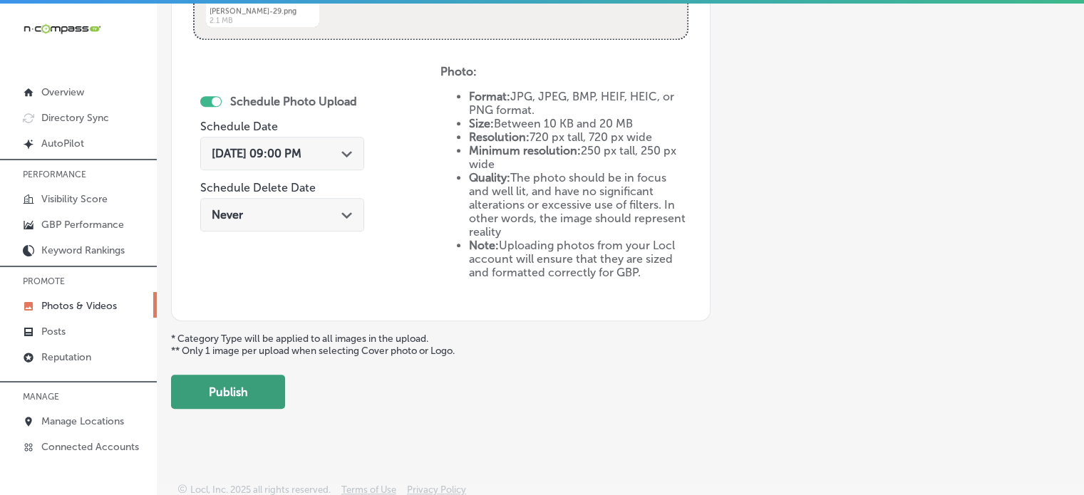
click at [245, 393] on button "Publish" at bounding box center [228, 392] width 114 height 34
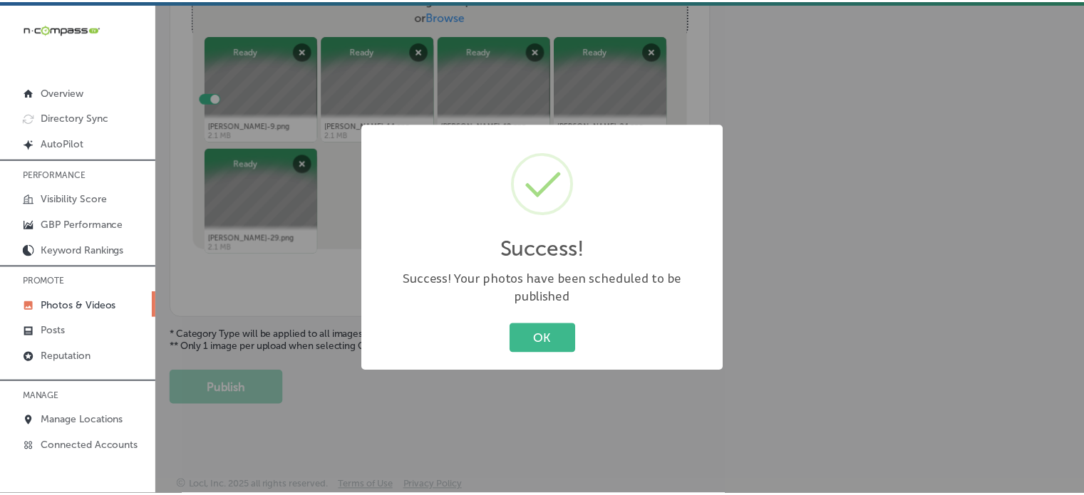
scroll to position [577, 0]
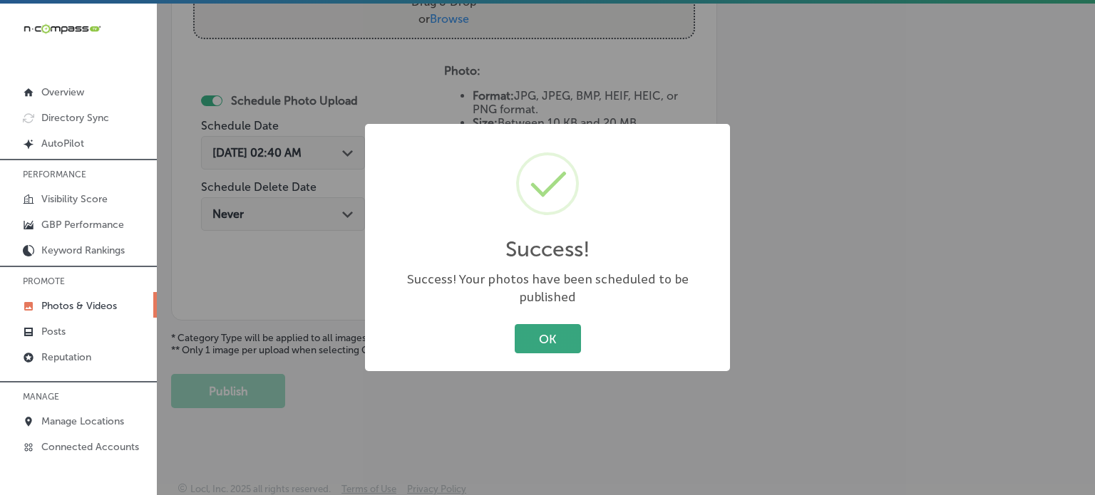
click at [540, 328] on button "OK" at bounding box center [548, 338] width 66 height 29
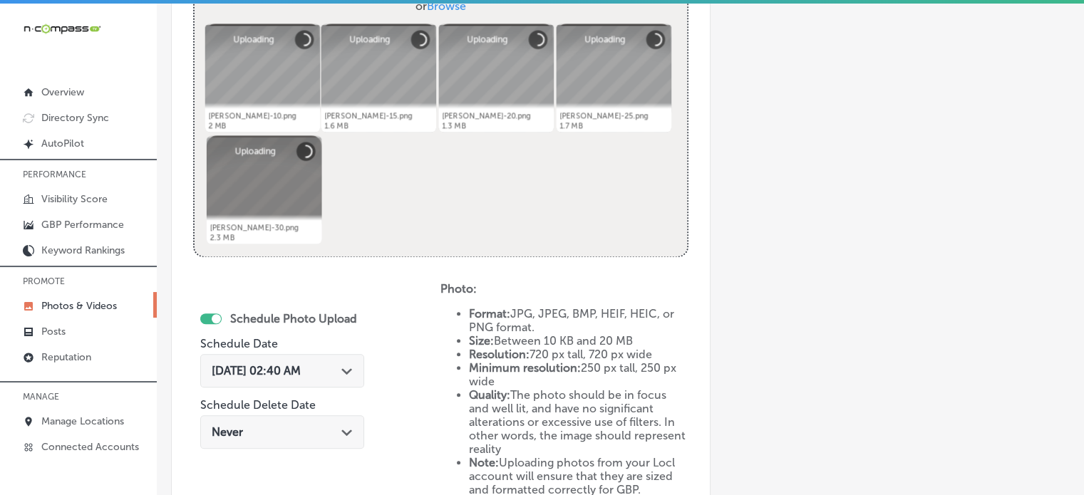
scroll to position [605, 0]
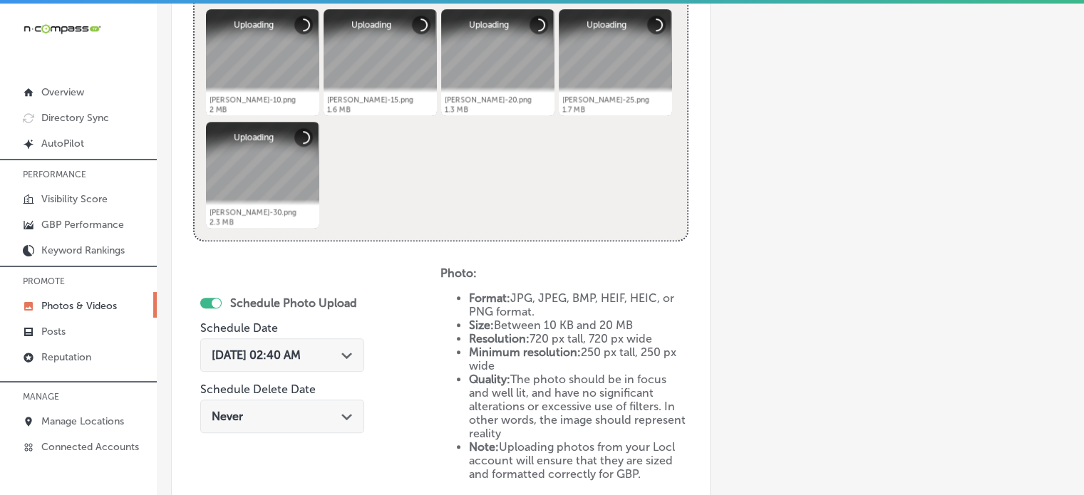
click at [301, 352] on span "Sep 6, 2025 02:40 AM" at bounding box center [256, 356] width 89 height 14
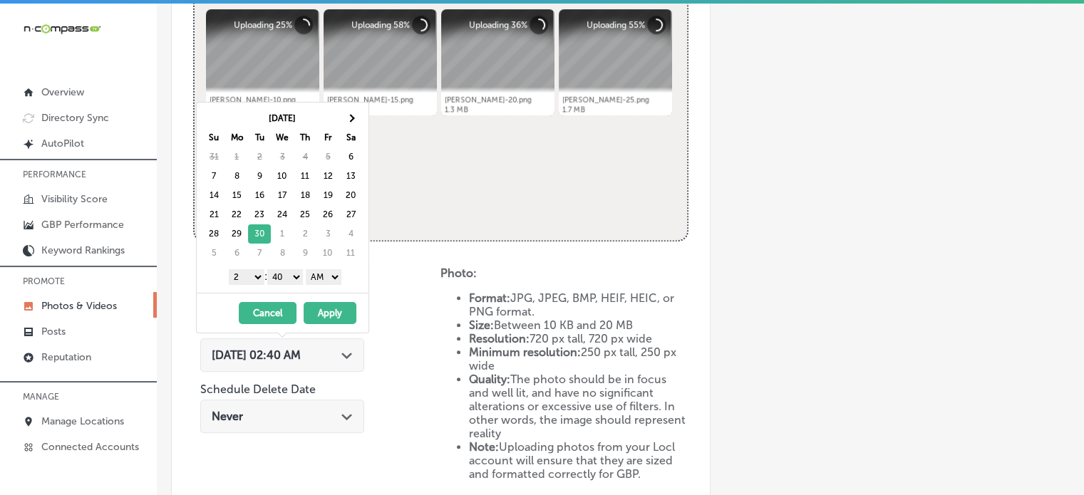
click at [255, 278] on select "1 2 3 4 5 6 7 8 9 10 11 12" at bounding box center [247, 277] width 36 height 16
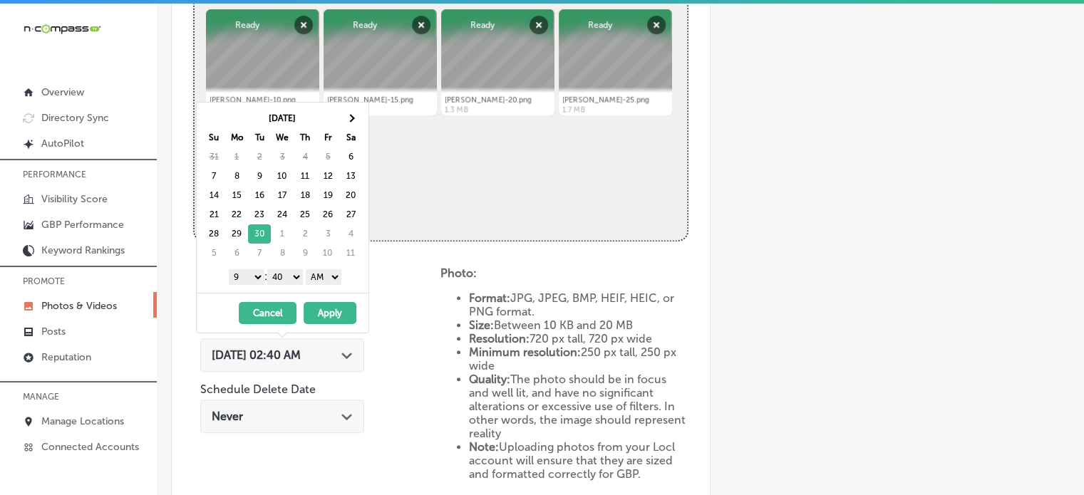
click at [290, 273] on select "00 10 20 30 40 50" at bounding box center [285, 277] width 36 height 16
drag, startPoint x: 325, startPoint y: 277, endPoint x: 328, endPoint y: 304, distance: 27.2
click at [328, 304] on div "[DATE] Su Mo Tu We Th Fr Sa 31 1 2 3 4 5 6 7 8 9 10 11 12 13 14 15 16 17 18 19 …" at bounding box center [282, 218] width 173 height 232
click at [332, 317] on button "Apply" at bounding box center [330, 313] width 53 height 22
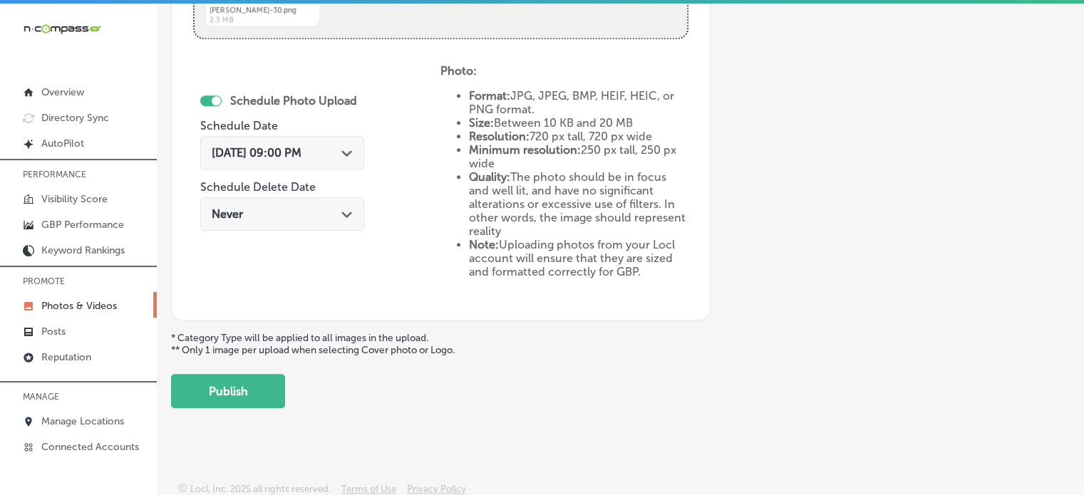
scroll to position [3, 0]
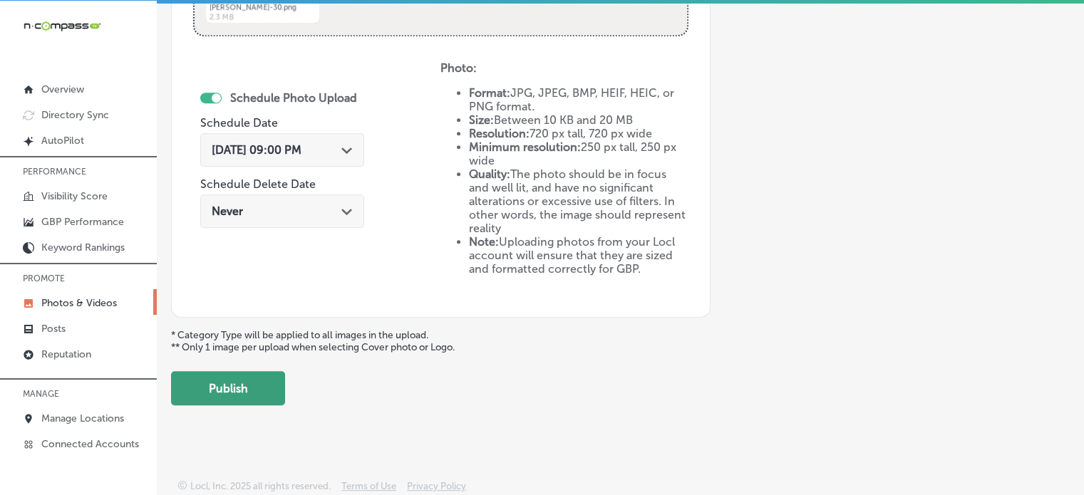
click at [240, 391] on button "Publish" at bounding box center [228, 388] width 114 height 34
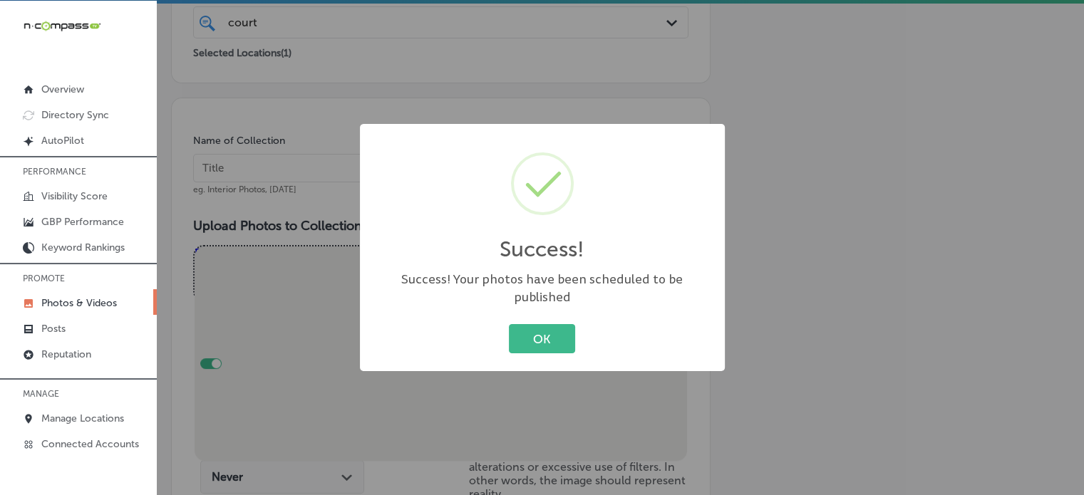
scroll to position [303, 0]
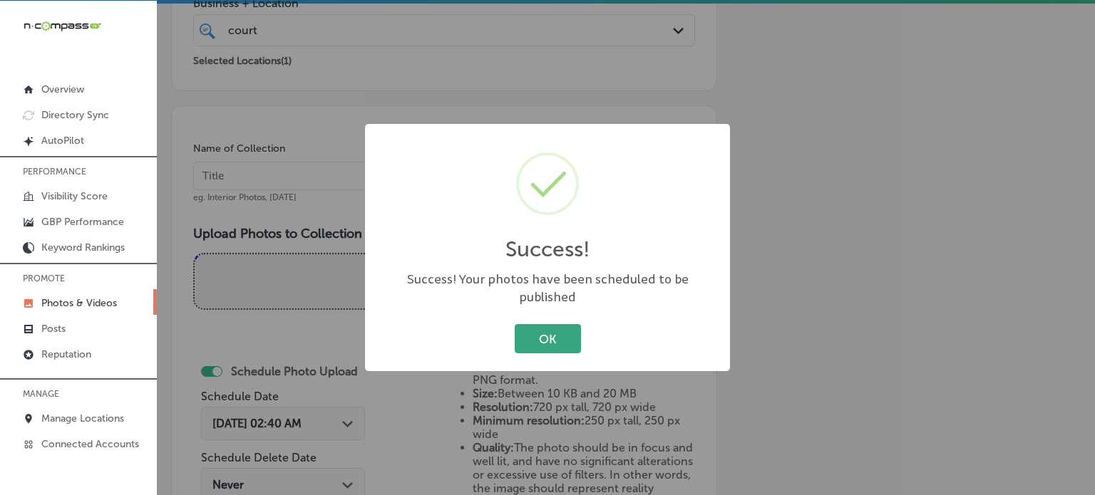
click at [548, 331] on button "OK" at bounding box center [548, 338] width 66 height 29
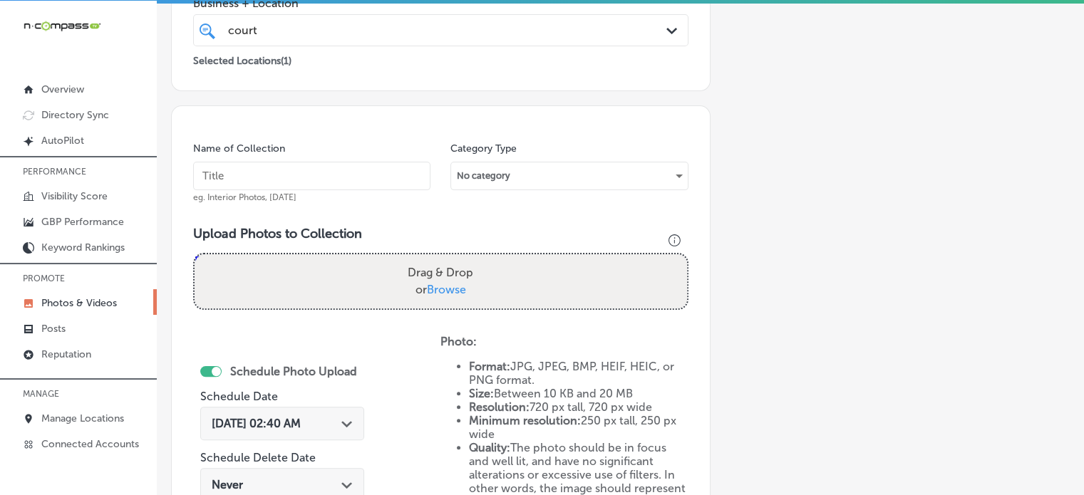
click at [244, 186] on input "text" at bounding box center [311, 176] width 237 height 29
paste input "Slip and fall accidents"
type input "Slip and fall accidents"
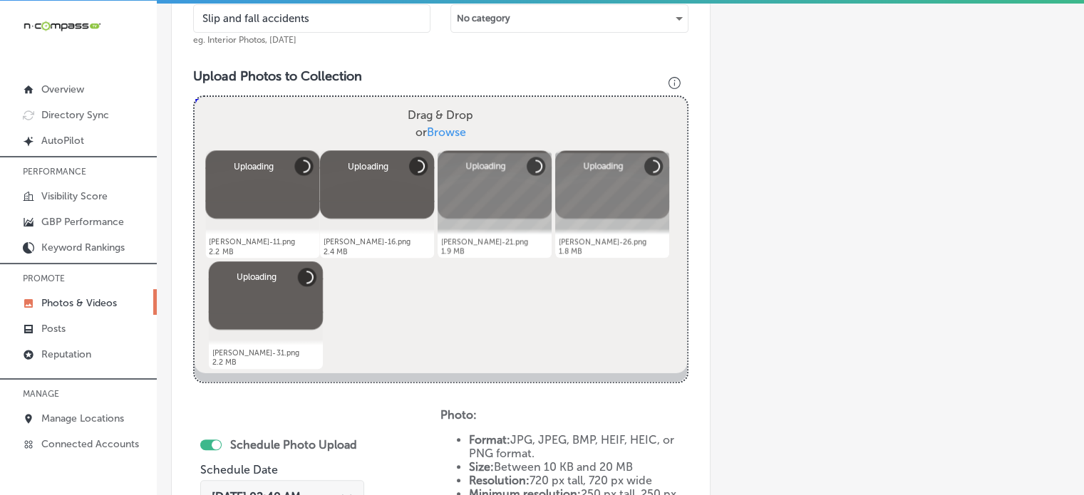
scroll to position [582, 0]
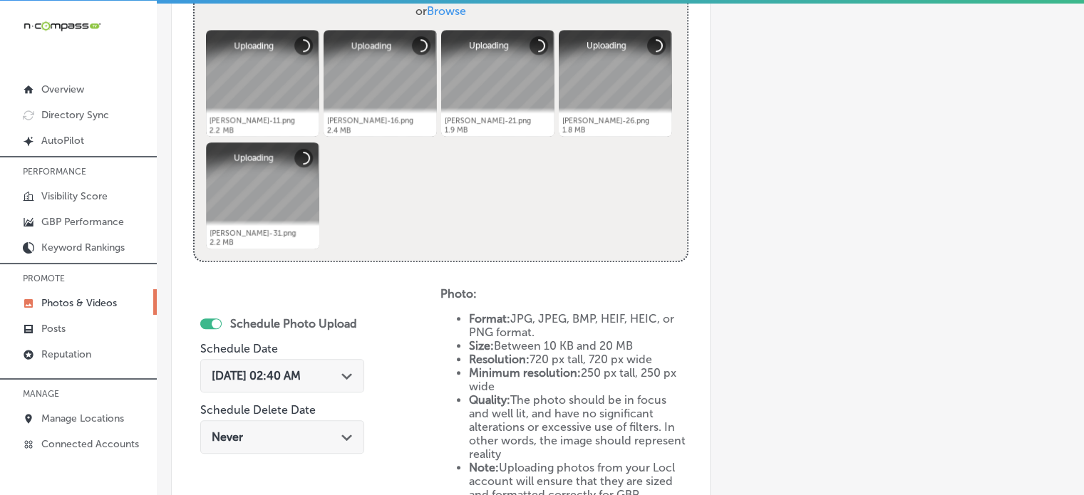
click at [331, 364] on div "Sep 6, 2025 02:40 AM Path Created with Sketch." at bounding box center [282, 376] width 164 height 34
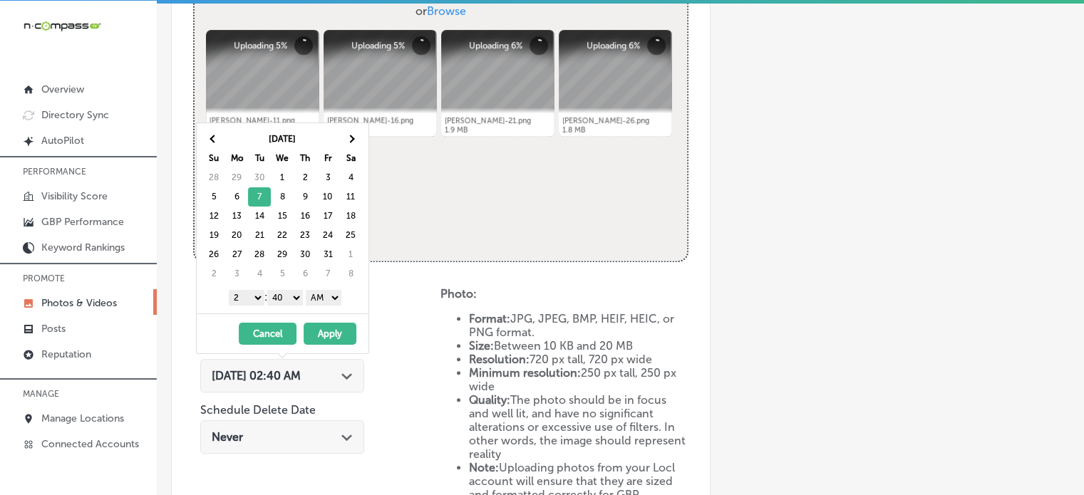
click at [253, 297] on select "1 2 3 4 5 6 7 8 9 10 11 12" at bounding box center [247, 298] width 36 height 16
click at [292, 302] on select "00 10 20 30 40 50" at bounding box center [285, 298] width 36 height 16
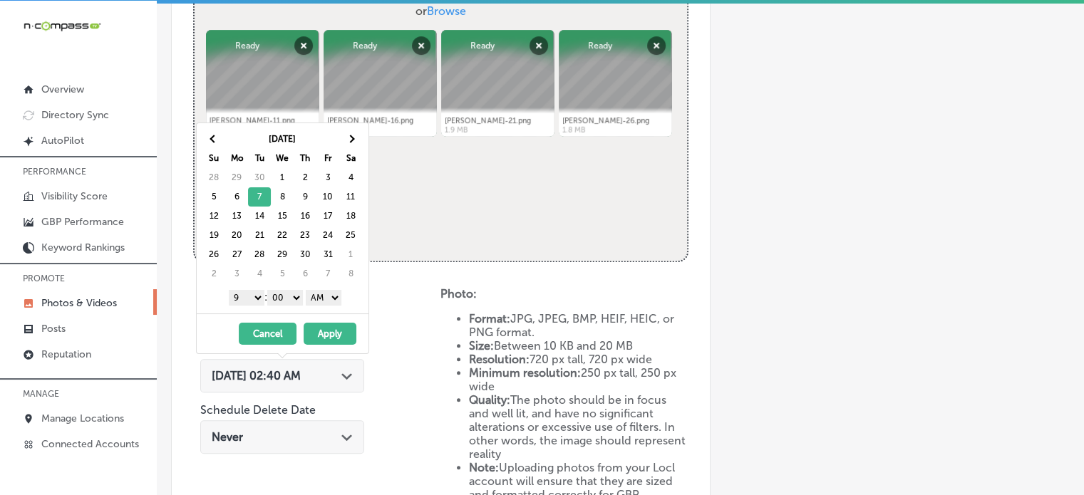
drag, startPoint x: 329, startPoint y: 295, endPoint x: 325, endPoint y: 329, distance: 34.4
click at [325, 329] on div "Oct 2025 Su Mo Tu We Th Fr Sa 28 29 30 1 2 3 4 5 6 7 8 9 10 11 12 13 14 15 16 1…" at bounding box center [282, 239] width 173 height 232
click at [326, 330] on button "Apply" at bounding box center [330, 334] width 53 height 22
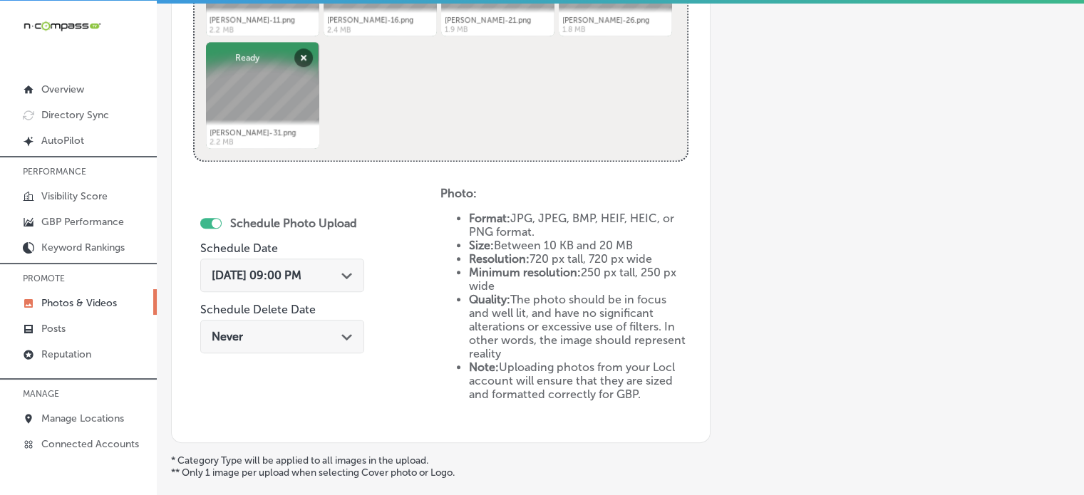
scroll to position [808, 0]
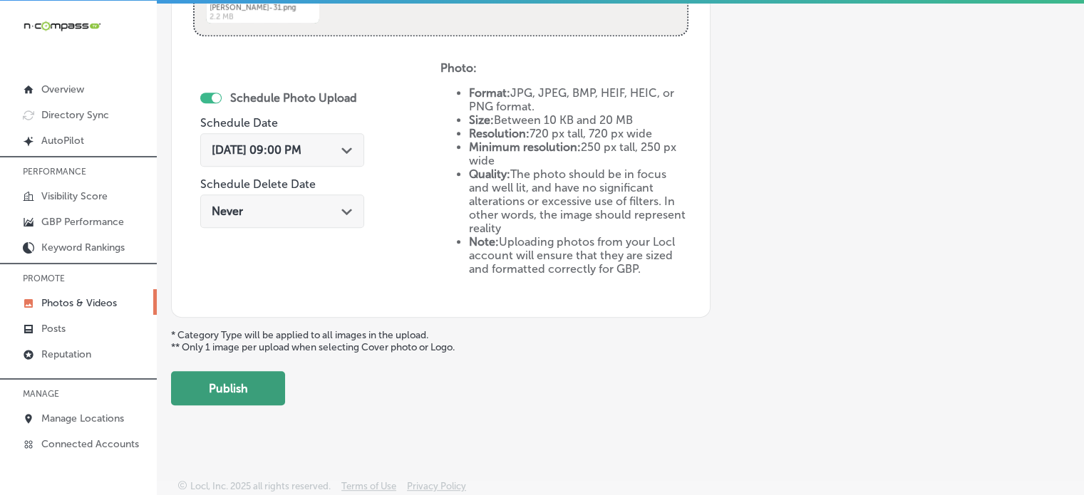
click at [228, 385] on button "Publish" at bounding box center [228, 388] width 114 height 34
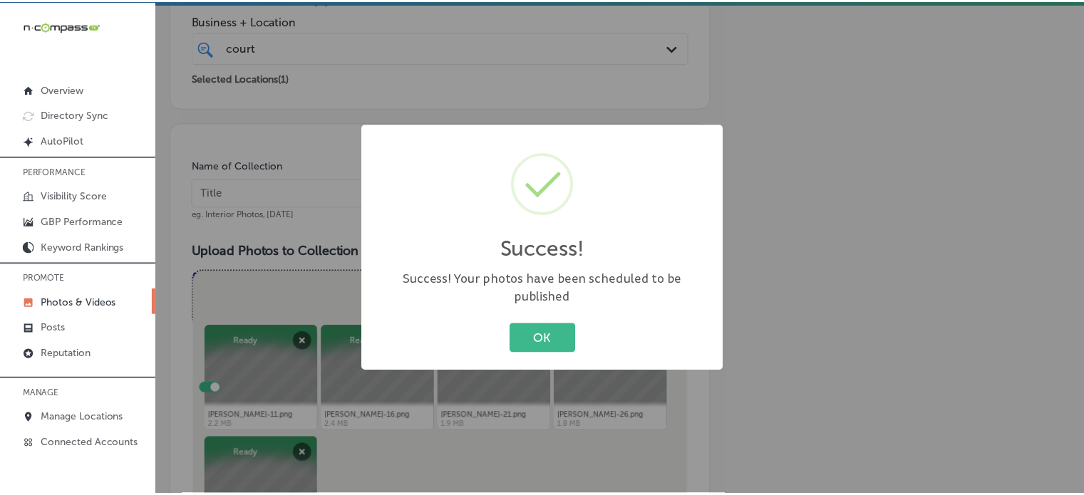
scroll to position [232, 0]
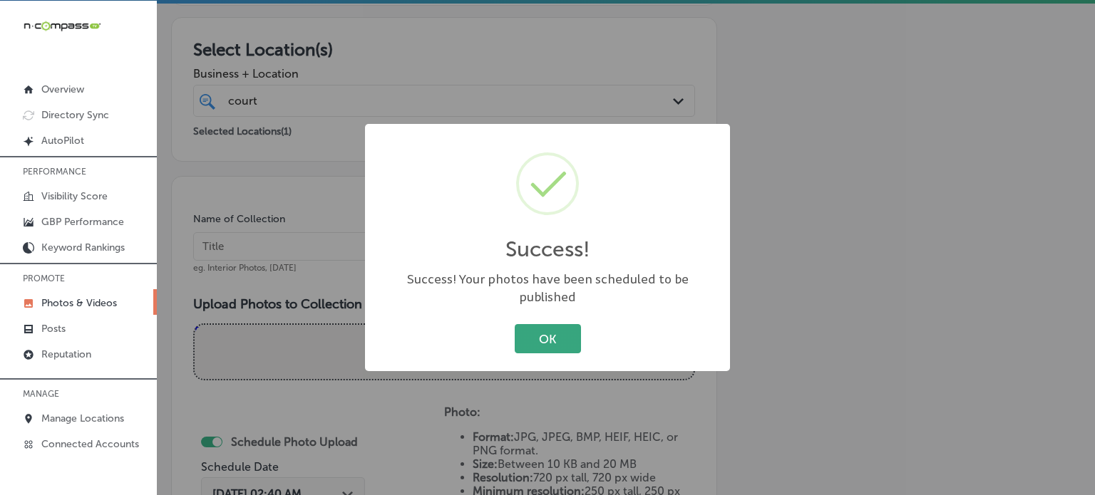
click at [559, 332] on button "OK" at bounding box center [548, 338] width 66 height 29
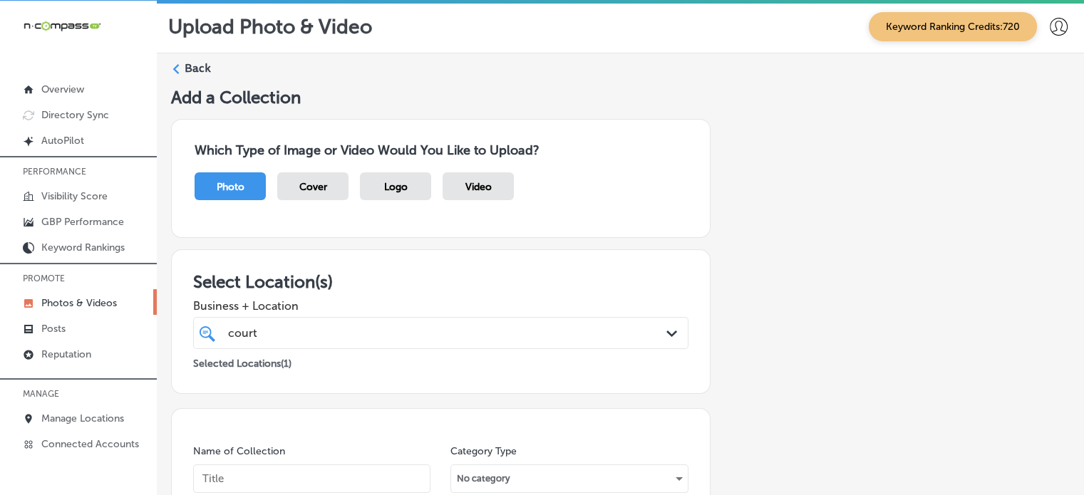
scroll to position [0, 0]
click at [188, 61] on label "Back" at bounding box center [198, 69] width 26 height 16
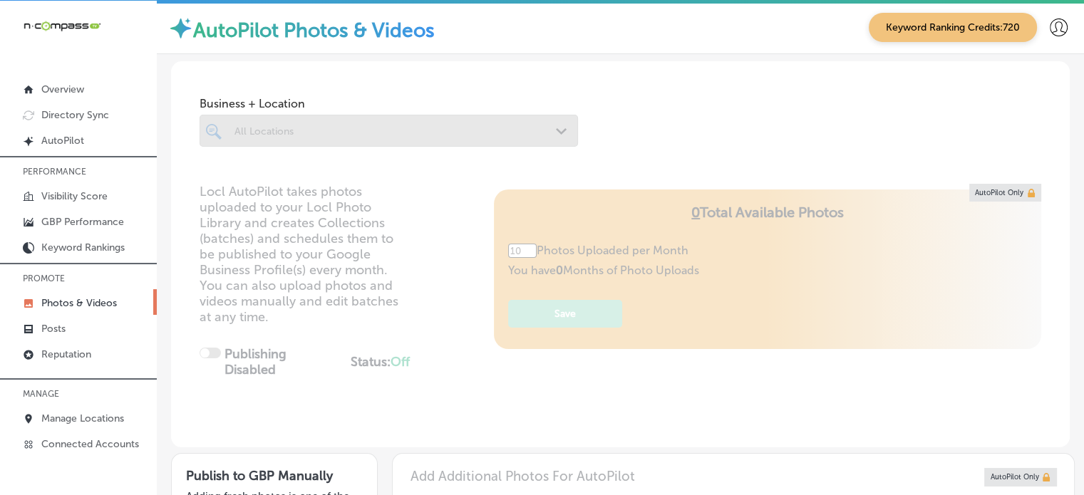
type input "0"
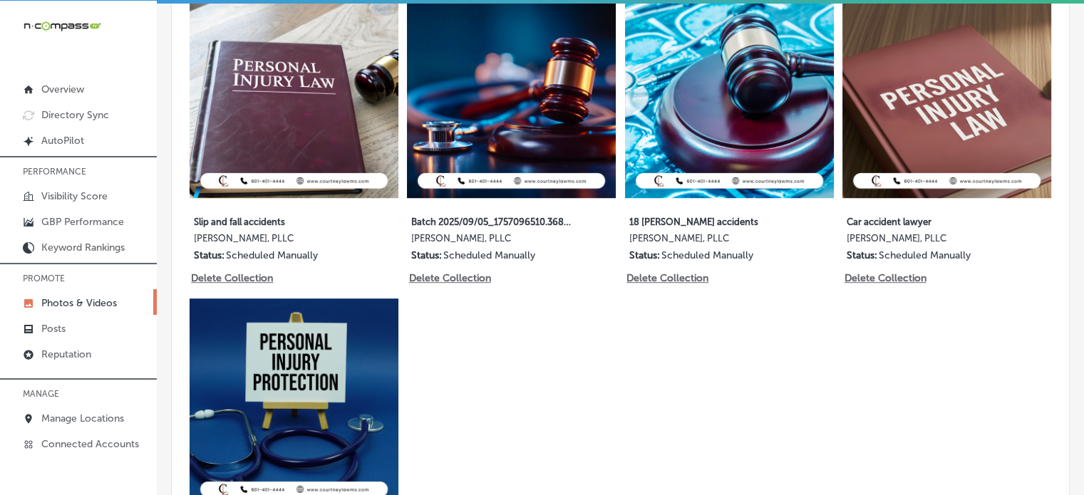
scroll to position [824, 0]
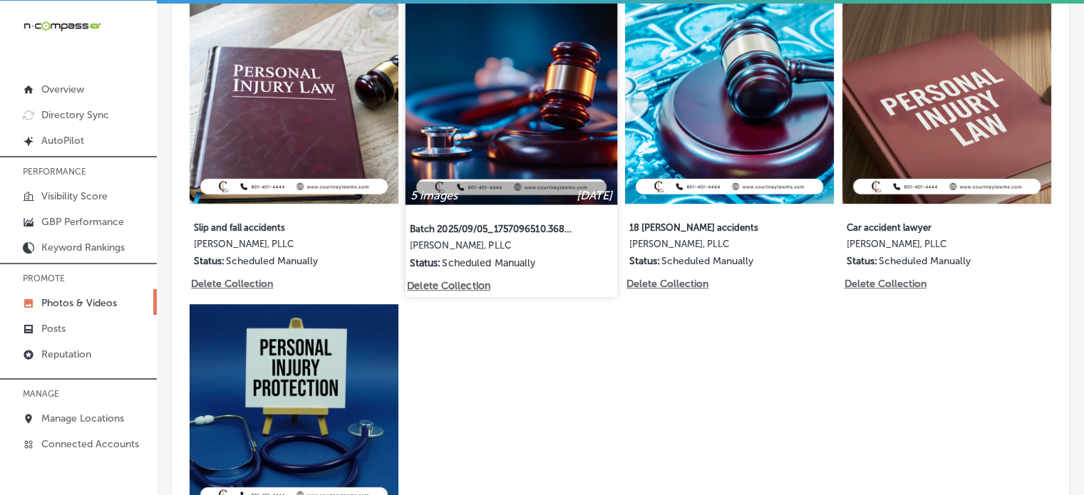
click at [474, 150] on img at bounding box center [512, 99] width 212 height 212
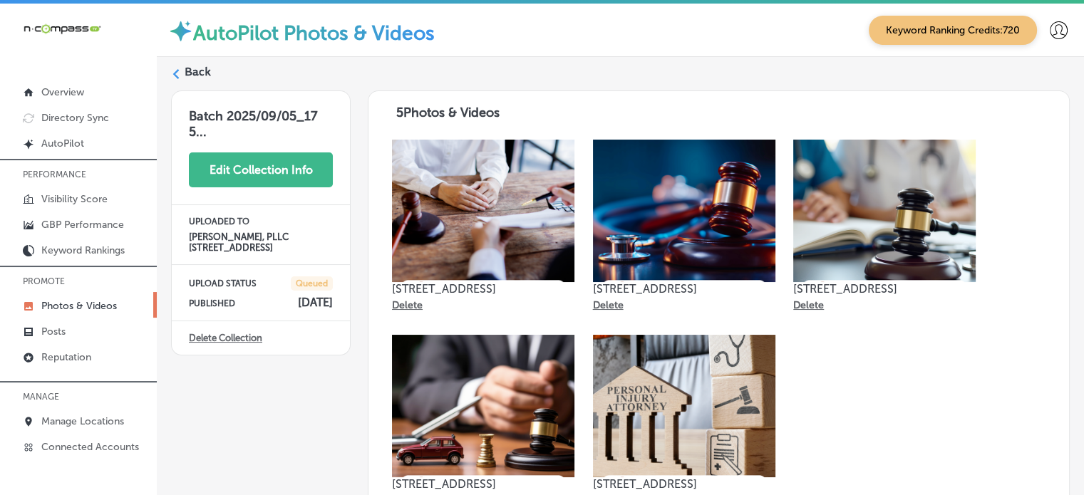
click at [282, 165] on button "Edit Collection Info" at bounding box center [261, 170] width 144 height 35
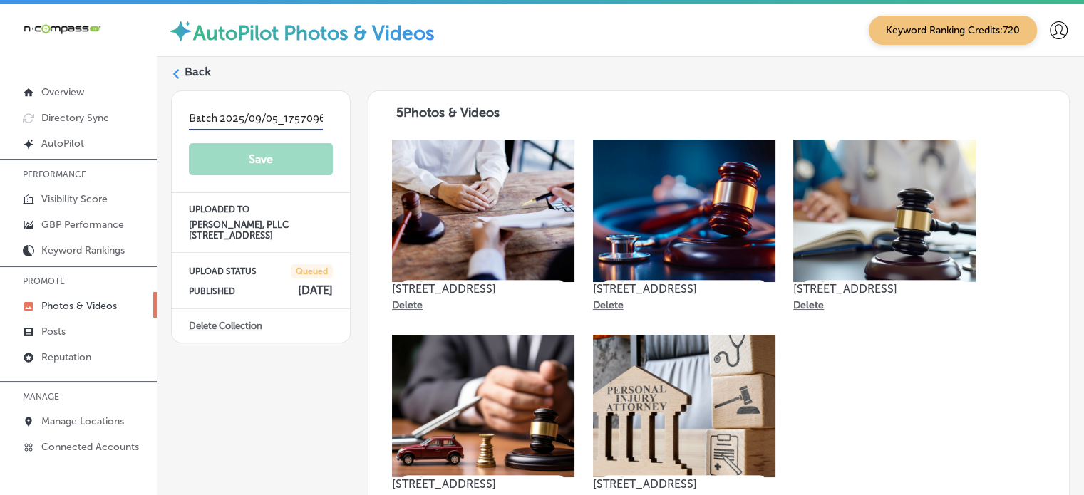
click at [262, 109] on input "Batch 2025/09/05_1757096510.3689294" at bounding box center [256, 119] width 134 height 22
paste input "Jackson MS personal injury attorney"
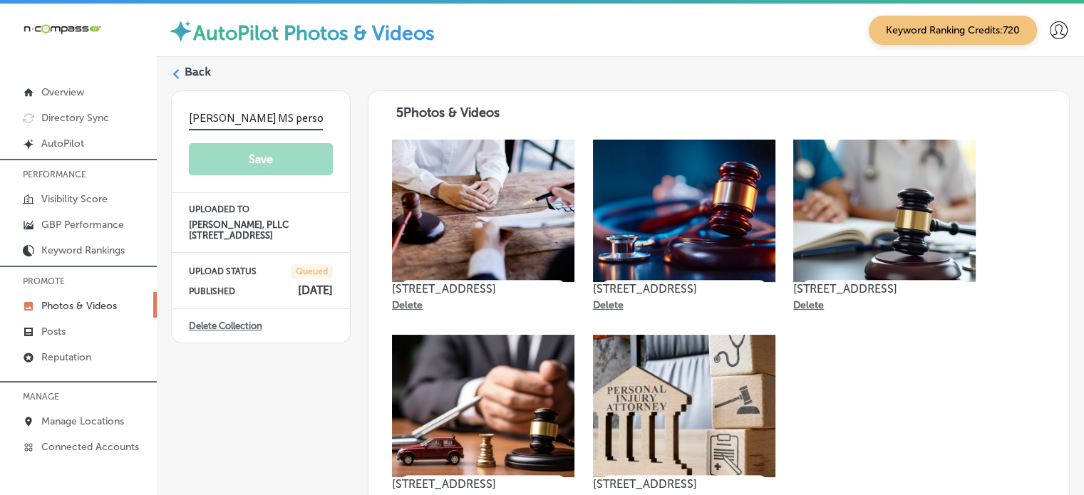
scroll to position [0, 48]
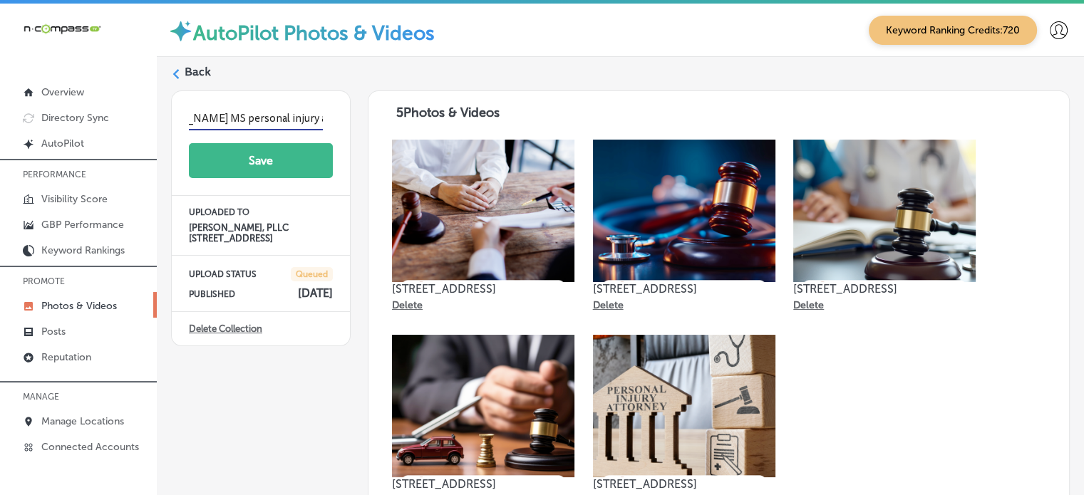
type input "Jackson MS personal injury attorney"
click at [268, 158] on button "Save" at bounding box center [261, 160] width 144 height 35
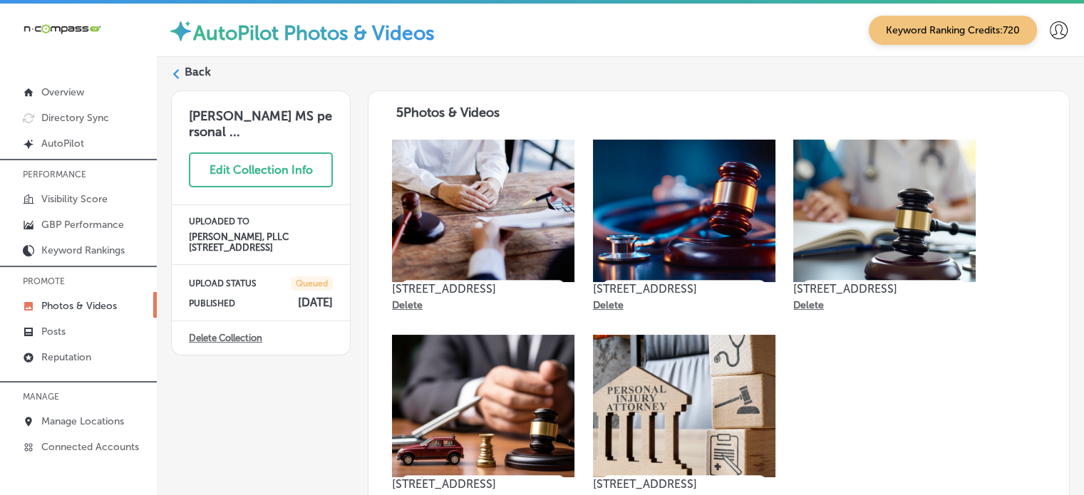
click at [200, 72] on label "Back" at bounding box center [198, 72] width 26 height 16
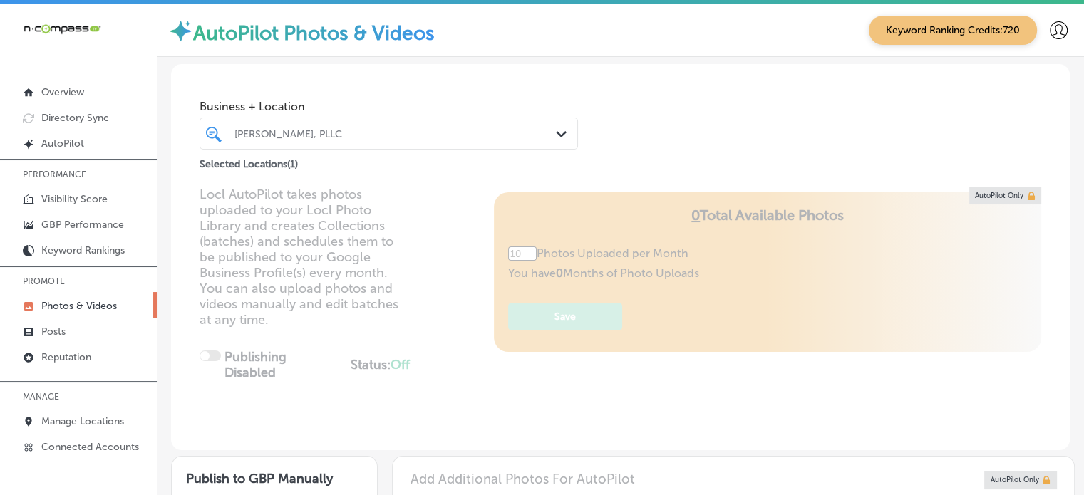
type input "5"
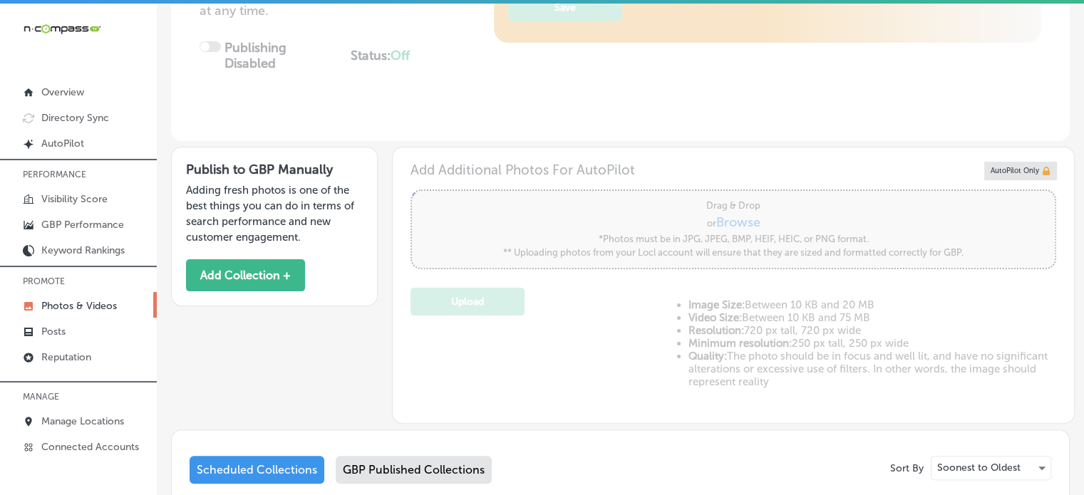
scroll to position [46, 0]
